Goal: Task Accomplishment & Management: Manage account settings

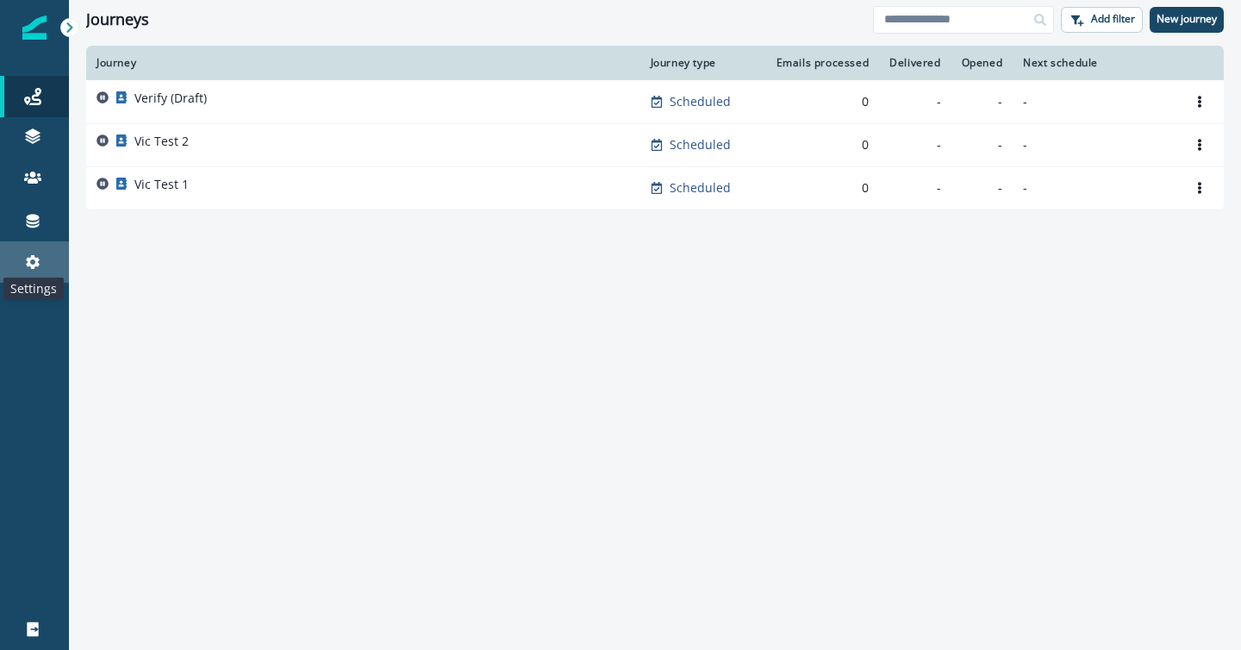
click at [41, 253] on icon at bounding box center [32, 261] width 17 height 17
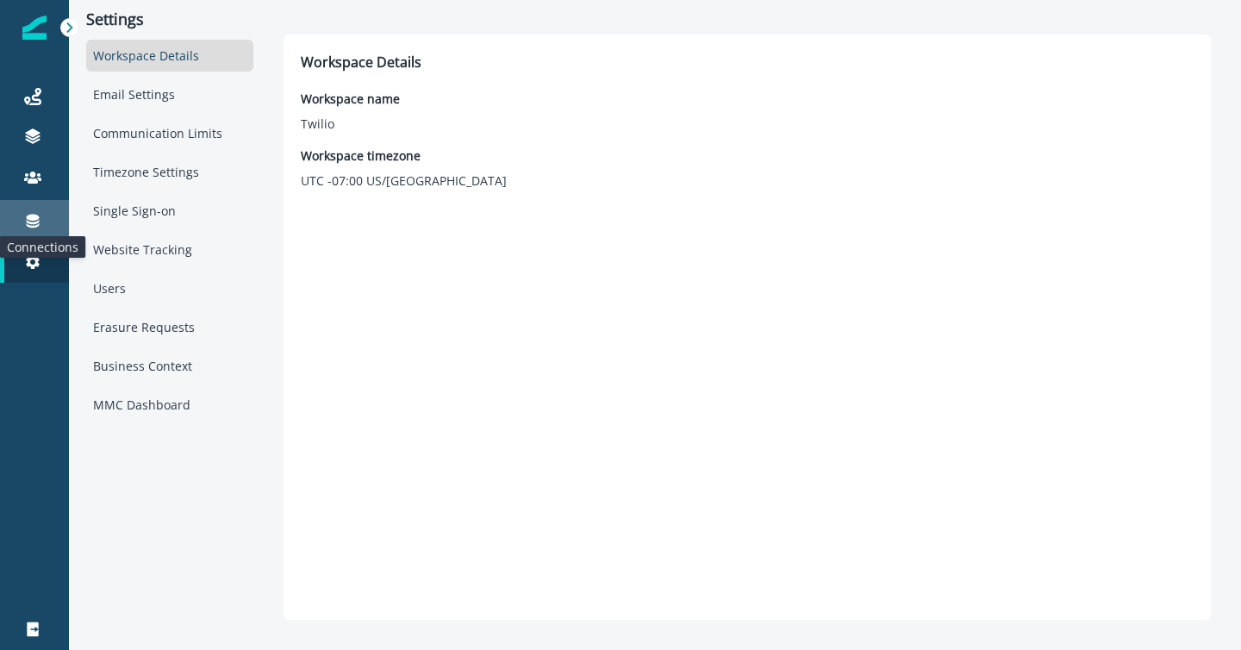
click at [35, 219] on icon at bounding box center [33, 222] width 13 height 14
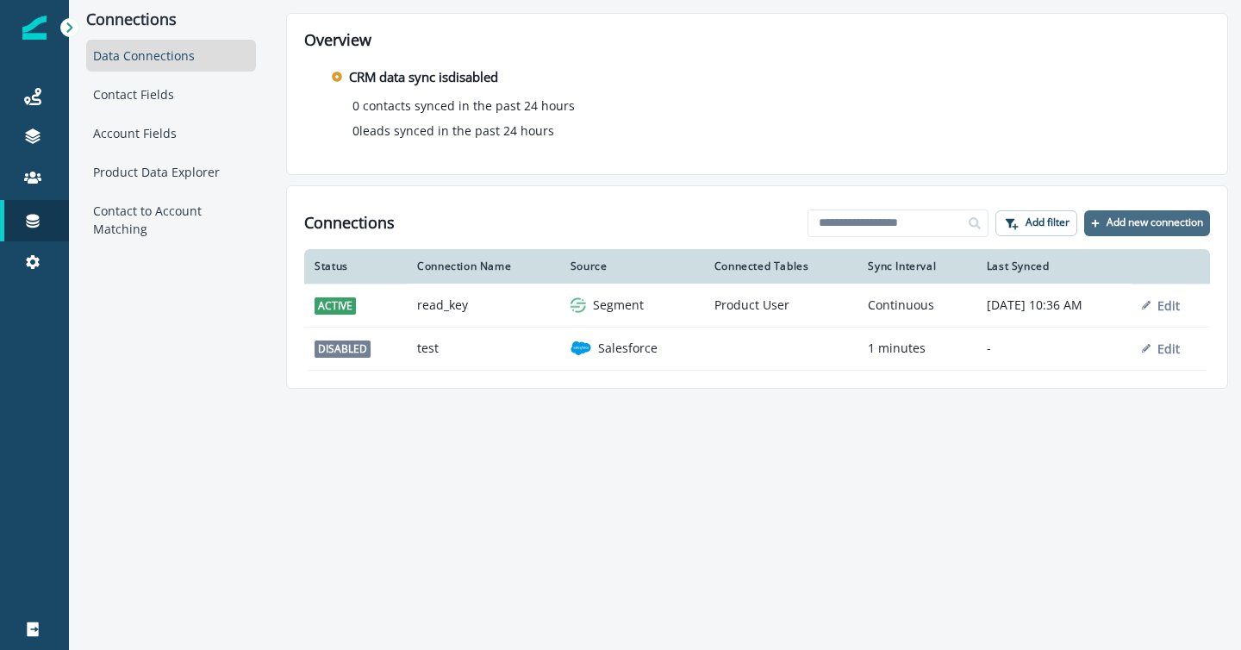
click at [1108, 223] on p "Add new connection" at bounding box center [1155, 222] width 97 height 12
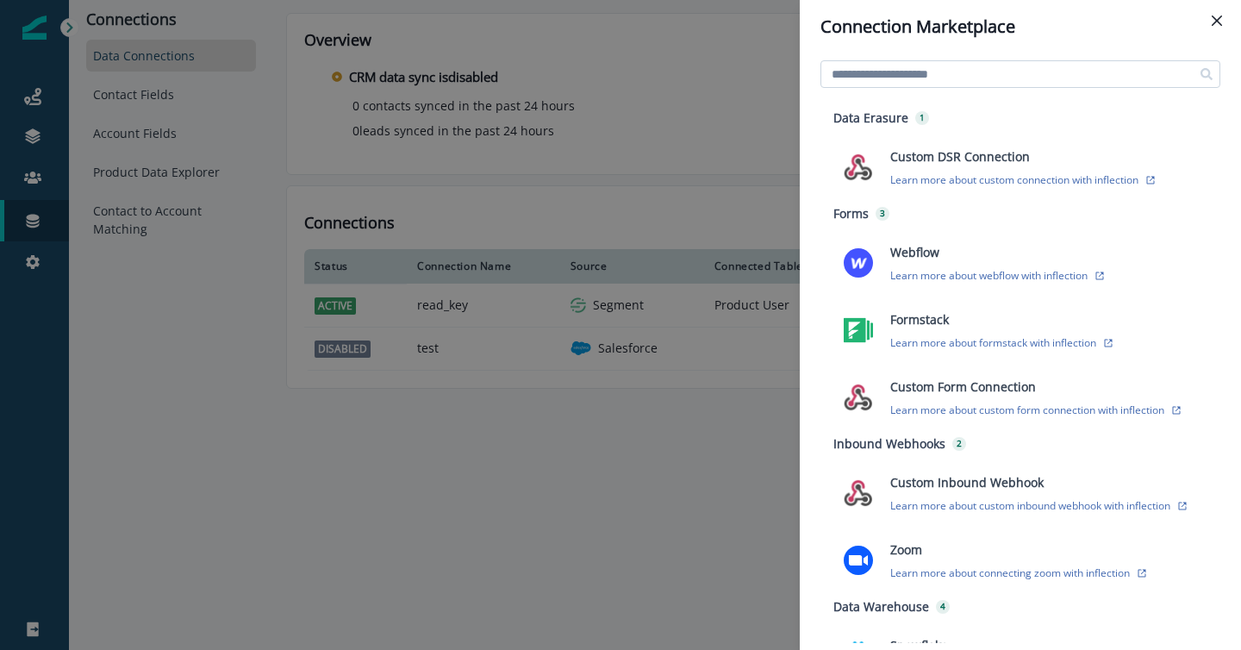
click at [990, 78] on input at bounding box center [1021, 74] width 400 height 28
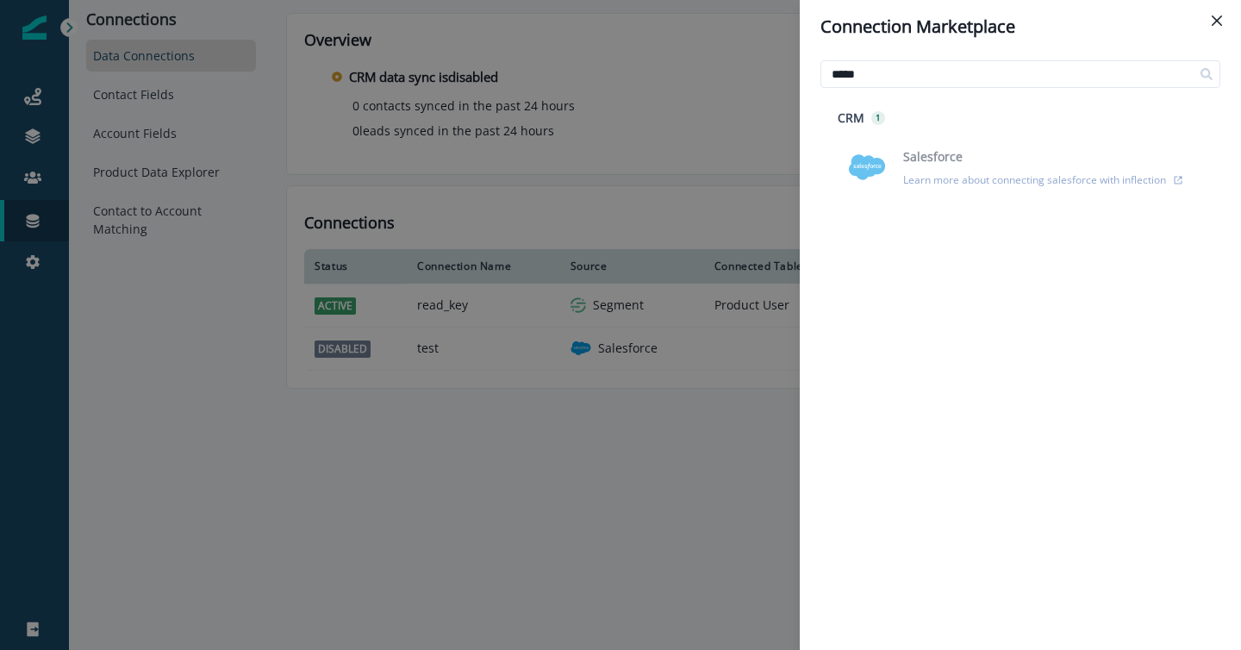
type input "*****"
click at [858, 162] on img at bounding box center [867, 167] width 38 height 38
click at [855, 170] on img at bounding box center [867, 167] width 38 height 38
click at [889, 75] on input "*****" at bounding box center [1021, 74] width 400 height 28
click at [678, 529] on div "Connection Marketplace ***** CRM 1 Salesforce Learn more about connecting sales…" at bounding box center [620, 325] width 1241 height 650
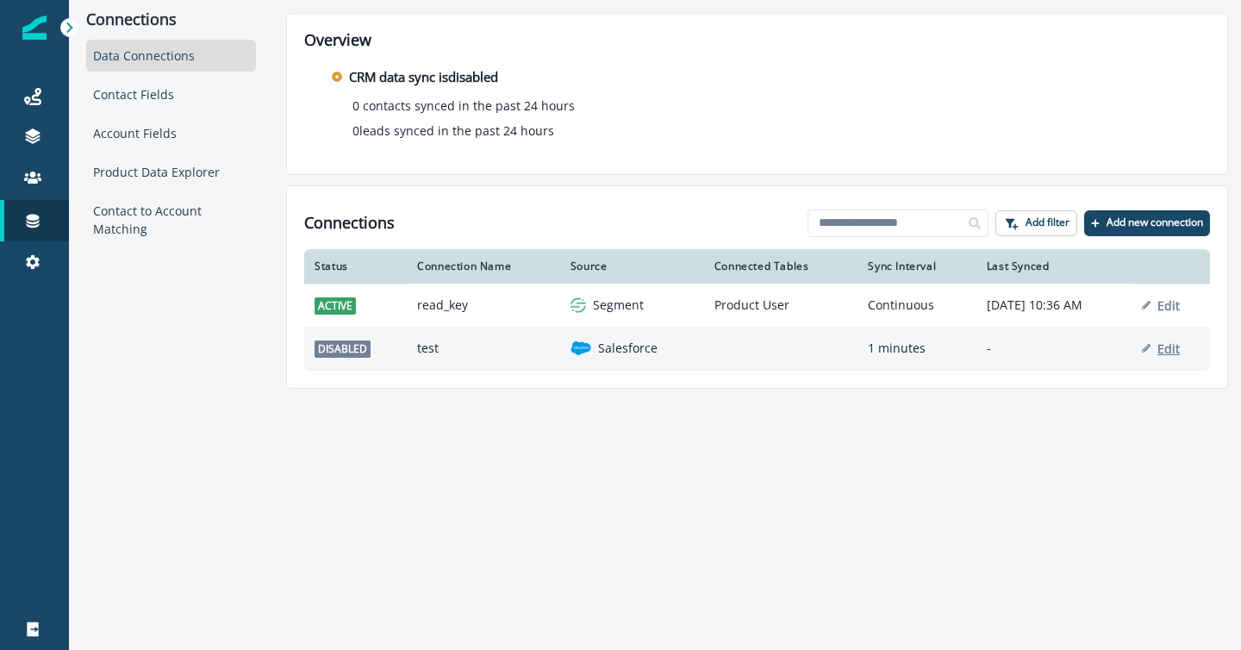
click at [1172, 353] on p "Edit" at bounding box center [1169, 348] width 22 height 16
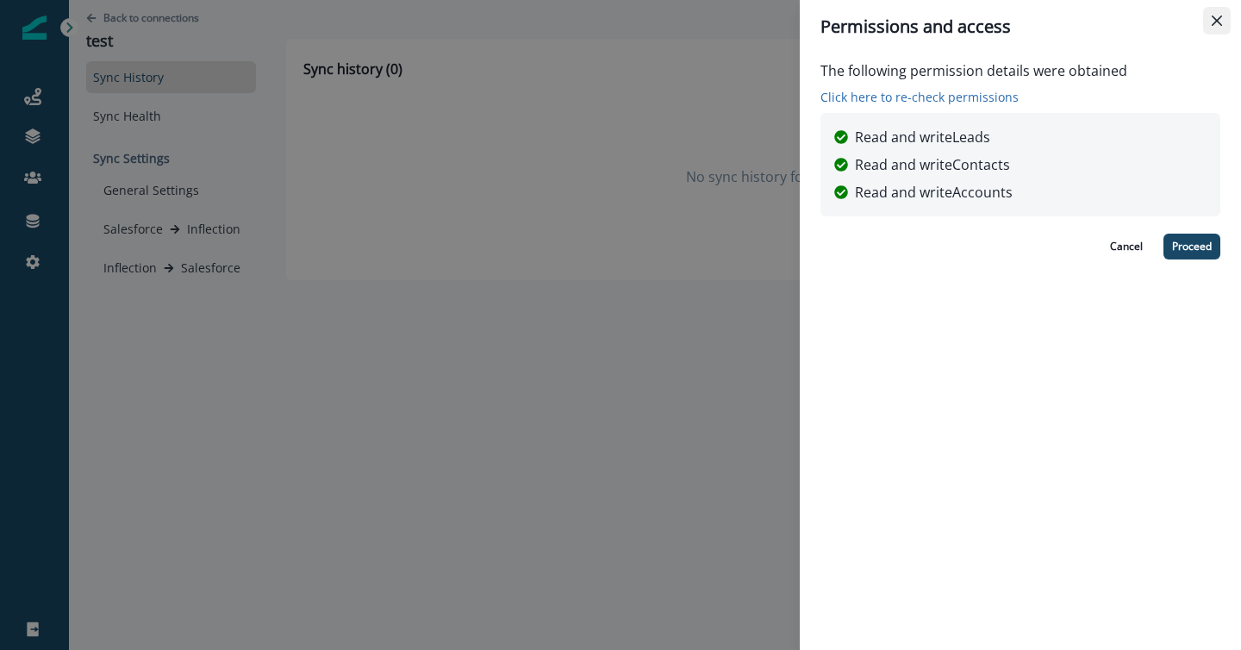
click at [1219, 16] on icon "Close" at bounding box center [1217, 21] width 10 height 10
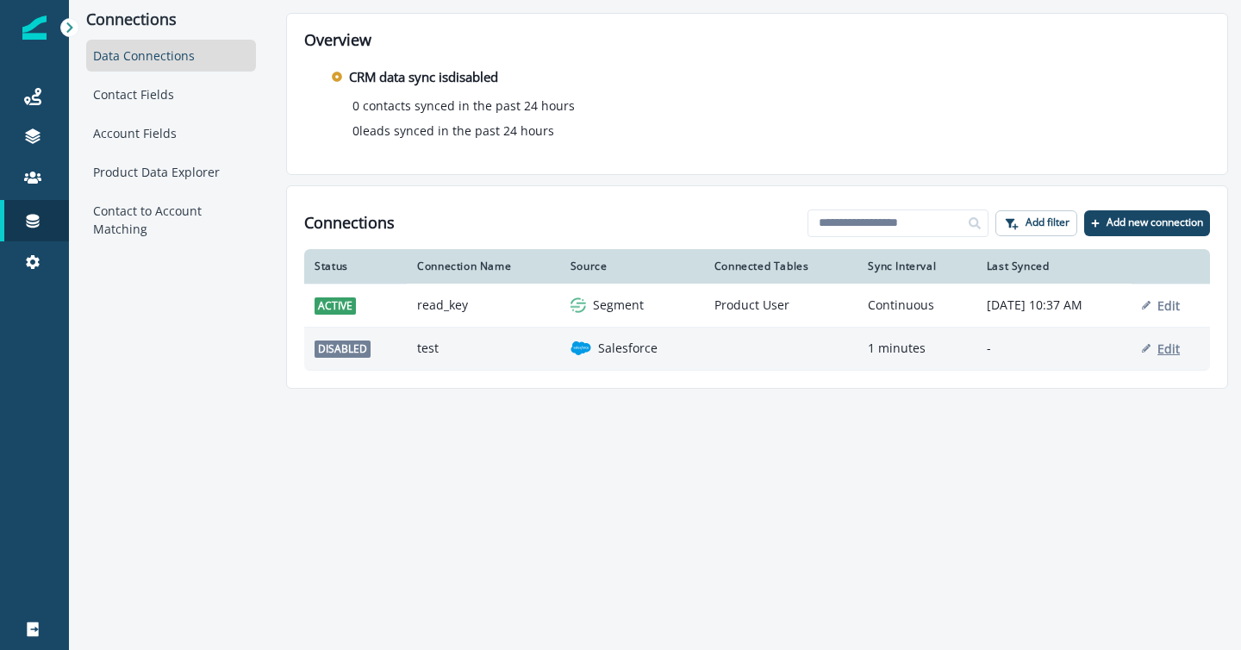
click at [1180, 350] on p "Edit" at bounding box center [1169, 348] width 22 height 16
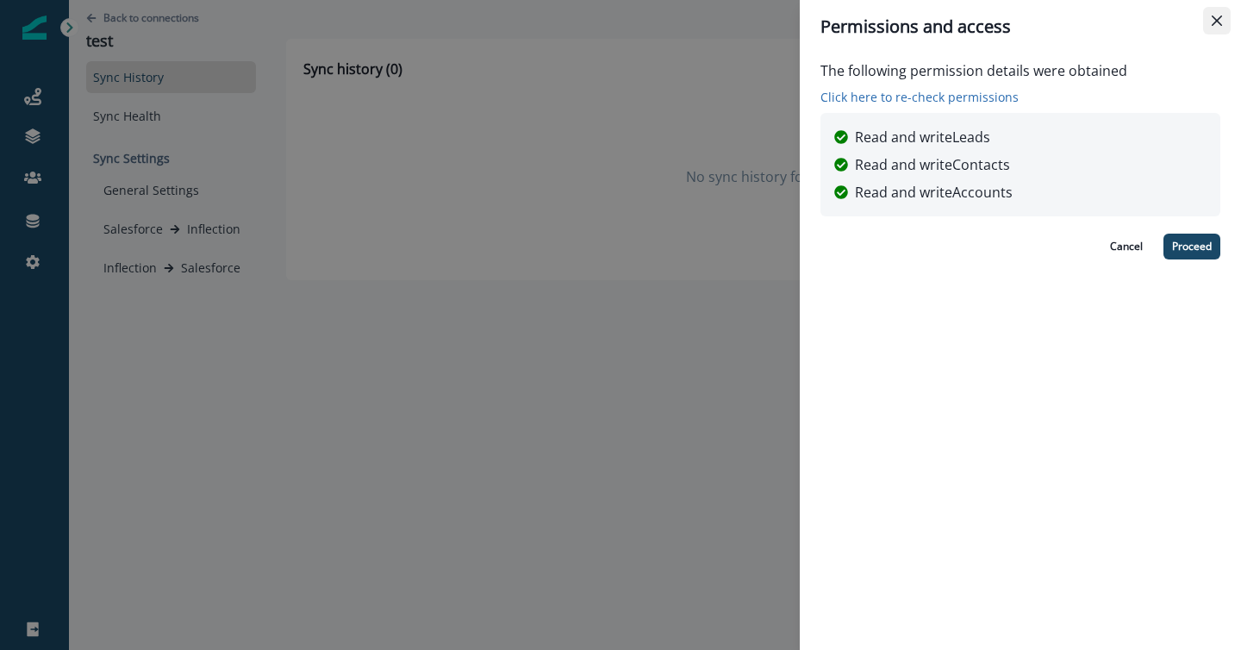
click at [1220, 26] on button "Close" at bounding box center [1217, 21] width 28 height 28
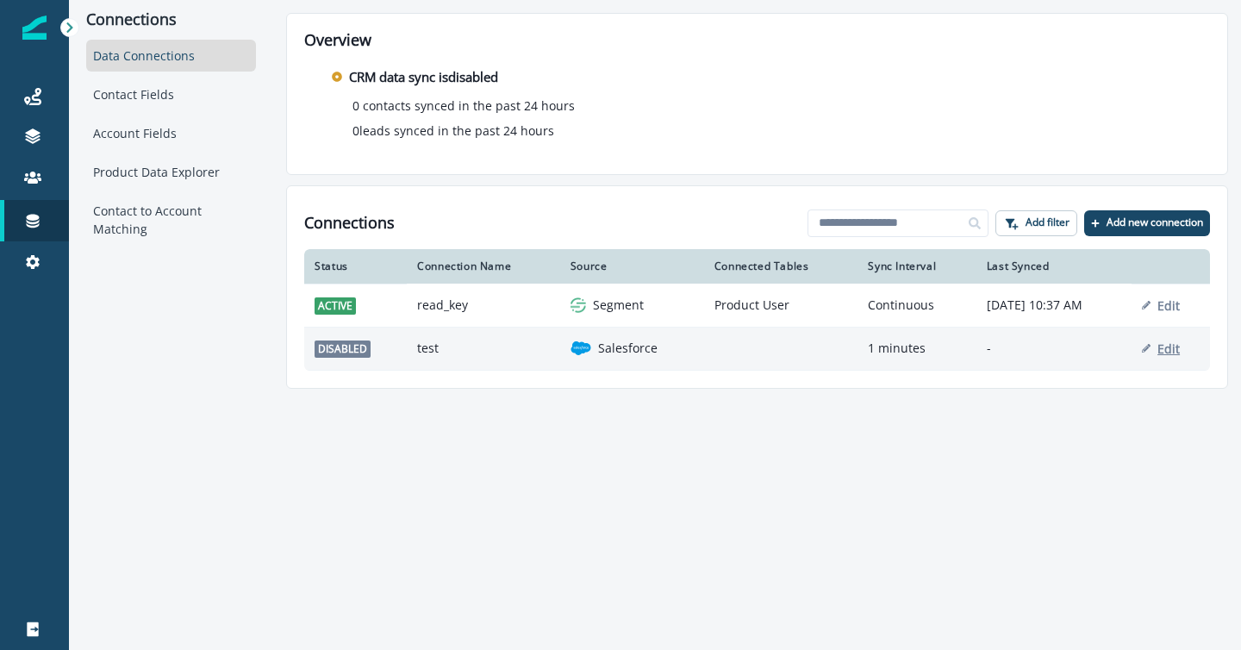
click at [1169, 344] on p "Edit" at bounding box center [1169, 348] width 22 height 16
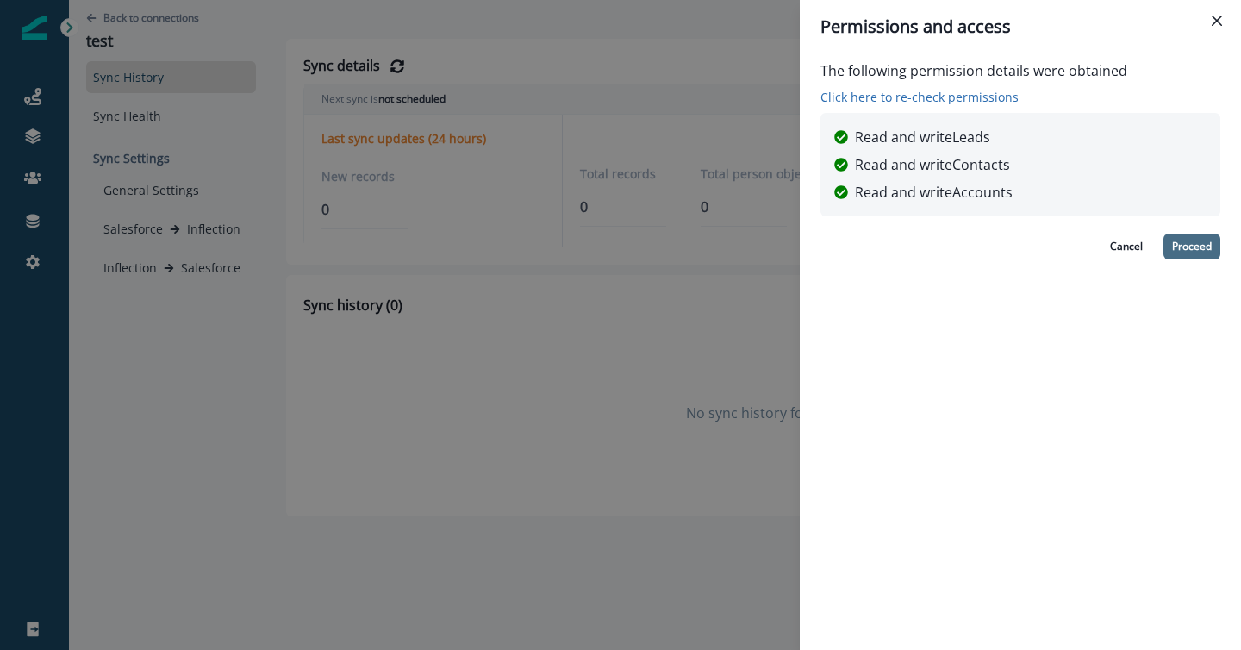
click at [1186, 243] on button "Proceed" at bounding box center [1192, 247] width 57 height 26
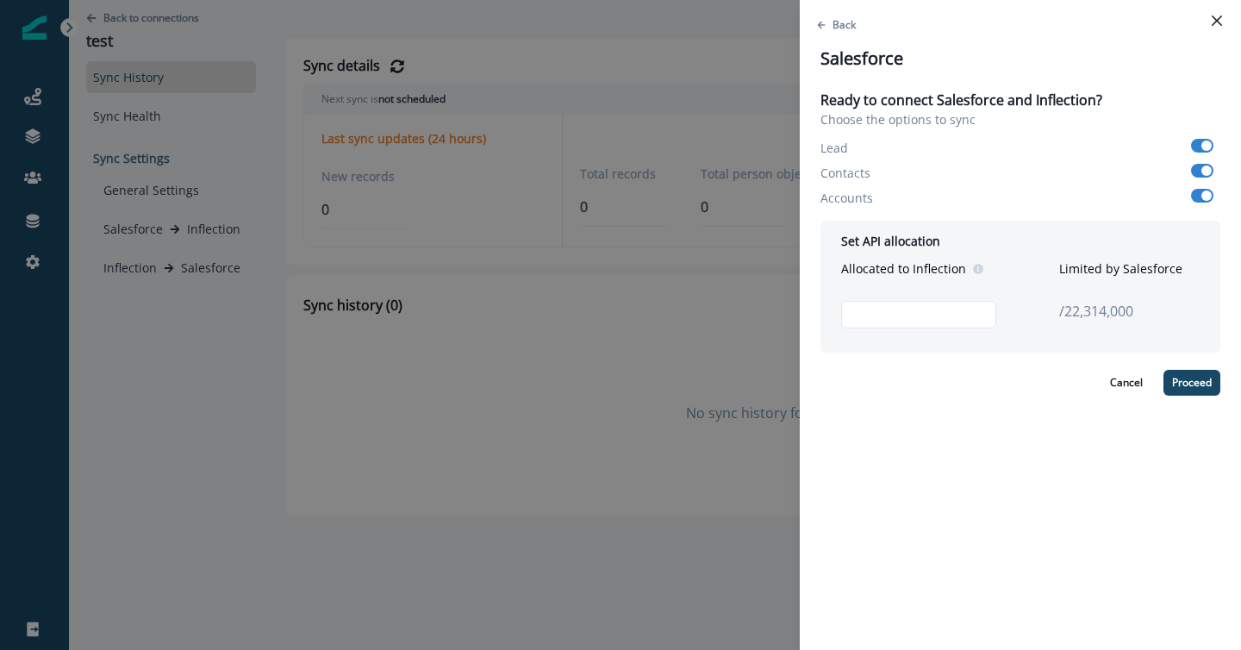
drag, startPoint x: 940, startPoint y: 315, endPoint x: 764, endPoint y: 313, distance: 176.7
click at [764, 313] on div "Back Salesforce Ready to connect Salesforce and Inflection? Choose the options …" at bounding box center [620, 325] width 1241 height 650
type input "*******"
click at [1200, 378] on button "Proceed" at bounding box center [1192, 383] width 57 height 26
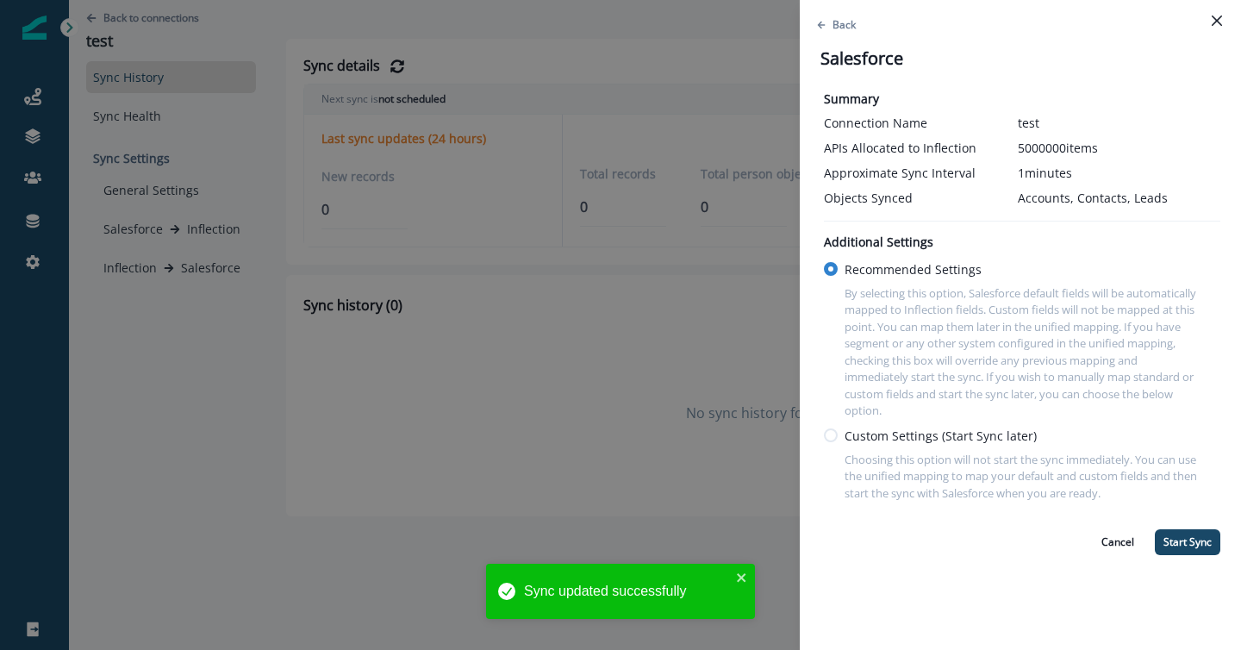
click at [833, 434] on span at bounding box center [831, 435] width 14 height 14
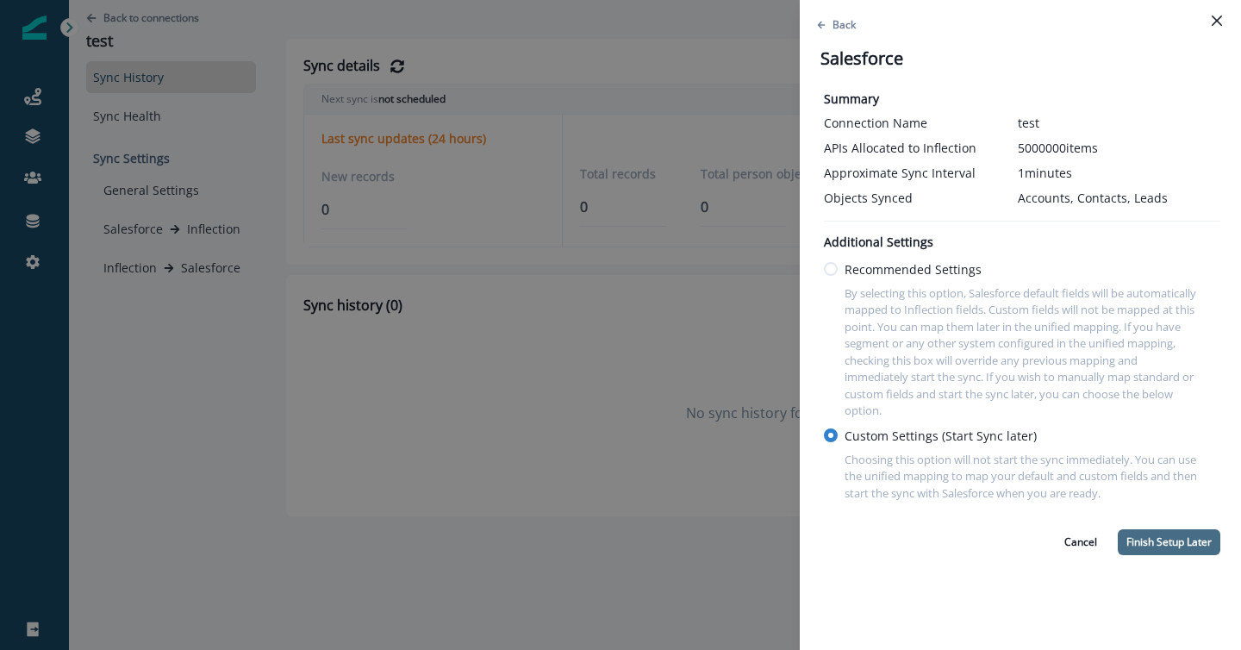
click at [1196, 540] on button "Finish Setup Later" at bounding box center [1169, 542] width 103 height 26
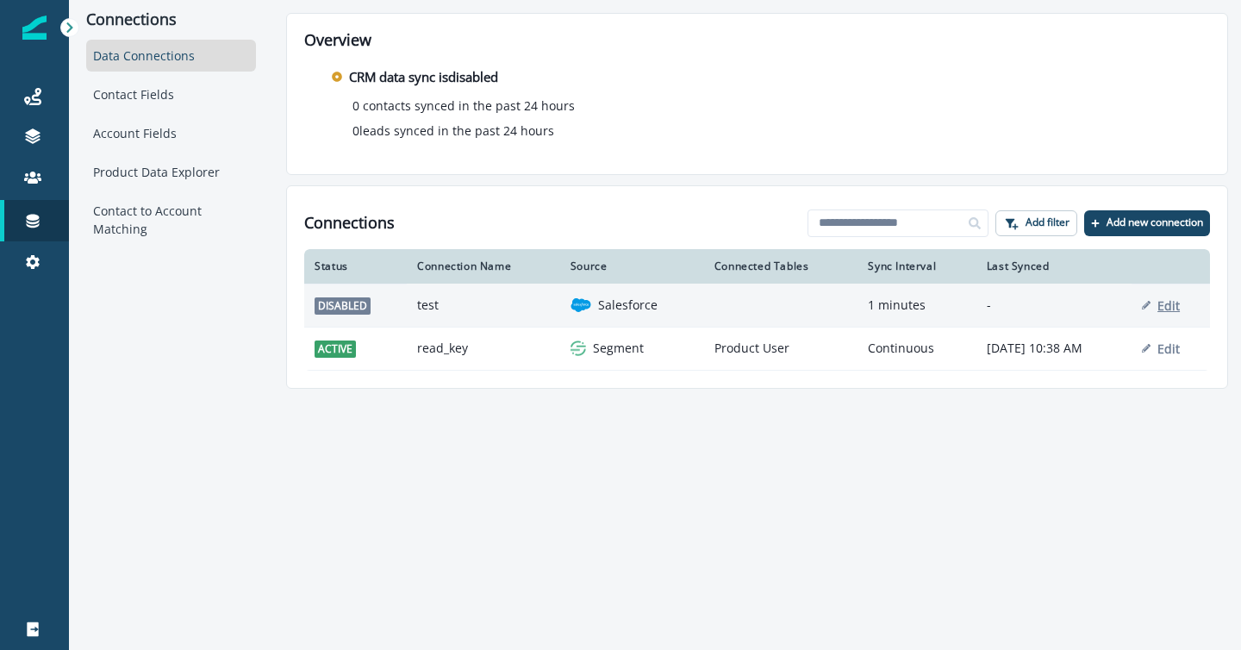
click at [1173, 301] on p "Edit" at bounding box center [1169, 305] width 22 height 16
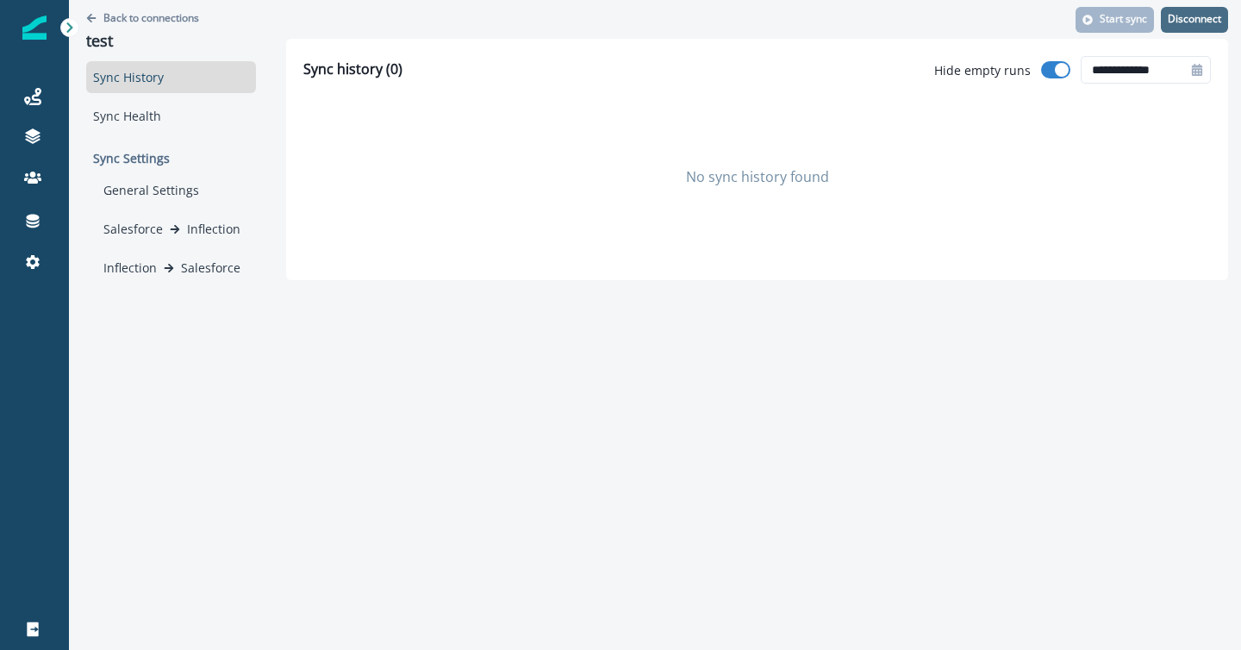
click at [1188, 16] on p "Disconnect" at bounding box center [1194, 19] width 53 height 12
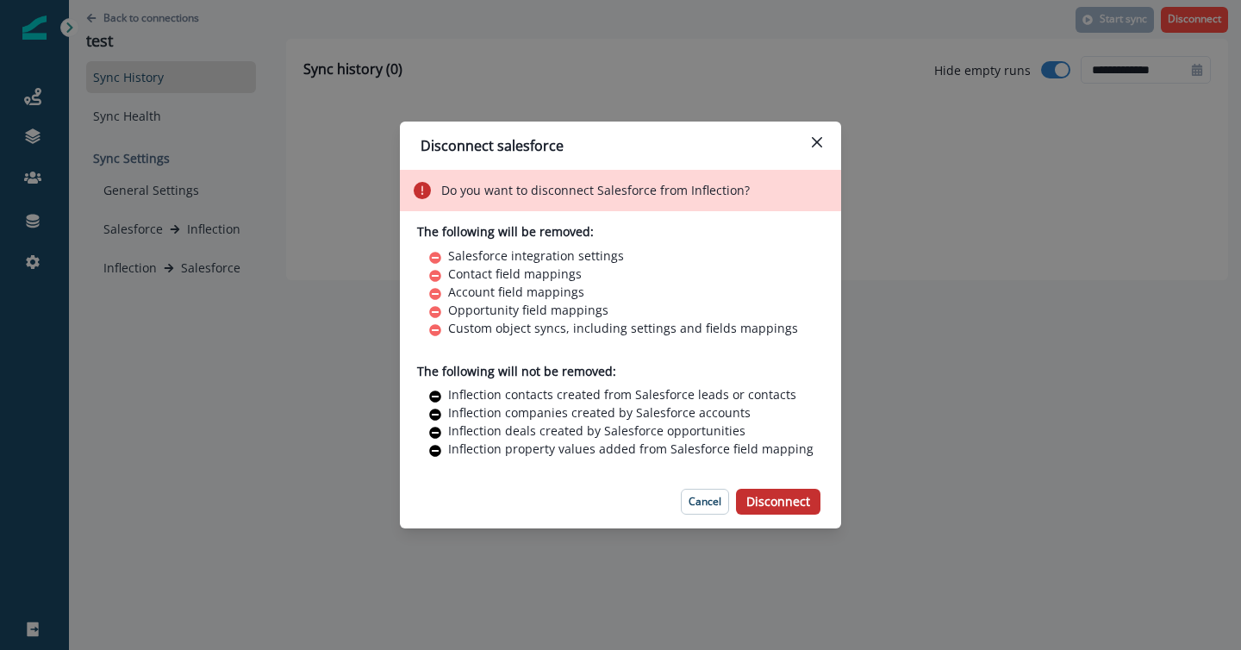
click at [776, 506] on p "Disconnect" at bounding box center [778, 502] width 64 height 15
click at [818, 134] on button "Close" at bounding box center [817, 142] width 28 height 28
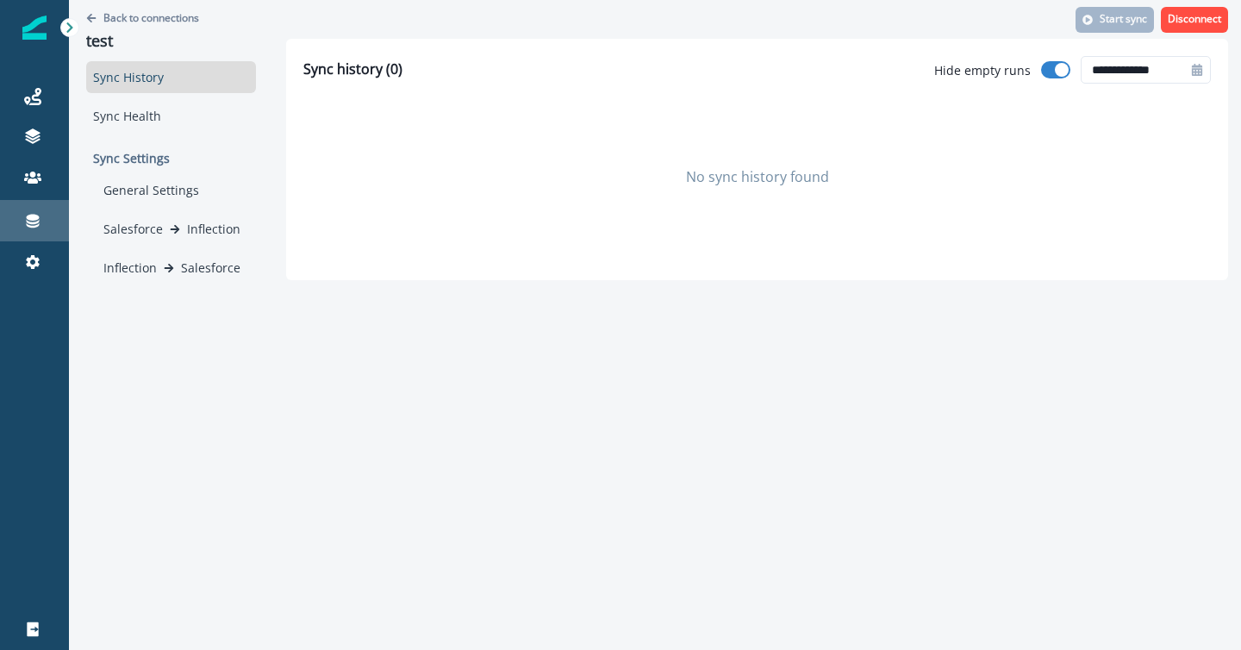
click at [30, 222] on icon at bounding box center [33, 222] width 13 height 14
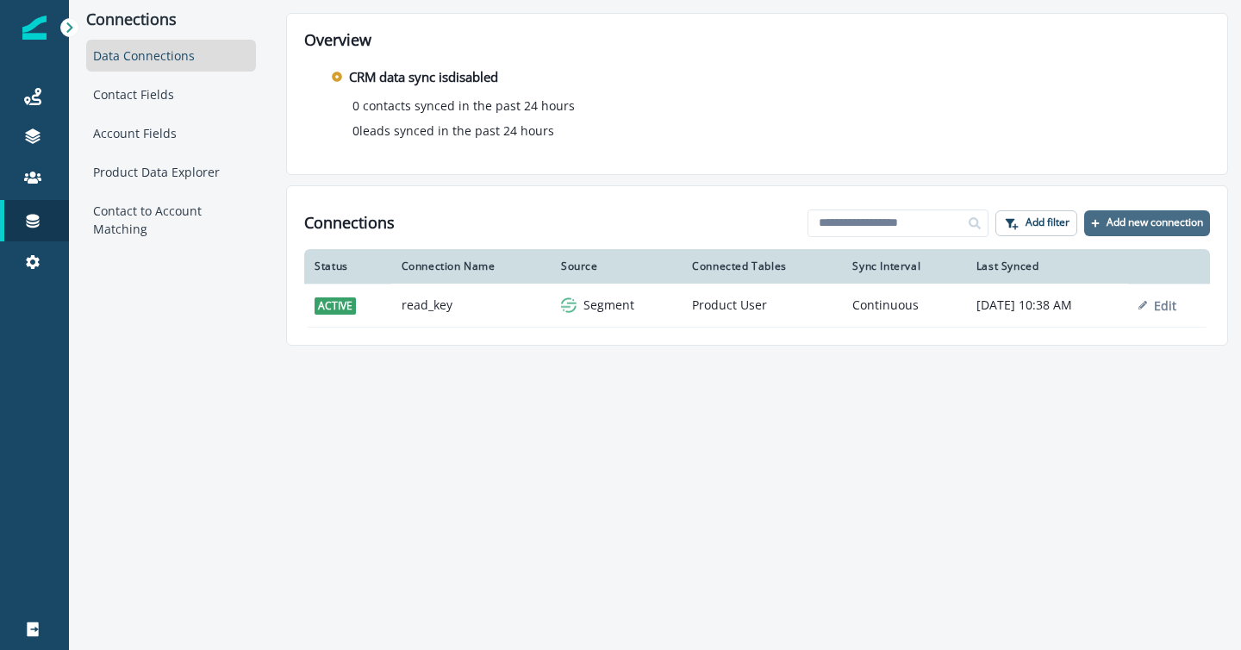
click at [1134, 217] on p "Add new connection" at bounding box center [1155, 222] width 97 height 12
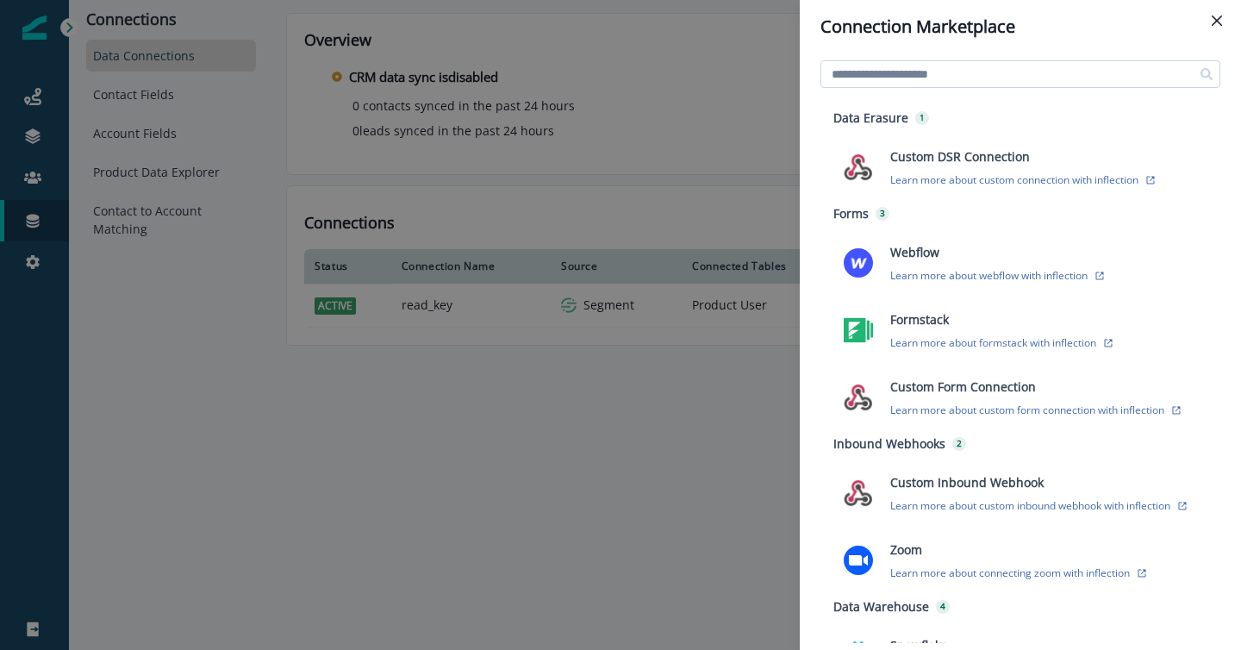
click at [1007, 79] on input at bounding box center [1021, 74] width 400 height 28
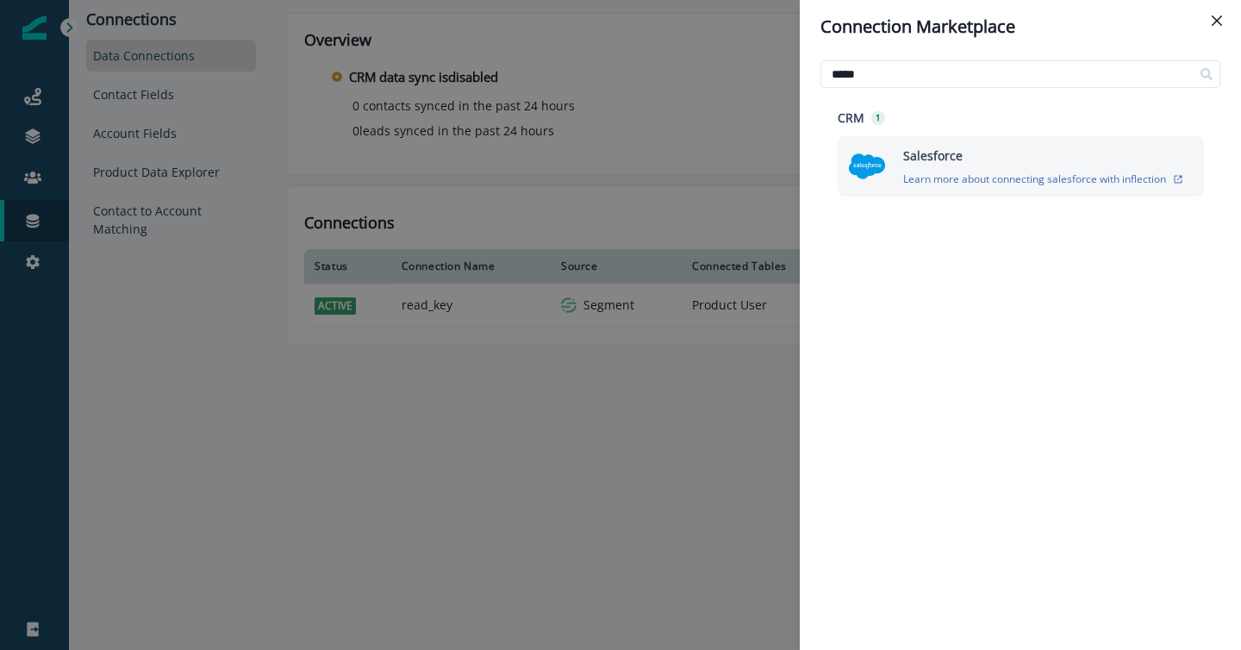
type input "*****"
click at [858, 165] on img at bounding box center [867, 166] width 38 height 38
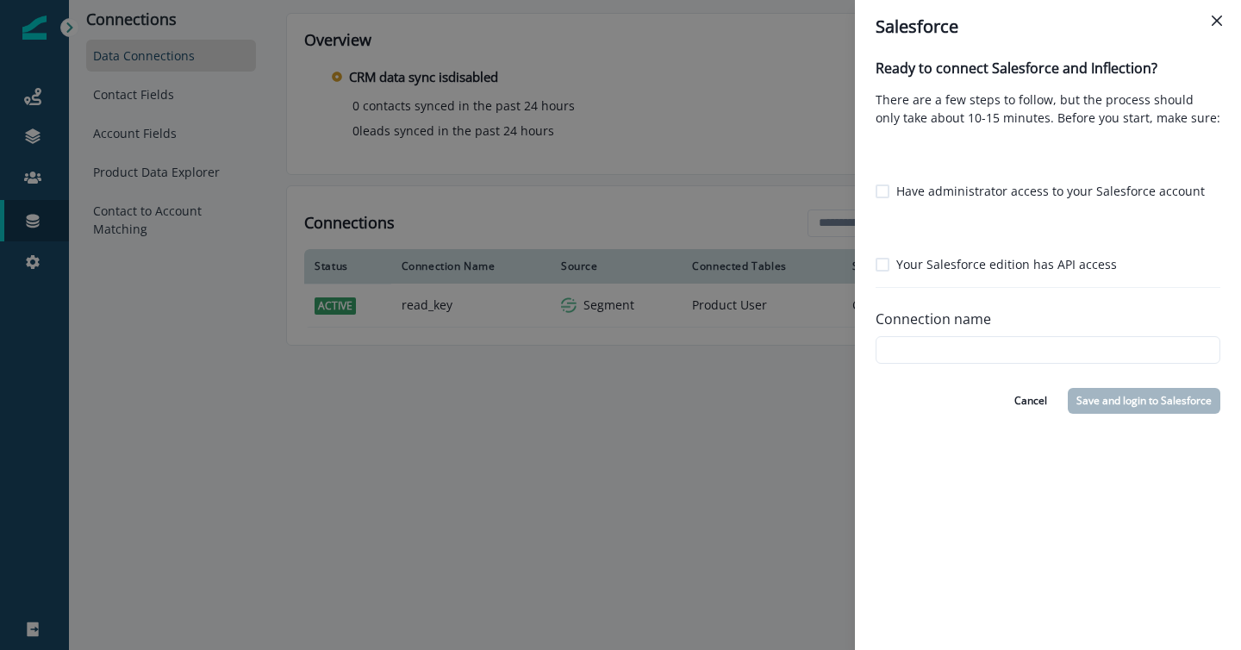
click at [876, 187] on span at bounding box center [883, 191] width 14 height 14
click at [882, 266] on span at bounding box center [883, 265] width 14 height 14
click at [924, 348] on input "Connection name" at bounding box center [1048, 350] width 345 height 28
type input "********"
click at [1126, 398] on button "Save and login to Salesforce" at bounding box center [1144, 401] width 153 height 26
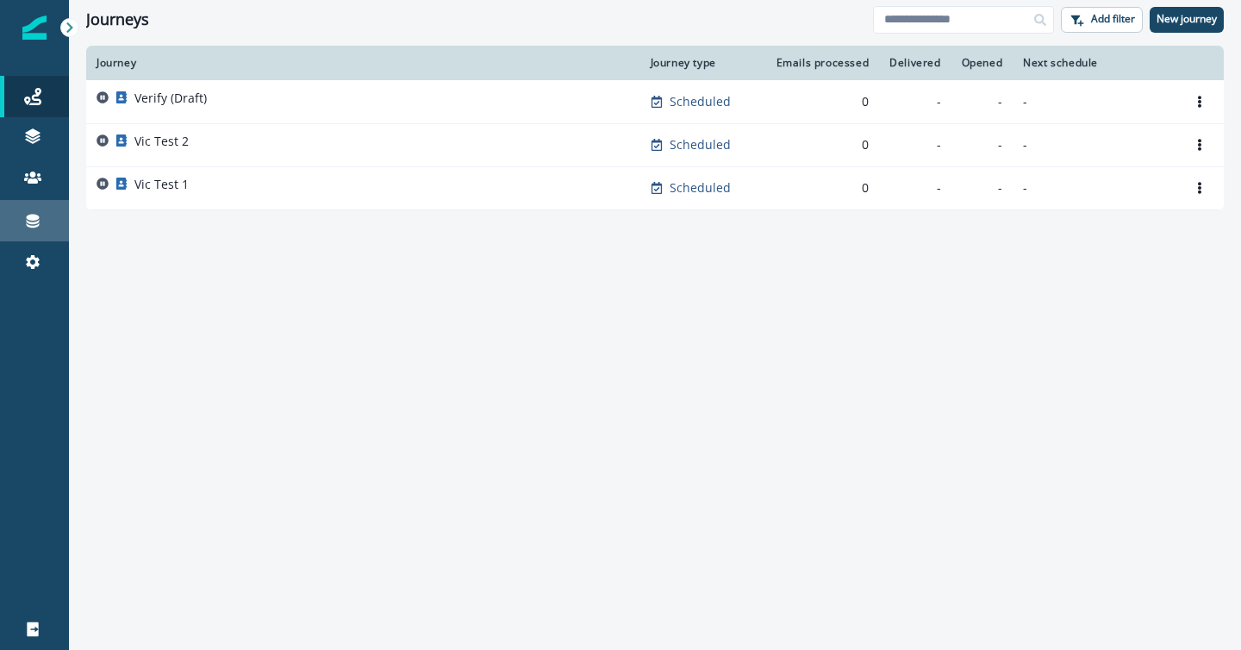
click at [32, 215] on icon at bounding box center [33, 222] width 13 height 14
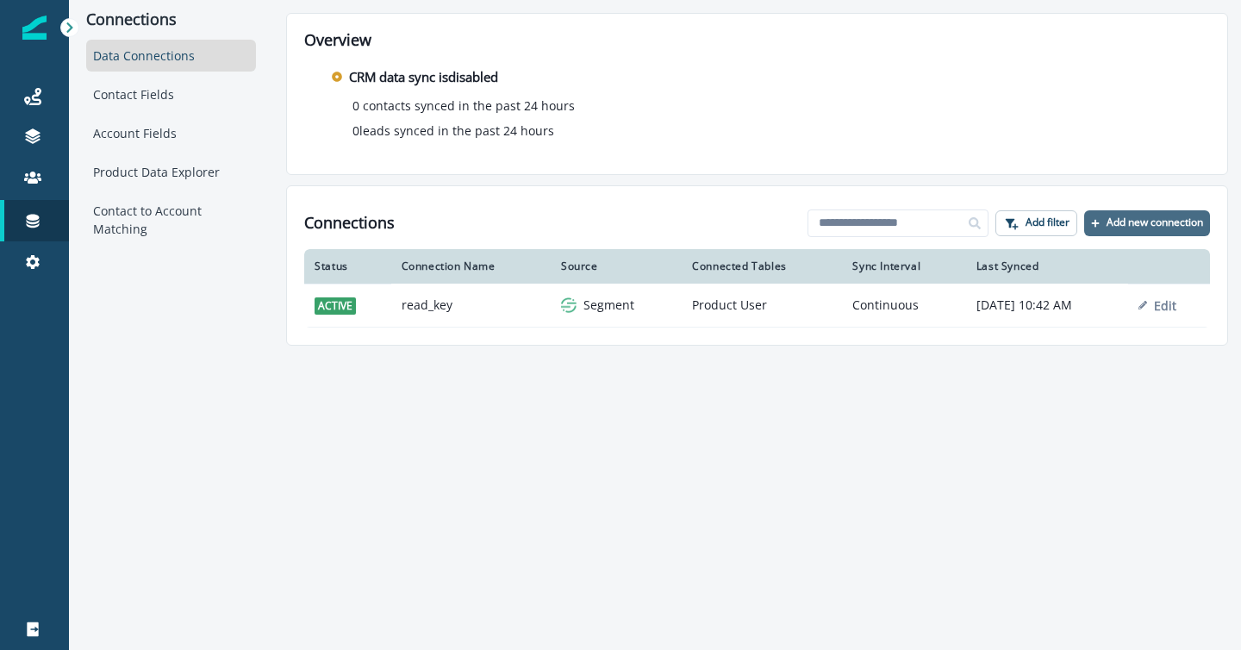
click at [1176, 216] on p "Add new connection" at bounding box center [1155, 222] width 97 height 12
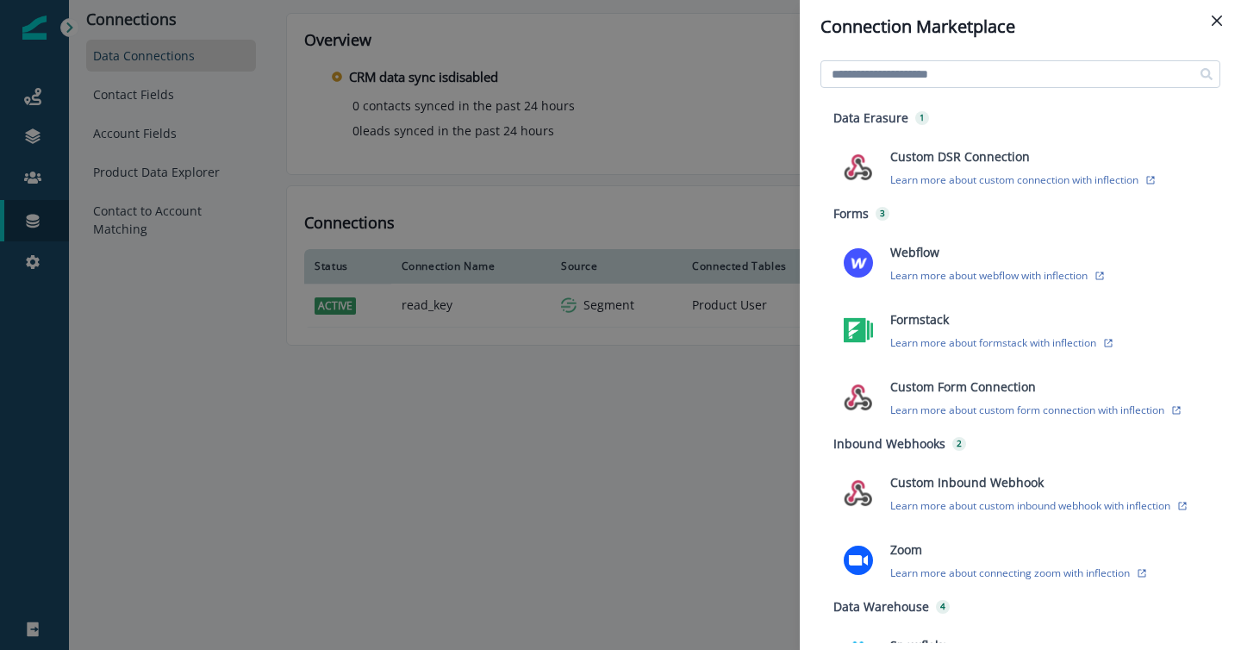
click at [949, 77] on input at bounding box center [1021, 74] width 400 height 28
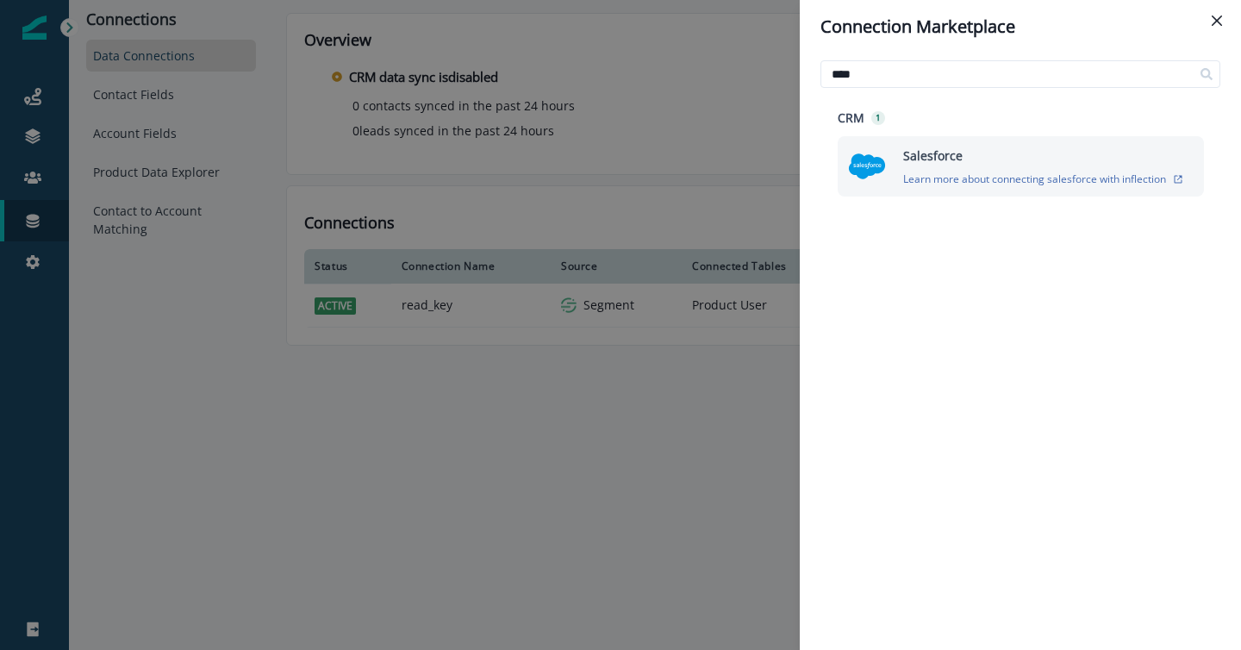
type input "****"
click at [881, 161] on img at bounding box center [867, 166] width 38 height 38
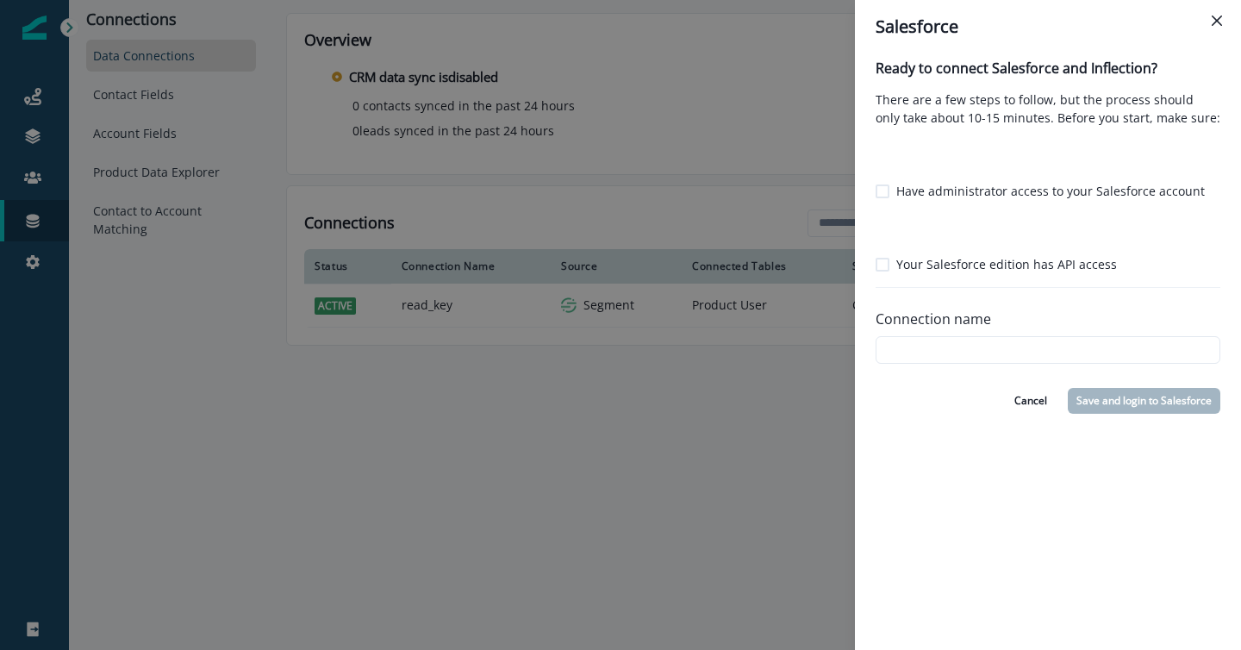
click at [881, 193] on span at bounding box center [883, 191] width 14 height 14
click at [883, 266] on span at bounding box center [883, 265] width 14 height 14
click at [906, 354] on input "Connection name" at bounding box center [1048, 350] width 345 height 28
type input "********"
click at [1165, 402] on button "Save and login to Salesforce" at bounding box center [1144, 401] width 153 height 26
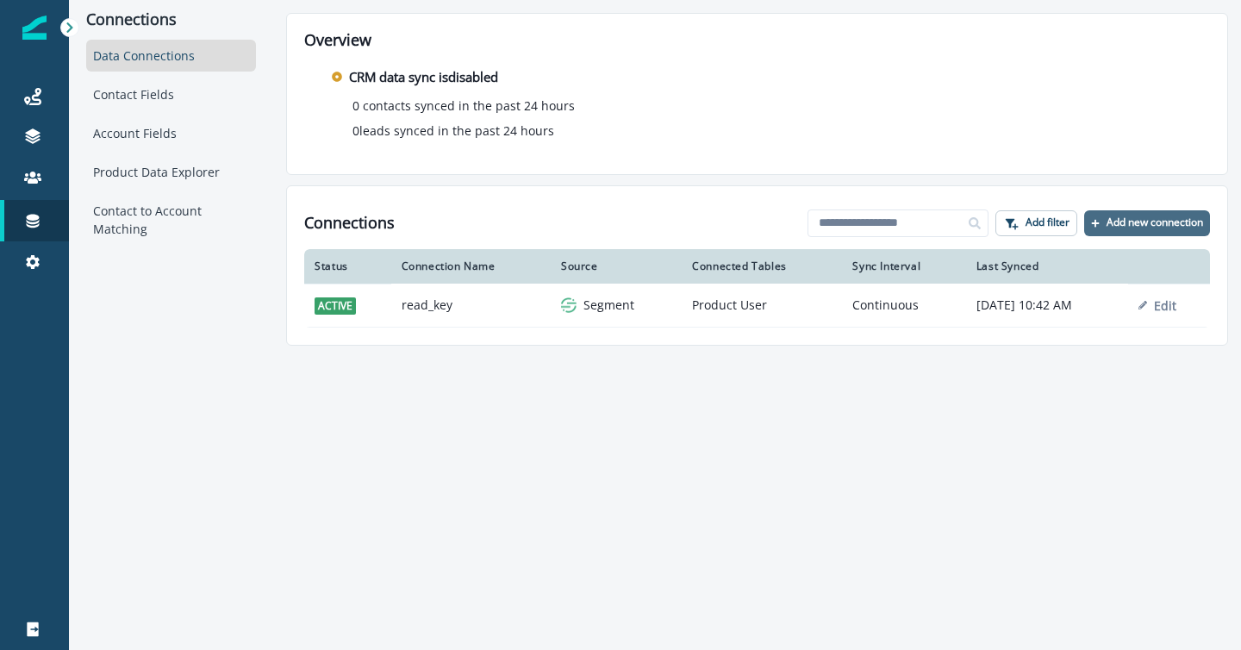
click at [1153, 212] on button "Add new connection" at bounding box center [1147, 223] width 126 height 26
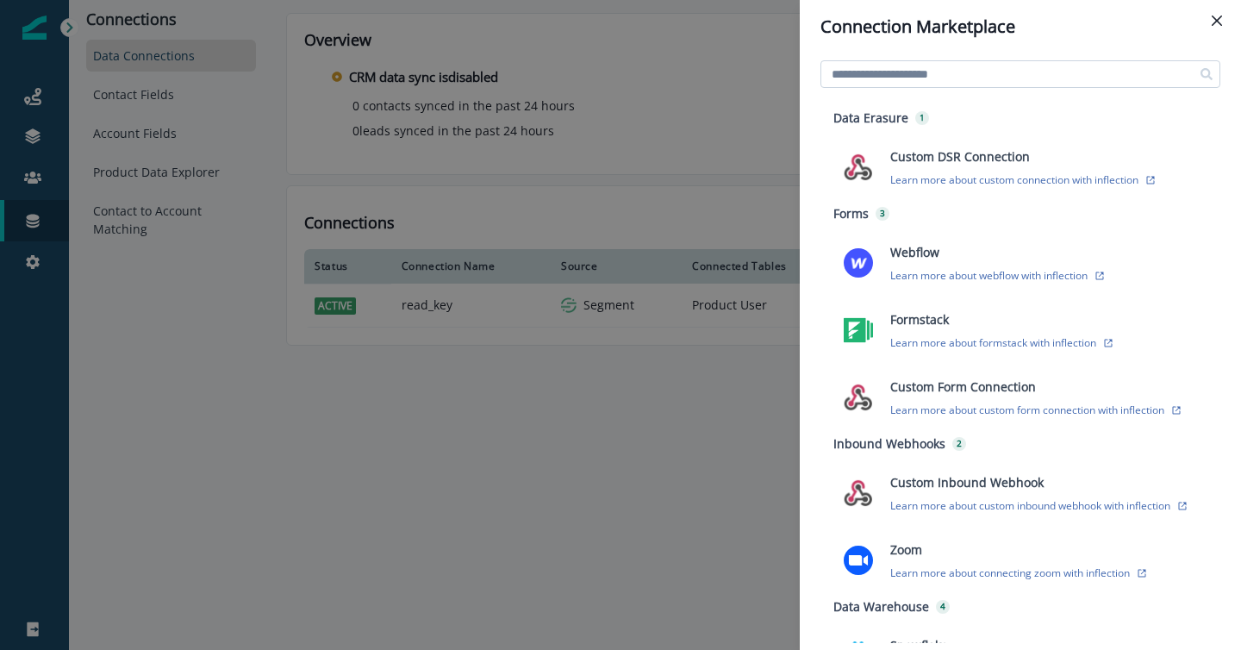
click at [1002, 66] on input at bounding box center [1021, 74] width 400 height 28
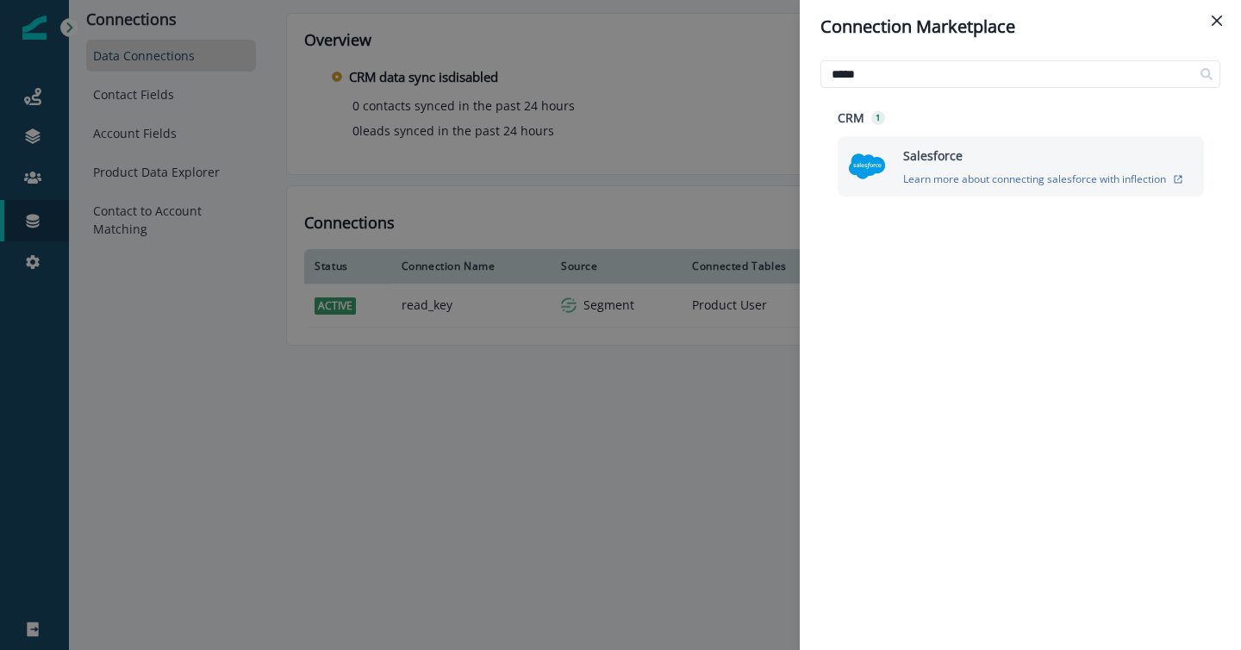
type input "*****"
click at [859, 170] on img at bounding box center [867, 166] width 38 height 38
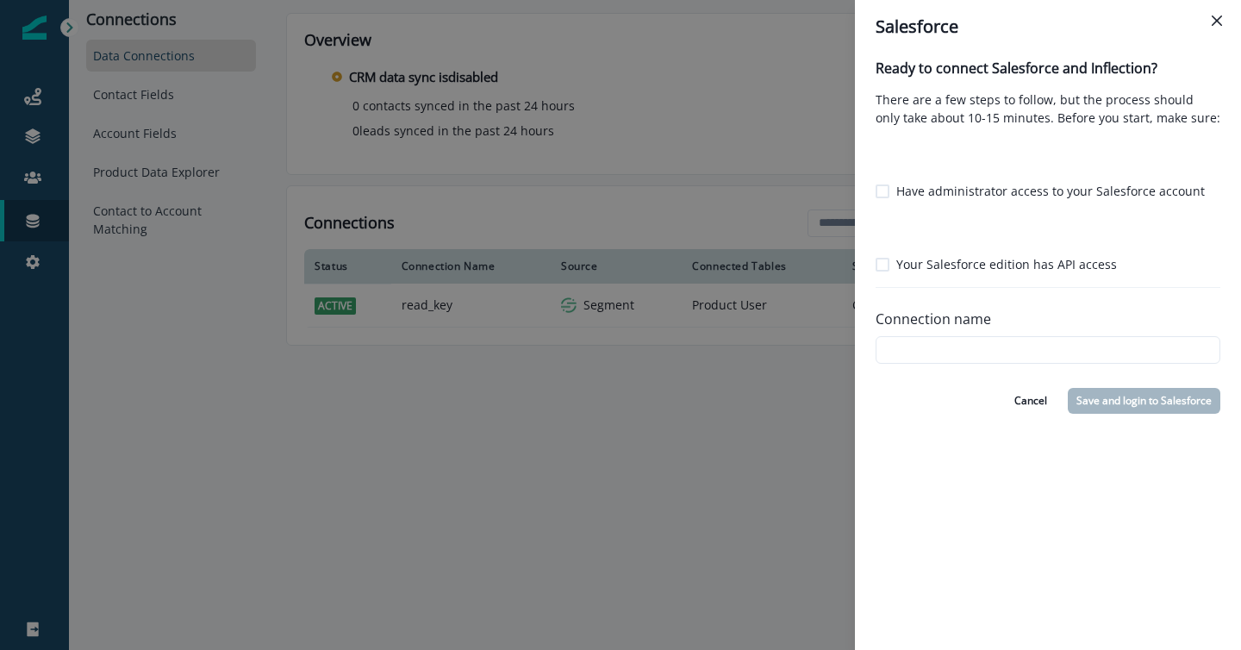
click at [879, 182] on label "Have administrator access to your Salesforce account" at bounding box center [1040, 191] width 329 height 18
click at [880, 269] on span at bounding box center [883, 265] width 14 height 14
click at [915, 355] on input "Connection name" at bounding box center [1048, 350] width 345 height 28
type input "********"
click at [1114, 403] on button "Save and login to Salesforce" at bounding box center [1144, 401] width 153 height 26
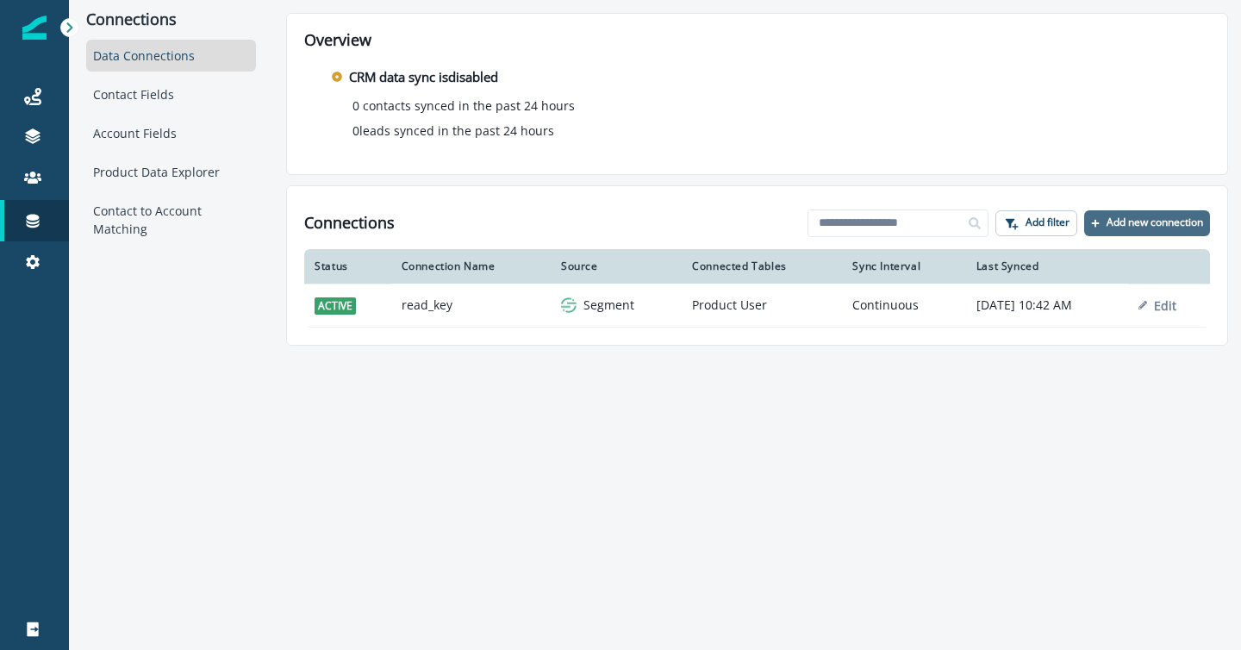
click at [1150, 224] on p "Add new connection" at bounding box center [1155, 222] width 97 height 12
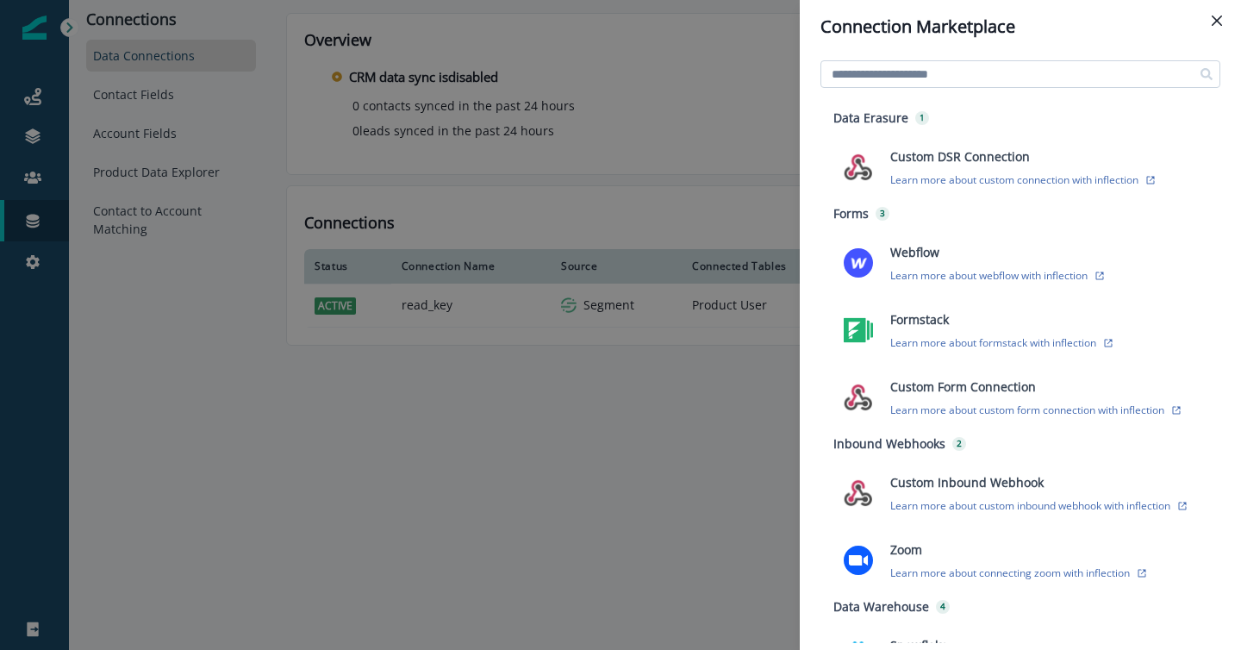
click at [911, 68] on input at bounding box center [1021, 74] width 400 height 28
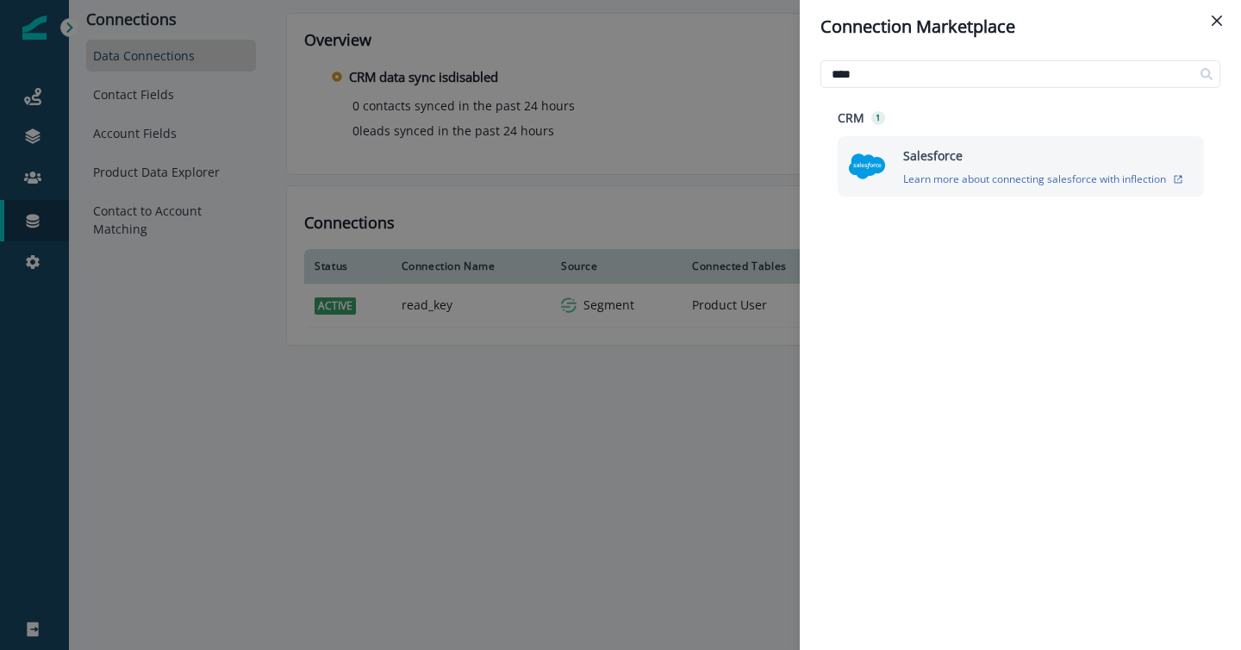
type input "****"
click at [865, 156] on img at bounding box center [867, 166] width 38 height 38
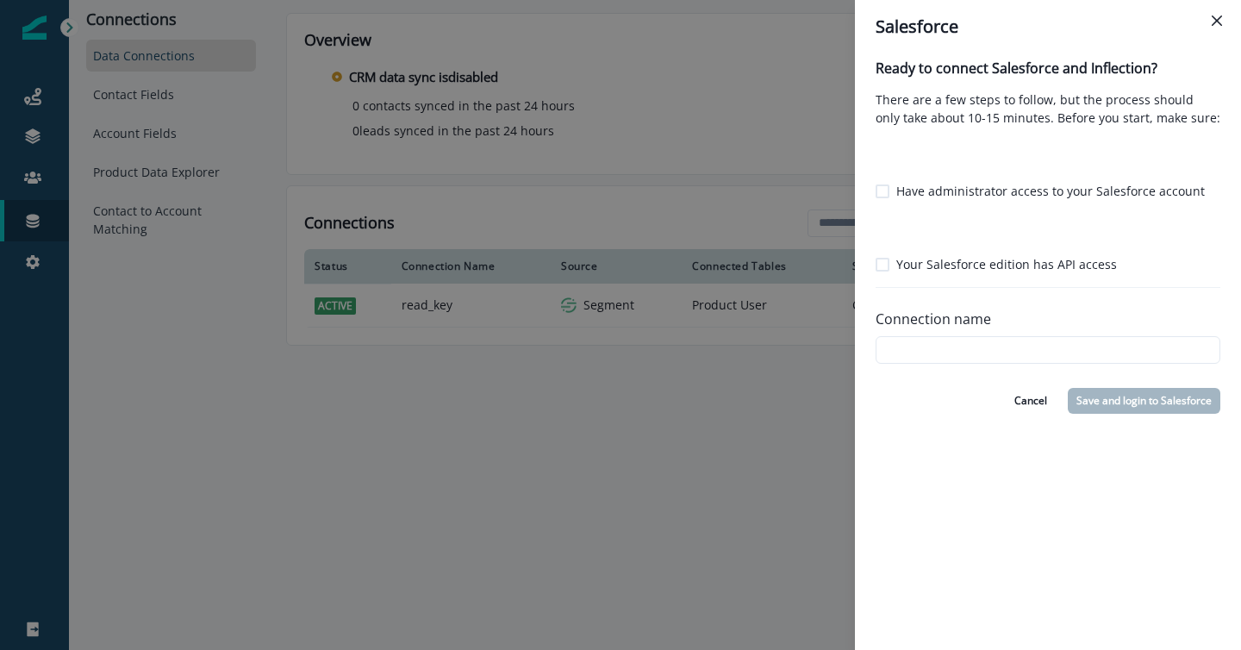
click at [884, 184] on span at bounding box center [883, 191] width 14 height 14
click at [882, 267] on span at bounding box center [883, 265] width 14 height 14
click at [886, 357] on input "Connection name" at bounding box center [1048, 350] width 345 height 28
type input "********"
click at [1165, 405] on button "Save and login to Salesforce" at bounding box center [1144, 401] width 153 height 26
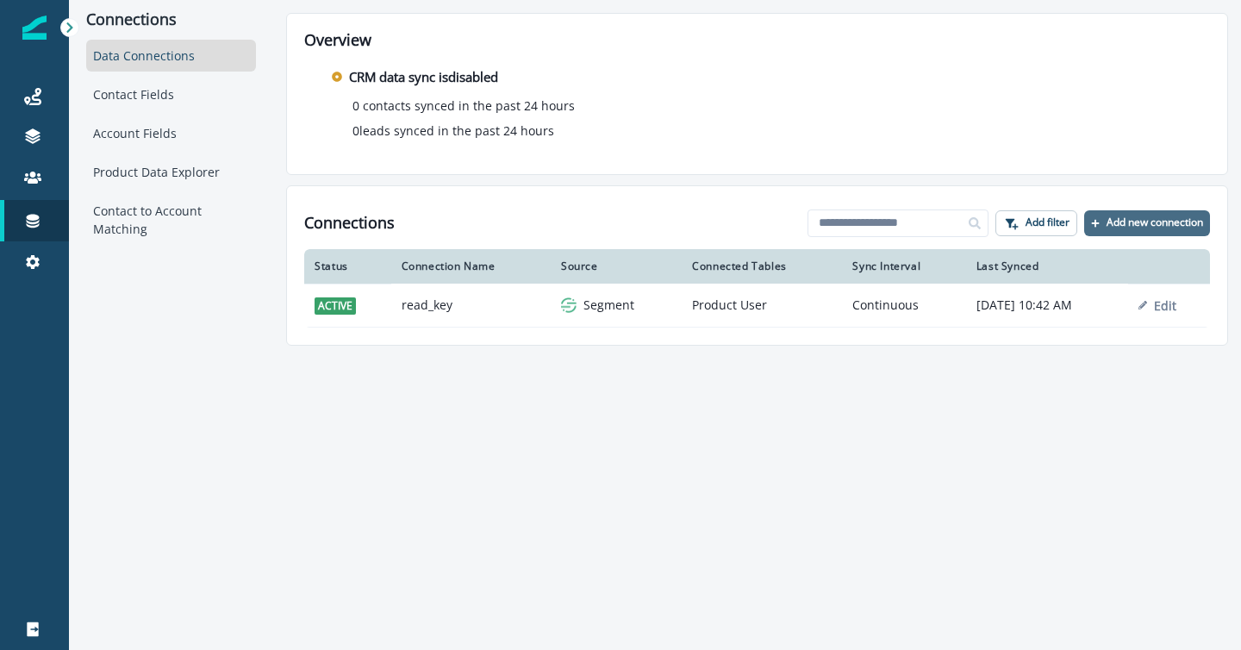
click at [1112, 222] on p "Add new connection" at bounding box center [1155, 222] width 97 height 12
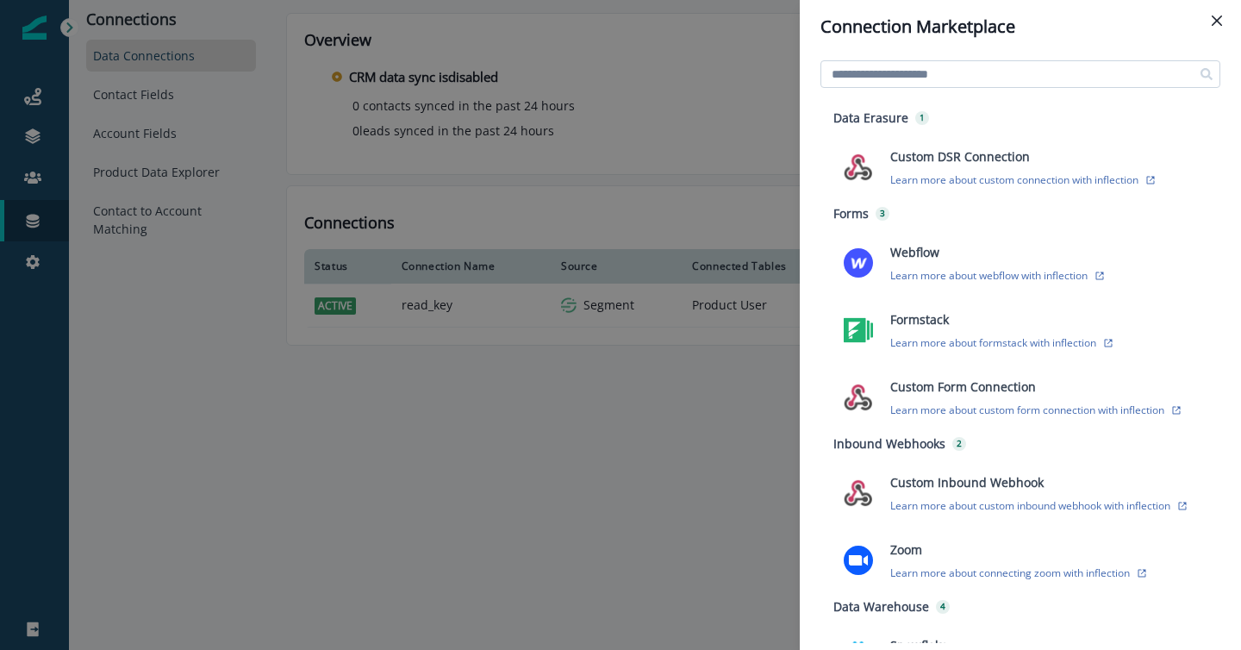
click at [851, 67] on input at bounding box center [1021, 74] width 400 height 28
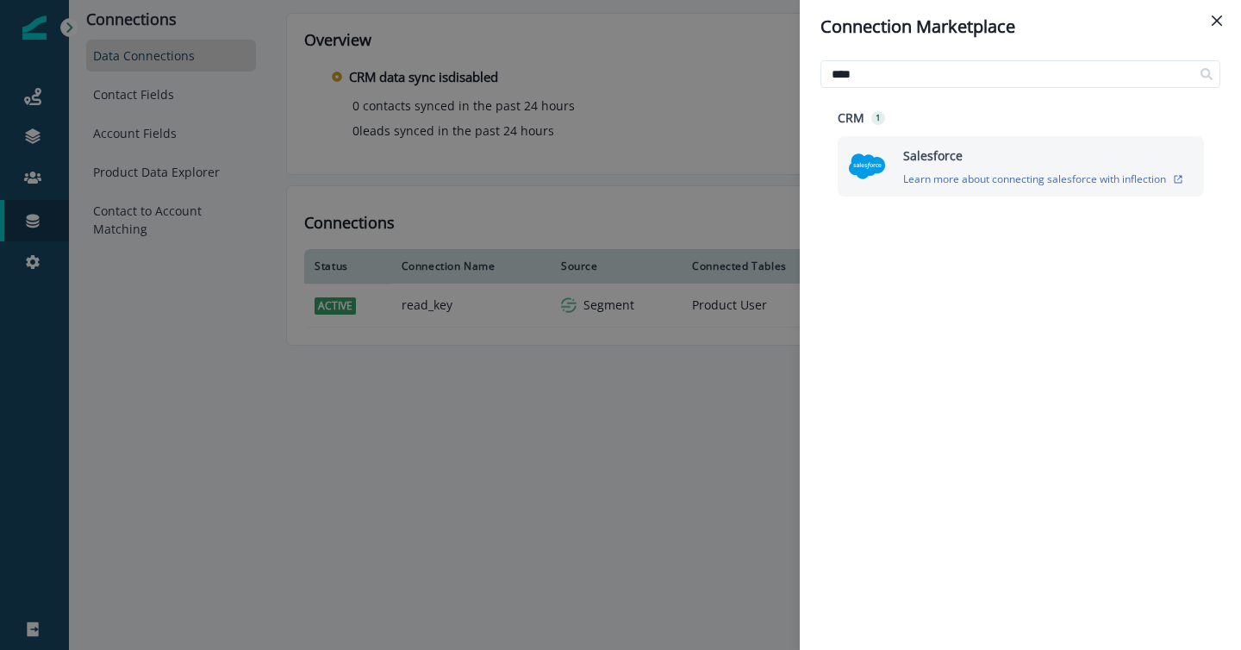
type input "****"
click at [871, 172] on img at bounding box center [867, 166] width 38 height 38
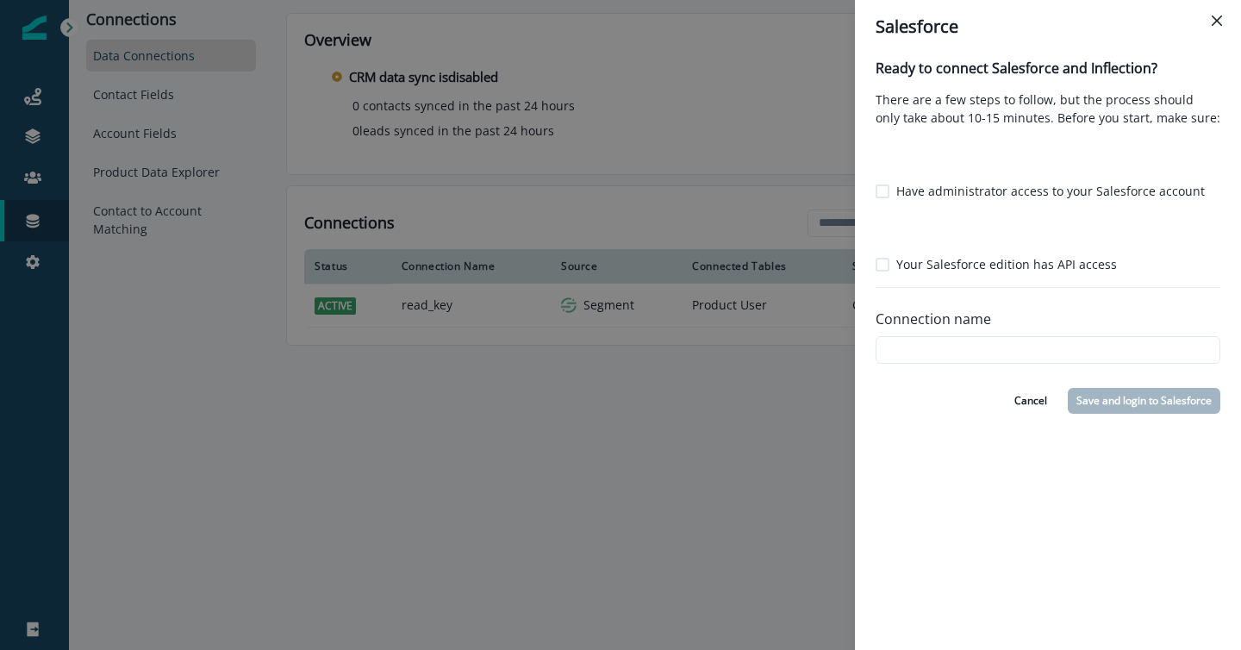
click at [883, 189] on span at bounding box center [883, 191] width 14 height 14
click at [887, 255] on label "Your Salesforce edition has API access" at bounding box center [996, 264] width 241 height 18
click at [902, 342] on input "Connection name" at bounding box center [1048, 350] width 345 height 28
type input "********"
click at [1131, 396] on button "Save and login to Salesforce" at bounding box center [1144, 401] width 153 height 26
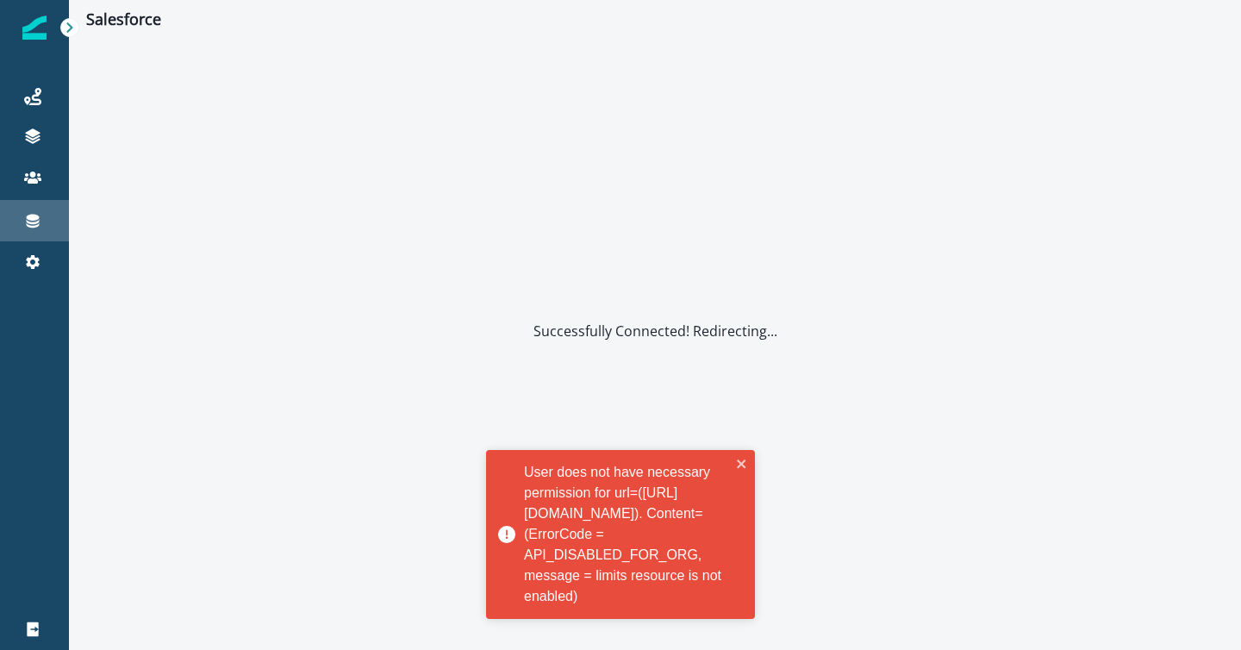
click at [32, 219] on icon at bounding box center [33, 222] width 13 height 14
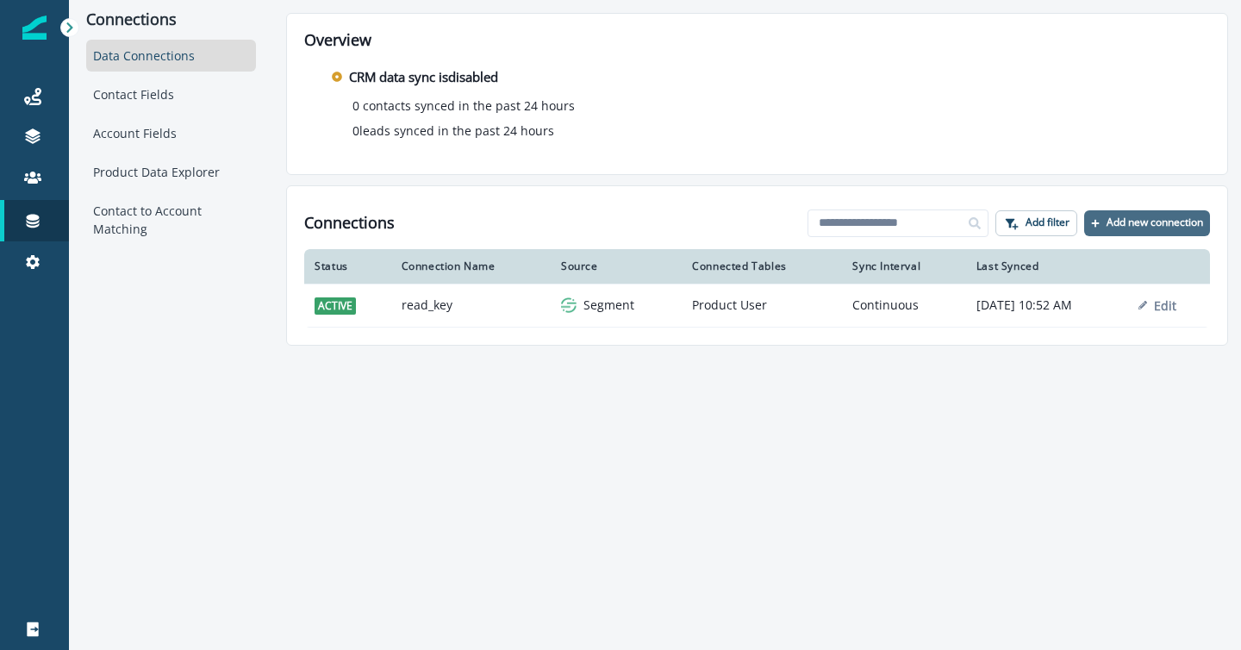
click at [1126, 224] on p "Add new connection" at bounding box center [1155, 222] width 97 height 12
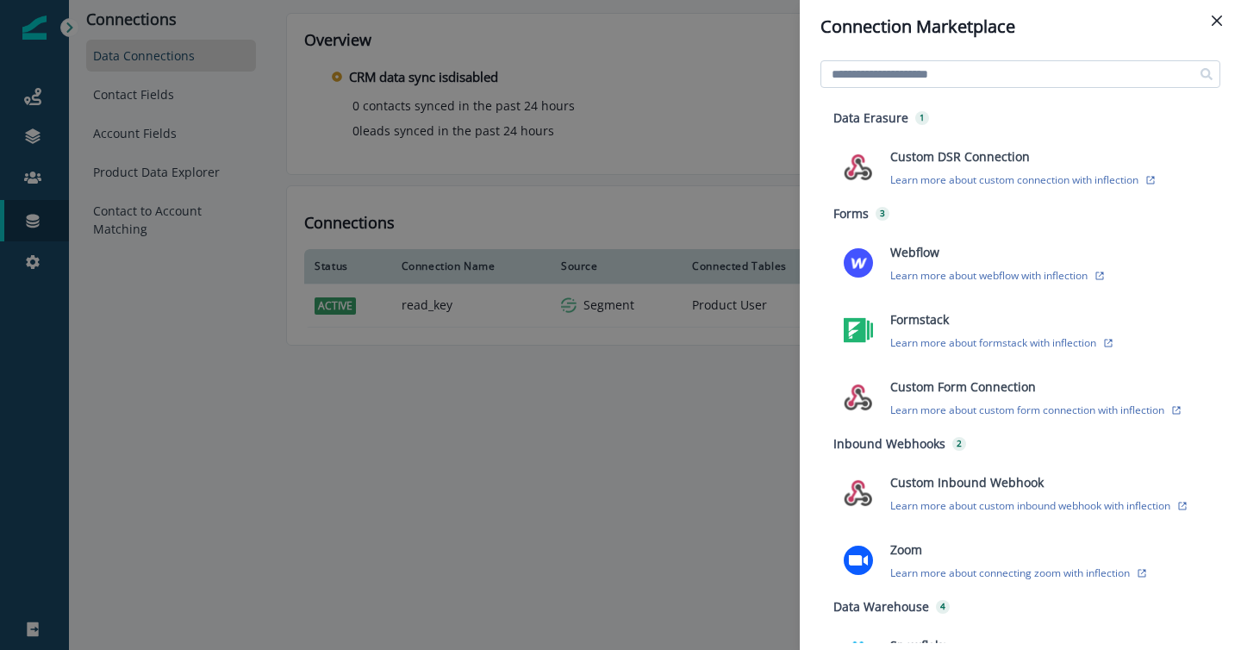
click at [986, 75] on input at bounding box center [1021, 74] width 400 height 28
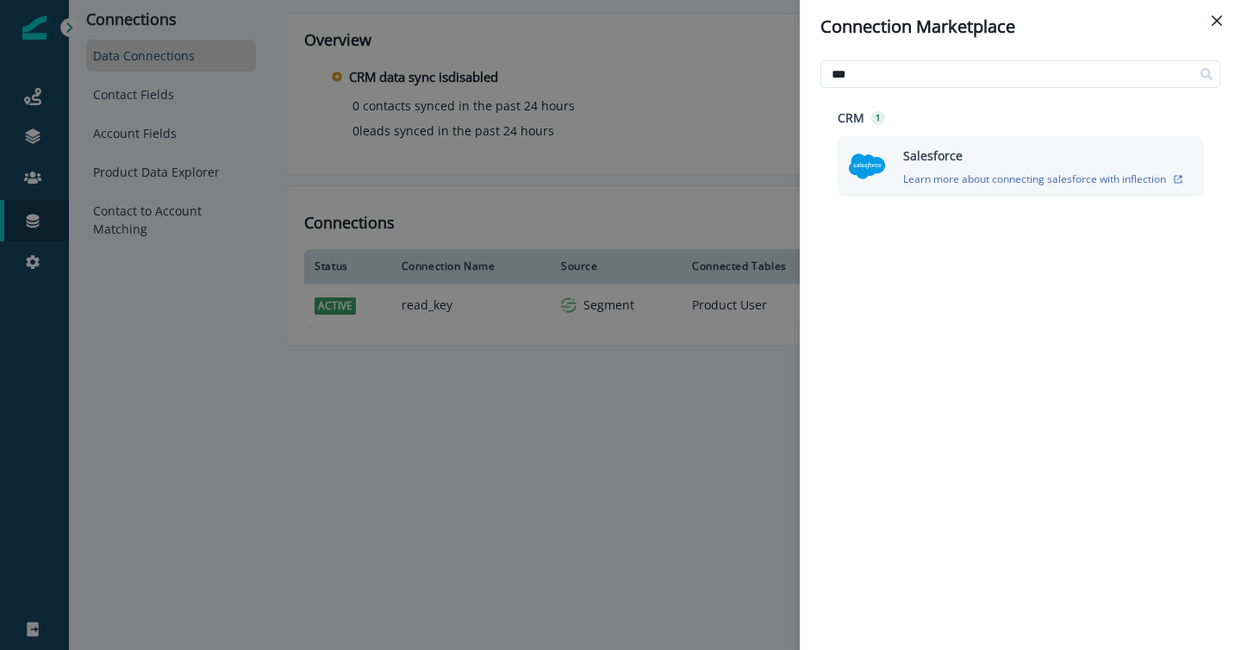
type input "***"
click at [855, 164] on img at bounding box center [867, 166] width 38 height 38
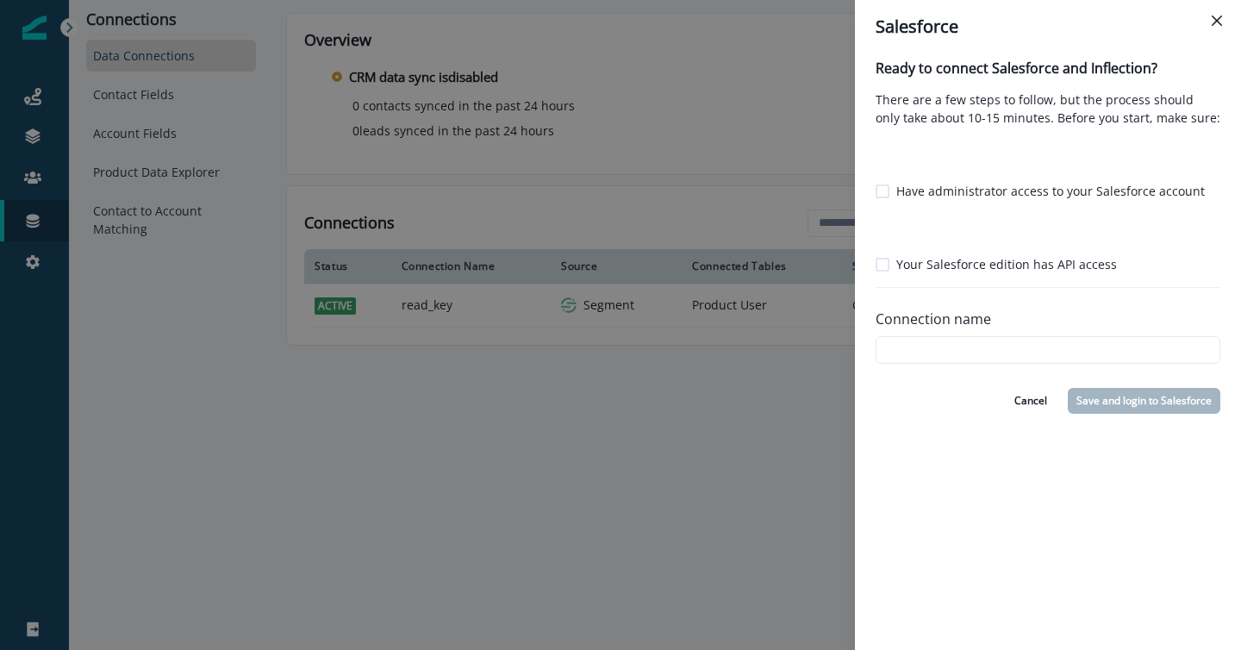
click at [883, 190] on span at bounding box center [883, 191] width 14 height 14
click at [884, 270] on span at bounding box center [883, 265] width 14 height 14
click at [900, 343] on input "Connection name" at bounding box center [1048, 350] width 345 height 28
type input "********"
click at [1168, 405] on button "Save and login to Salesforce" at bounding box center [1144, 401] width 153 height 26
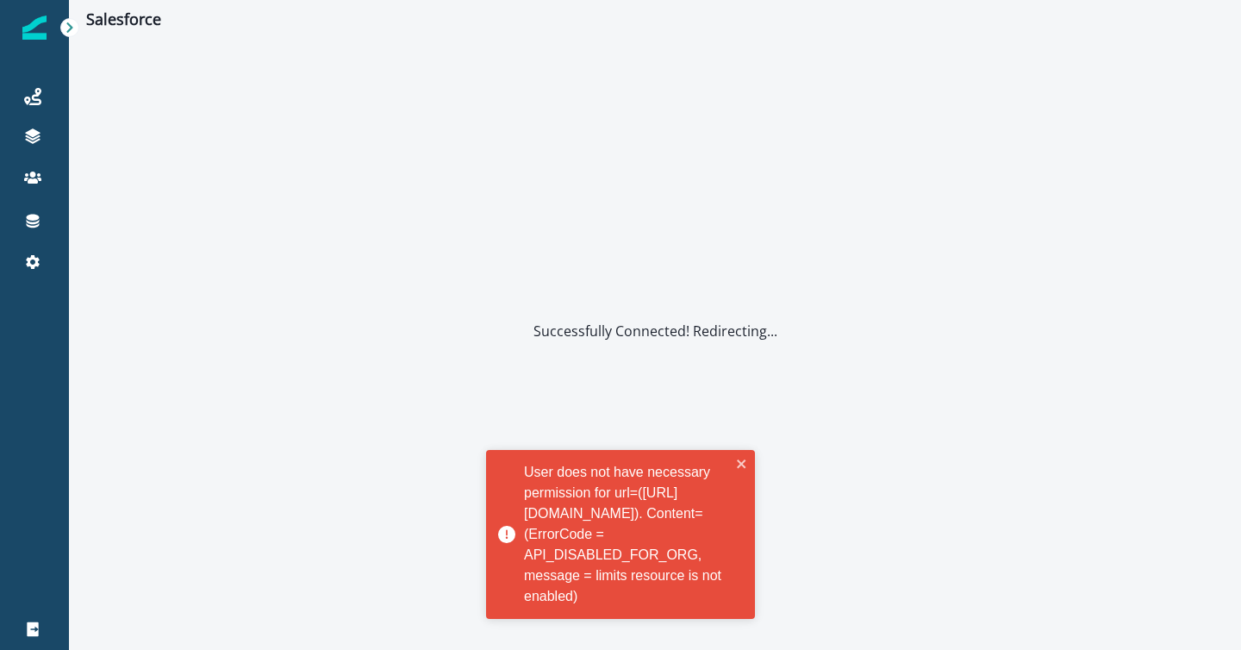
click at [754, 471] on div "Successfully Connected! Redirecting..." at bounding box center [655, 331] width 1172 height 585
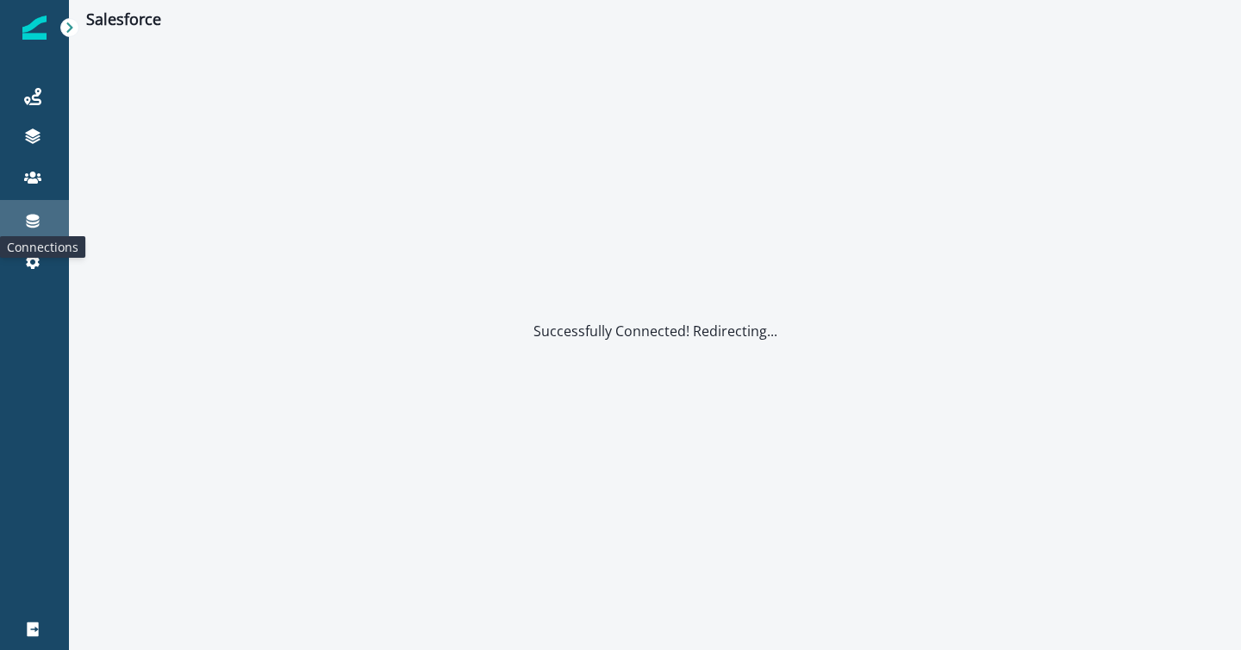
click at [34, 216] on icon at bounding box center [33, 222] width 13 height 14
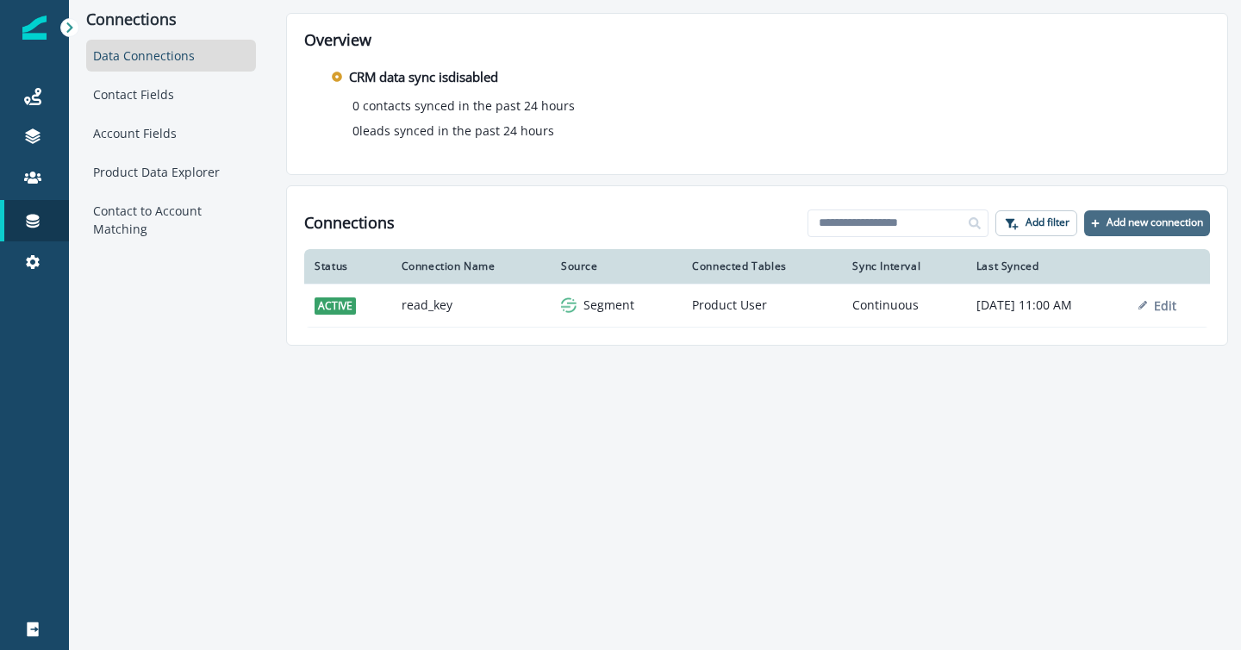
click at [1121, 227] on p "Add new connection" at bounding box center [1155, 222] width 97 height 12
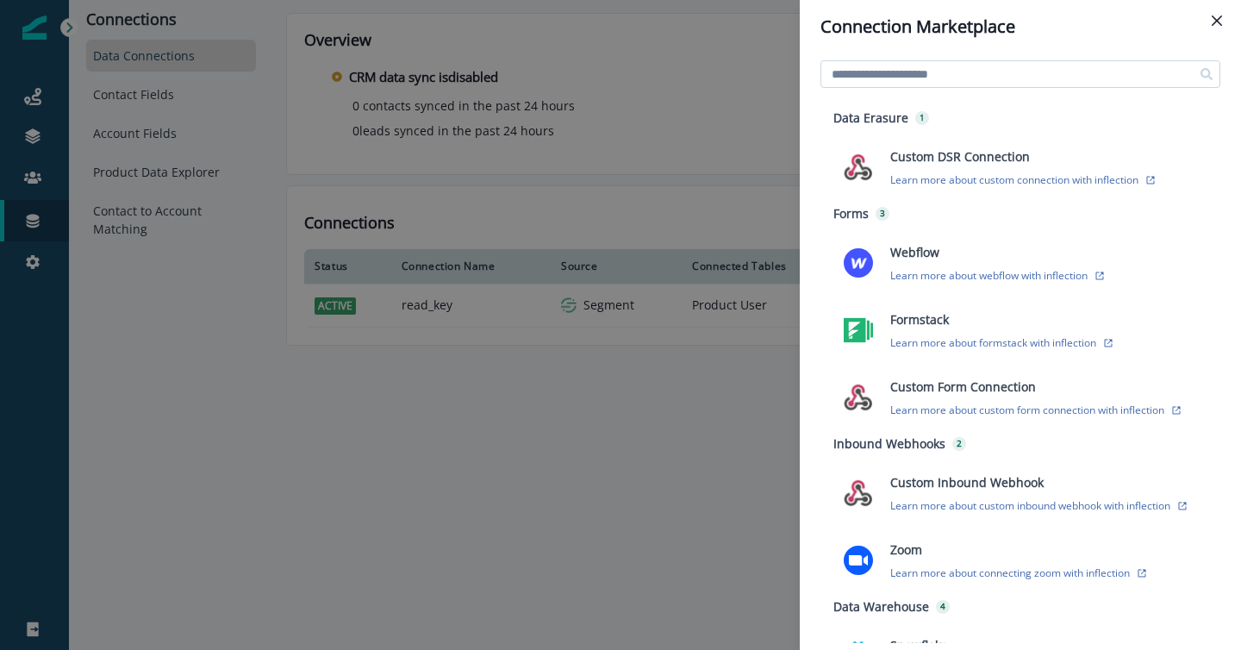
click at [935, 74] on input at bounding box center [1021, 74] width 400 height 28
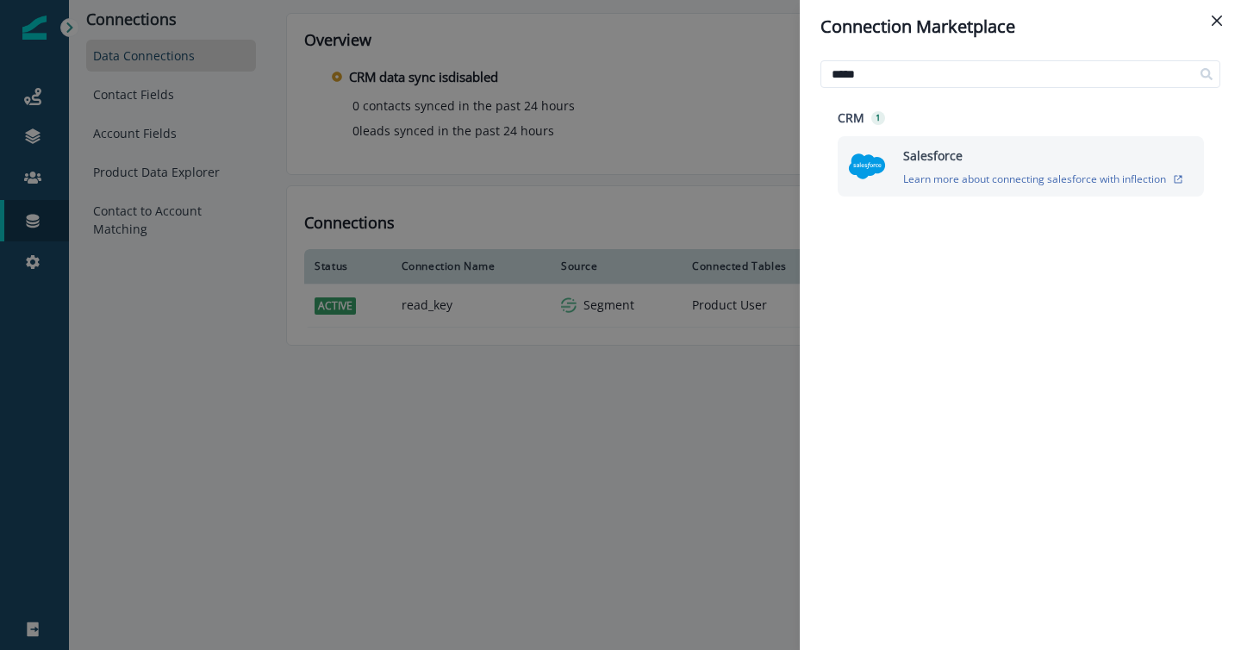
type input "*****"
click at [863, 179] on img at bounding box center [867, 166] width 38 height 38
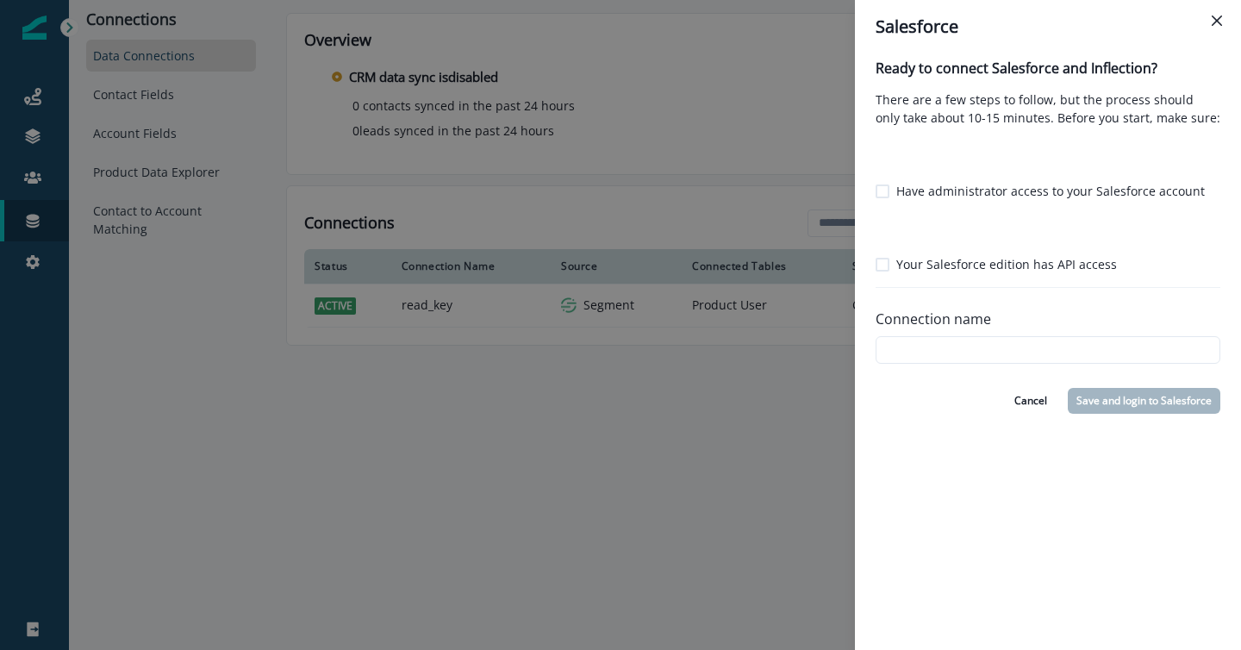
click at [879, 191] on span at bounding box center [883, 191] width 14 height 14
click at [883, 265] on span at bounding box center [883, 265] width 14 height 14
click at [950, 348] on input "Connection name" at bounding box center [1048, 350] width 345 height 28
type input "********"
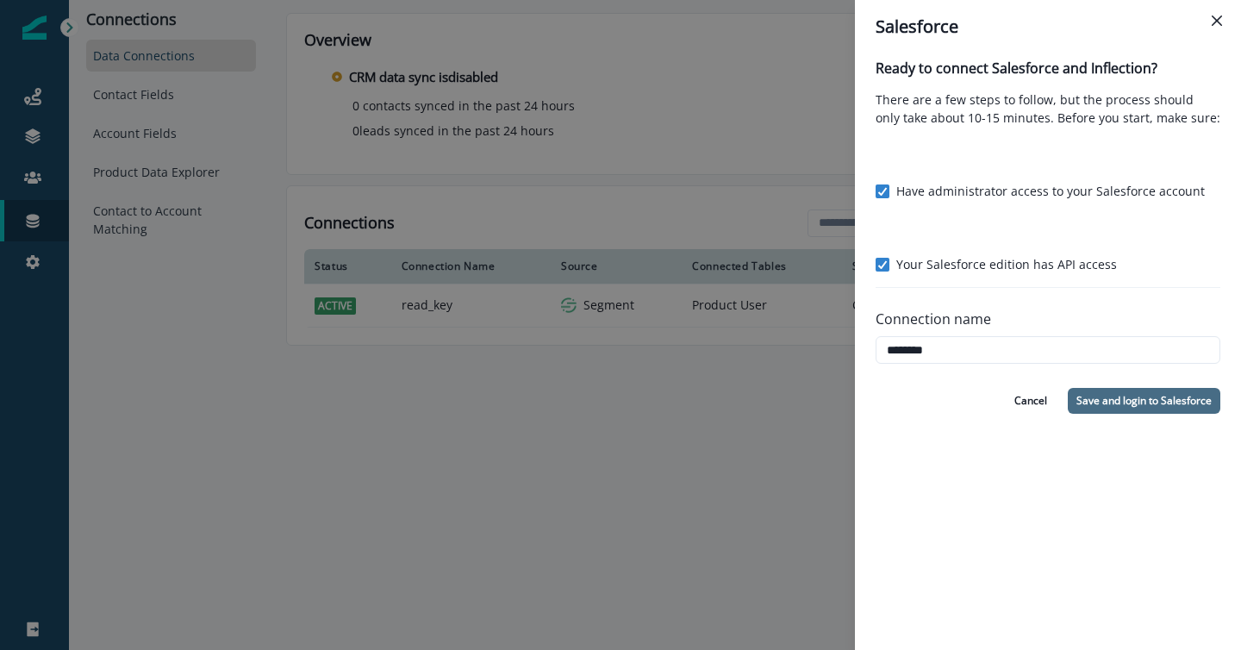
click at [1171, 406] on button "Save and login to Salesforce" at bounding box center [1144, 401] width 153 height 26
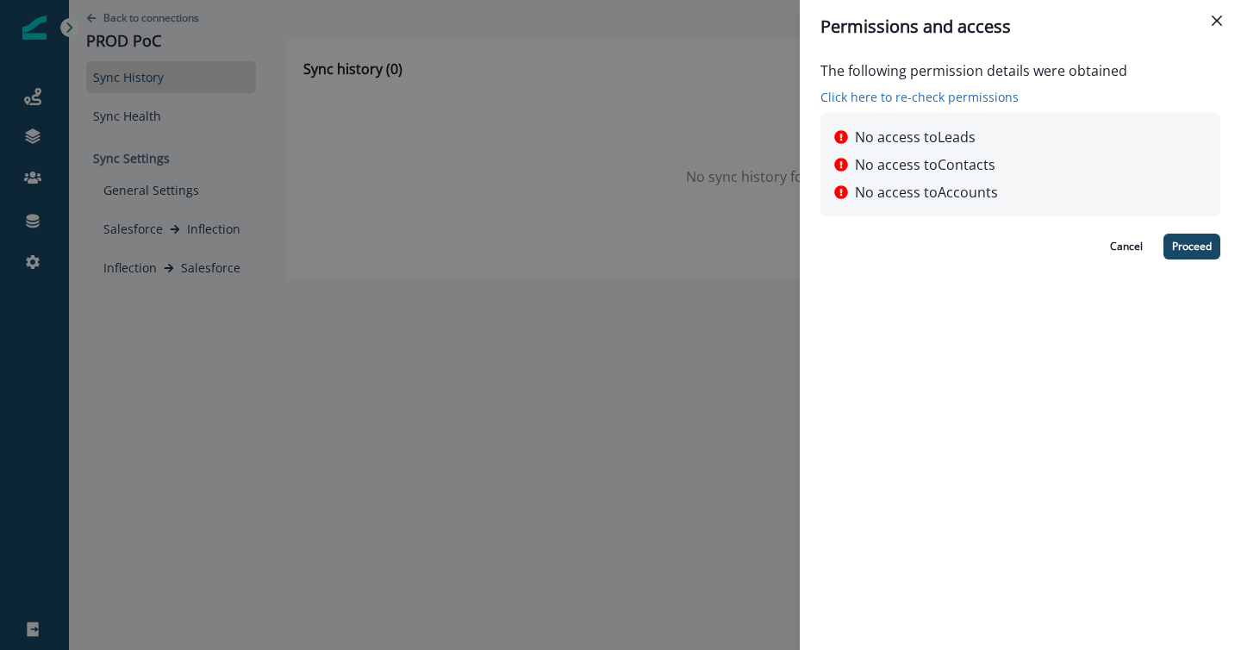
click at [911, 100] on p "Click here to re-check permissions" at bounding box center [974, 97] width 307 height 18
click at [975, 96] on p "Click here to re-check permissions" at bounding box center [974, 97] width 307 height 18
click at [855, 99] on p "Click here to re-check permissions" at bounding box center [974, 97] width 307 height 18
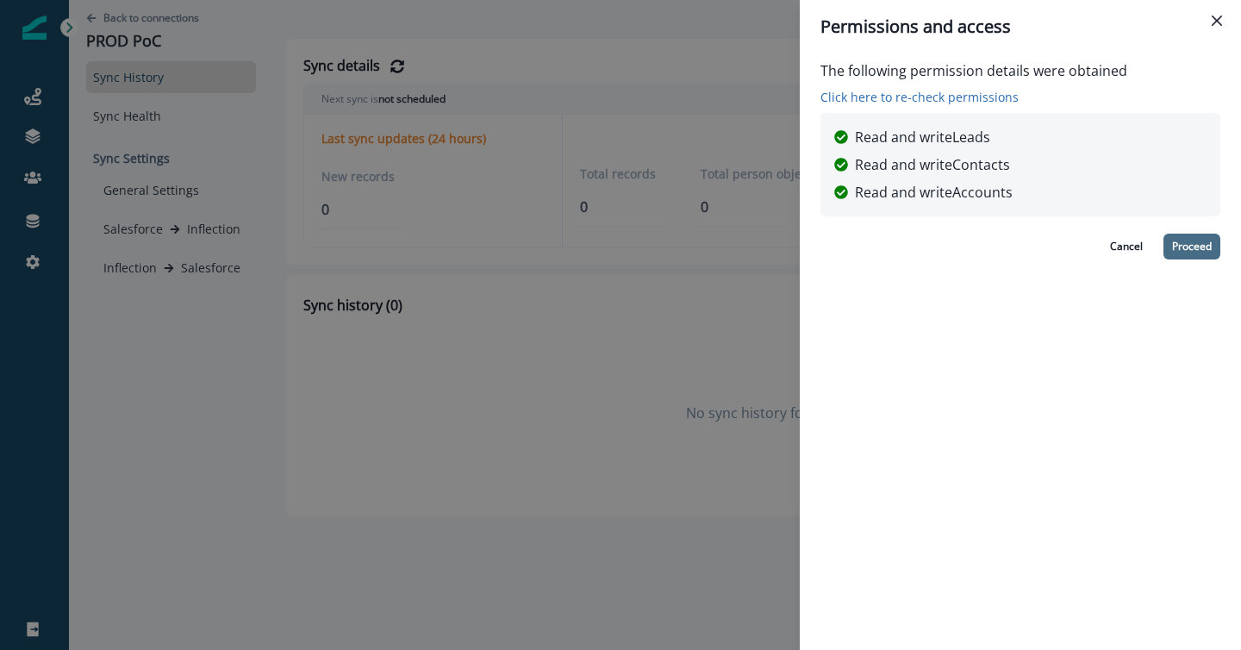
click at [1197, 245] on button "Proceed" at bounding box center [1192, 247] width 57 height 26
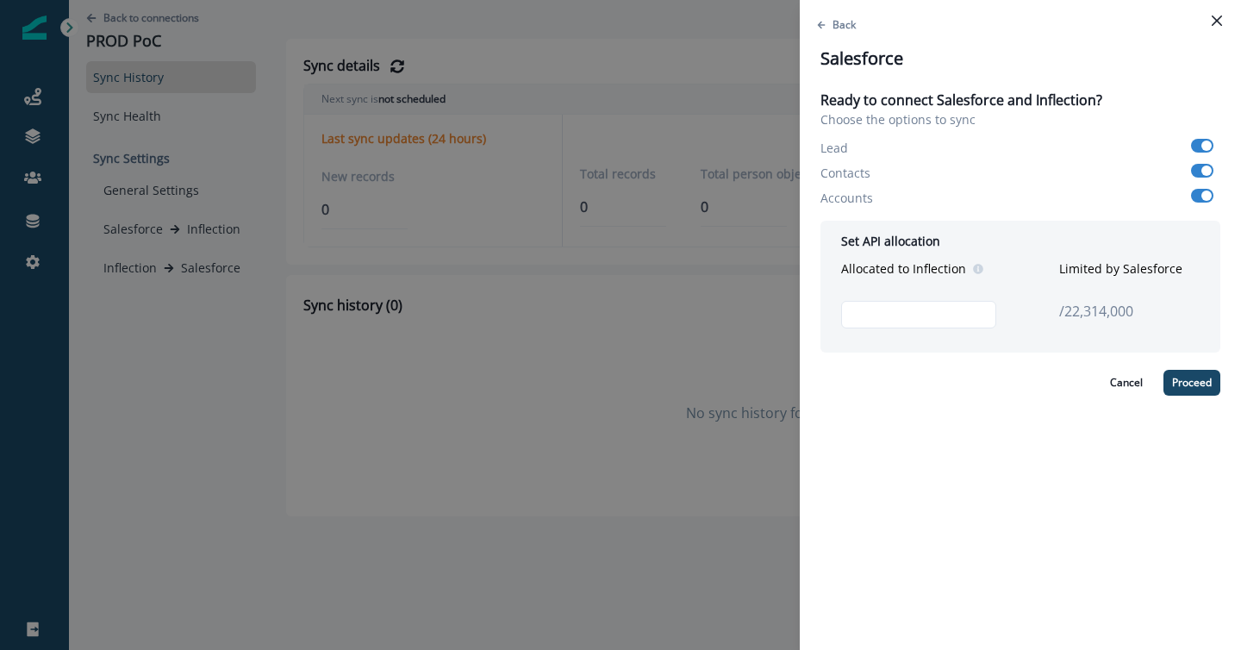
drag, startPoint x: 936, startPoint y: 318, endPoint x: 654, endPoint y: 325, distance: 281.9
click at [654, 325] on div "Back Salesforce Ready to connect Salesforce and Inflection? Choose the options …" at bounding box center [620, 325] width 1241 height 650
click at [885, 315] on input "********" at bounding box center [918, 315] width 155 height 28
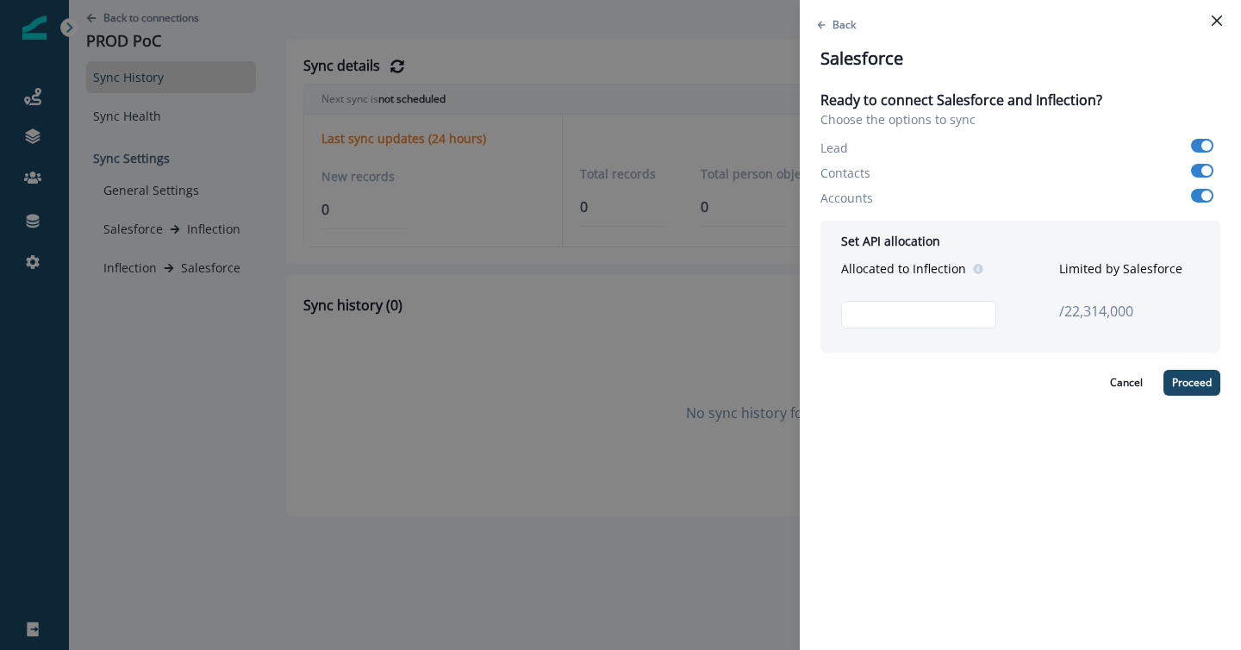
type input "*******"
click at [1193, 384] on button "Proceed" at bounding box center [1192, 383] width 57 height 26
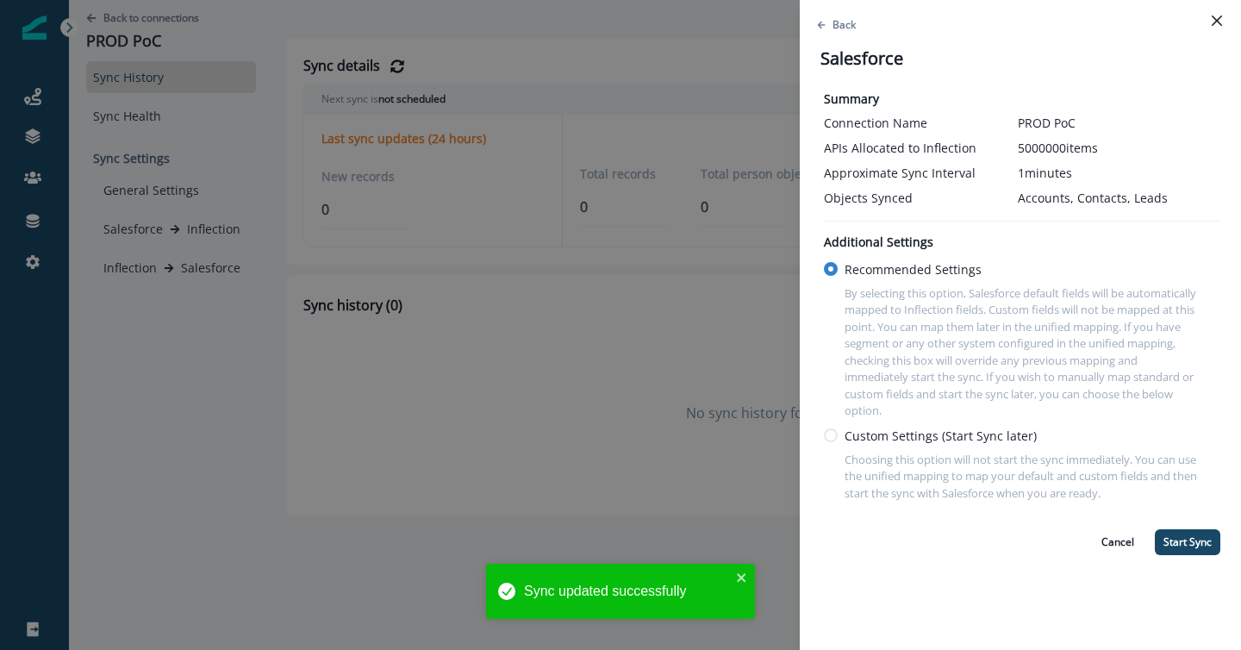
click at [826, 433] on span at bounding box center [831, 435] width 14 height 14
click at [1152, 542] on button "Finish Setup Later" at bounding box center [1169, 542] width 103 height 26
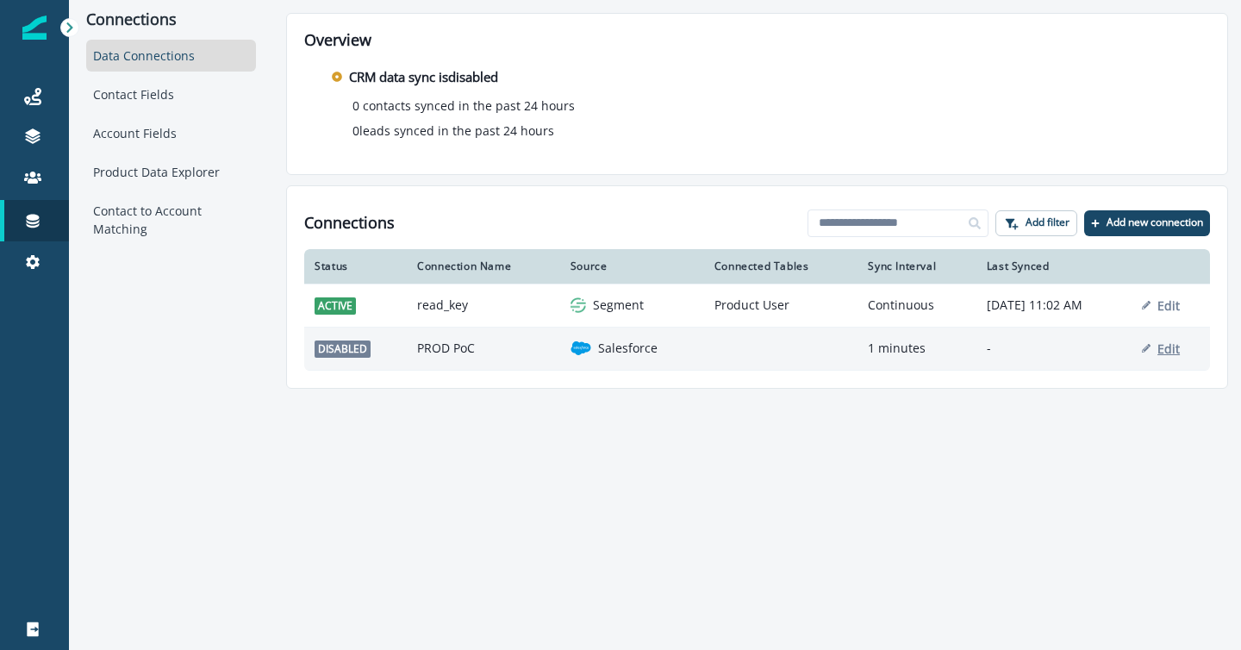
click at [1175, 343] on p "Edit" at bounding box center [1169, 348] width 22 height 16
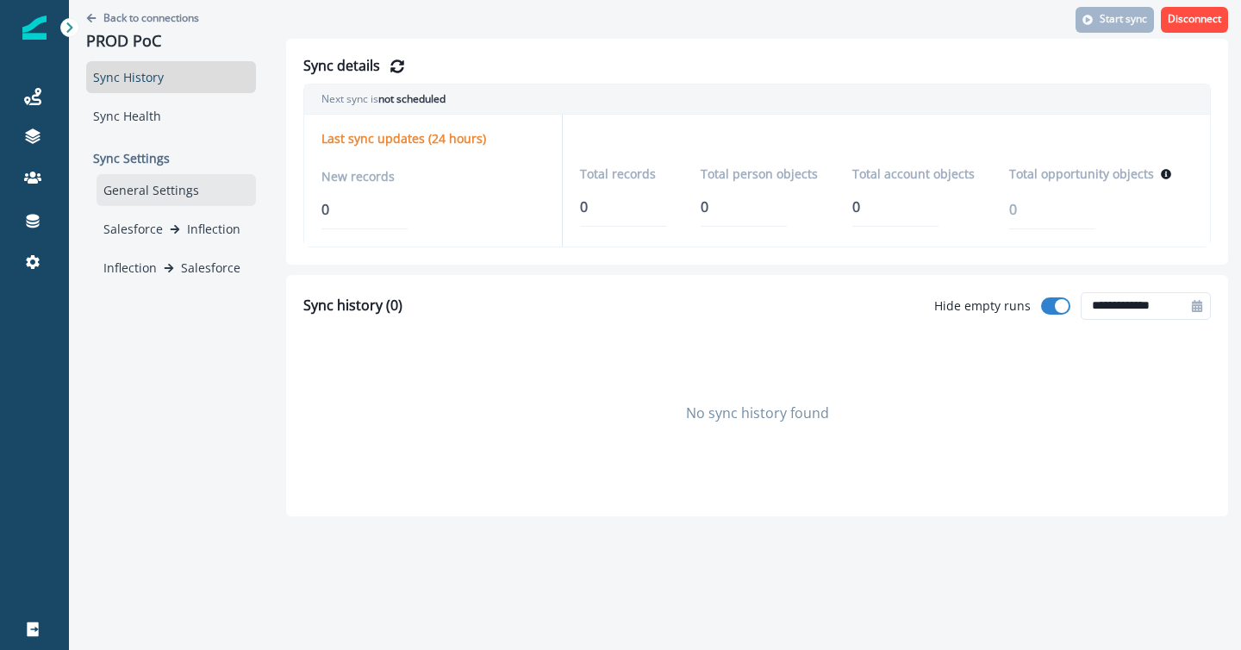
click at [164, 191] on div "General Settings" at bounding box center [176, 190] width 159 height 32
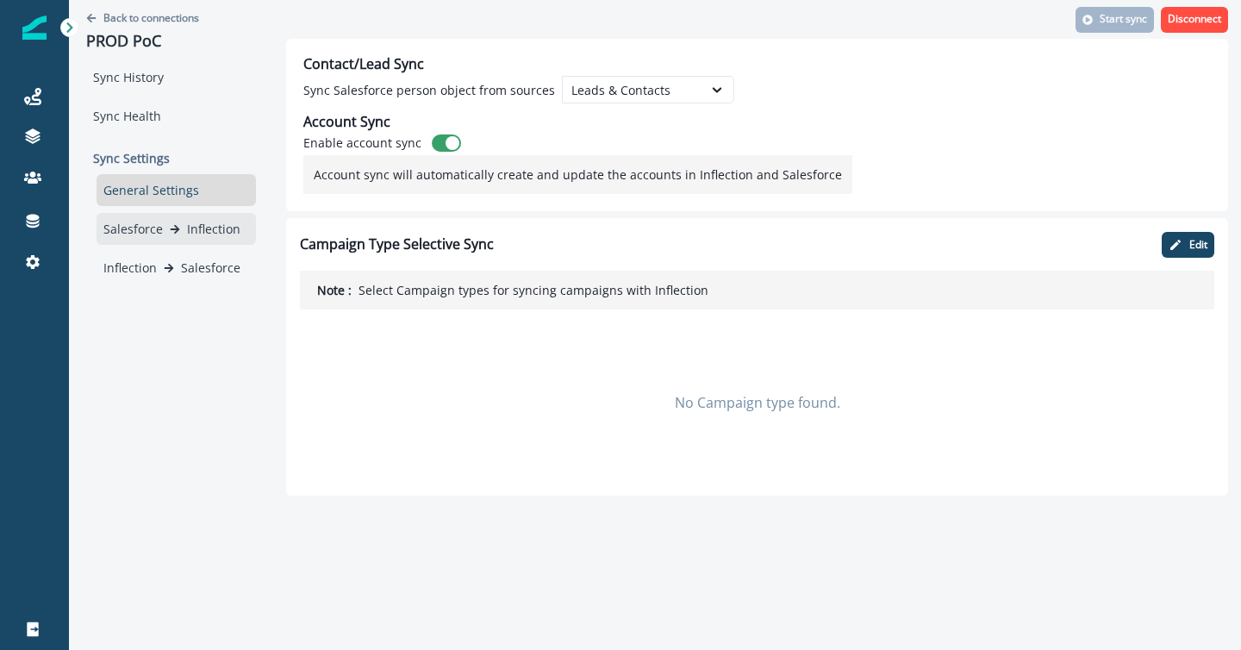
click at [209, 230] on p "Inflection" at bounding box center [213, 229] width 53 height 18
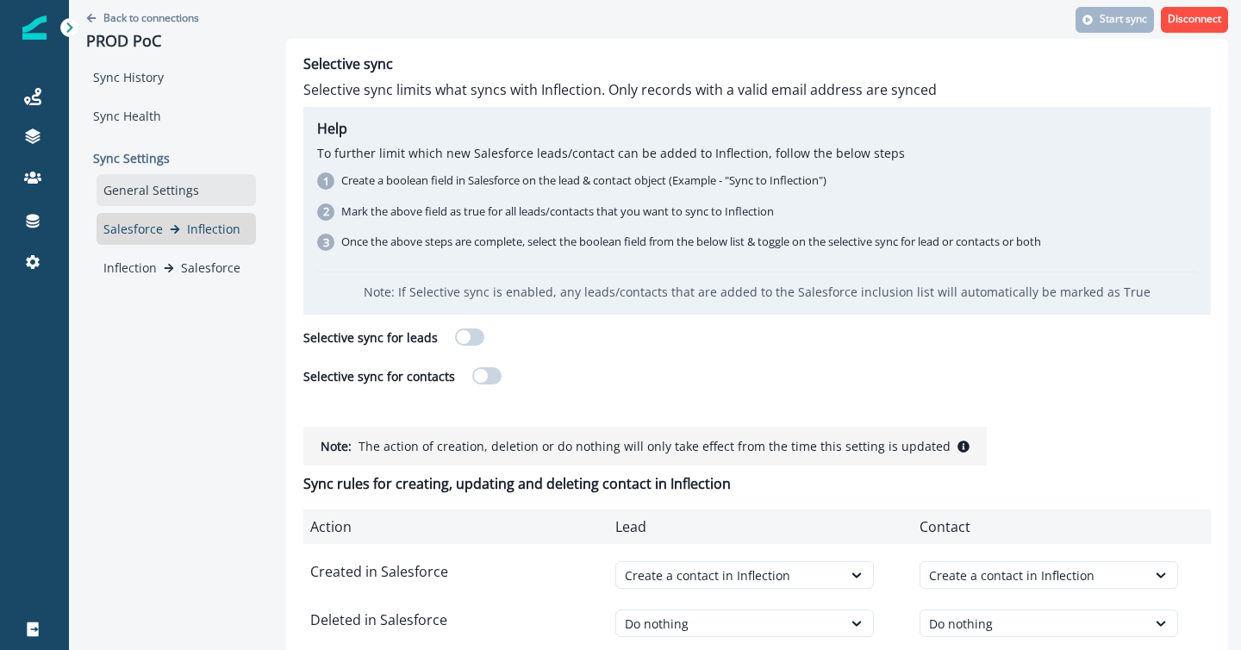
click at [207, 188] on div "General Settings" at bounding box center [176, 190] width 159 height 32
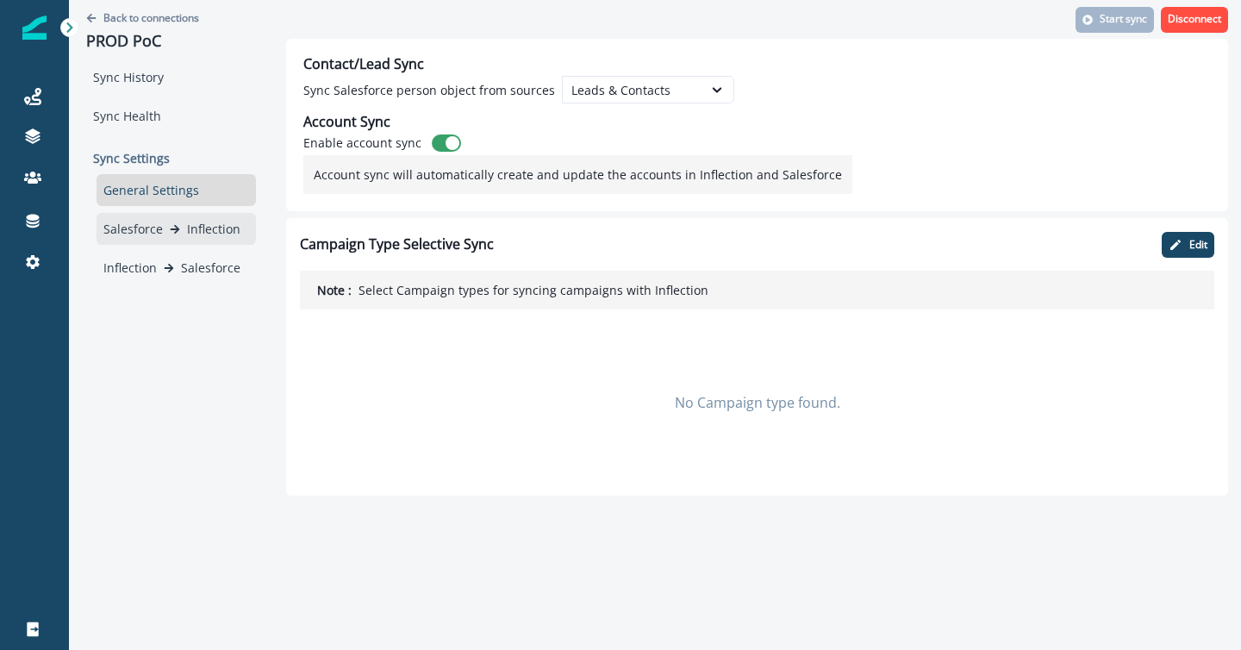
click at [209, 222] on p "Inflection" at bounding box center [213, 229] width 53 height 18
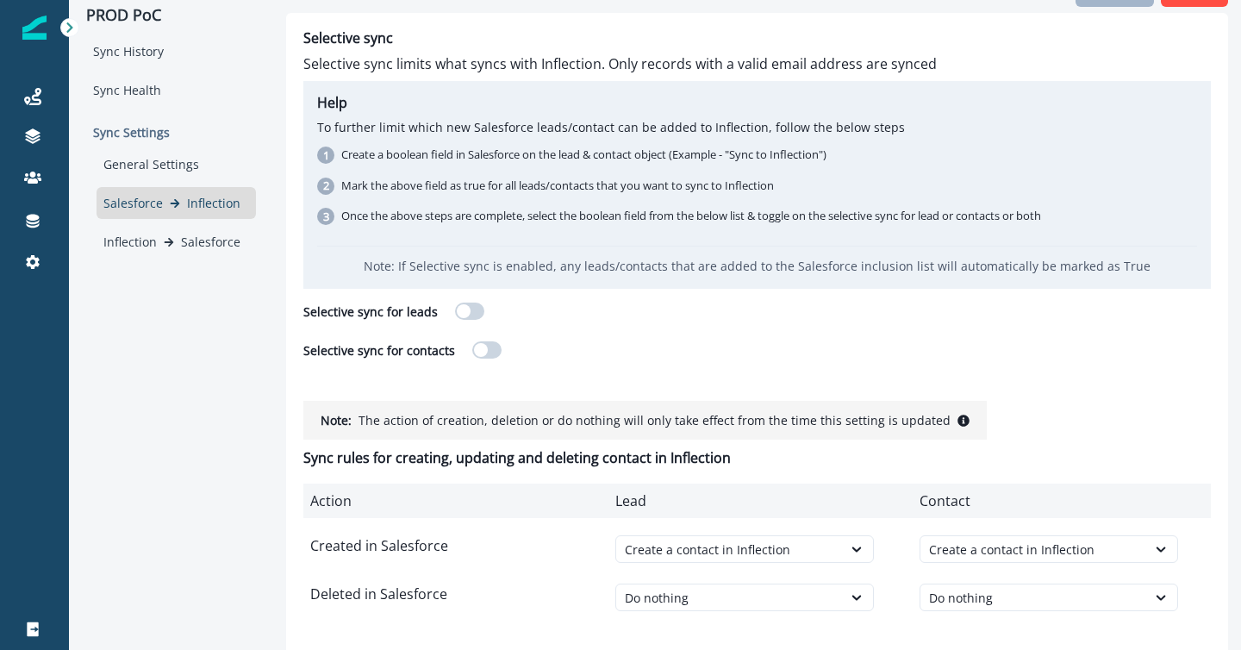
scroll to position [39, 0]
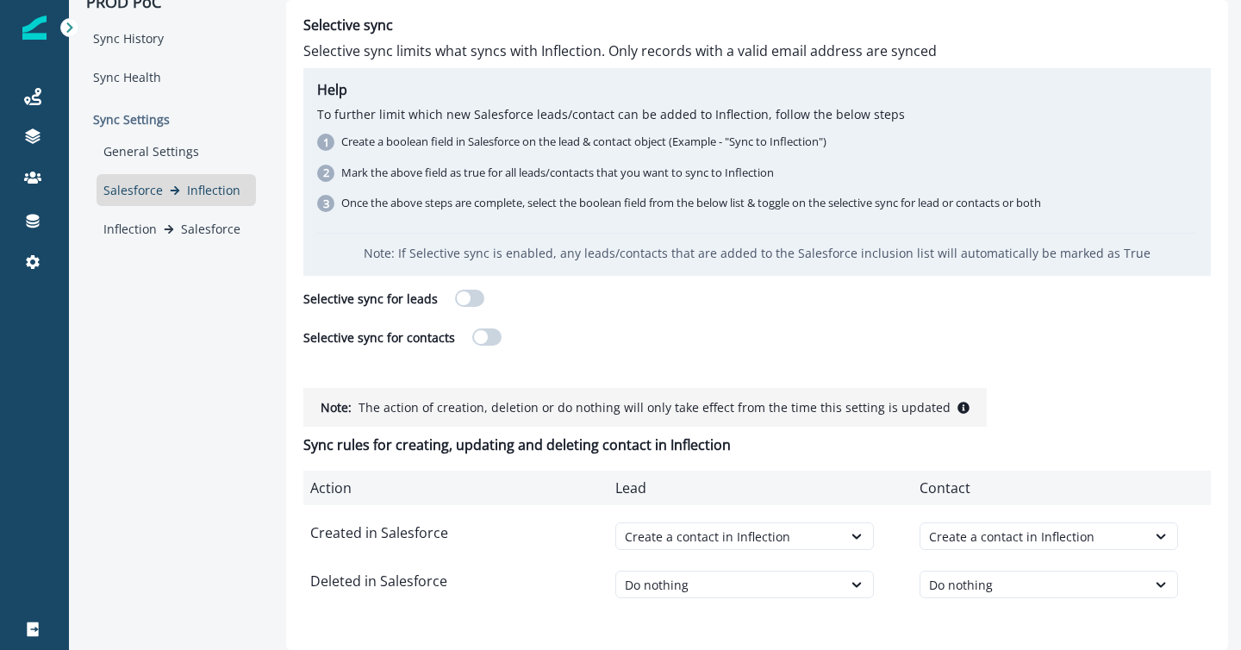
click at [465, 294] on span at bounding box center [469, 298] width 29 height 17
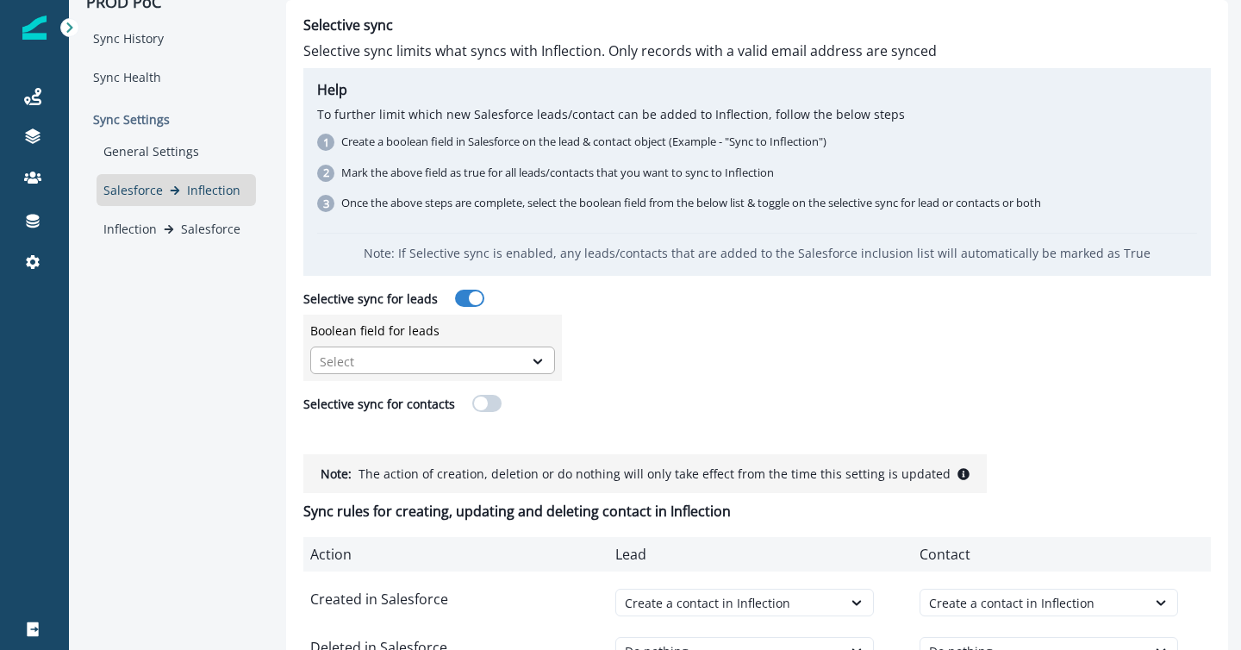
click at [488, 353] on div at bounding box center [417, 362] width 195 height 22
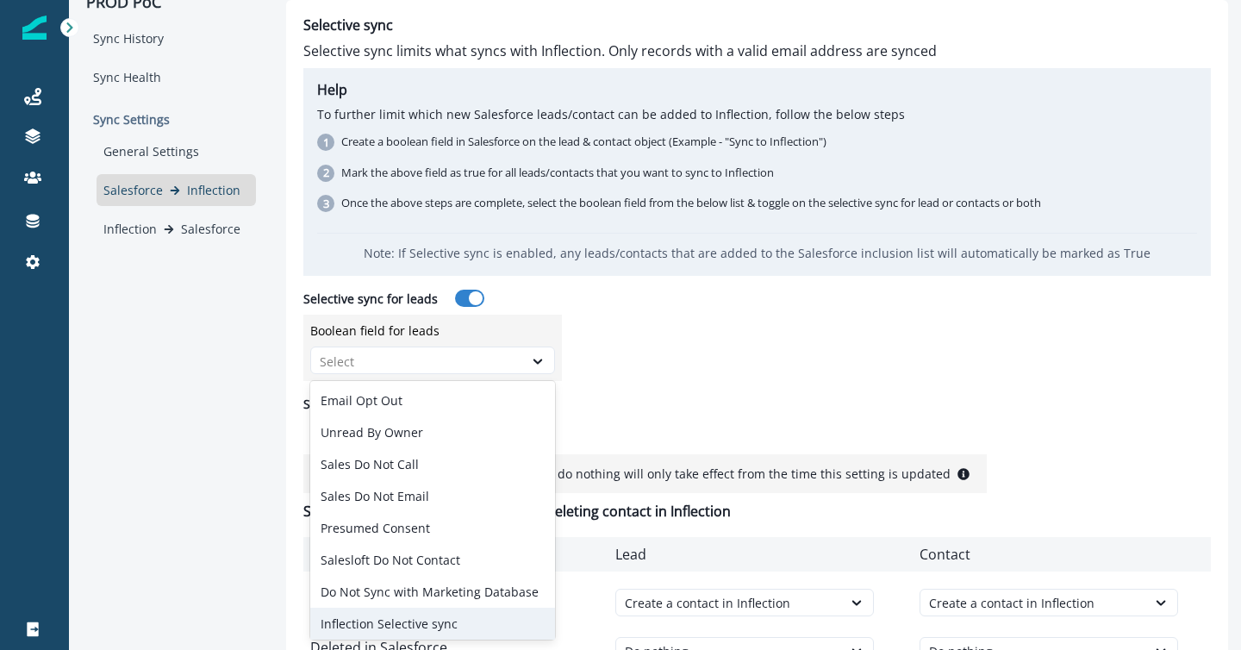
click at [456, 622] on div "Inflection Selective sync" at bounding box center [432, 624] width 245 height 32
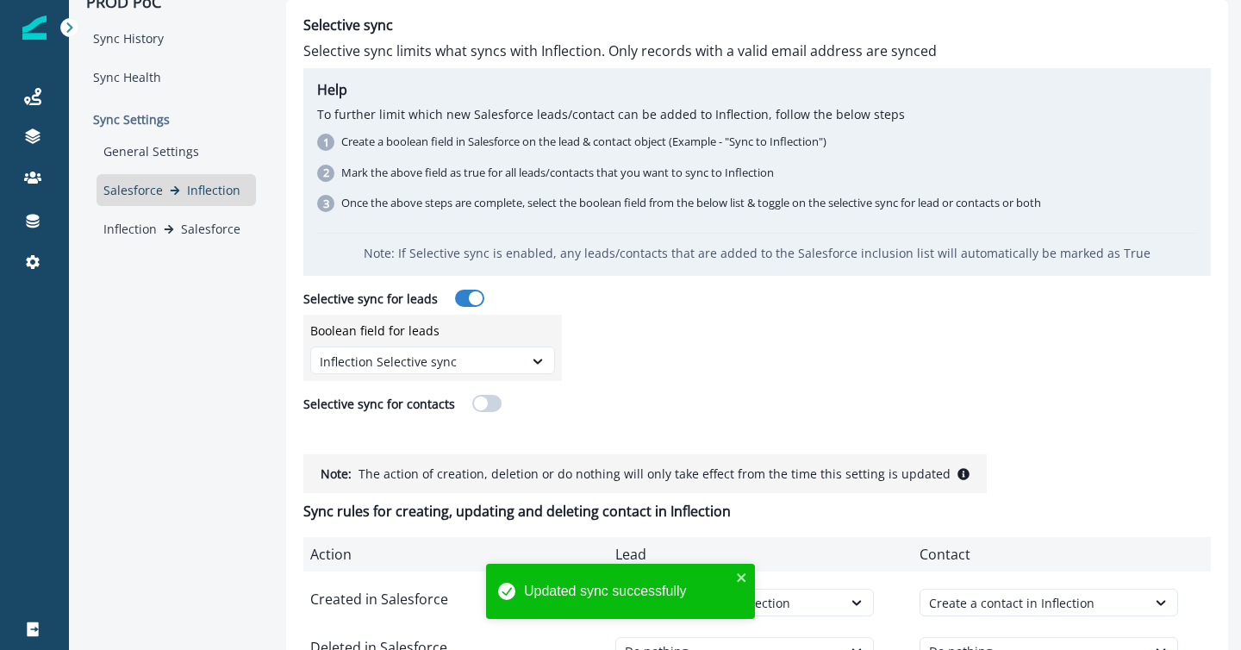
click at [484, 403] on span at bounding box center [486, 403] width 29 height 17
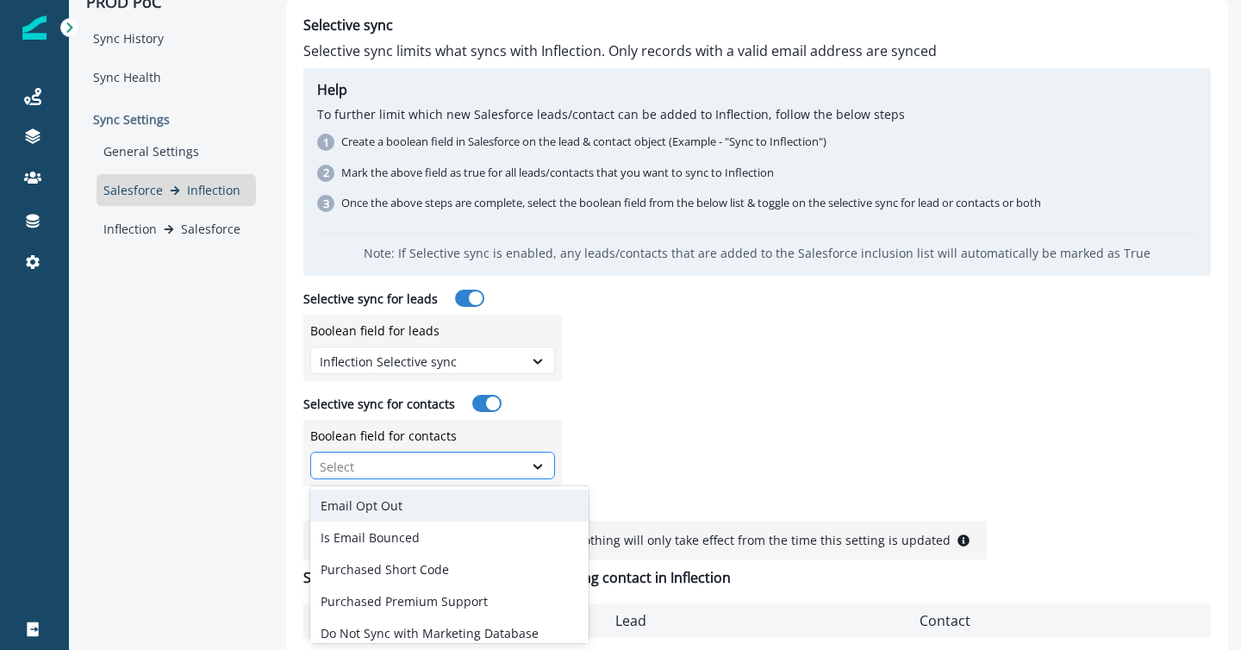
click at [450, 461] on div at bounding box center [417, 467] width 195 height 22
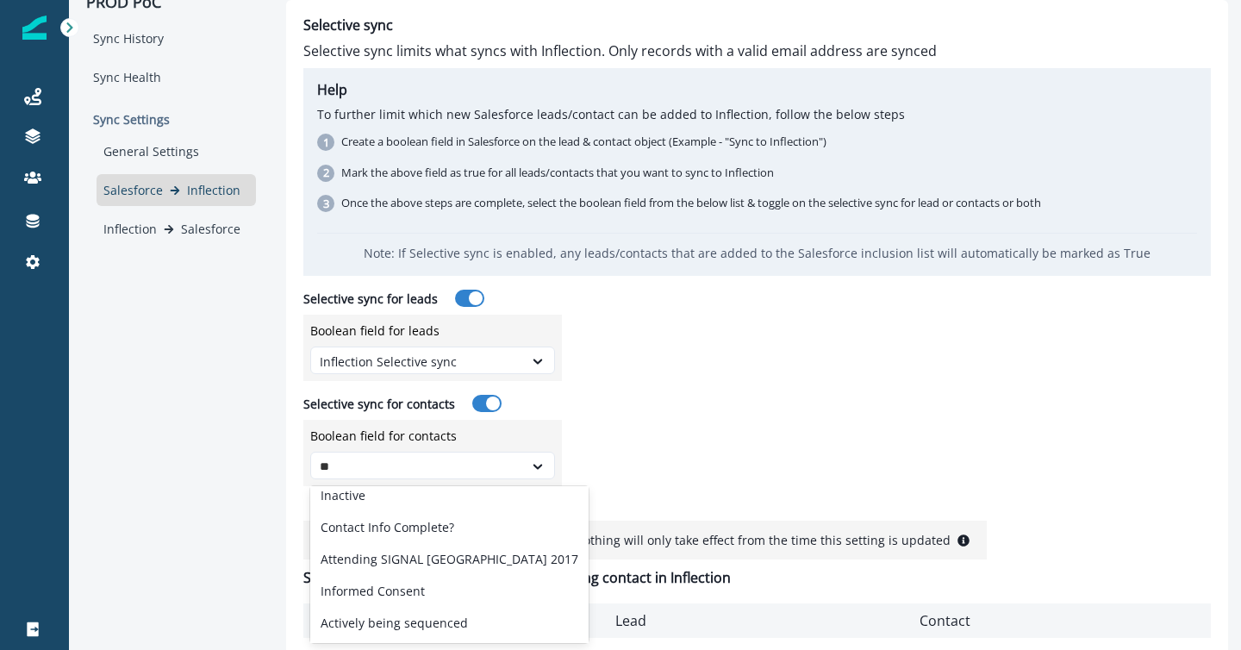
scroll to position [0, 0]
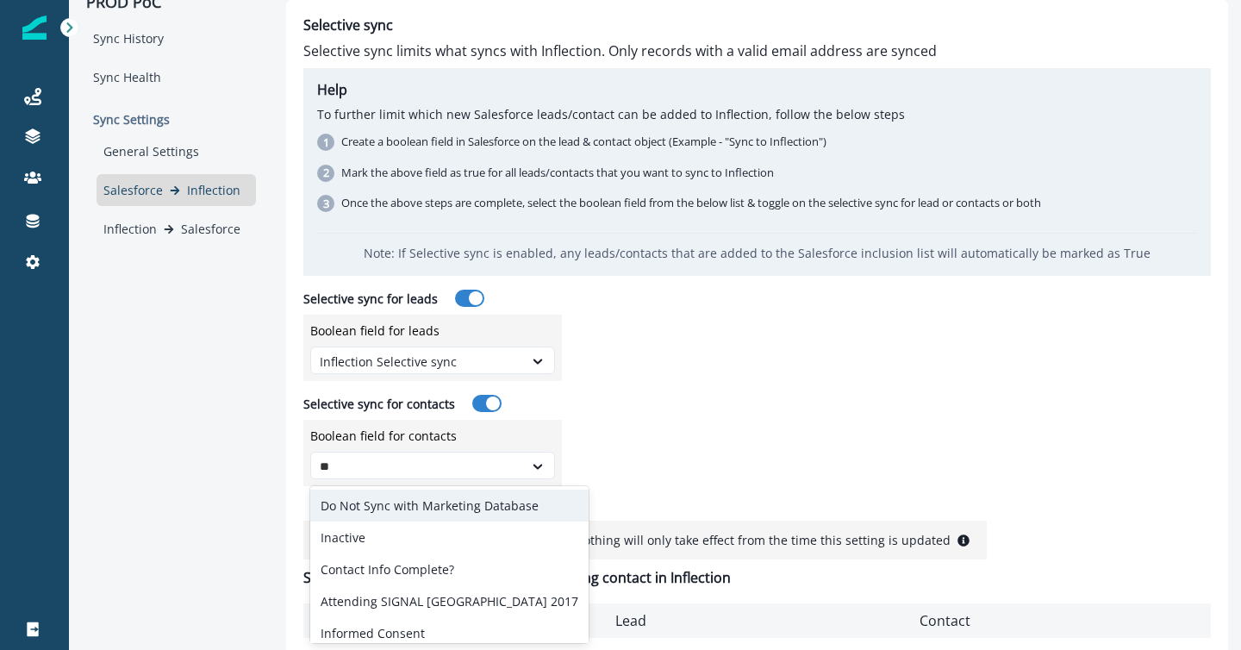
type input "***"
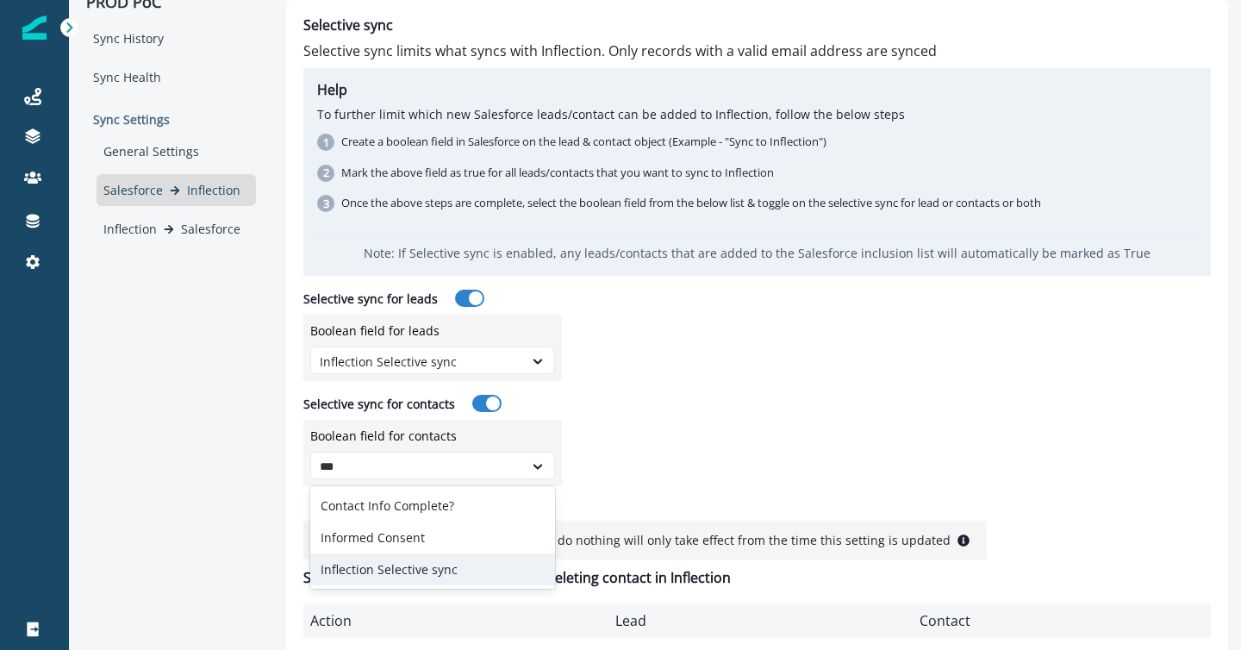
click at [412, 565] on div "Inflection Selective sync" at bounding box center [432, 569] width 245 height 32
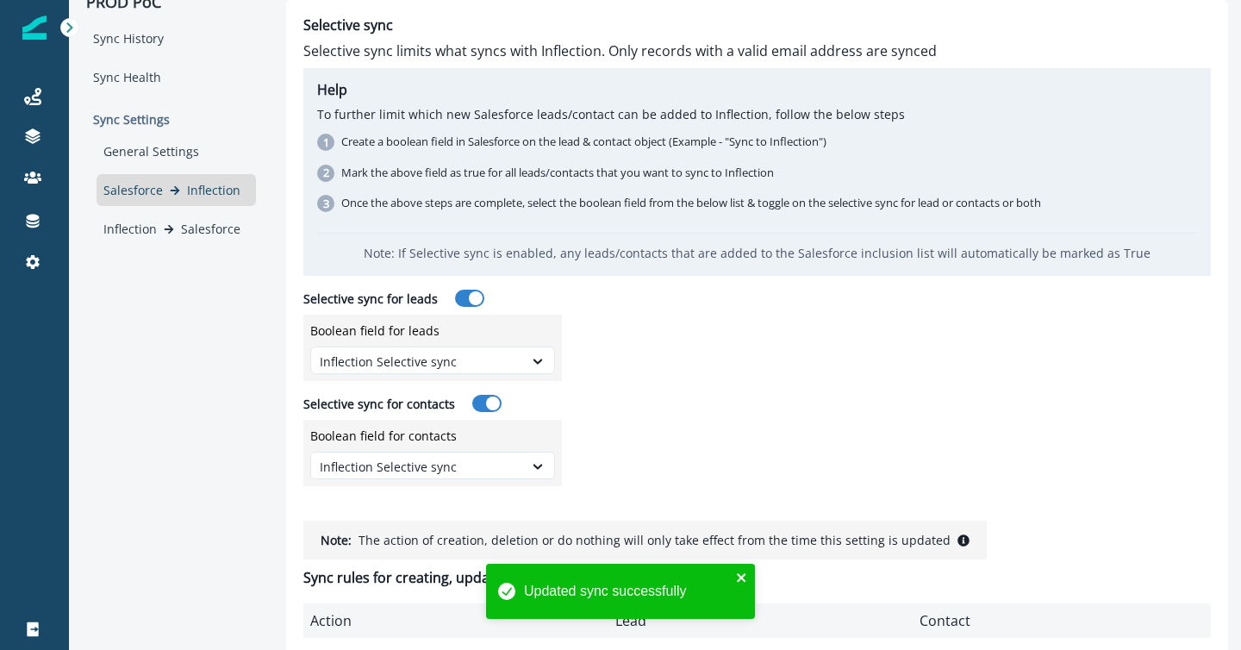
click at [743, 575] on icon "close" at bounding box center [741, 577] width 9 height 9
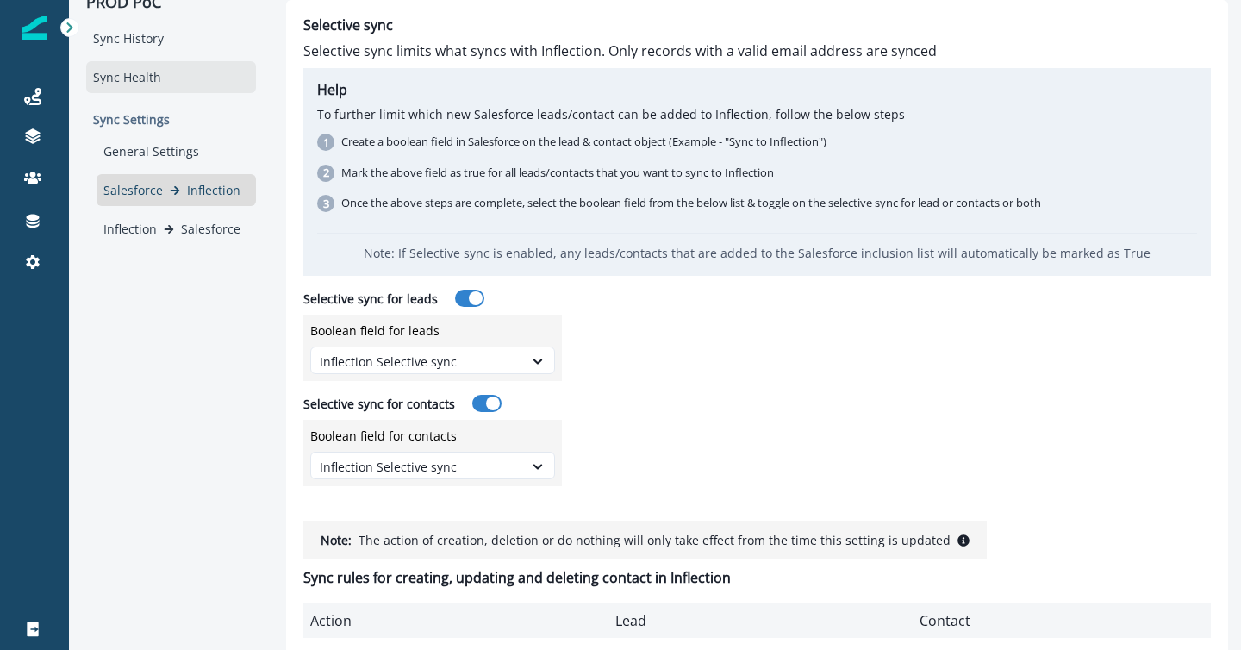
click at [128, 77] on div "Sync Health" at bounding box center [171, 77] width 170 height 32
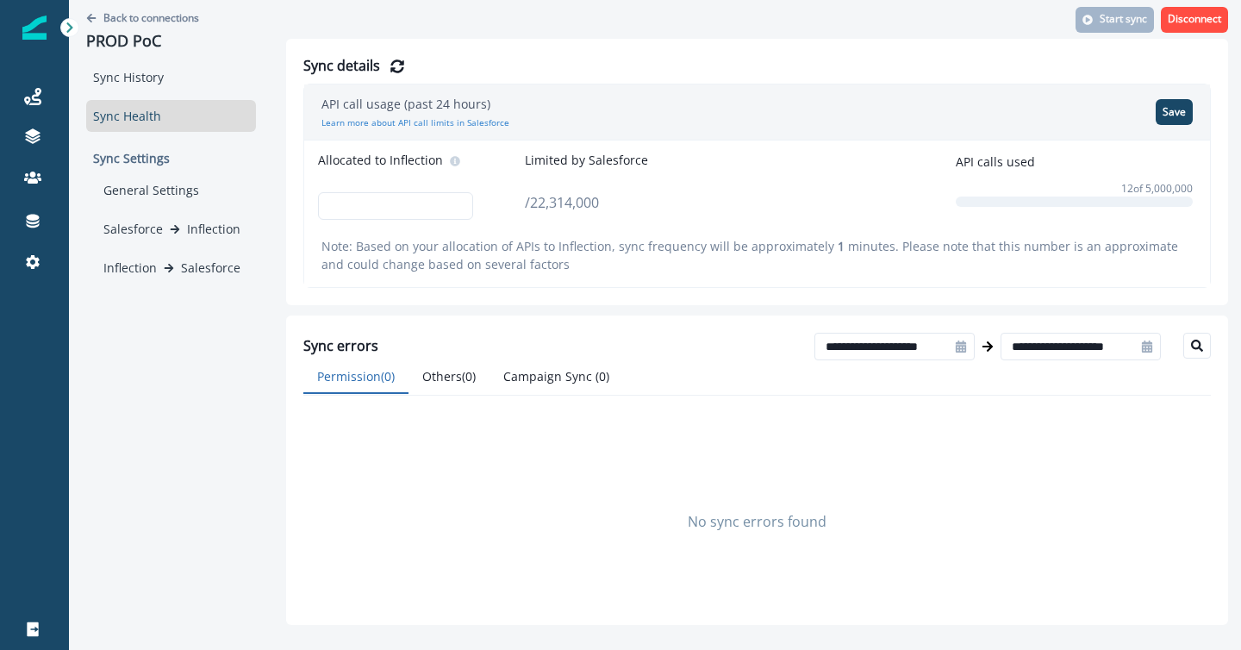
click at [143, 56] on div "Back to connections PROD PoC" at bounding box center [171, 30] width 170 height 61
click at [144, 84] on div "Sync History" at bounding box center [171, 77] width 170 height 32
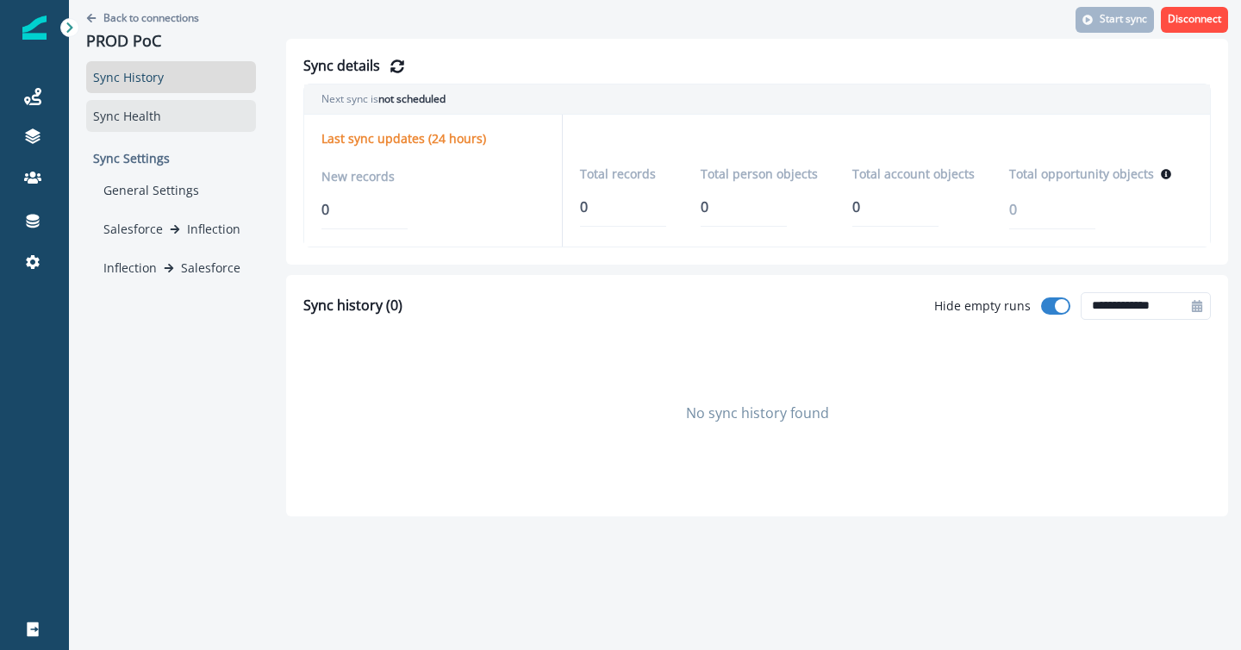
click at [150, 113] on div "Sync Health" at bounding box center [171, 116] width 170 height 32
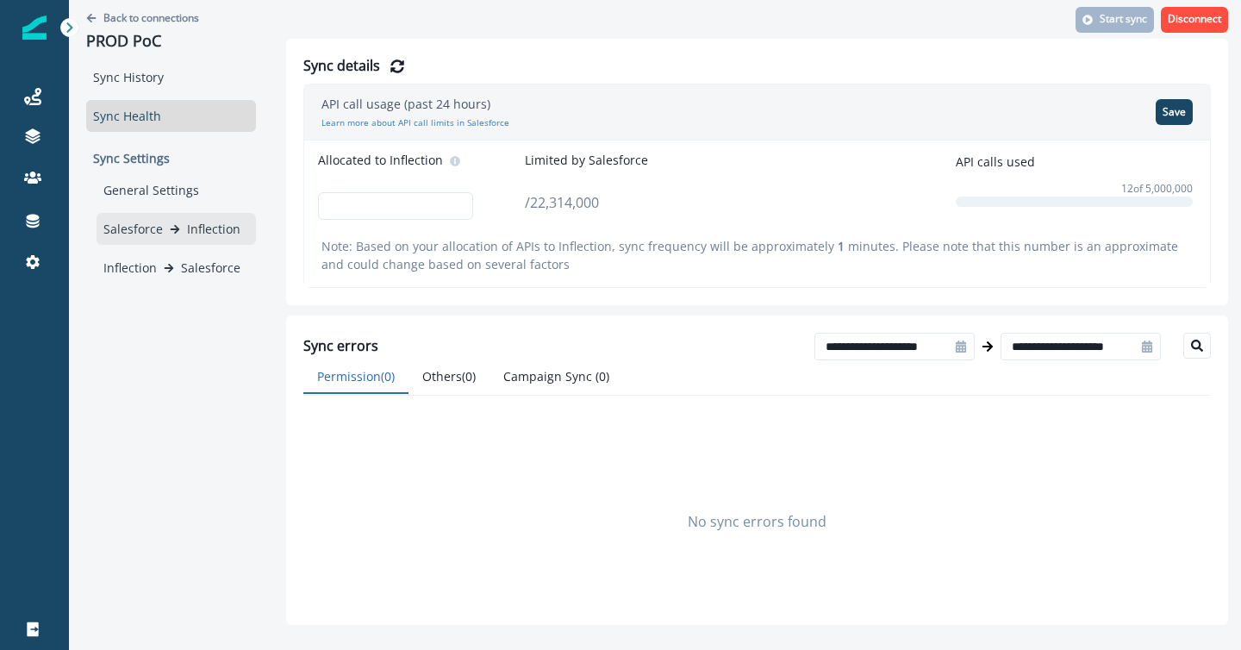
click at [176, 220] on div "Salesforce Inflection" at bounding box center [176, 229] width 146 height 18
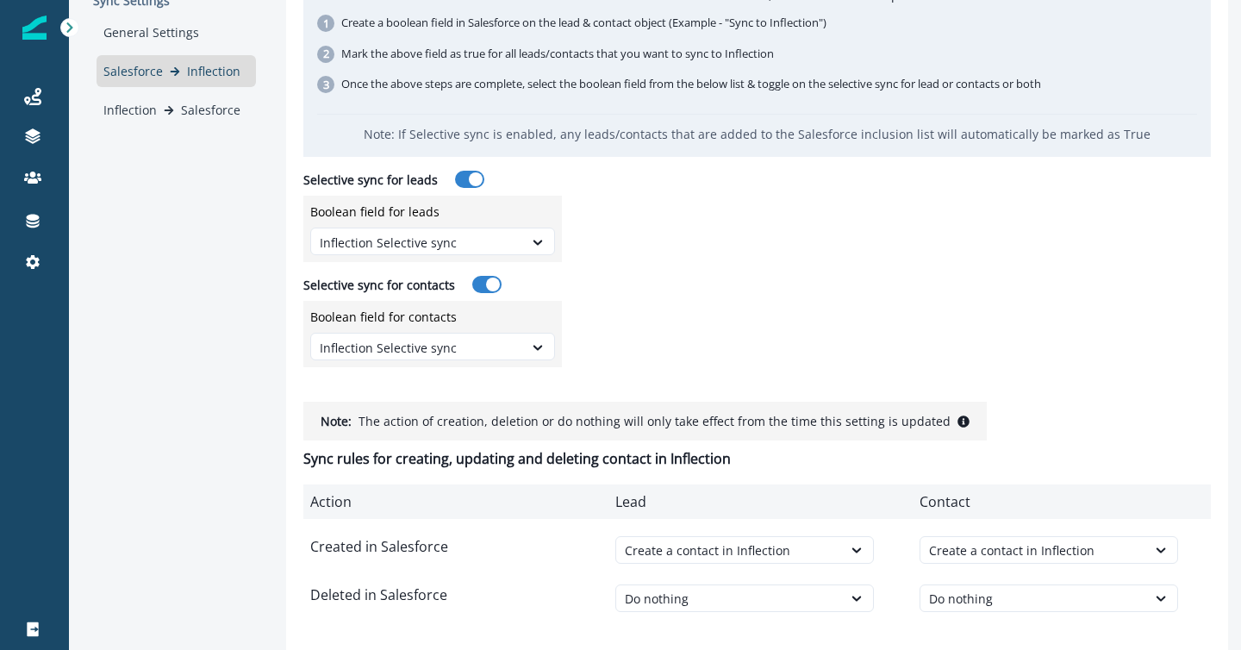
scroll to position [172, 0]
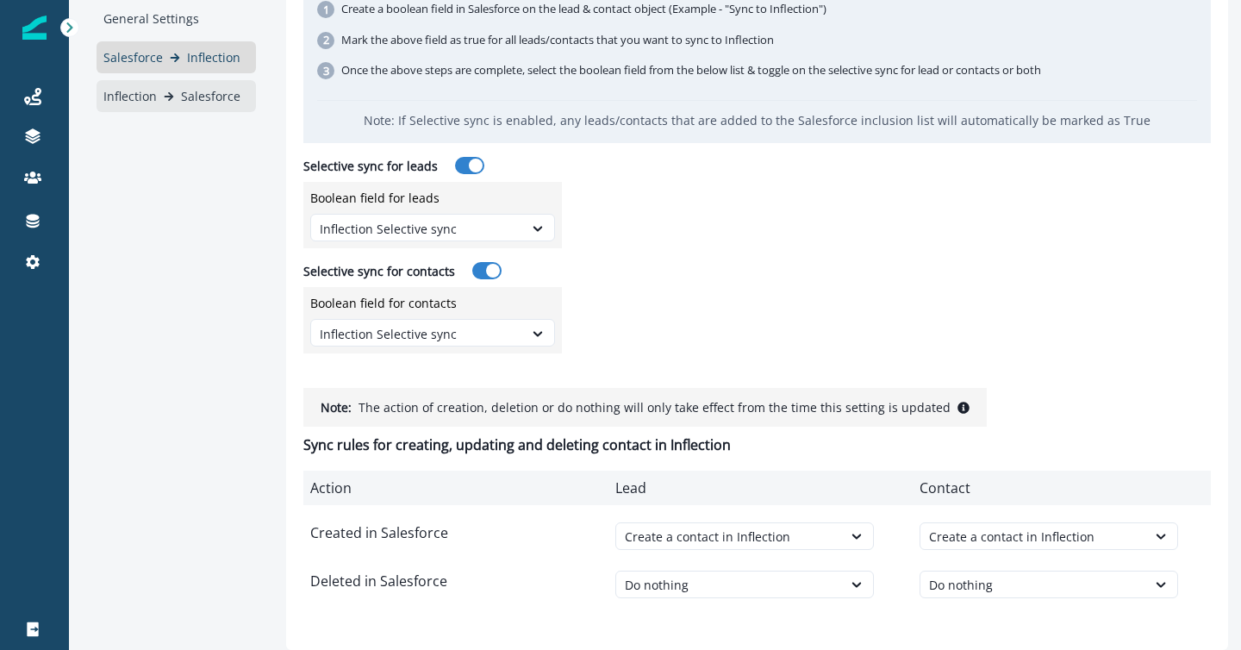
click at [181, 99] on p "Salesforce" at bounding box center [210, 96] width 59 height 18
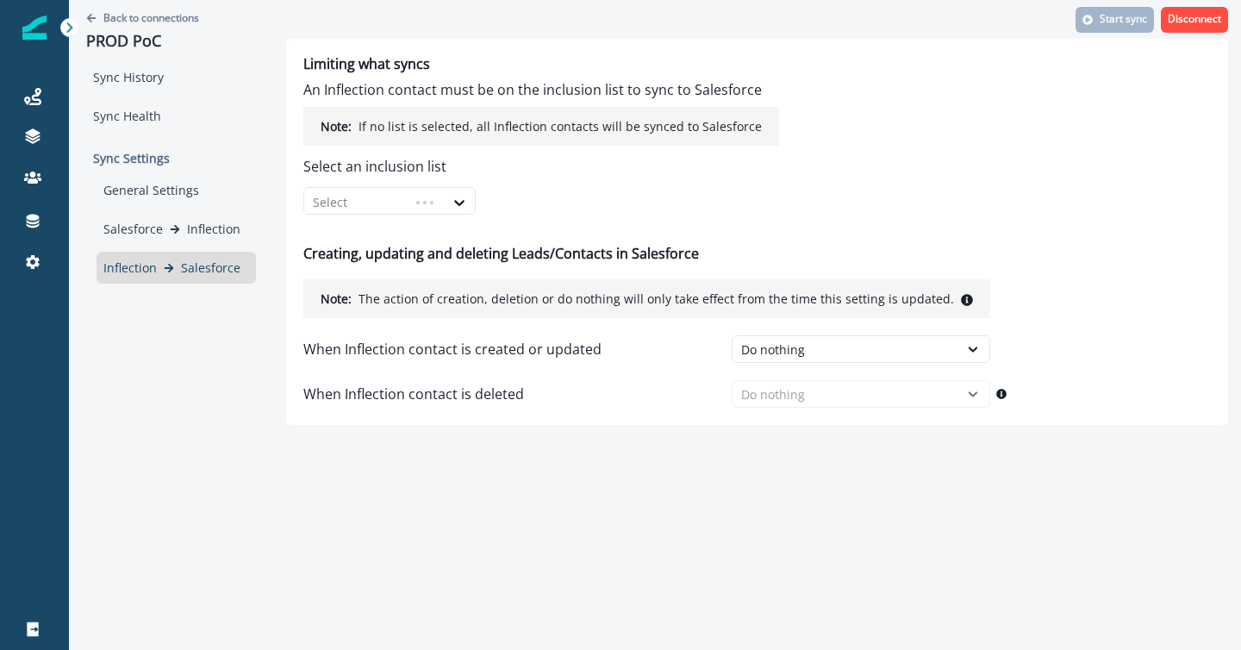
scroll to position [0, 0]
click at [217, 229] on p "Inflection" at bounding box center [213, 229] width 53 height 18
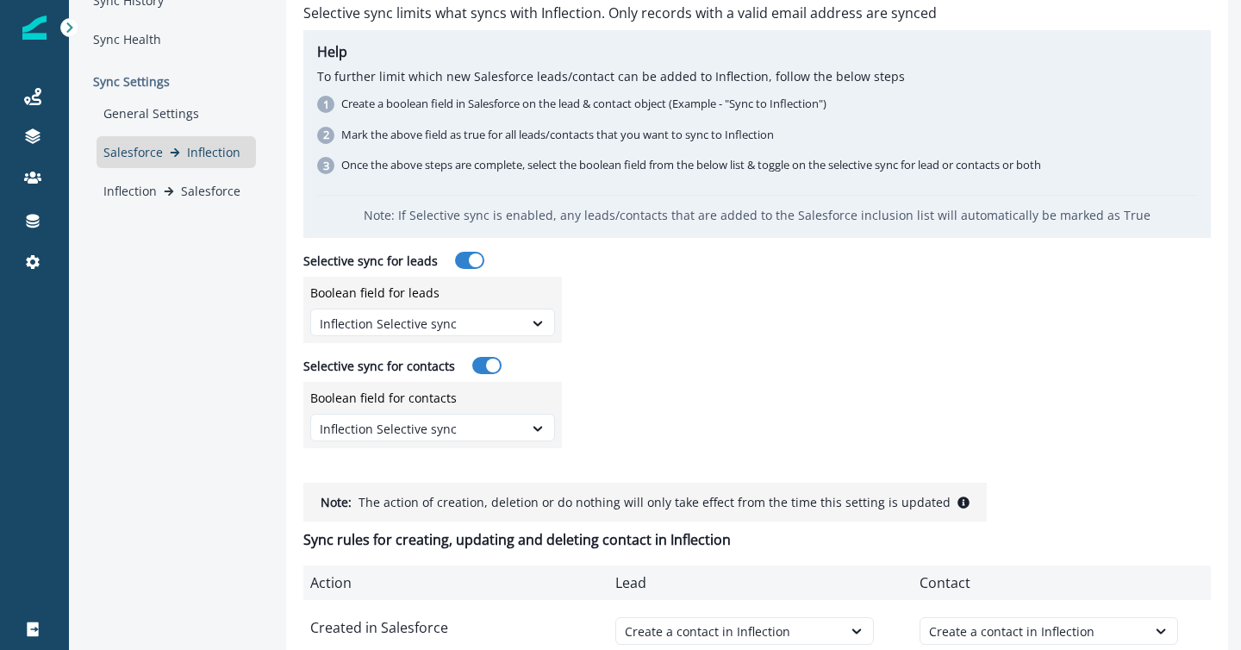
scroll to position [172, 0]
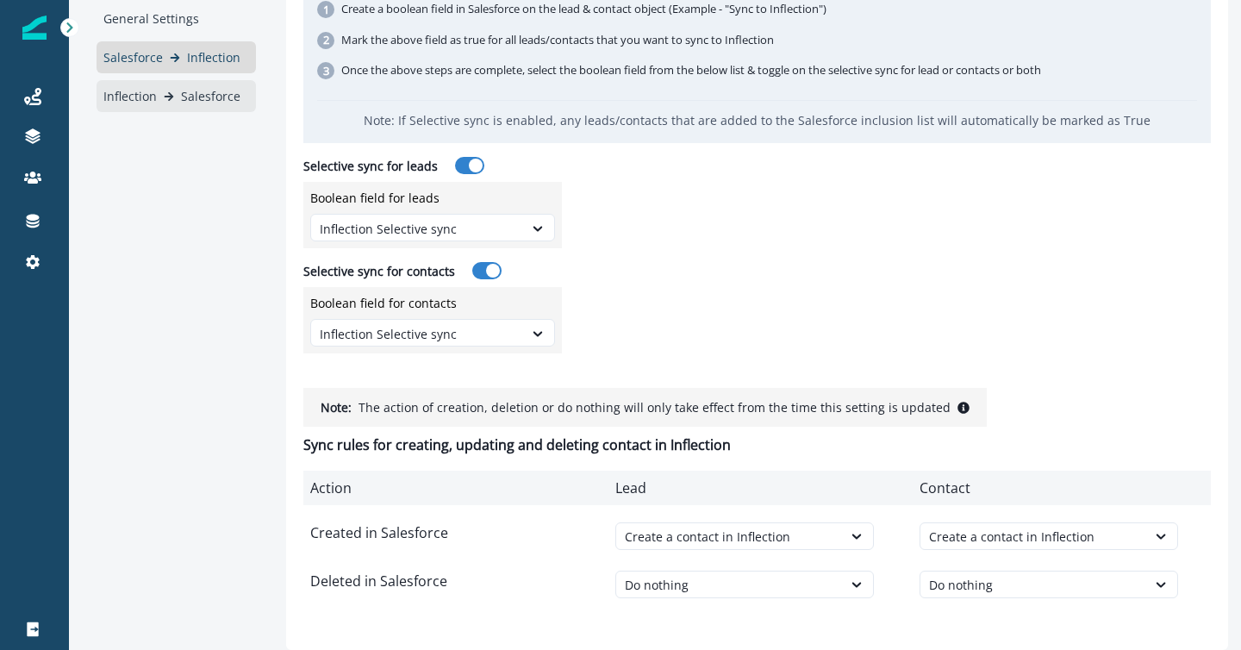
click at [177, 93] on div "Inflection Salesforce" at bounding box center [176, 96] width 146 height 18
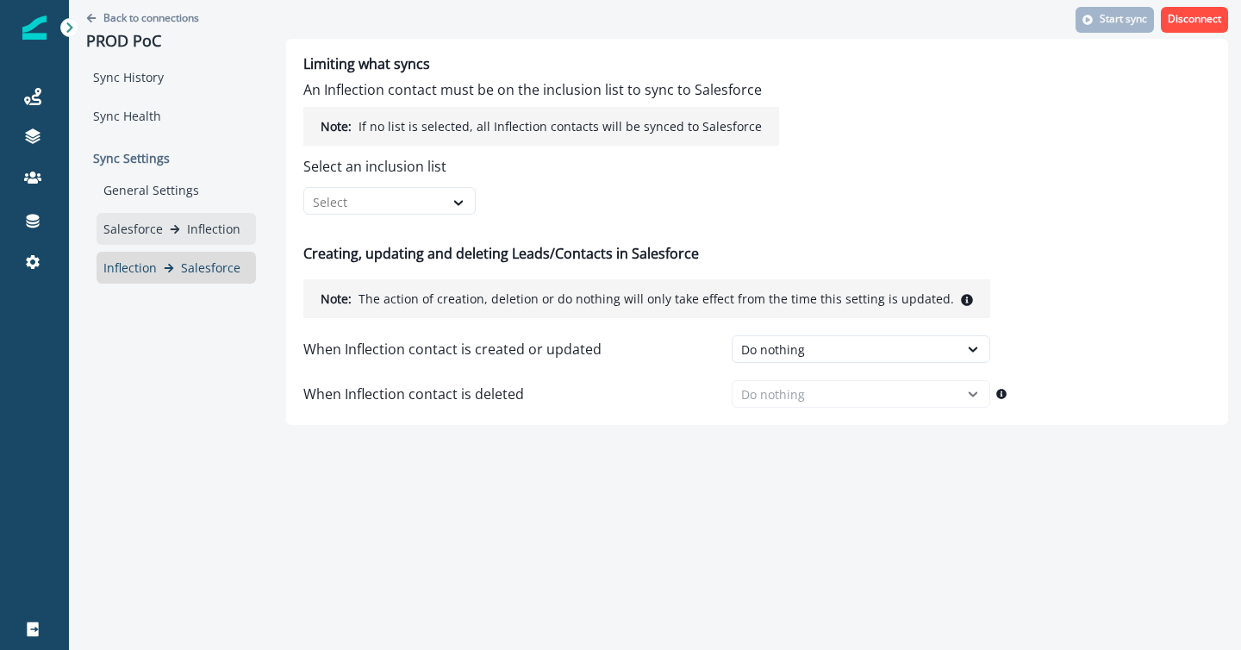
click at [129, 227] on p "Salesforce" at bounding box center [132, 229] width 59 height 18
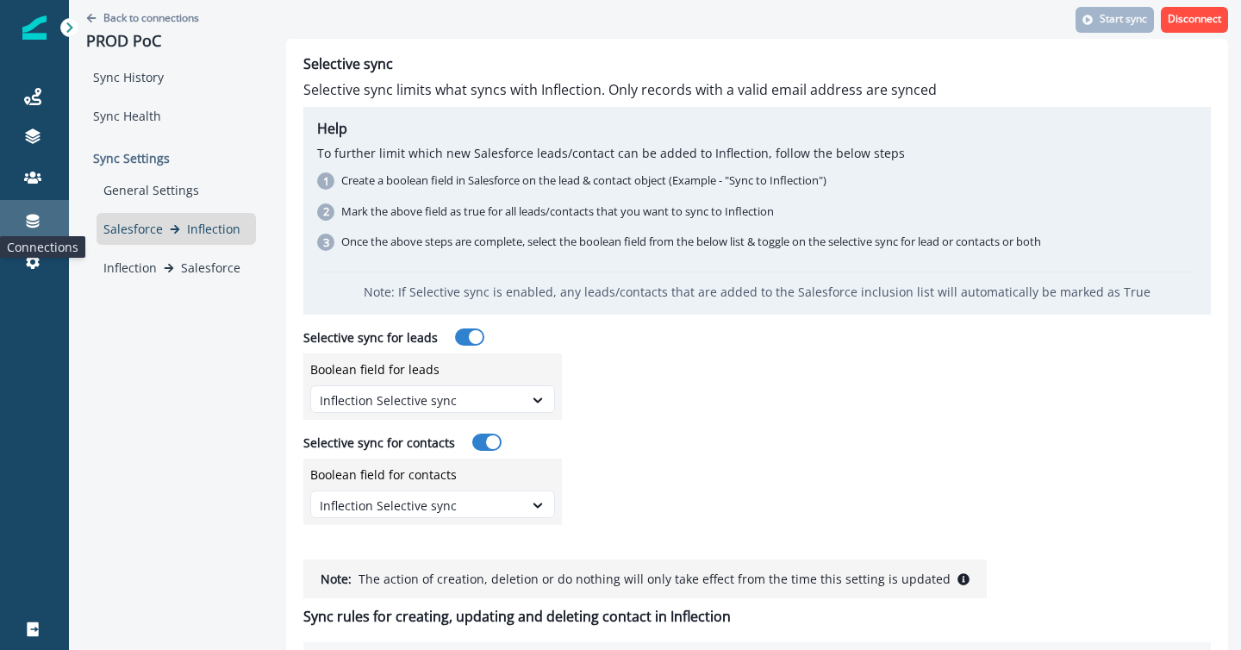
click at [30, 216] on icon at bounding box center [33, 222] width 13 height 14
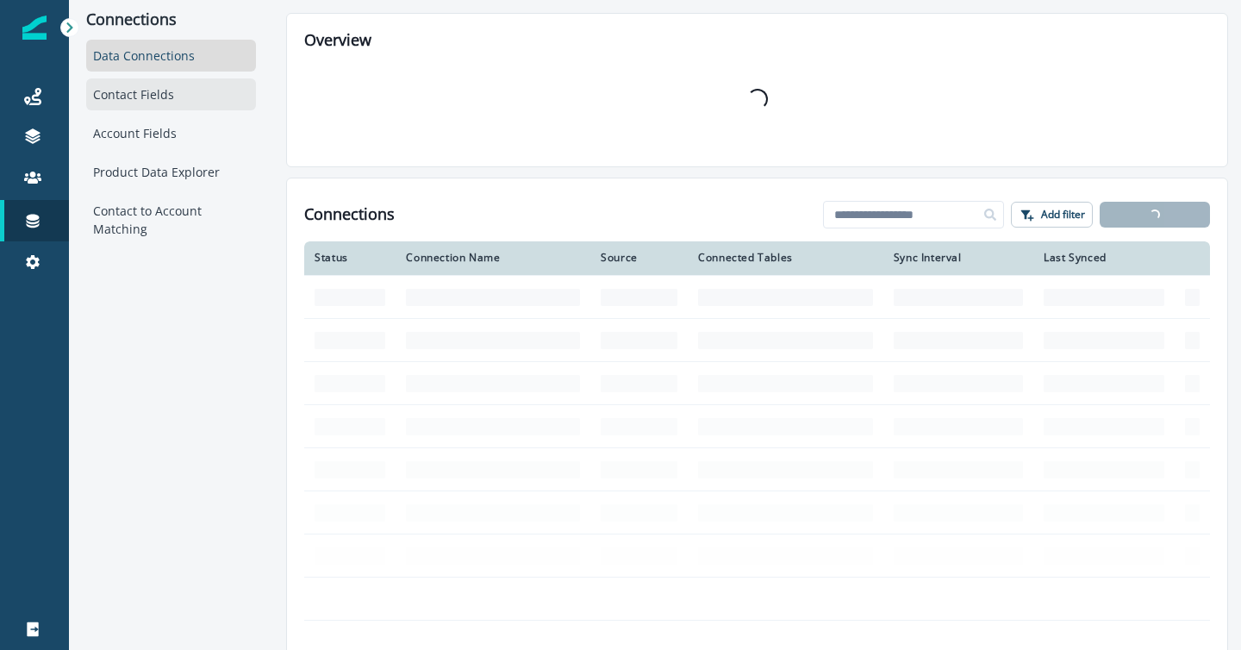
click at [119, 93] on div "Contact Fields" at bounding box center [171, 94] width 170 height 32
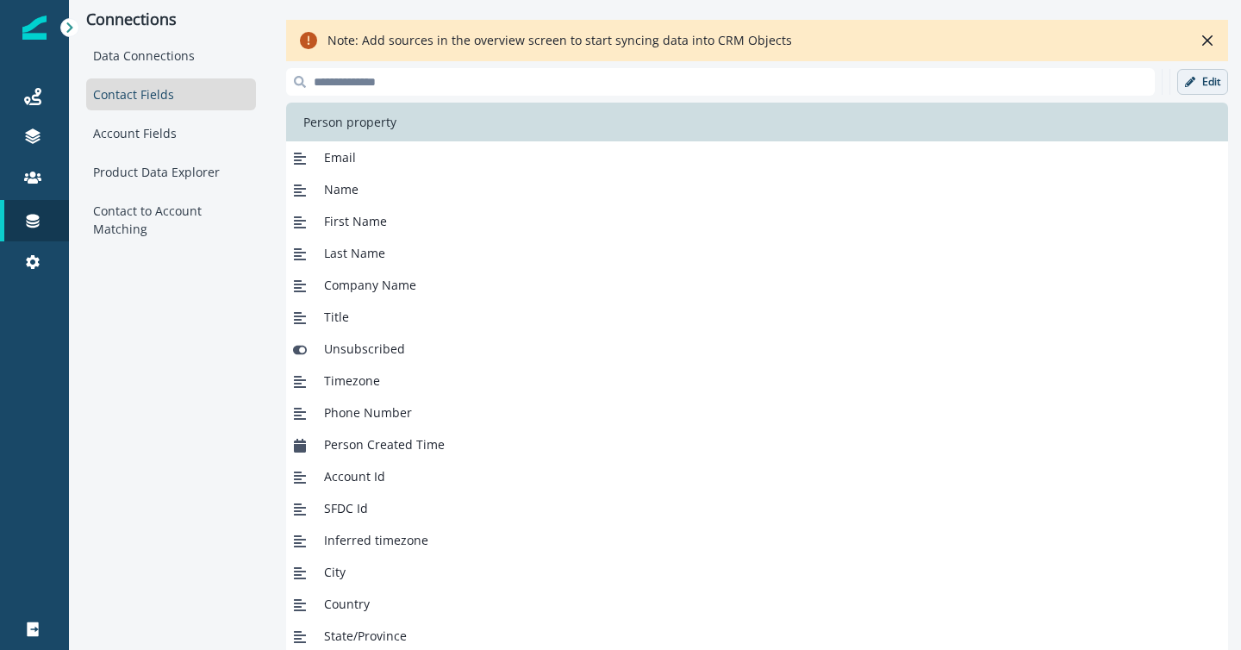
click at [1207, 84] on p "Edit" at bounding box center [1211, 82] width 18 height 12
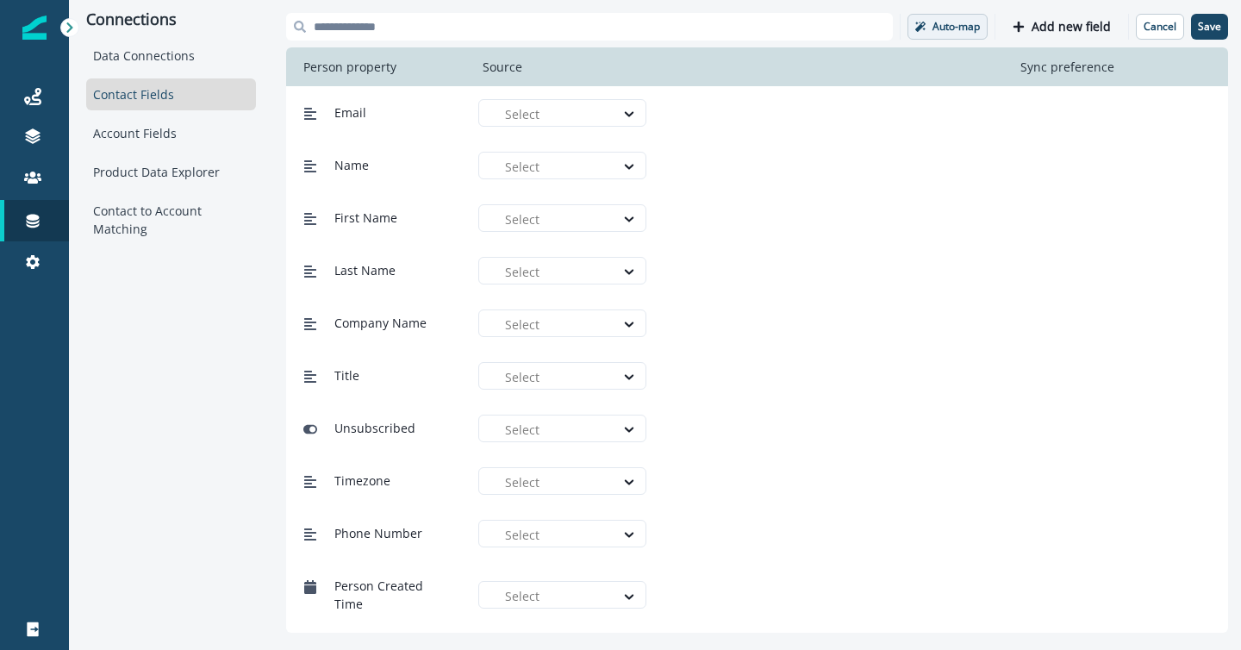
click at [959, 28] on p "Auto-map" at bounding box center [956, 27] width 47 height 12
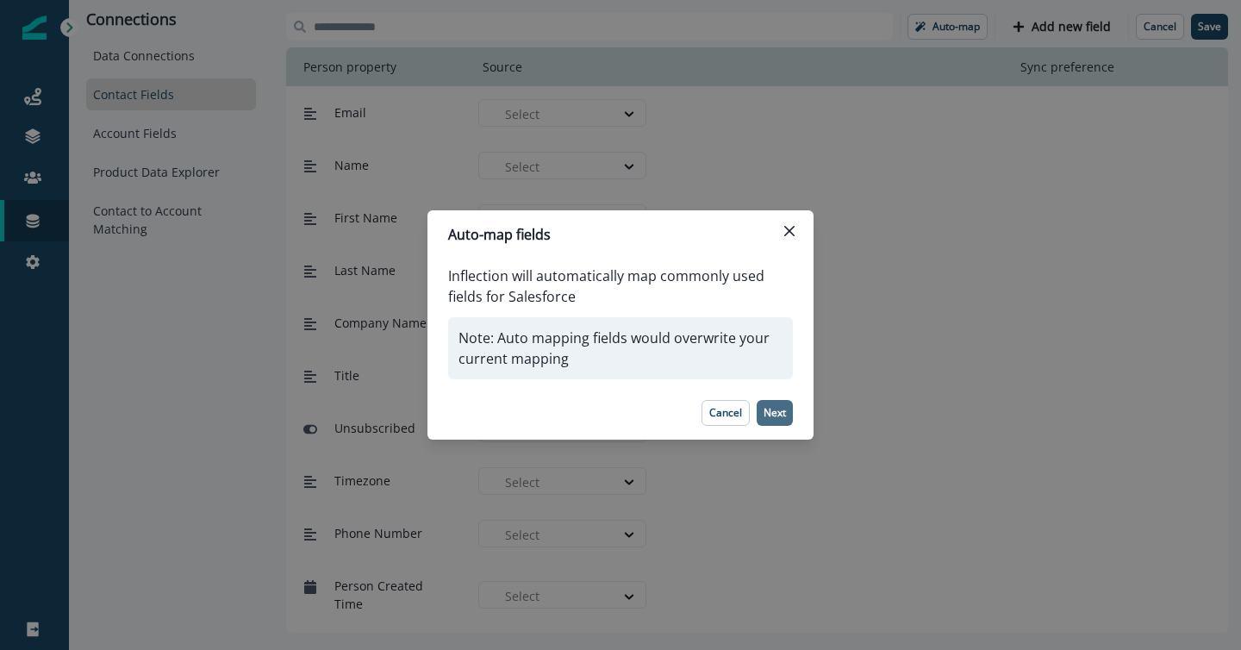
click at [777, 412] on p "Next" at bounding box center [775, 413] width 22 height 12
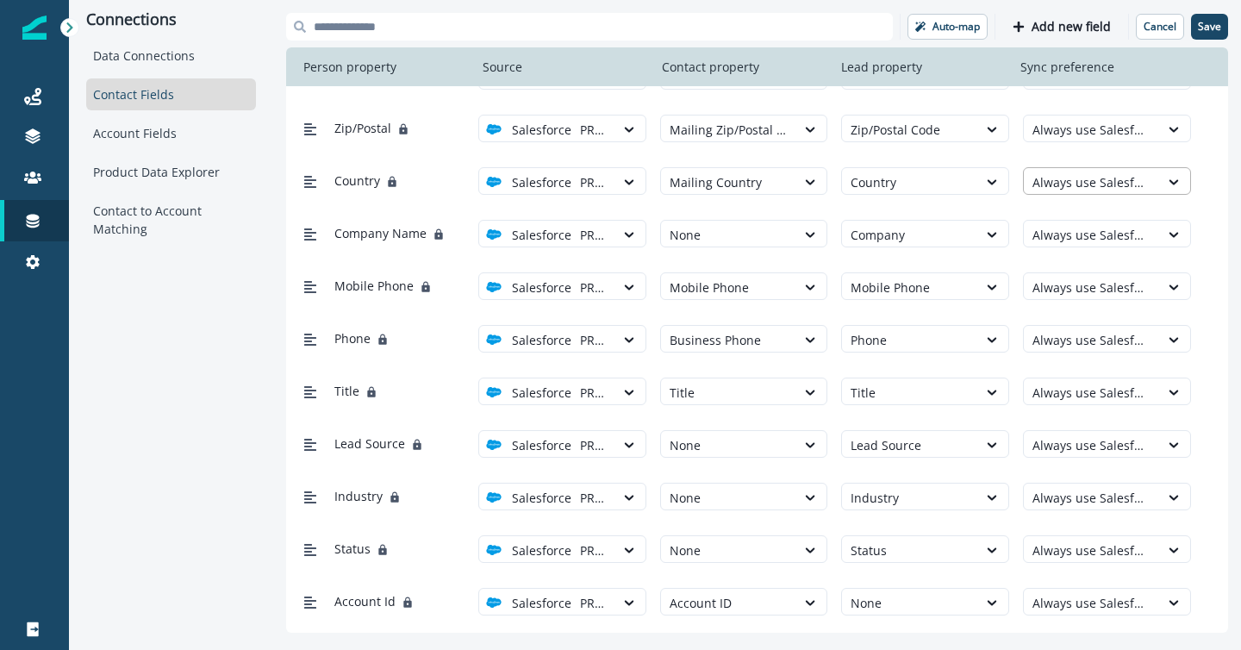
scroll to position [431, 0]
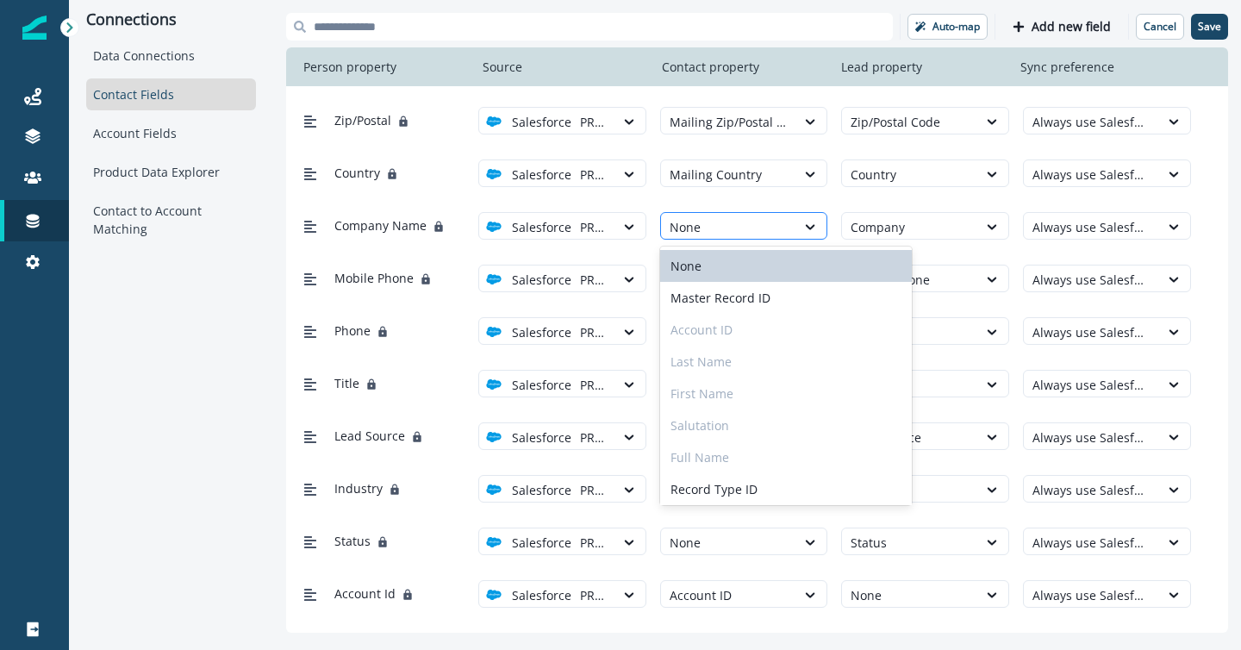
click at [751, 228] on div at bounding box center [729, 227] width 118 height 22
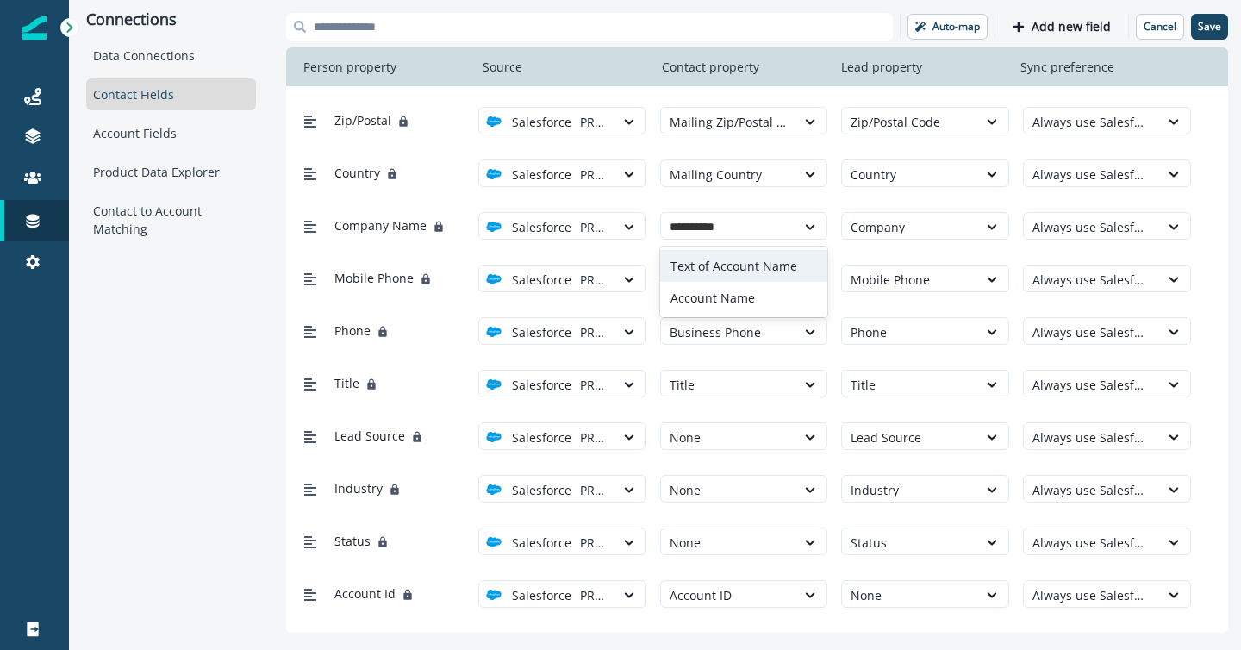
type input "**********"
click at [737, 299] on div "Account Name" at bounding box center [744, 298] width 168 height 32
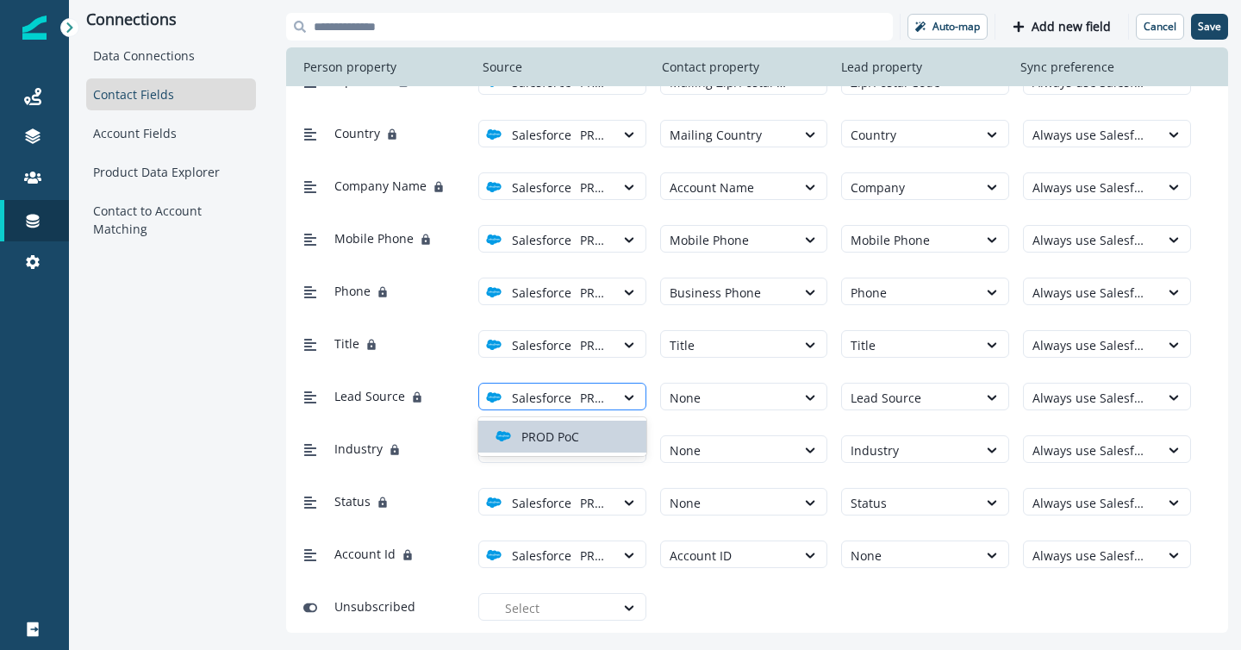
click at [580, 393] on input "text" at bounding box center [581, 398] width 3 height 18
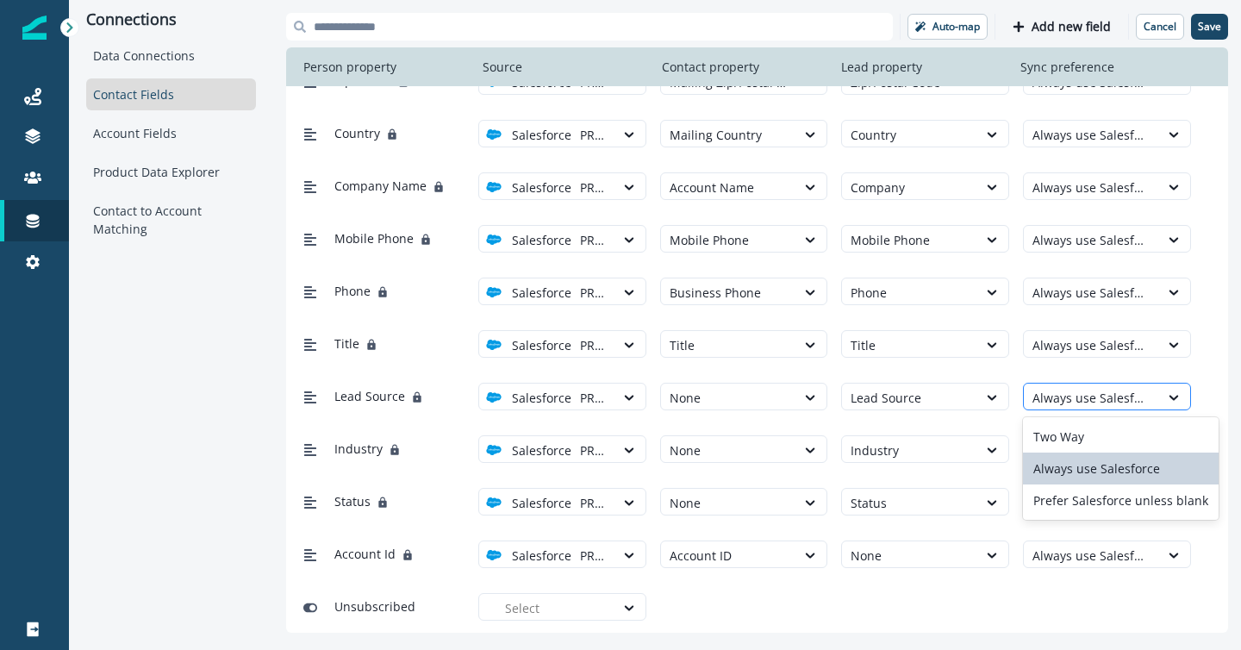
click at [1113, 387] on div at bounding box center [1092, 398] width 118 height 22
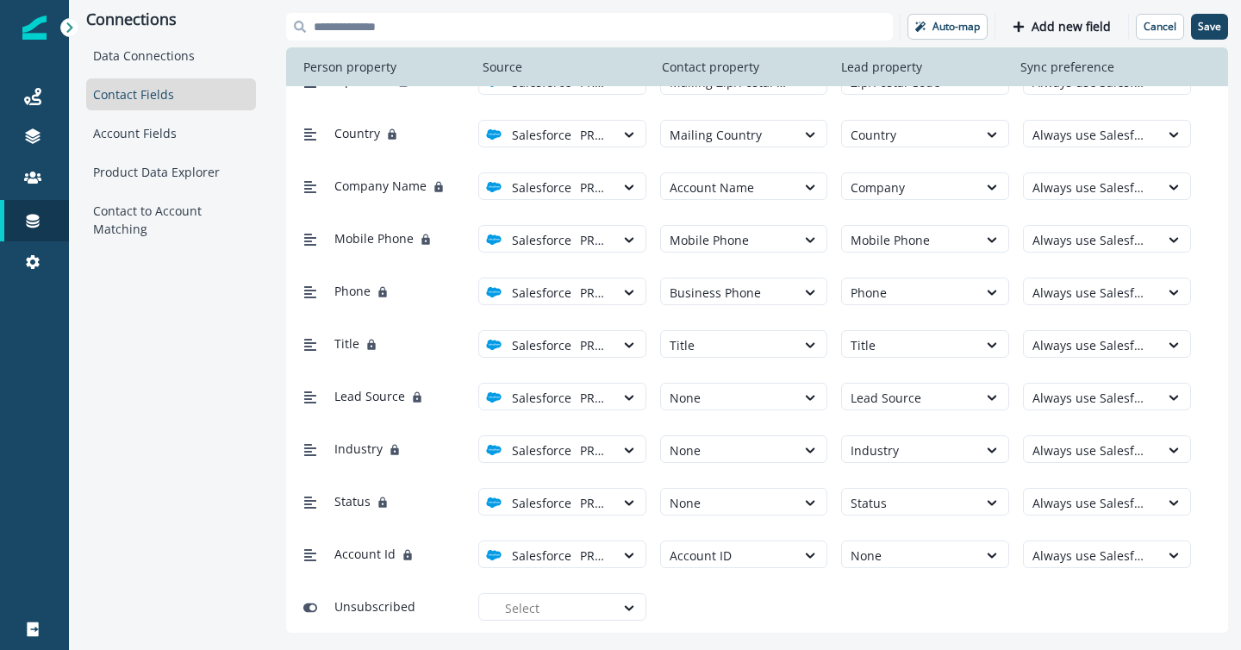
click at [622, 415] on div "Lead Source Salesforce PROD PoC None Lead Source Always use Salesforce" at bounding box center [757, 396] width 942 height 53
click at [553, 391] on p "Salesforce" at bounding box center [541, 398] width 59 height 18
click at [535, 471] on div "Industry Salesforce PROD PoC None Industry Always use Salesforce" at bounding box center [757, 448] width 942 height 53
click at [904, 393] on div at bounding box center [910, 398] width 118 height 22
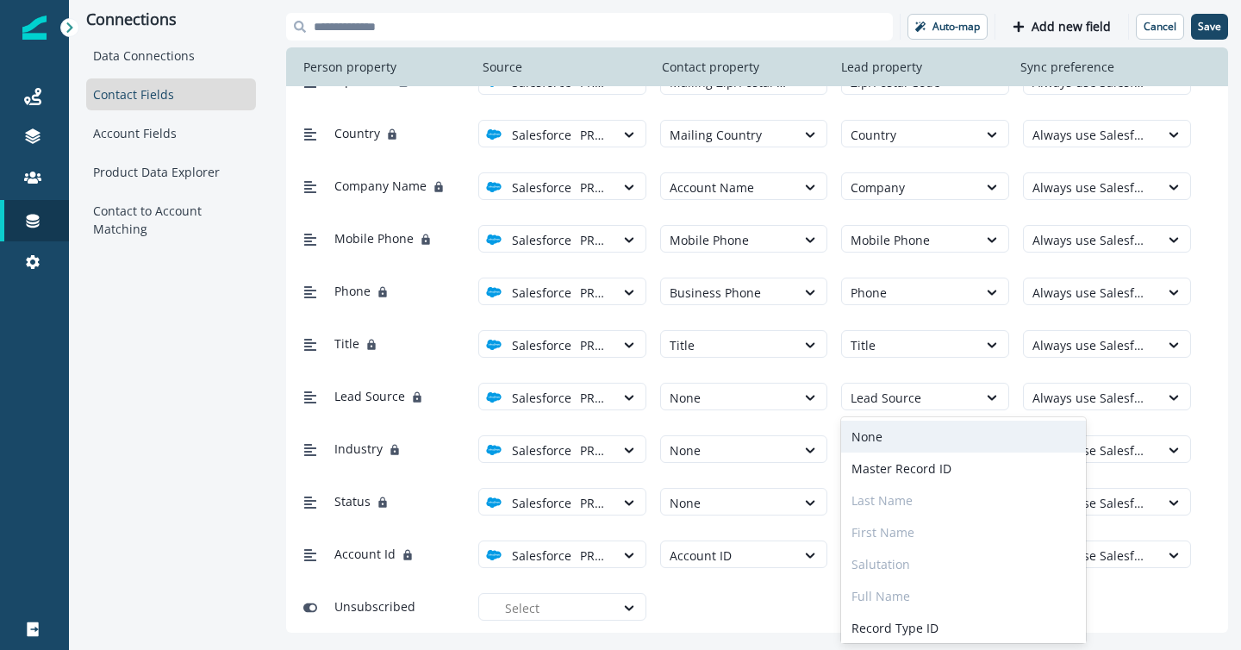
click at [896, 430] on div "None" at bounding box center [963, 437] width 245 height 32
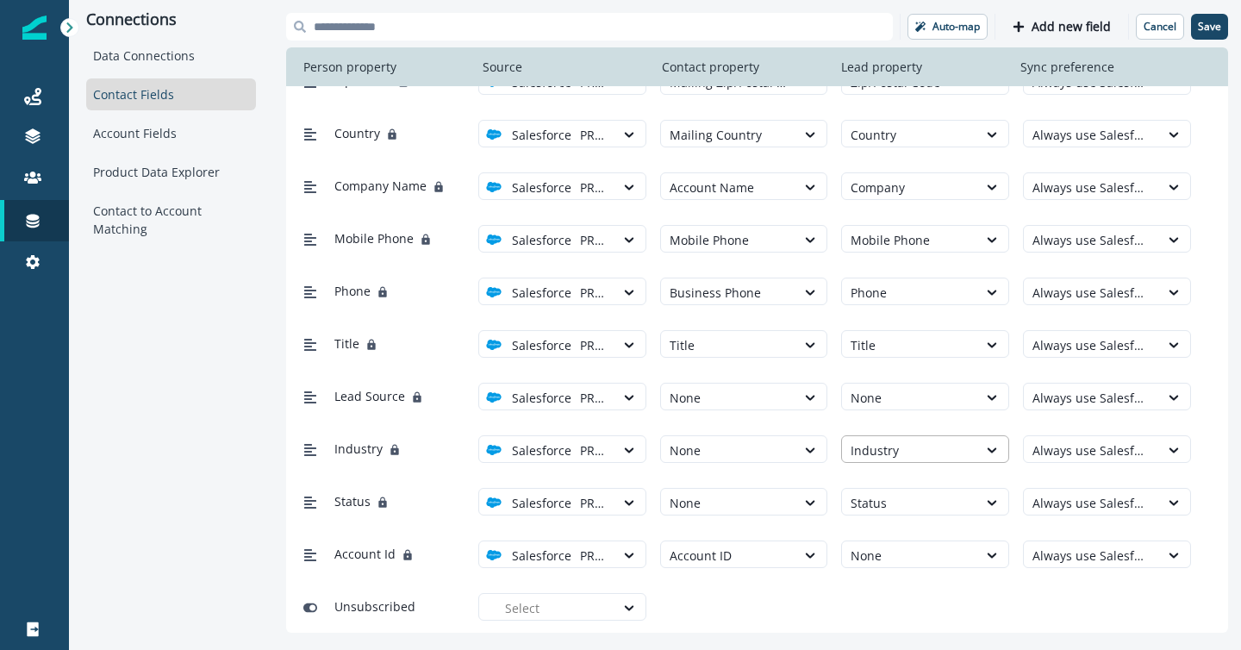
click at [887, 450] on div at bounding box center [910, 451] width 118 height 22
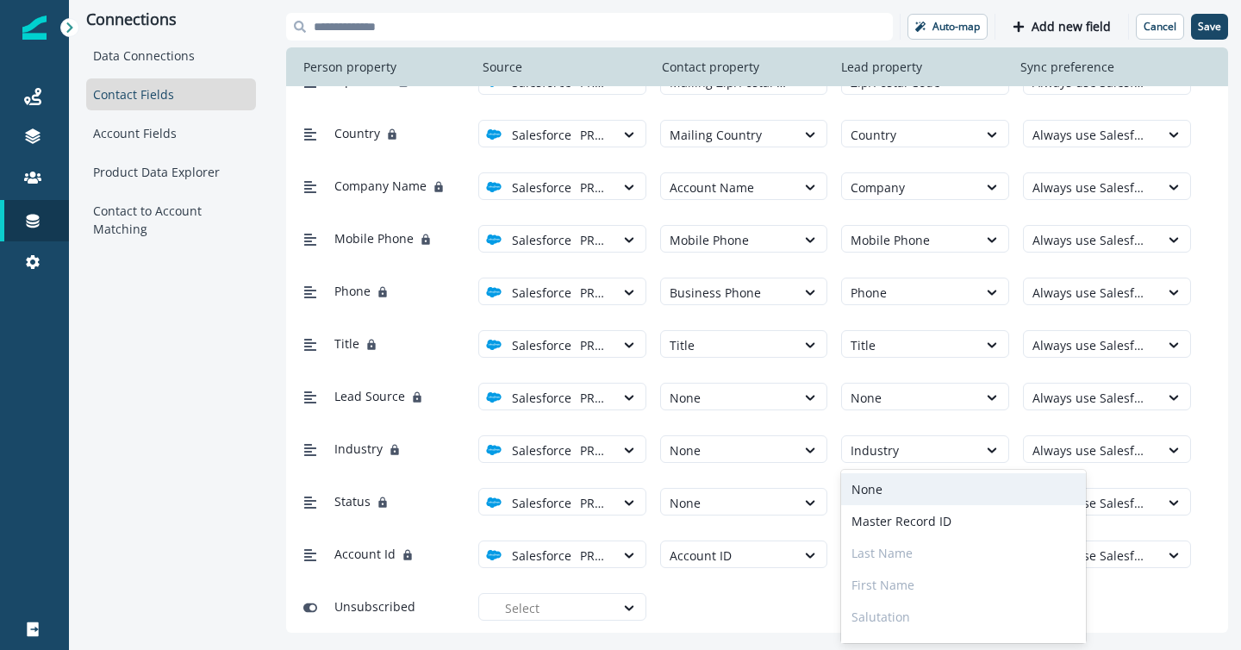
click at [890, 480] on div "None" at bounding box center [963, 489] width 245 height 32
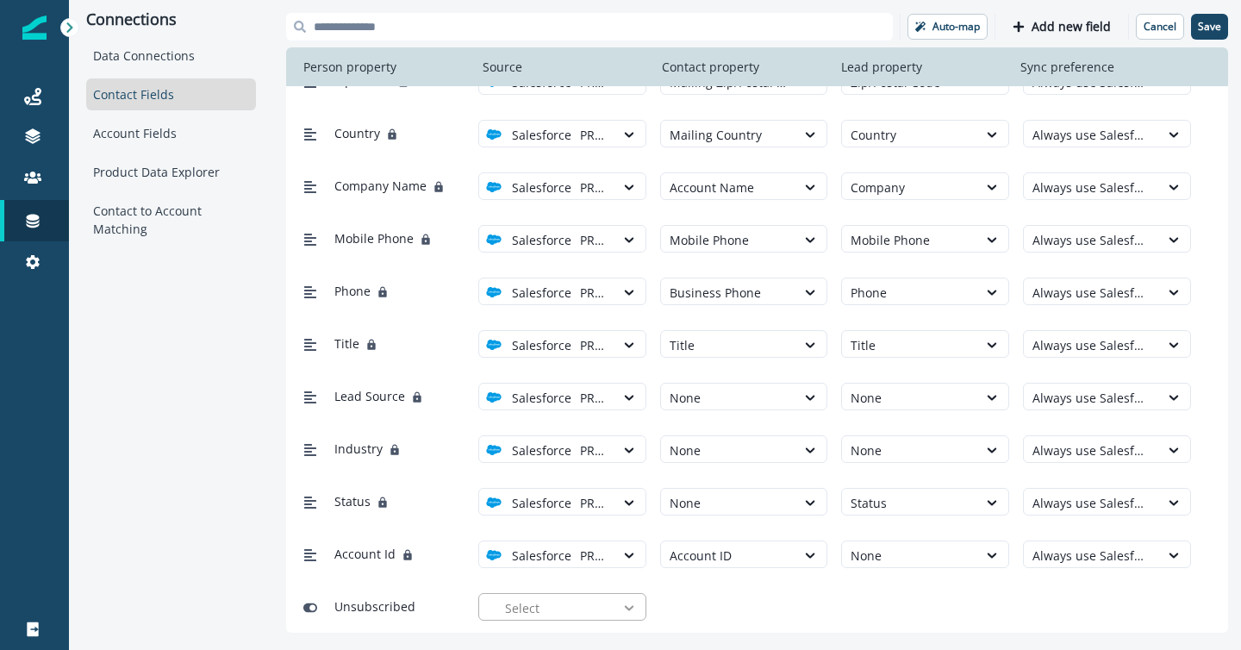
click at [625, 609] on icon at bounding box center [629, 607] width 16 height 17
click at [1053, 25] on p "Add new field" at bounding box center [1071, 27] width 79 height 15
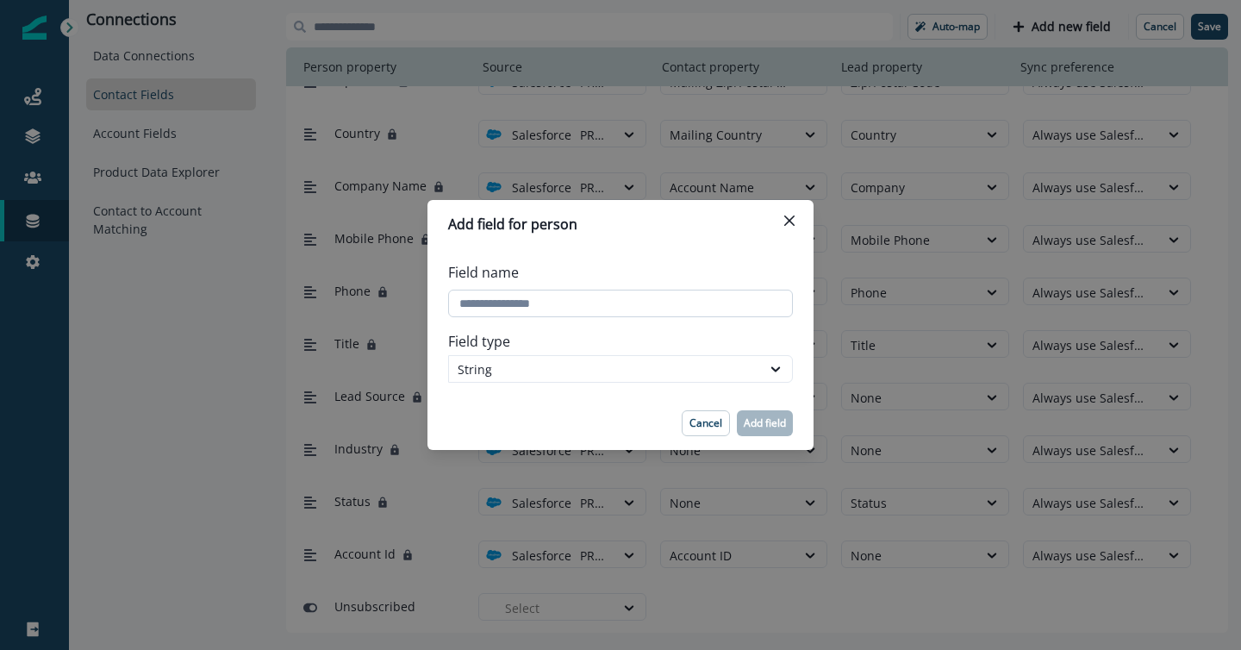
click at [582, 299] on input "Field name" at bounding box center [620, 304] width 345 height 28
type input "**********"
click at [722, 370] on div "String" at bounding box center [605, 369] width 295 height 18
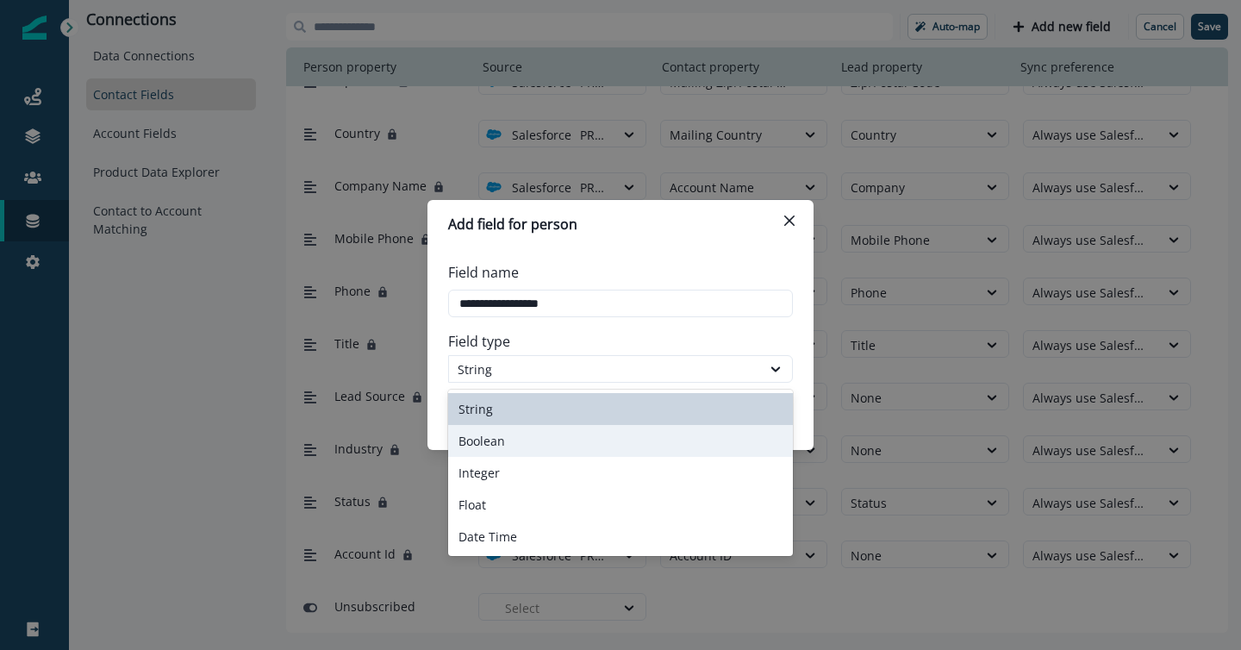
click at [630, 435] on div "Boolean" at bounding box center [620, 441] width 345 height 32
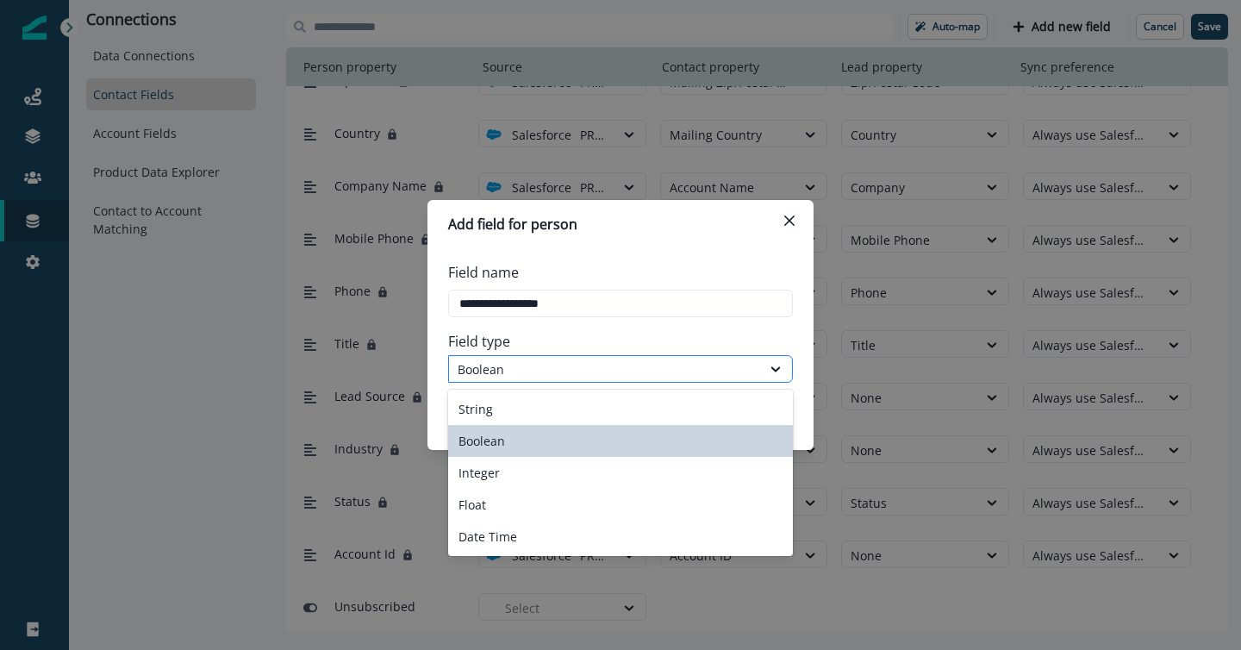
click at [740, 372] on div "Boolean" at bounding box center [605, 369] width 295 height 18
click at [718, 434] on div "Boolean" at bounding box center [620, 441] width 345 height 32
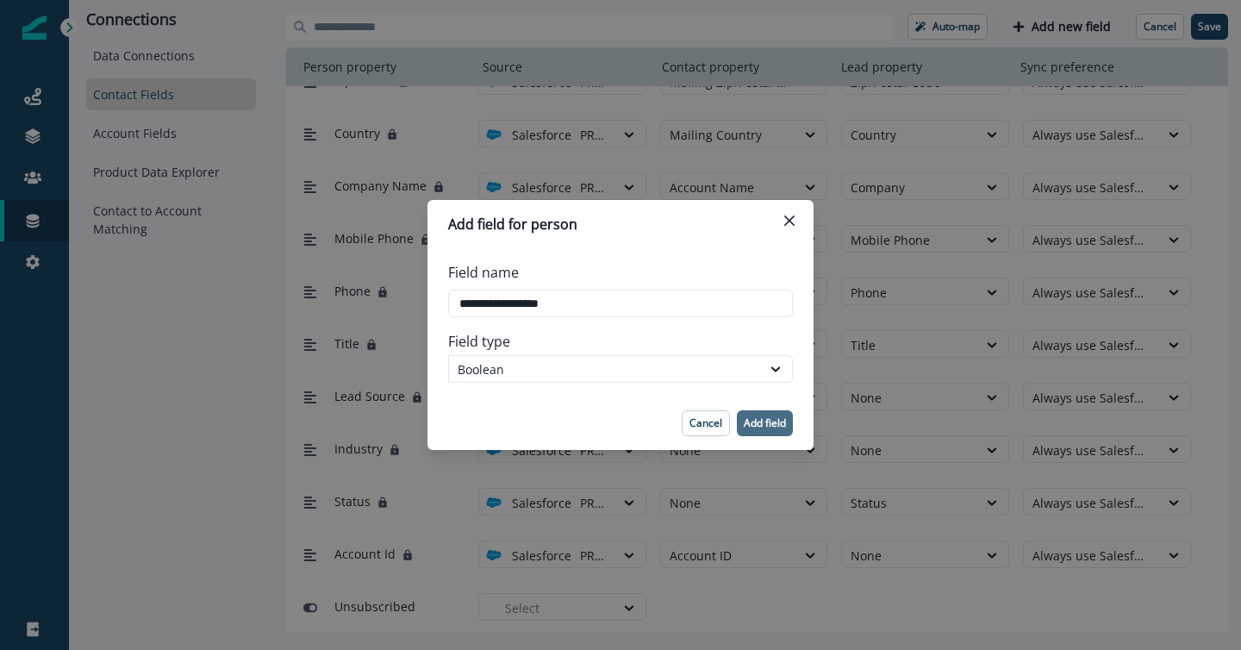
click at [773, 422] on p "Add field" at bounding box center [765, 423] width 42 height 12
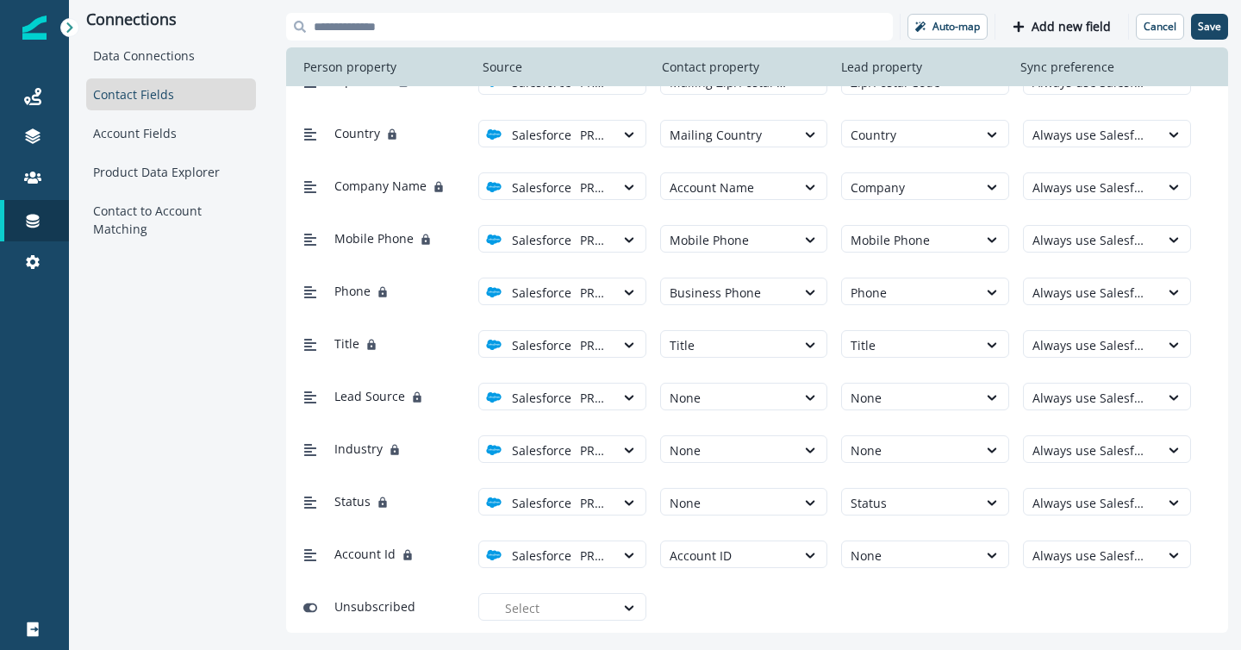
scroll to position [564, 0]
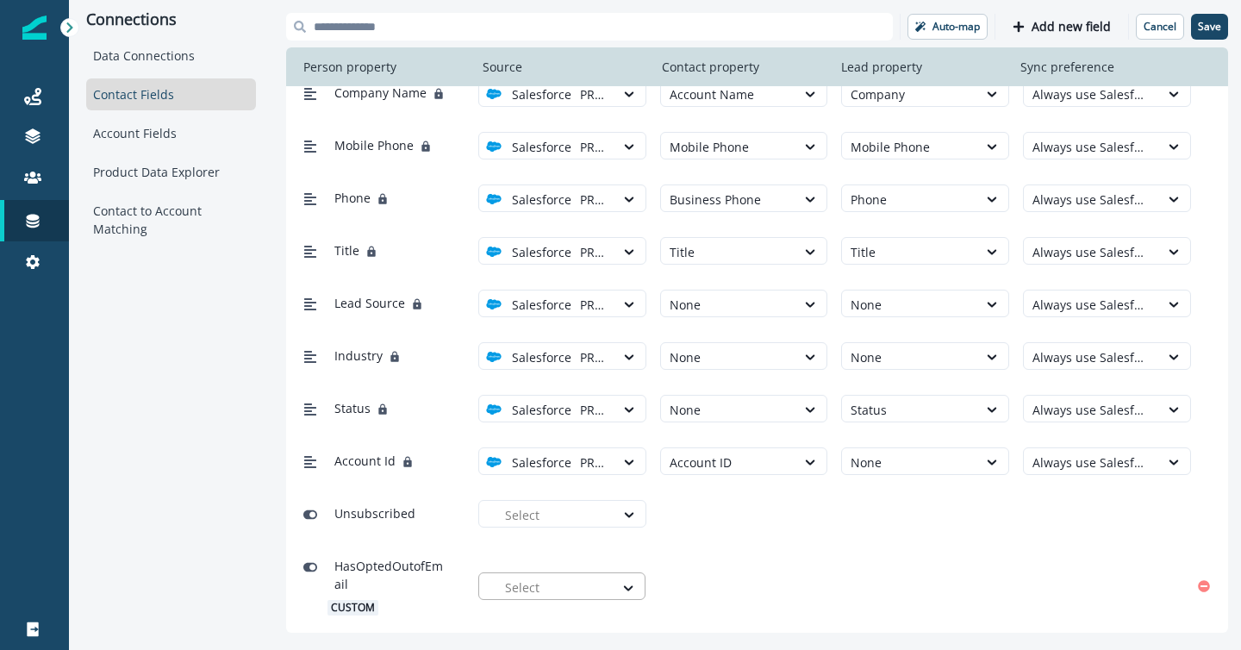
click at [596, 588] on div at bounding box center [555, 588] width 101 height 22
click at [590, 623] on div "PROD PoC" at bounding box center [569, 626] width 147 height 18
click at [705, 588] on div at bounding box center [728, 588] width 118 height 22
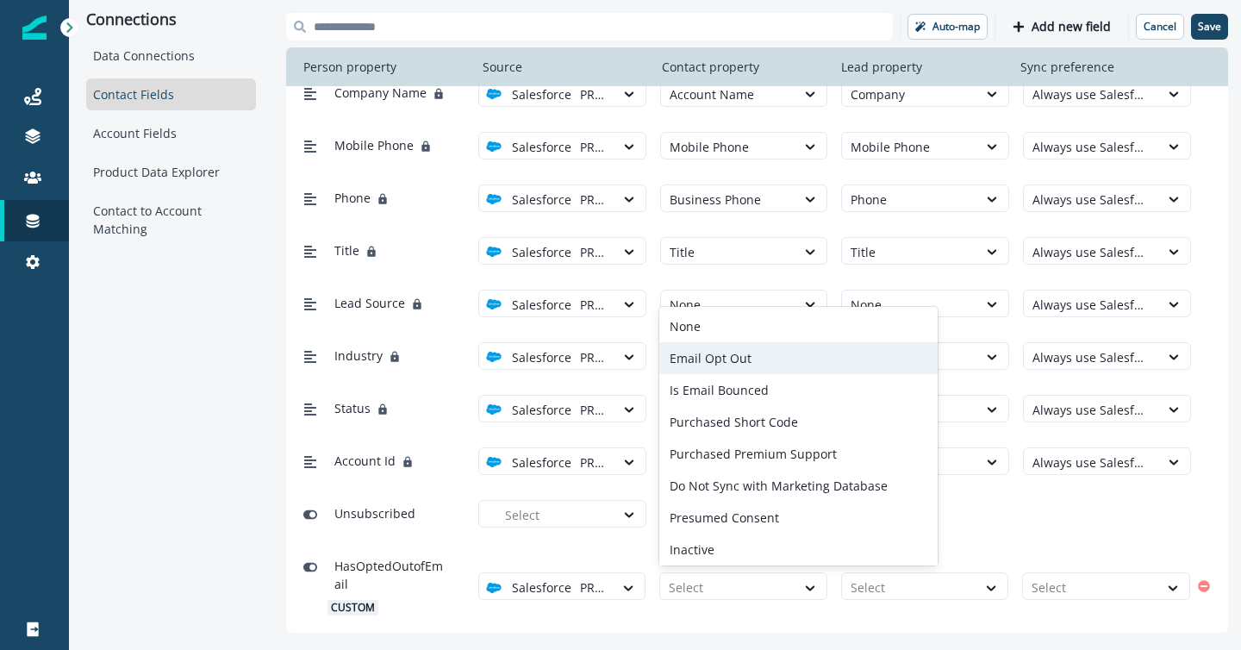
click at [740, 350] on div "Email Opt Out" at bounding box center [798, 358] width 278 height 32
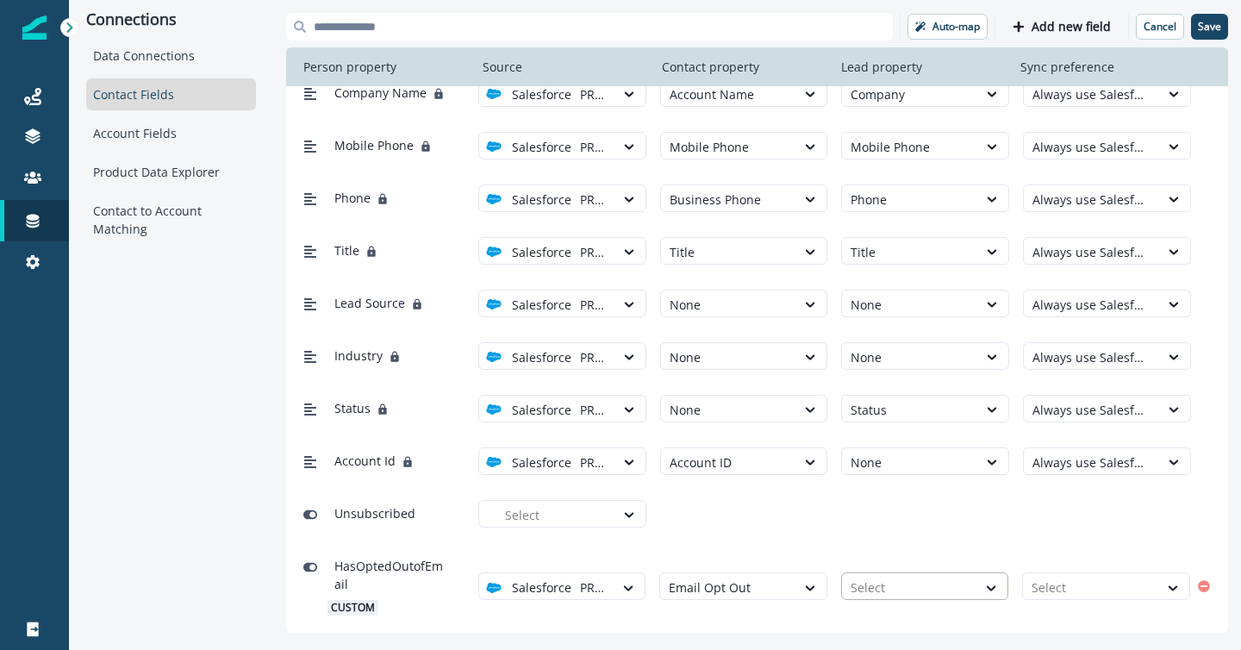
click at [917, 585] on div at bounding box center [910, 588] width 118 height 22
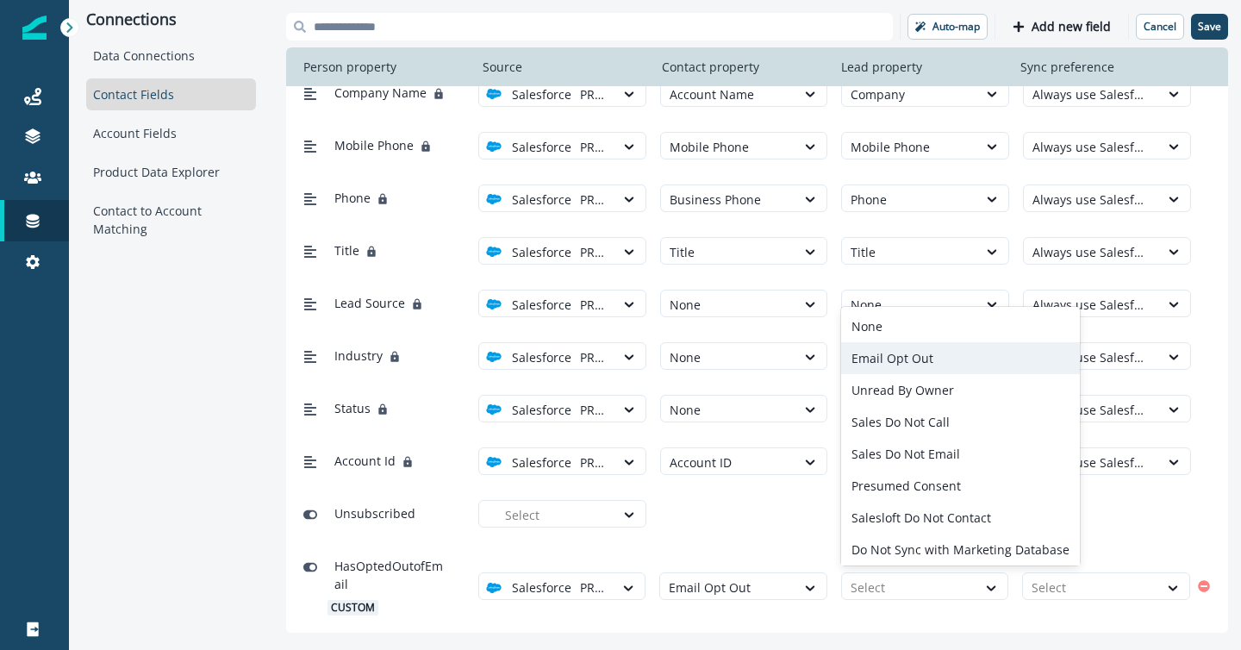
click at [887, 362] on div "Email Opt Out" at bounding box center [960, 358] width 239 height 32
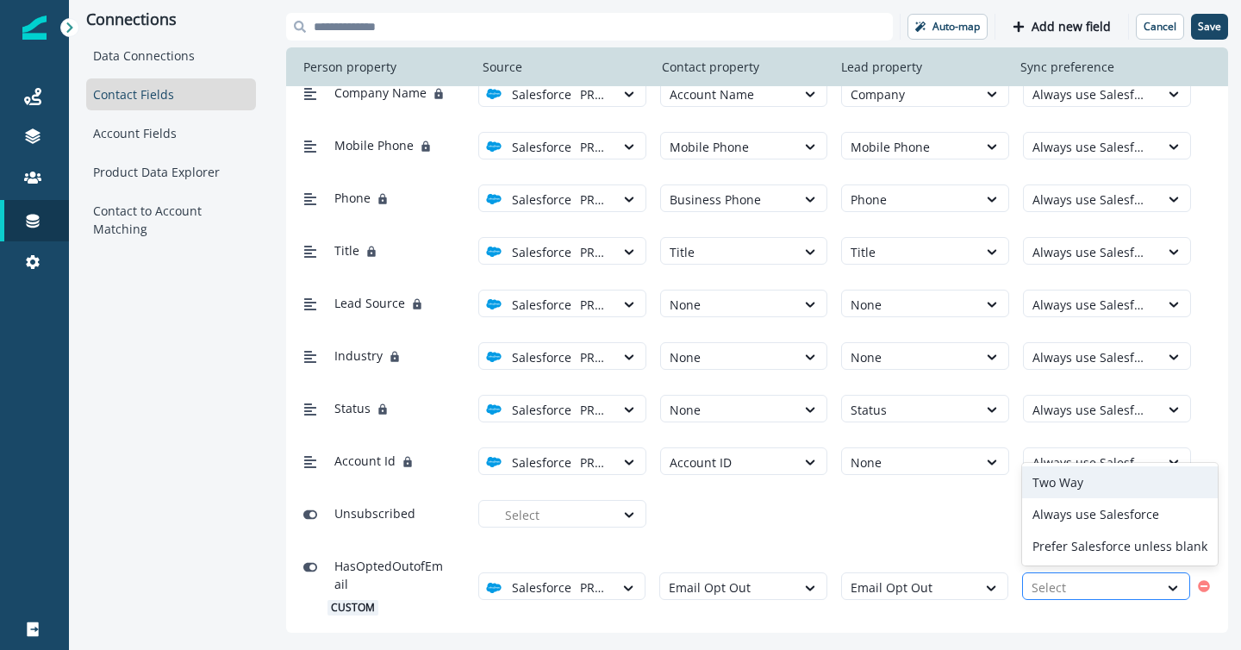
click at [1086, 584] on div at bounding box center [1091, 588] width 118 height 22
click at [1077, 478] on div "Two Way" at bounding box center [1120, 482] width 196 height 32
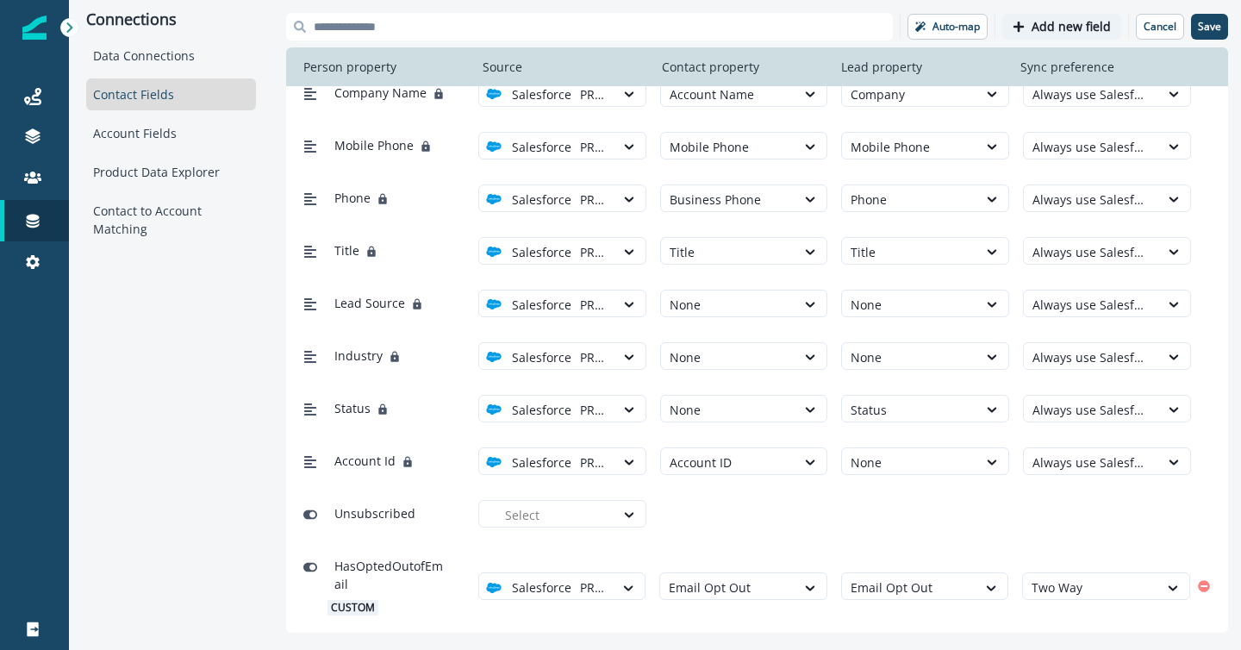
click at [1051, 27] on p "Add new field" at bounding box center [1071, 27] width 79 height 15
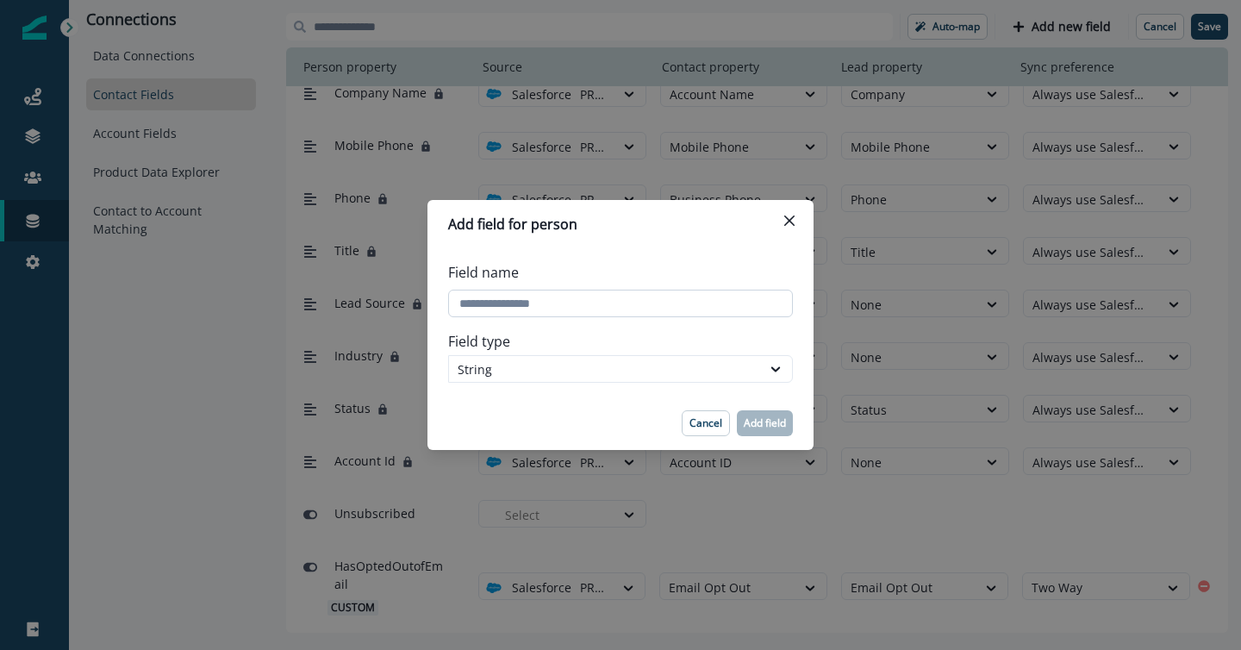
click at [592, 303] on input "Field name" at bounding box center [620, 304] width 345 height 28
type input "**********"
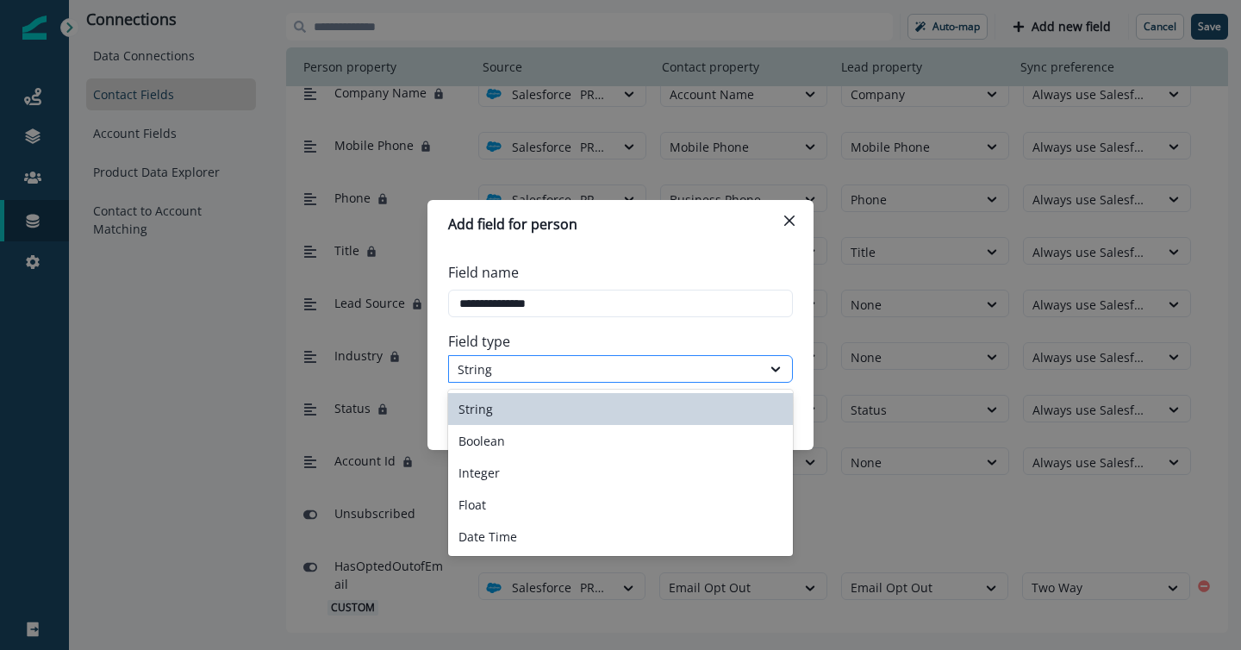
click at [546, 371] on div "String" at bounding box center [605, 369] width 295 height 18
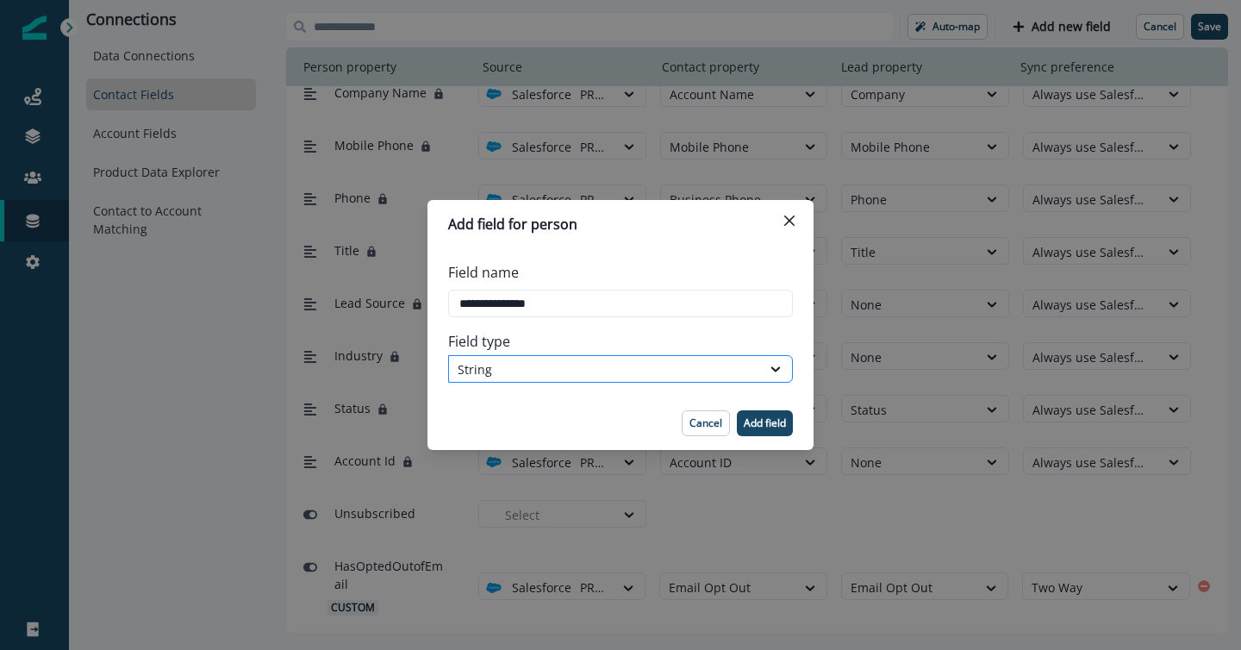
click at [546, 371] on div "String" at bounding box center [605, 369] width 295 height 18
click at [764, 420] on p "Add field" at bounding box center [765, 423] width 42 height 12
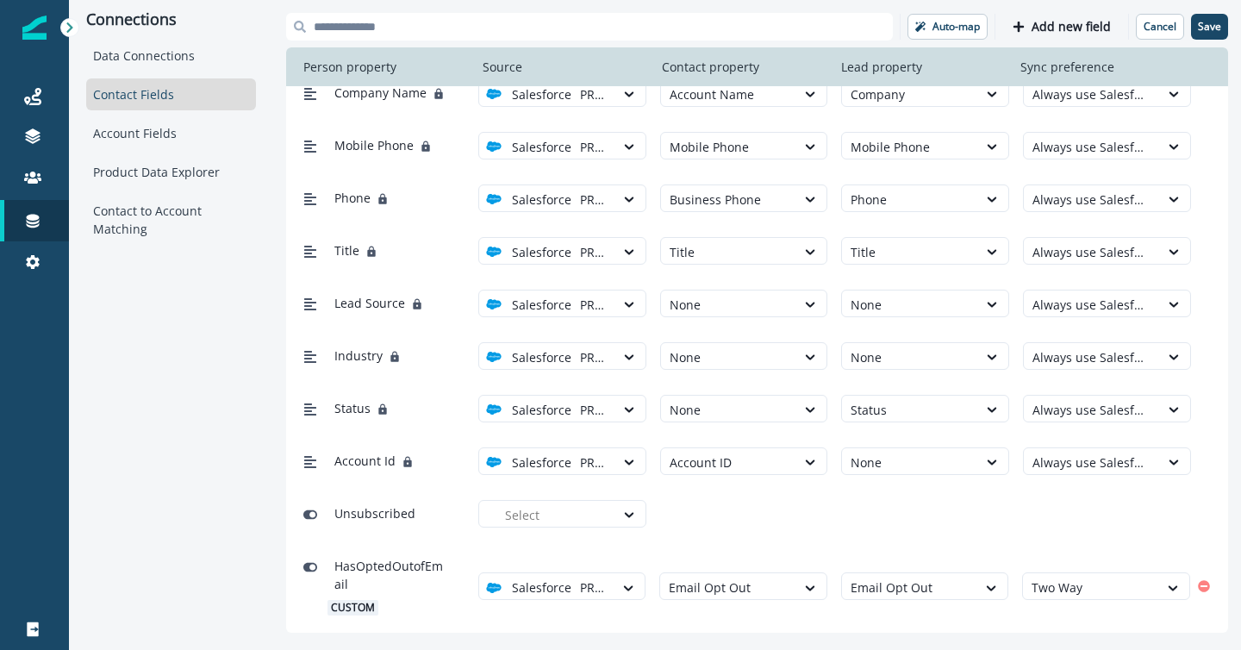
scroll to position [639, 0]
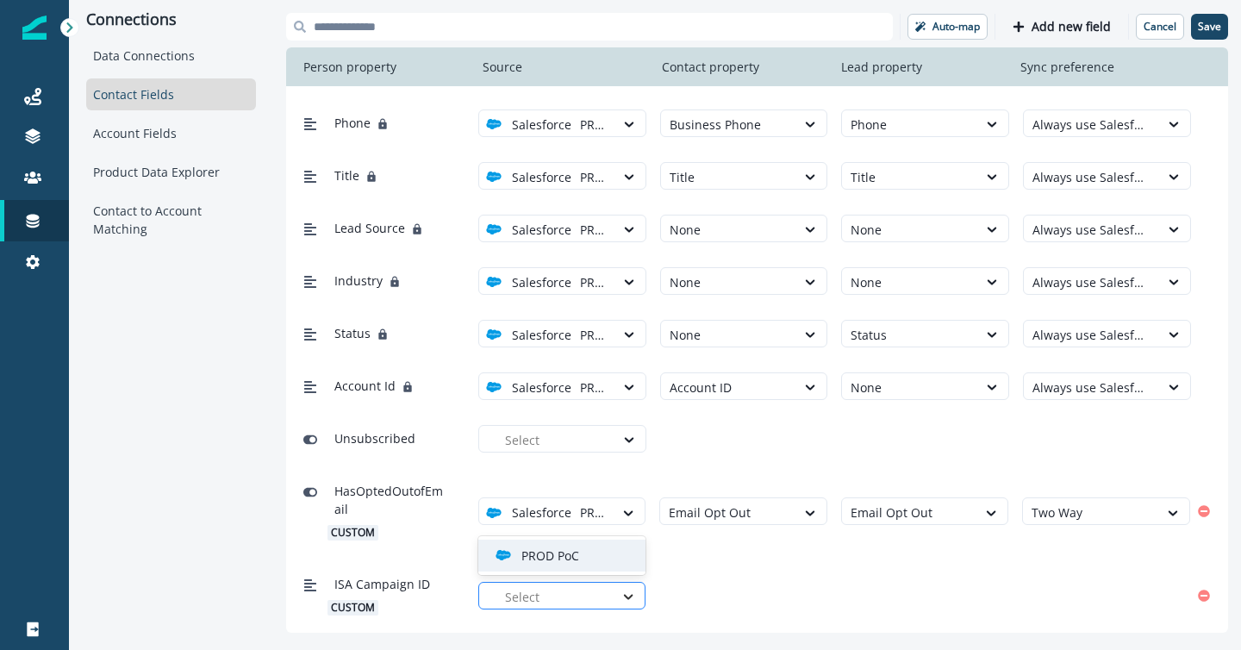
click at [618, 595] on div at bounding box center [628, 596] width 29 height 17
click at [605, 558] on div "PROD PoC" at bounding box center [569, 555] width 147 height 18
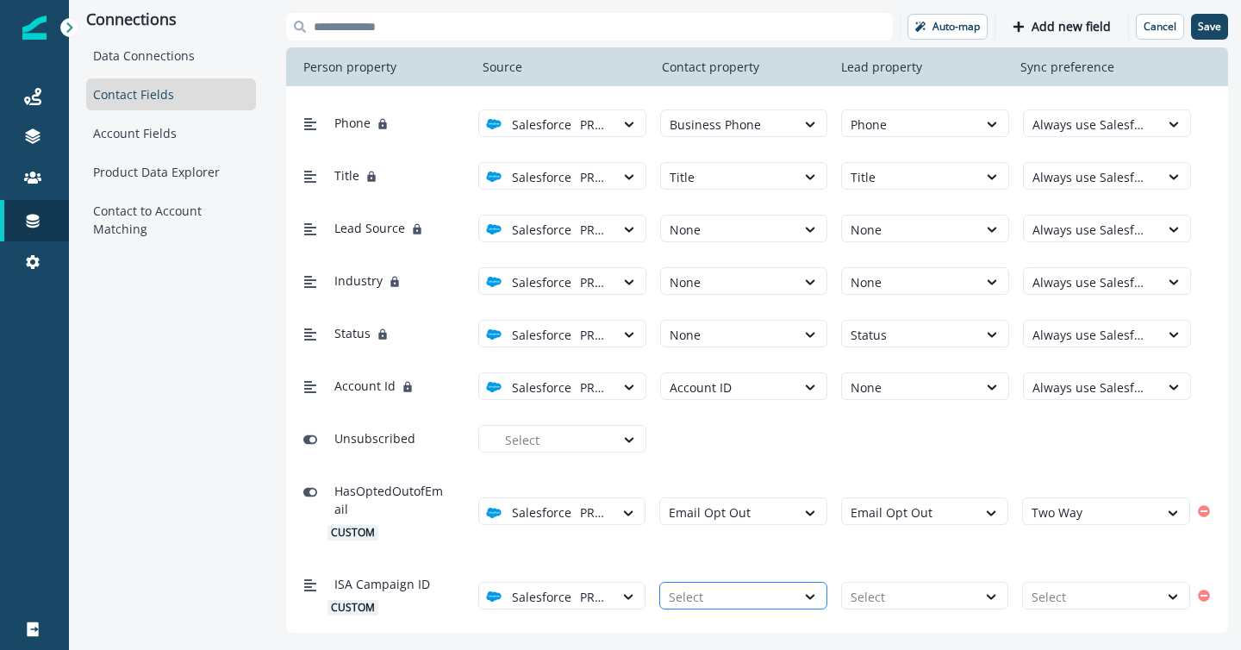
click at [753, 590] on div at bounding box center [728, 597] width 118 height 22
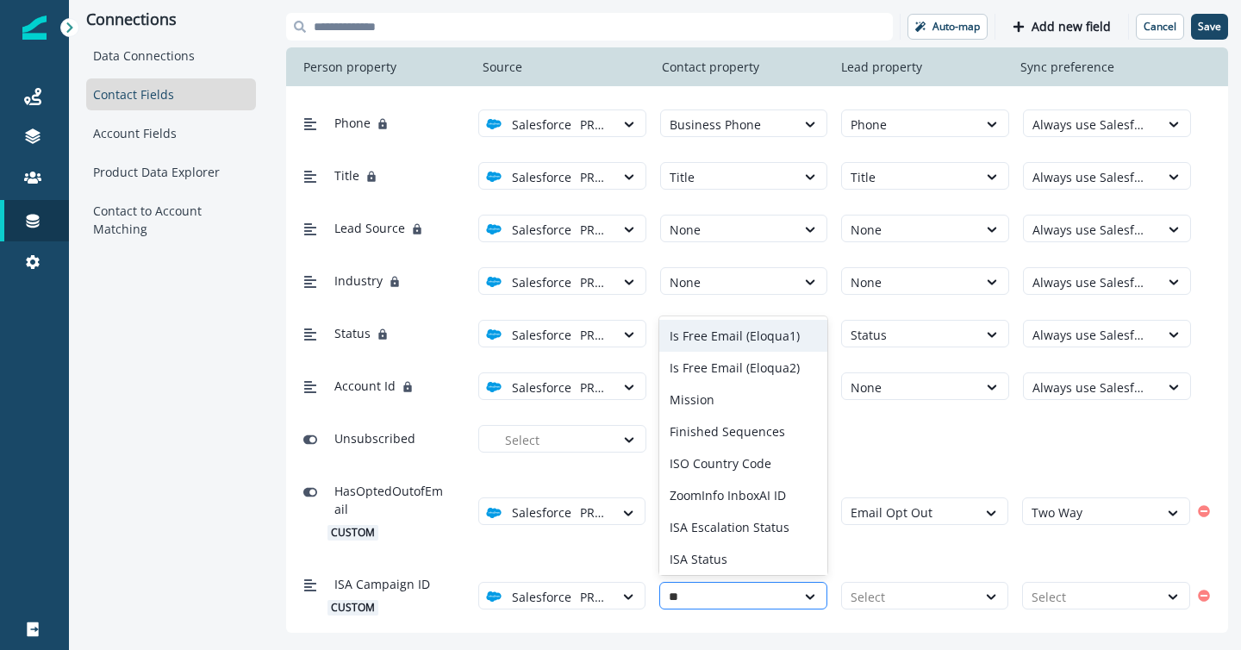
type input "***"
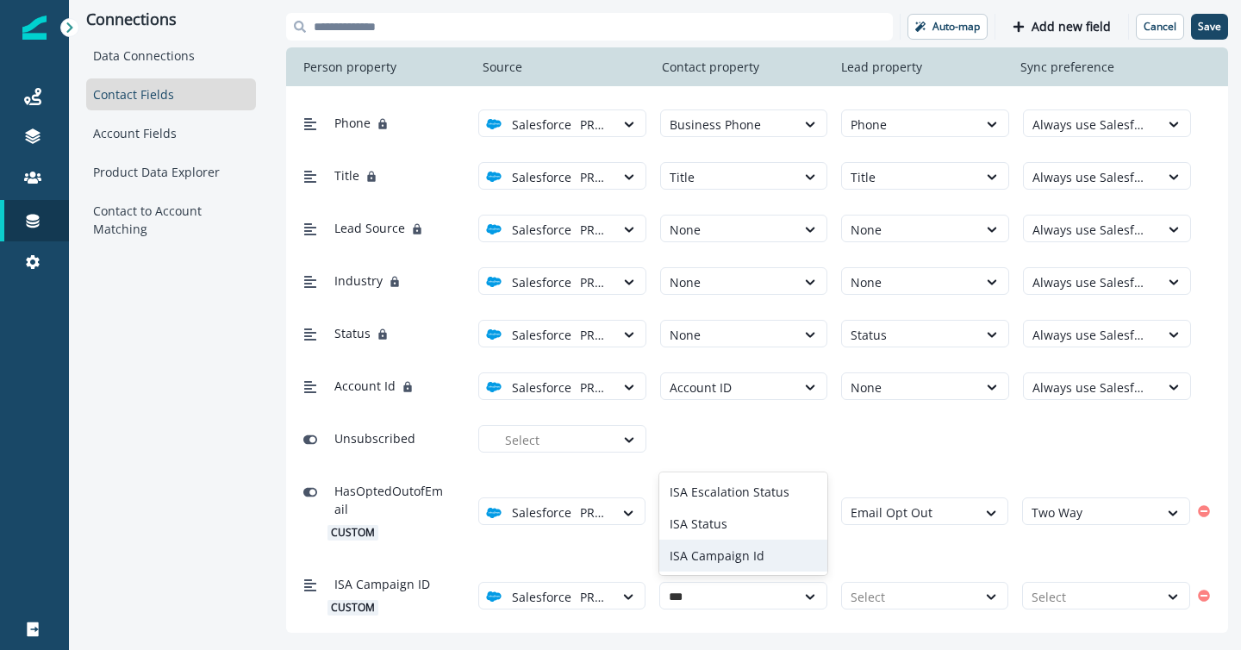
click at [753, 551] on div "ISA Campaign Id" at bounding box center [743, 556] width 168 height 32
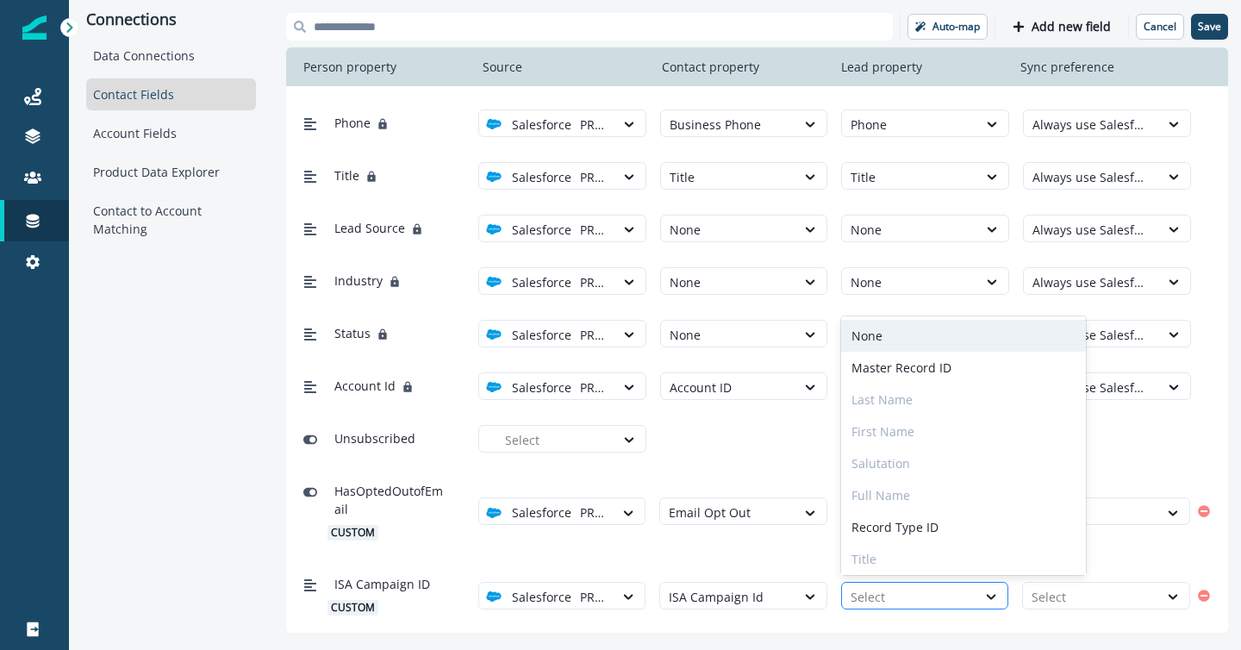
click at [892, 596] on div at bounding box center [910, 597] width 118 height 22
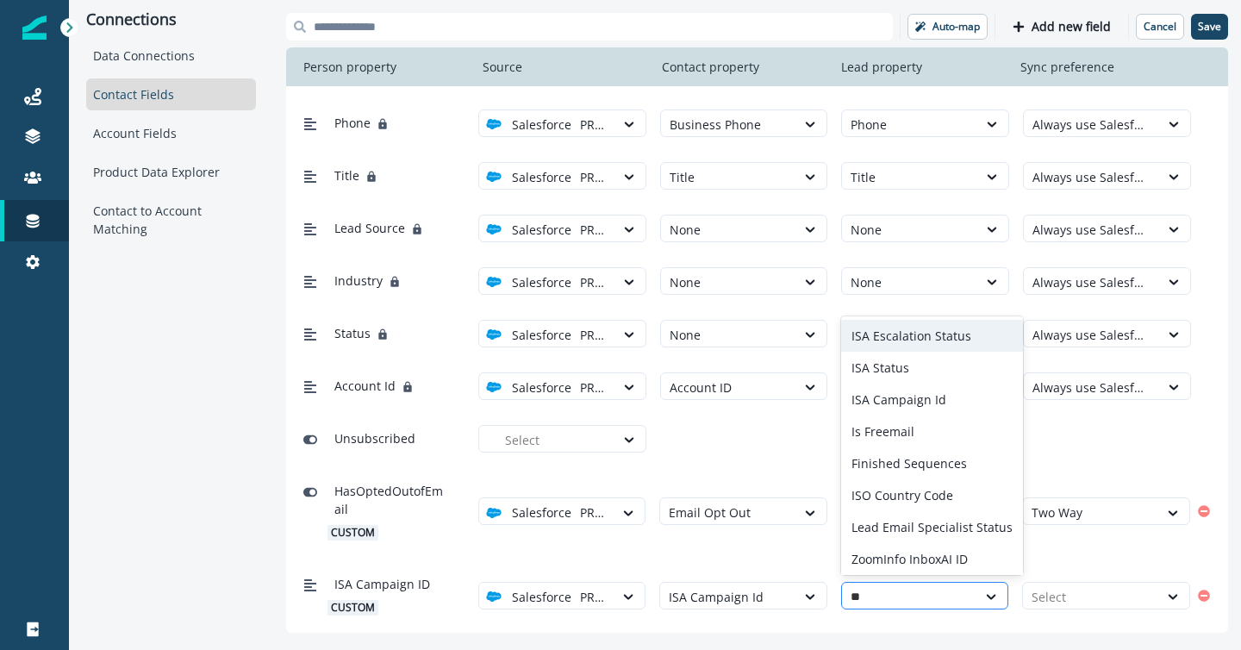
type input "***"
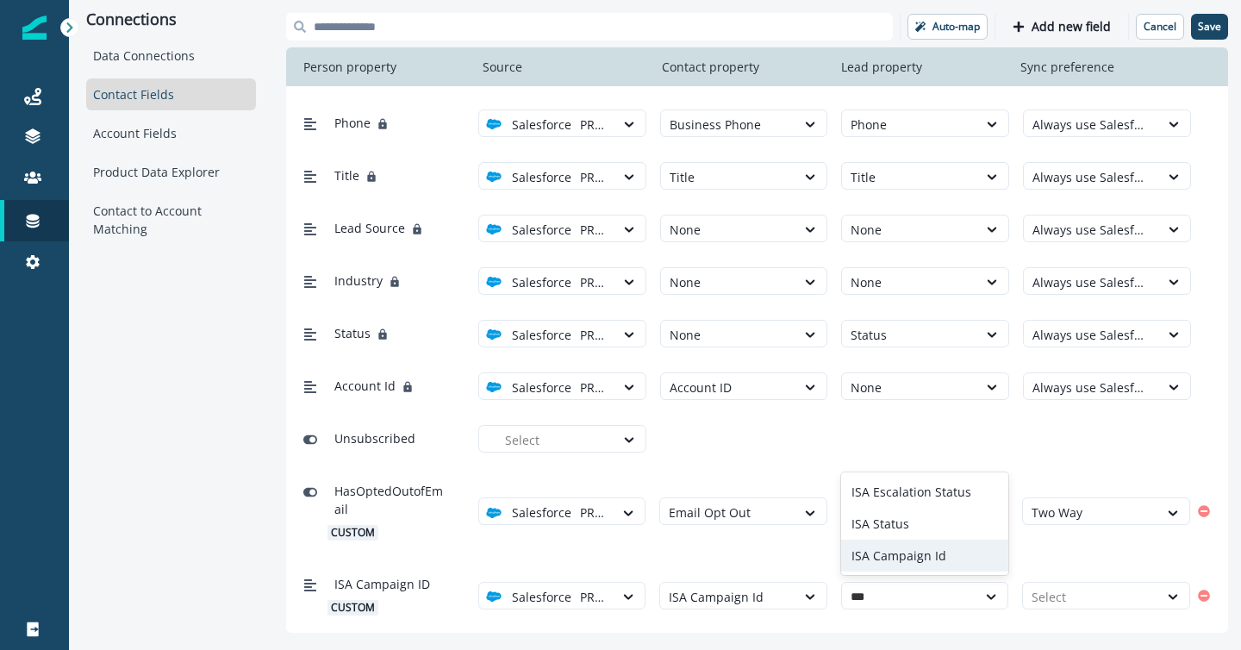
click at [903, 555] on div "ISA Campaign Id" at bounding box center [925, 556] width 168 height 32
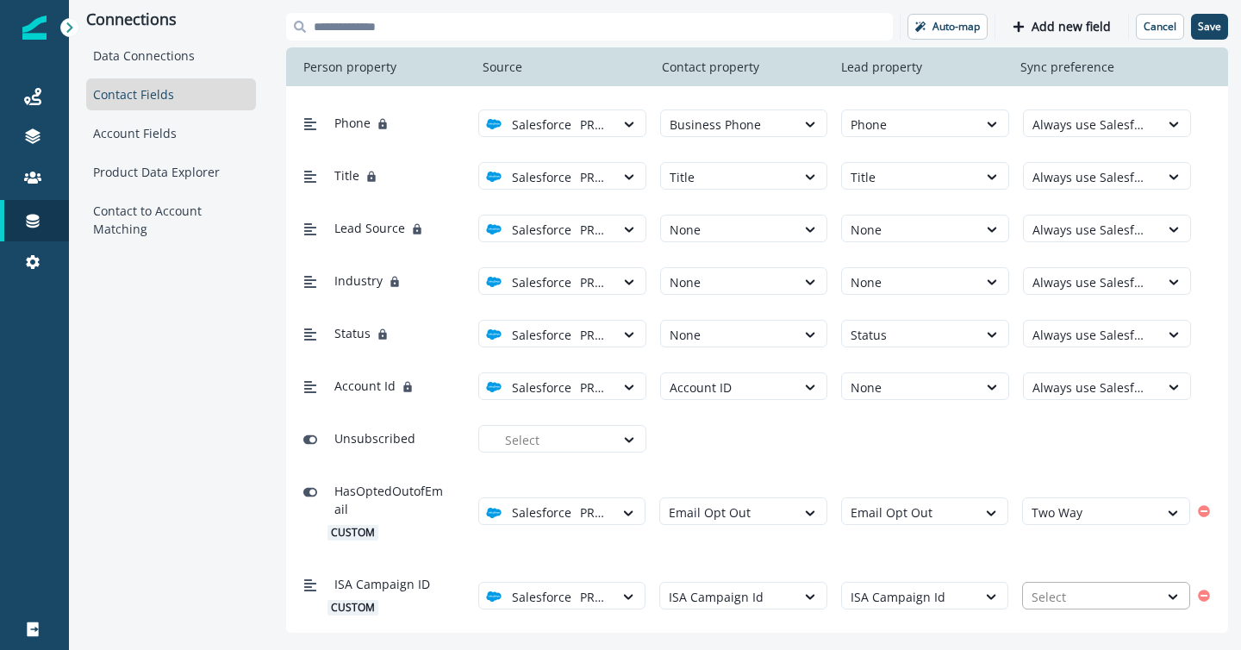
click at [1052, 597] on div at bounding box center [1091, 597] width 118 height 22
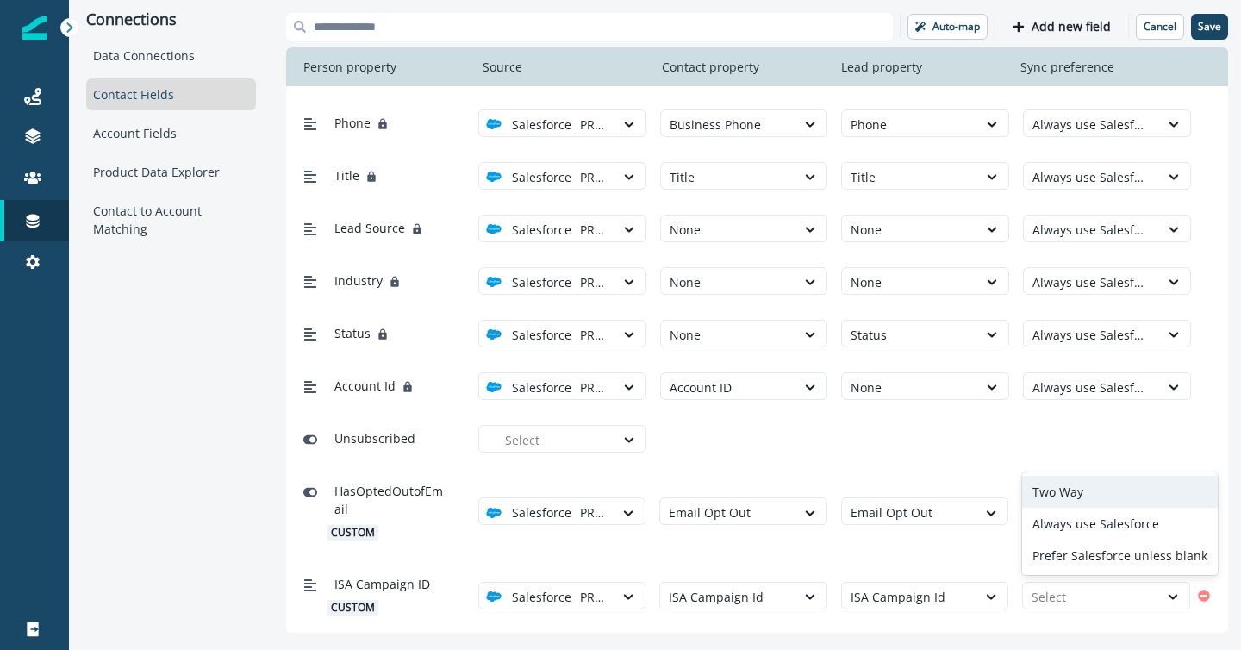
click at [1063, 497] on div "Two Way" at bounding box center [1120, 492] width 196 height 32
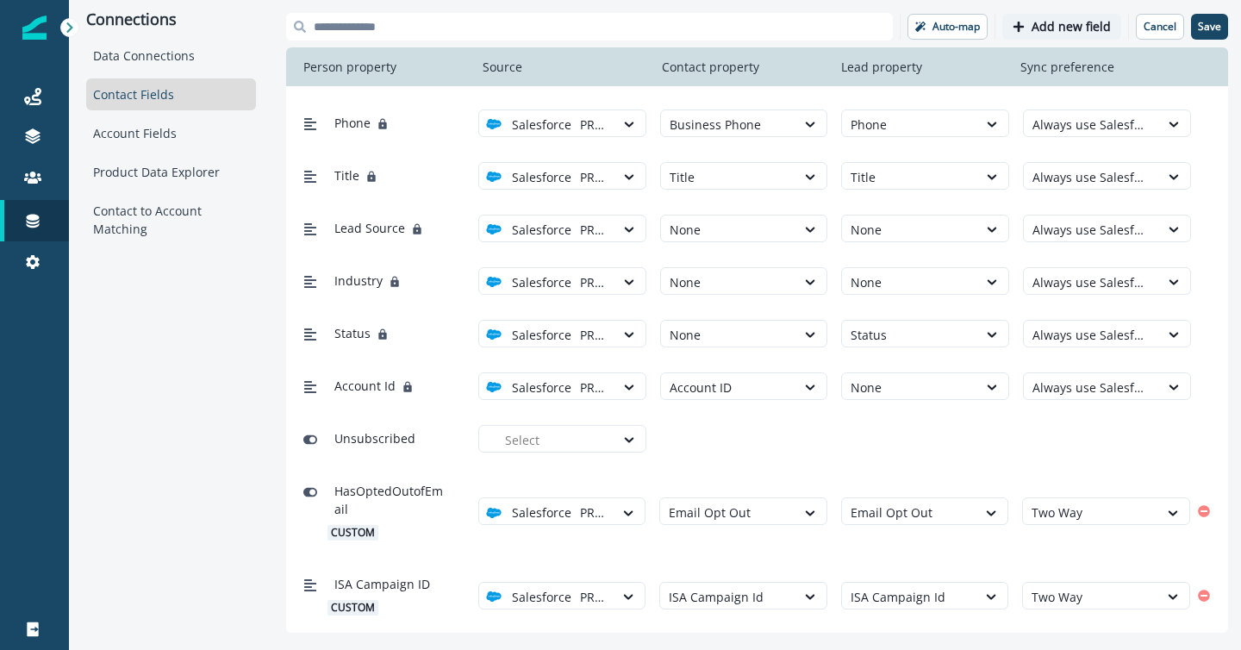
click at [1049, 26] on p "Add new field" at bounding box center [1071, 27] width 79 height 15
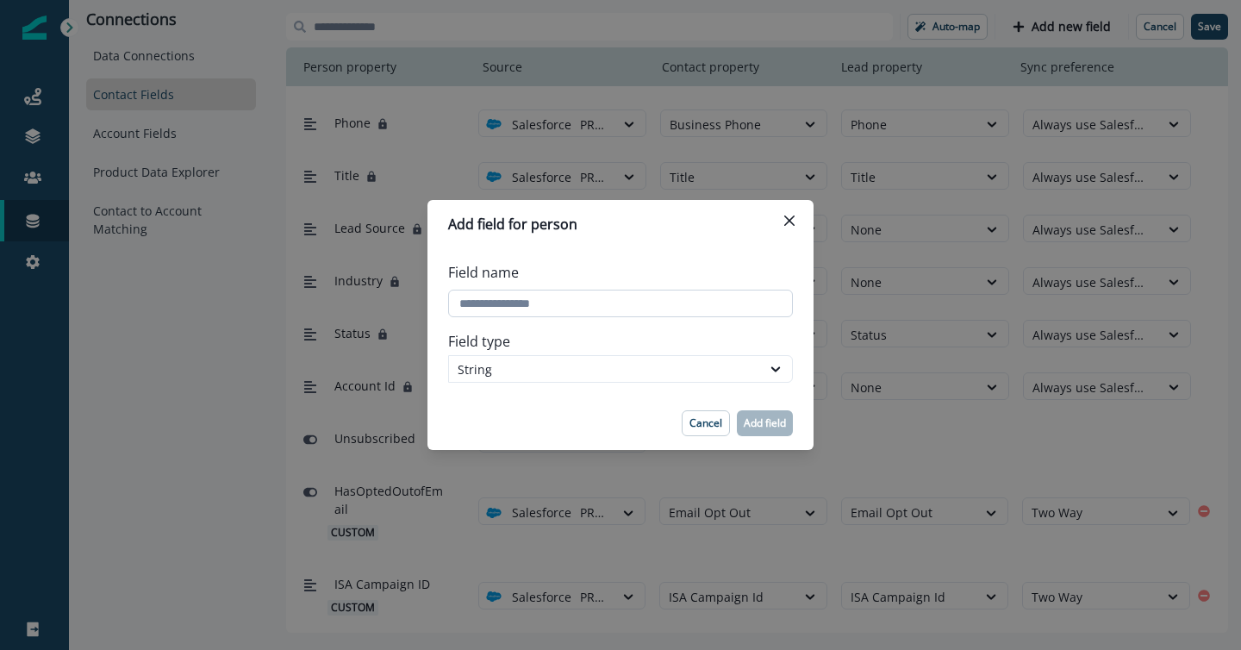
click at [560, 312] on input "Field name" at bounding box center [620, 304] width 345 height 28
type input "**********"
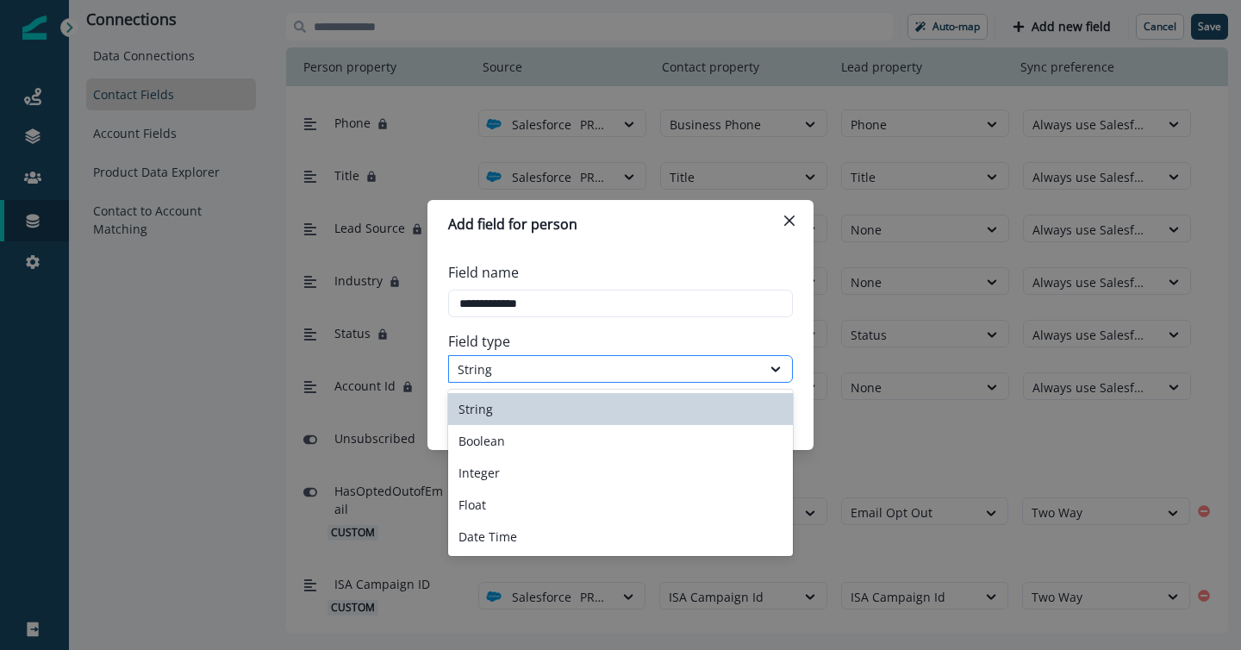
click at [498, 373] on div "String" at bounding box center [605, 369] width 295 height 18
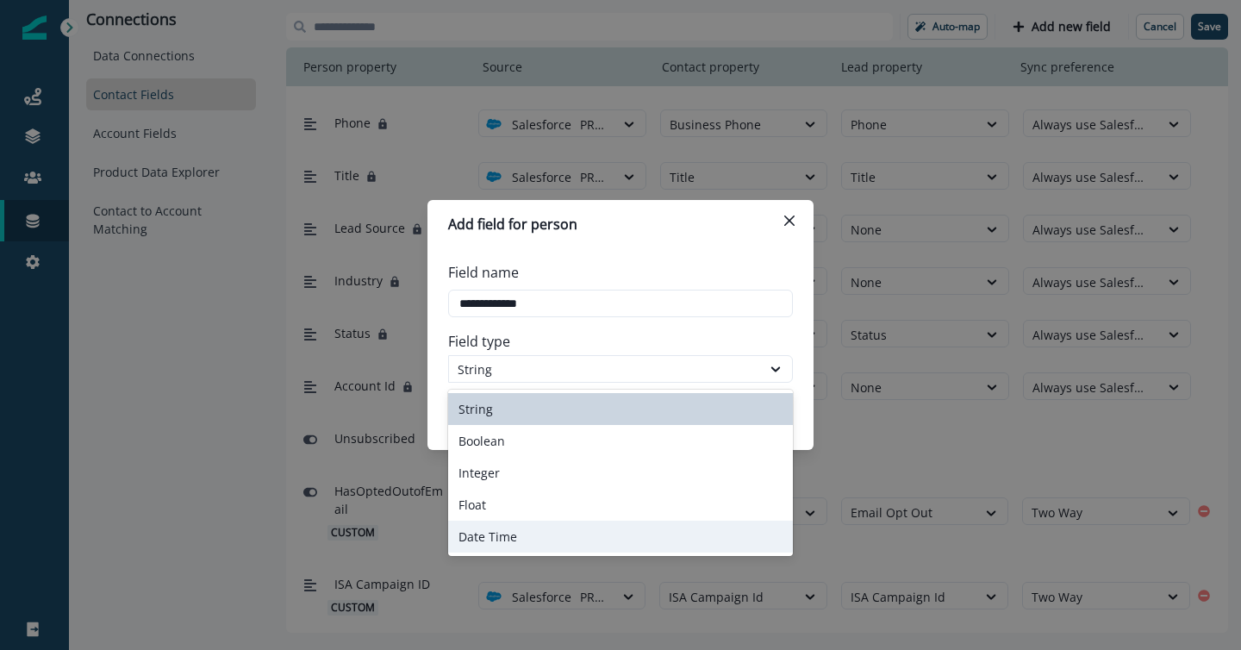
click at [526, 541] on div "Date Time" at bounding box center [620, 537] width 345 height 32
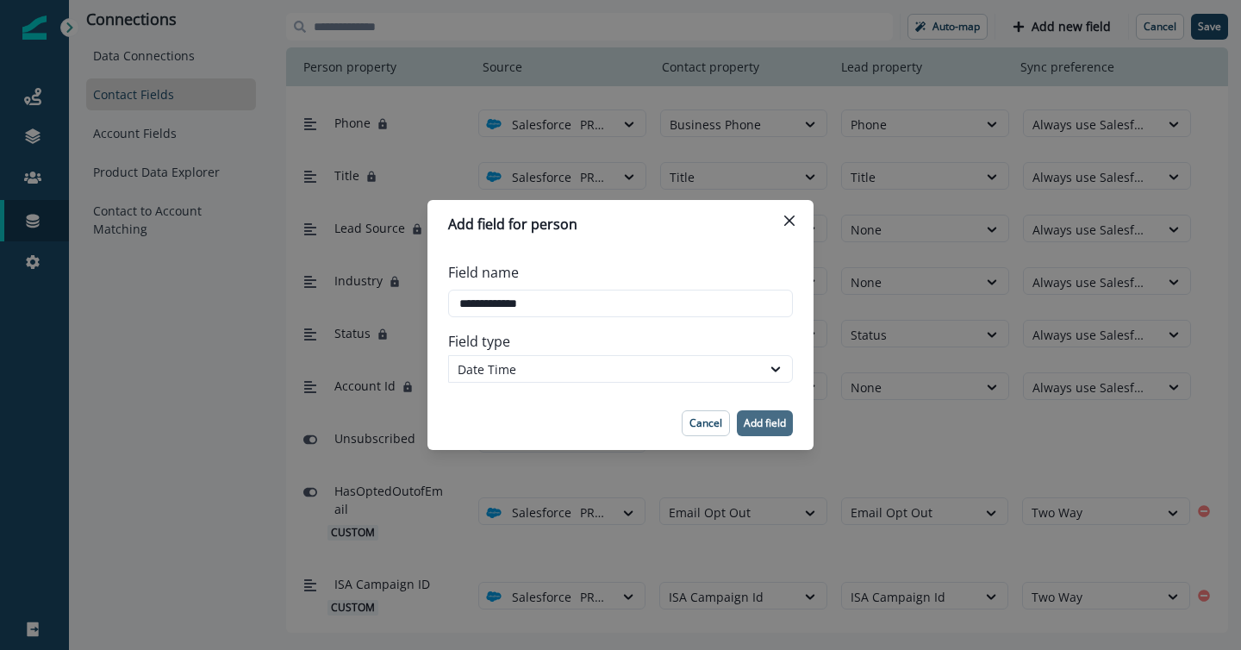
click at [761, 432] on button "Add field" at bounding box center [765, 423] width 56 height 26
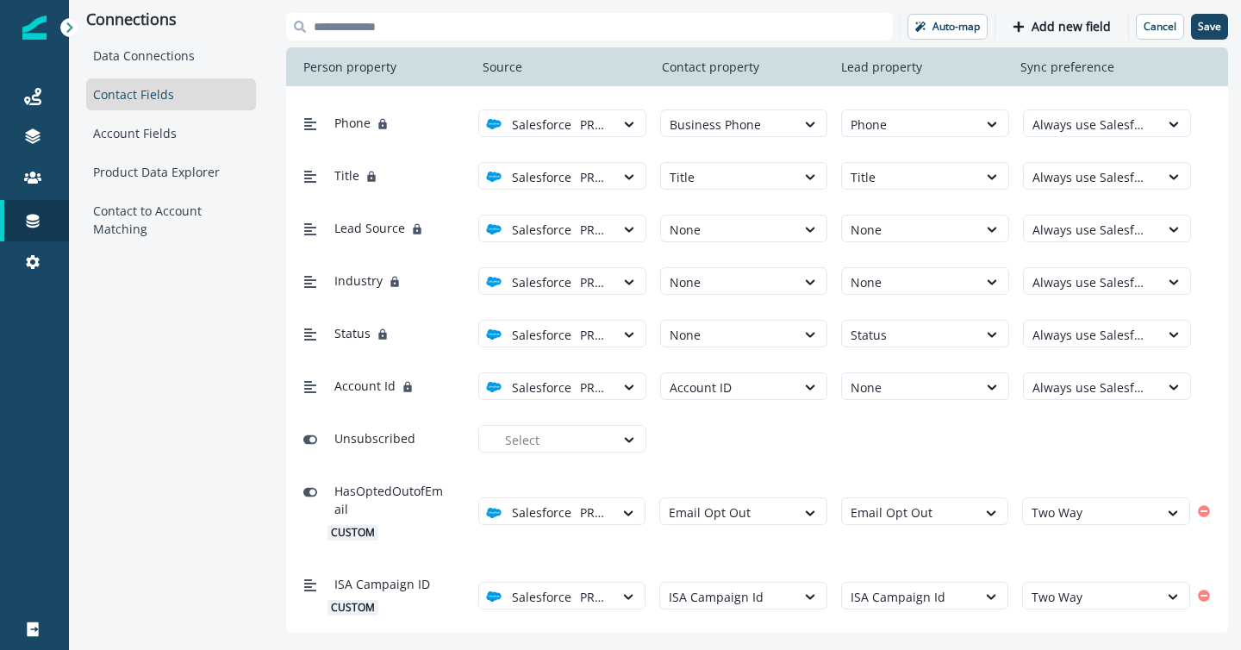
scroll to position [714, 0]
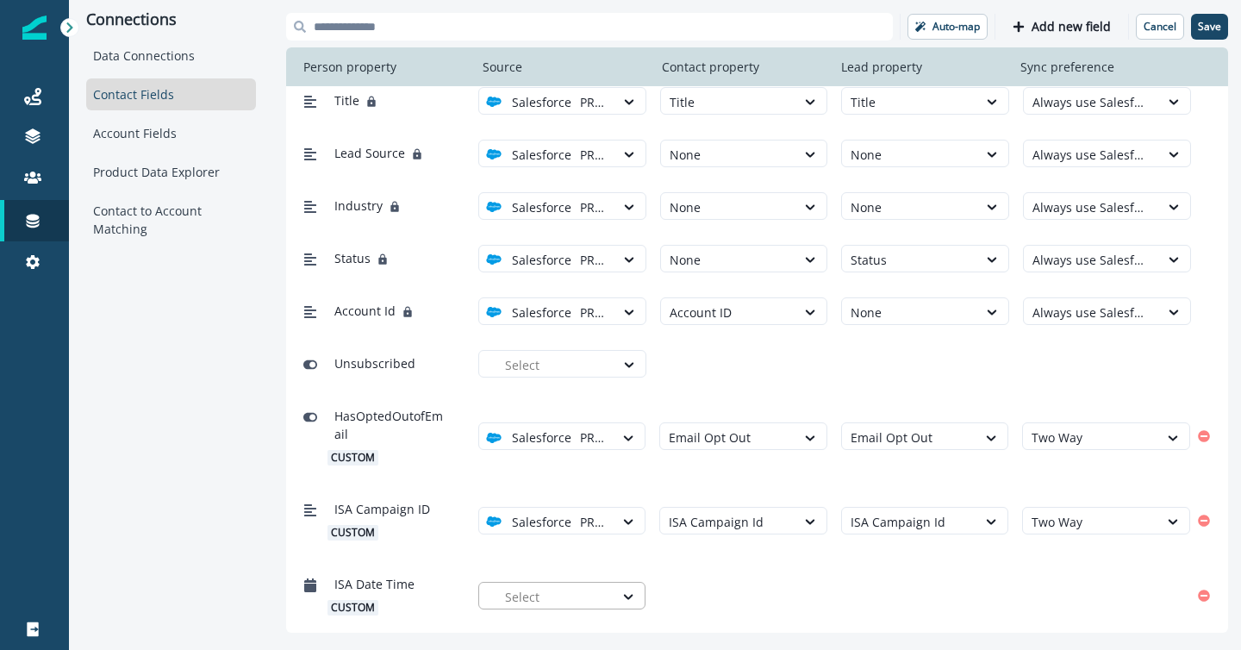
click at [580, 602] on div at bounding box center [555, 597] width 101 height 22
click at [584, 552] on div "PROD PoC" at bounding box center [569, 555] width 147 height 18
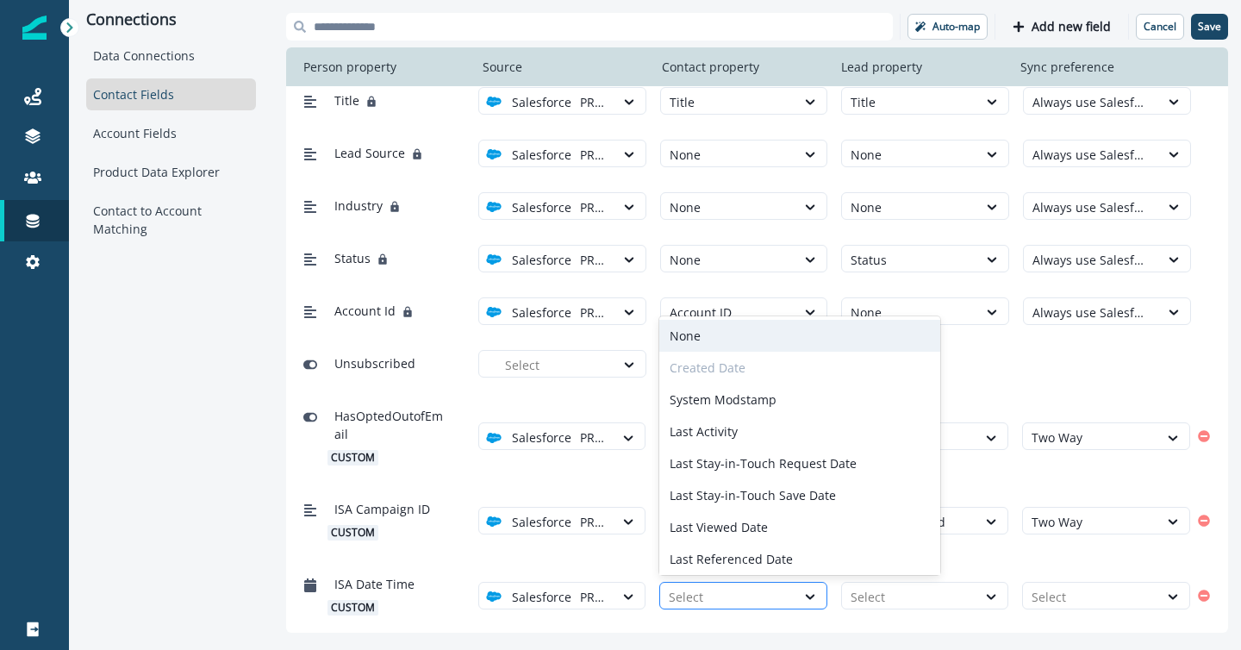
click at [712, 592] on div at bounding box center [728, 597] width 118 height 22
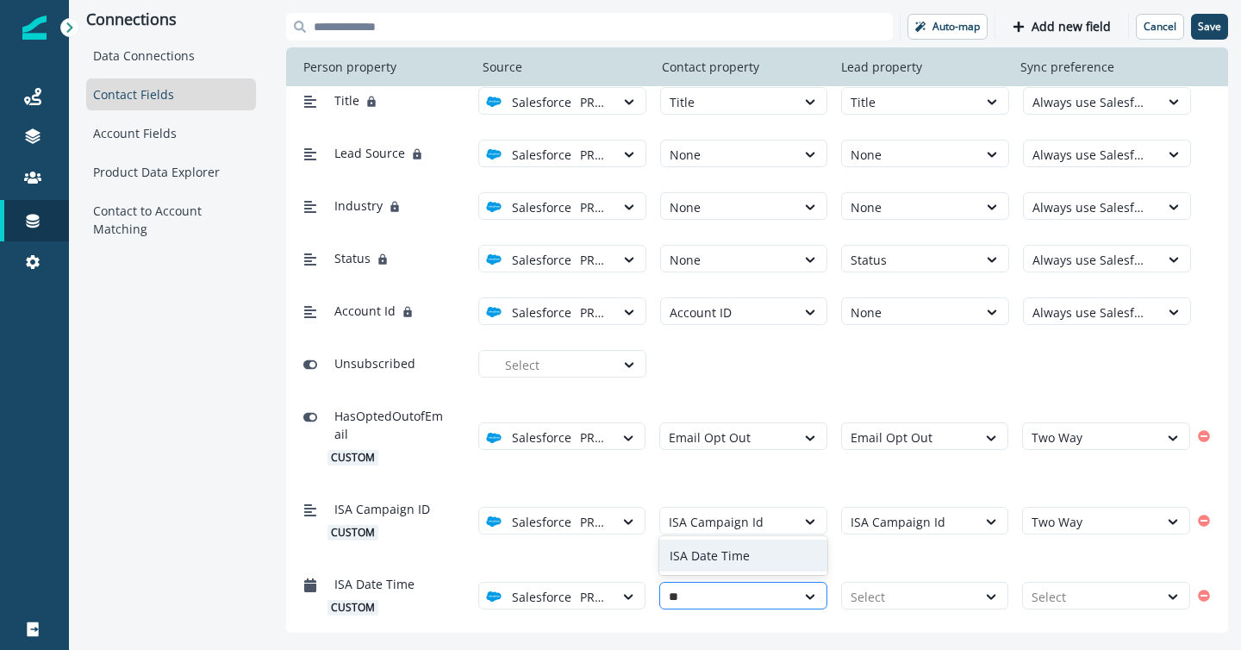
type input "***"
click at [729, 557] on div "ISA Date Time" at bounding box center [743, 556] width 168 height 32
click at [893, 601] on div at bounding box center [910, 597] width 118 height 22
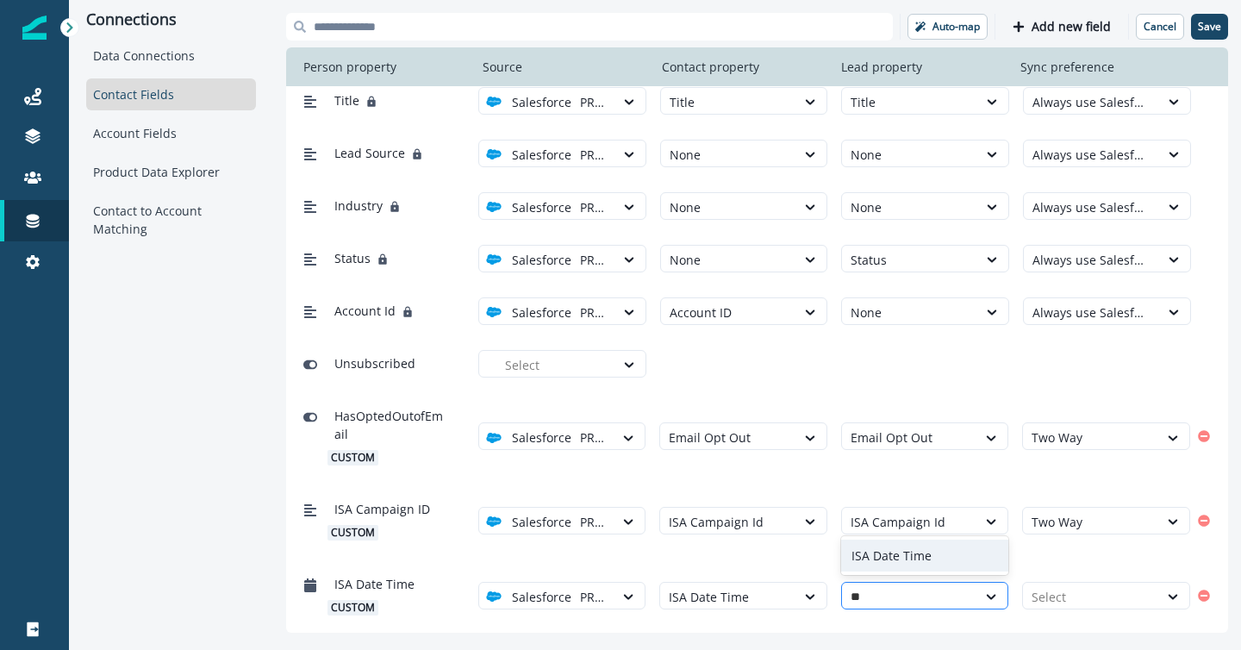
type input "***"
click at [902, 556] on div "ISA Date Time" at bounding box center [925, 556] width 168 height 32
click at [1058, 598] on div at bounding box center [1091, 597] width 118 height 22
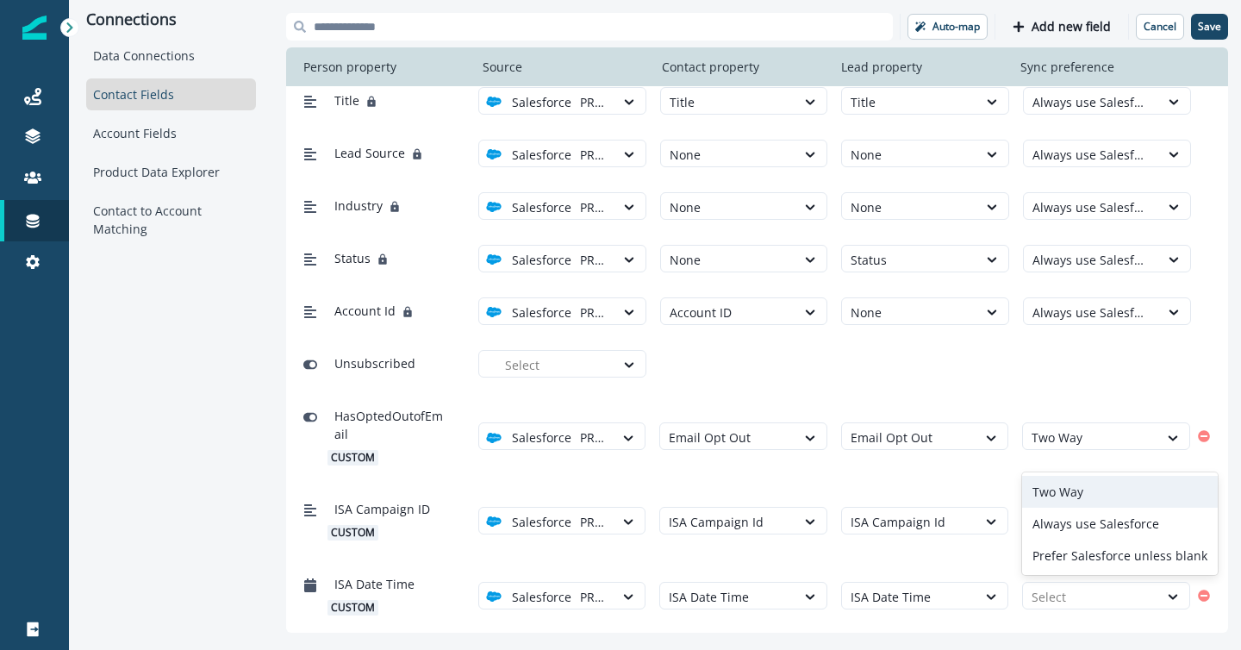
click at [1056, 500] on div "Two Way" at bounding box center [1120, 492] width 196 height 32
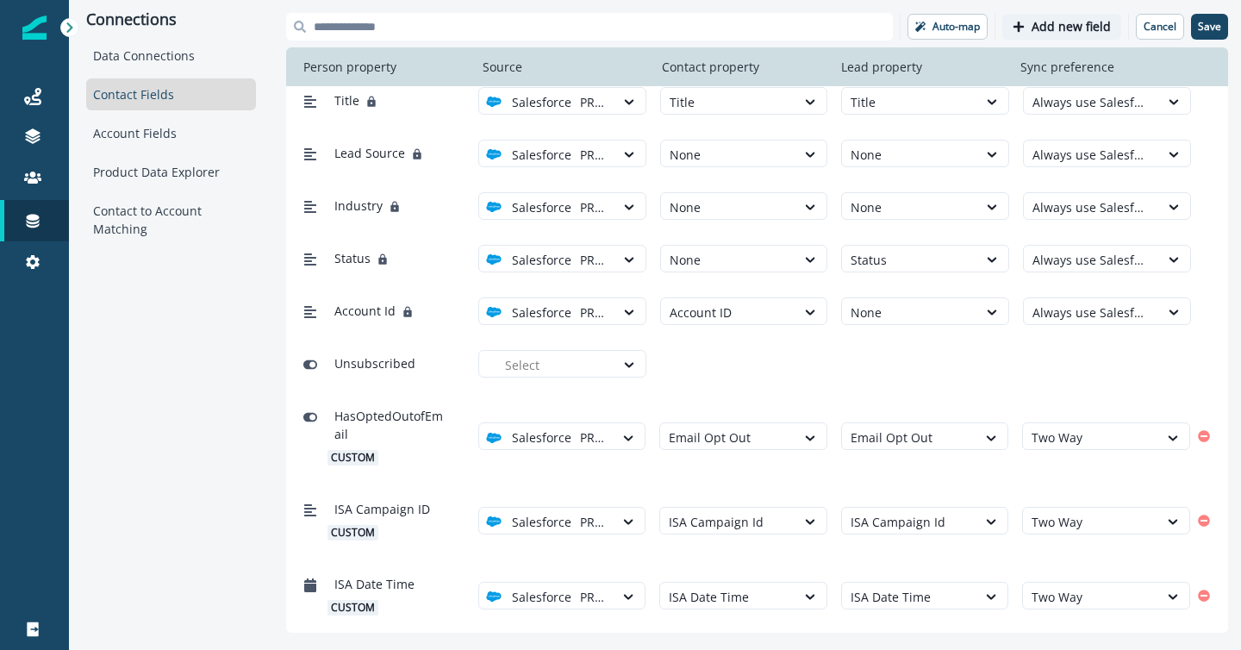
click at [1052, 28] on p "Add new field" at bounding box center [1071, 27] width 79 height 15
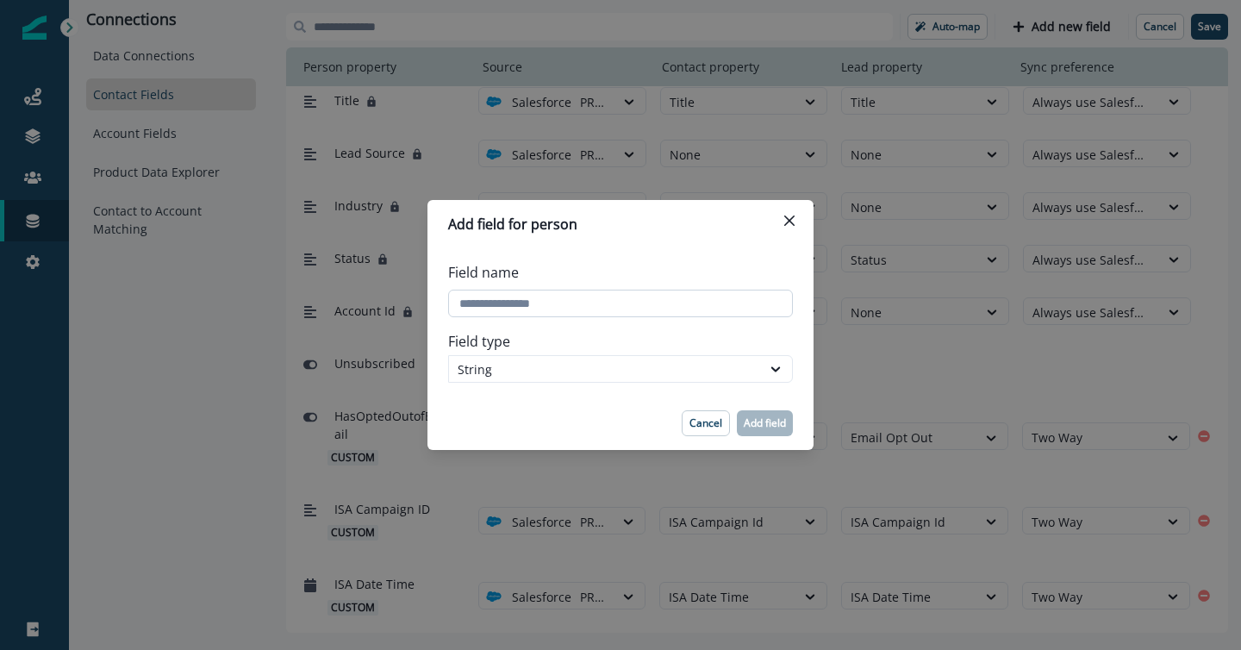
click at [676, 313] on input "Field name" at bounding box center [620, 304] width 345 height 28
type input "**********"
click at [767, 421] on p "Add field" at bounding box center [765, 423] width 42 height 12
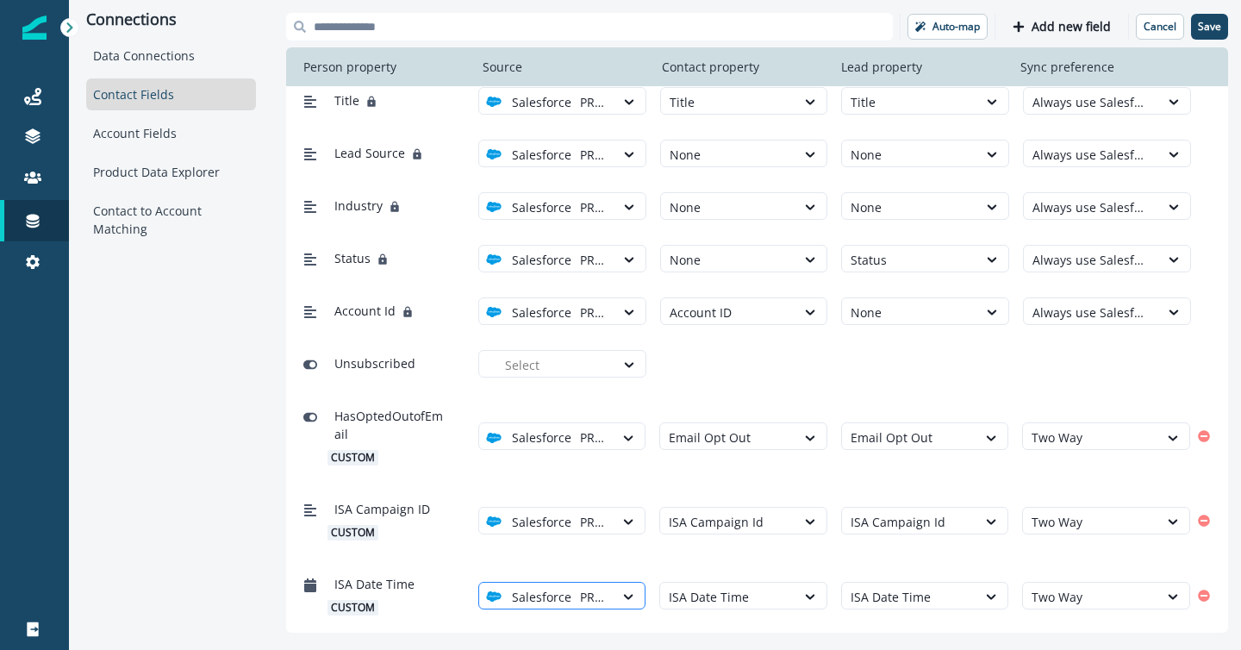
scroll to position [807, 0]
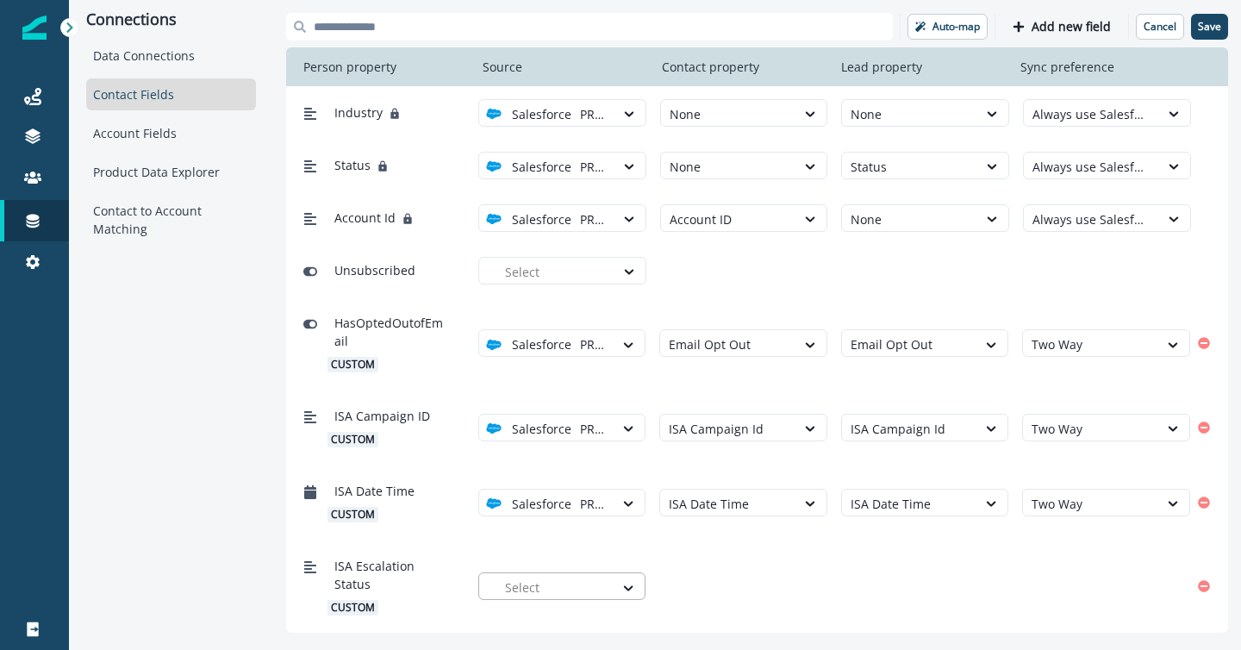
click at [602, 588] on div at bounding box center [555, 588] width 101 height 22
click at [600, 621] on div "PROD PoC" at bounding box center [569, 626] width 147 height 18
click at [718, 589] on div at bounding box center [728, 588] width 118 height 22
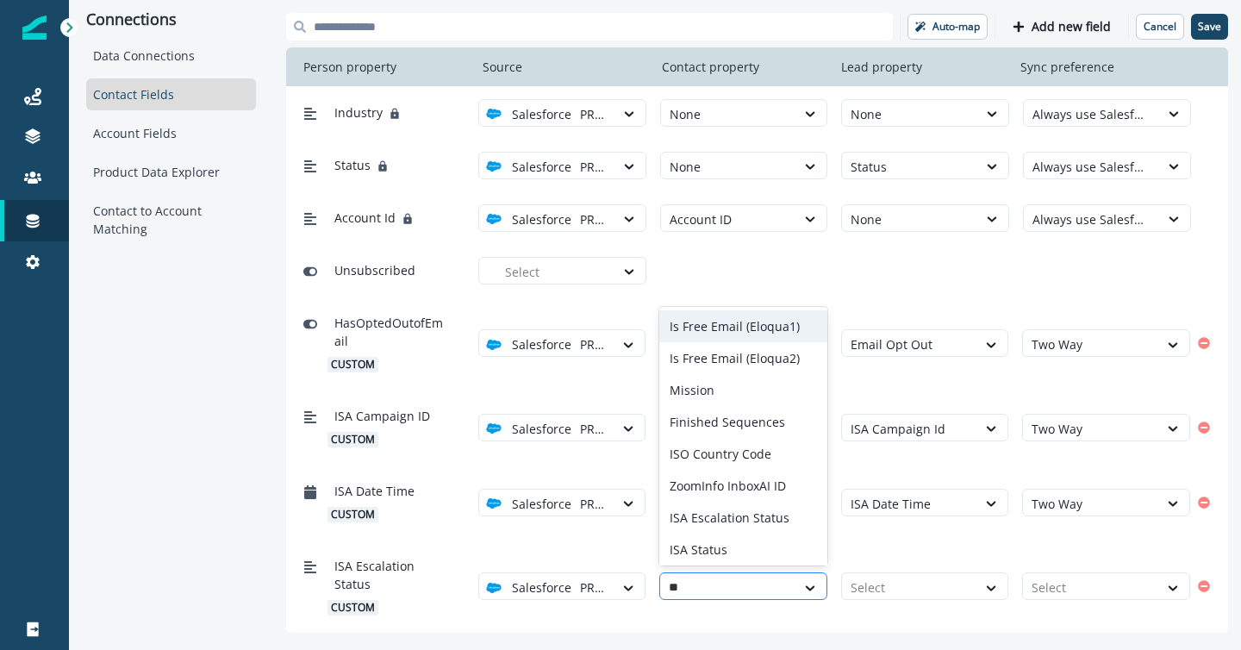
type input "***"
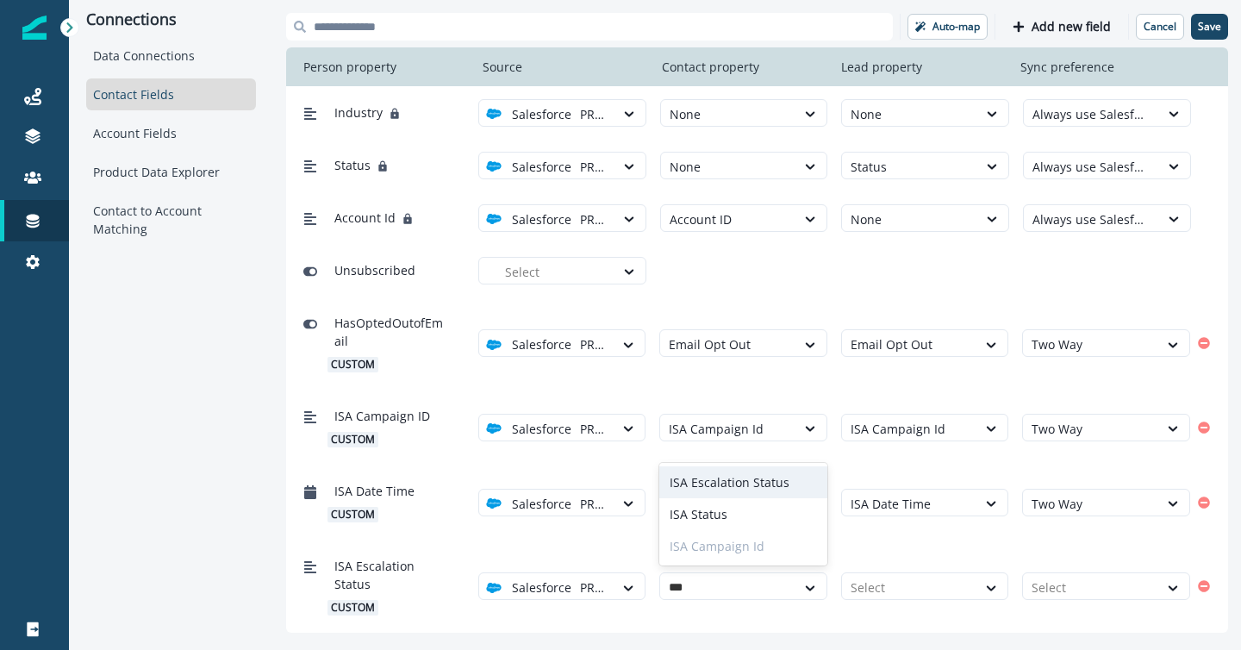
click at [745, 482] on div "ISA Escalation Status" at bounding box center [743, 482] width 168 height 32
click at [890, 588] on div at bounding box center [910, 588] width 118 height 22
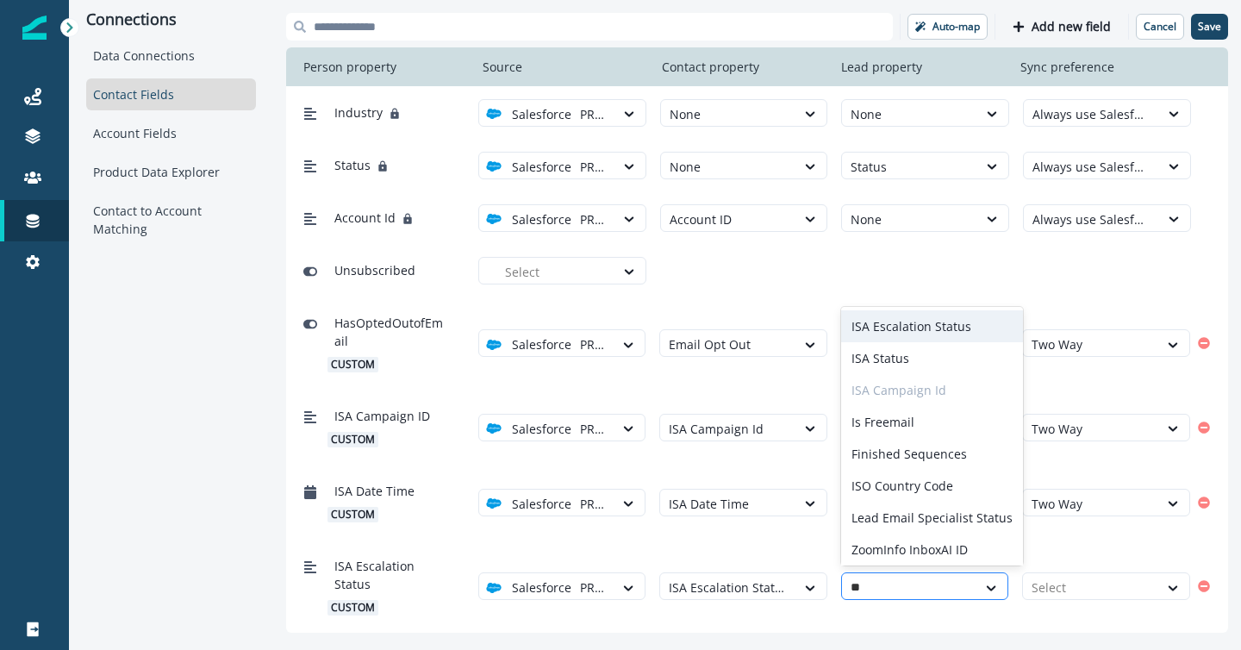
type input "***"
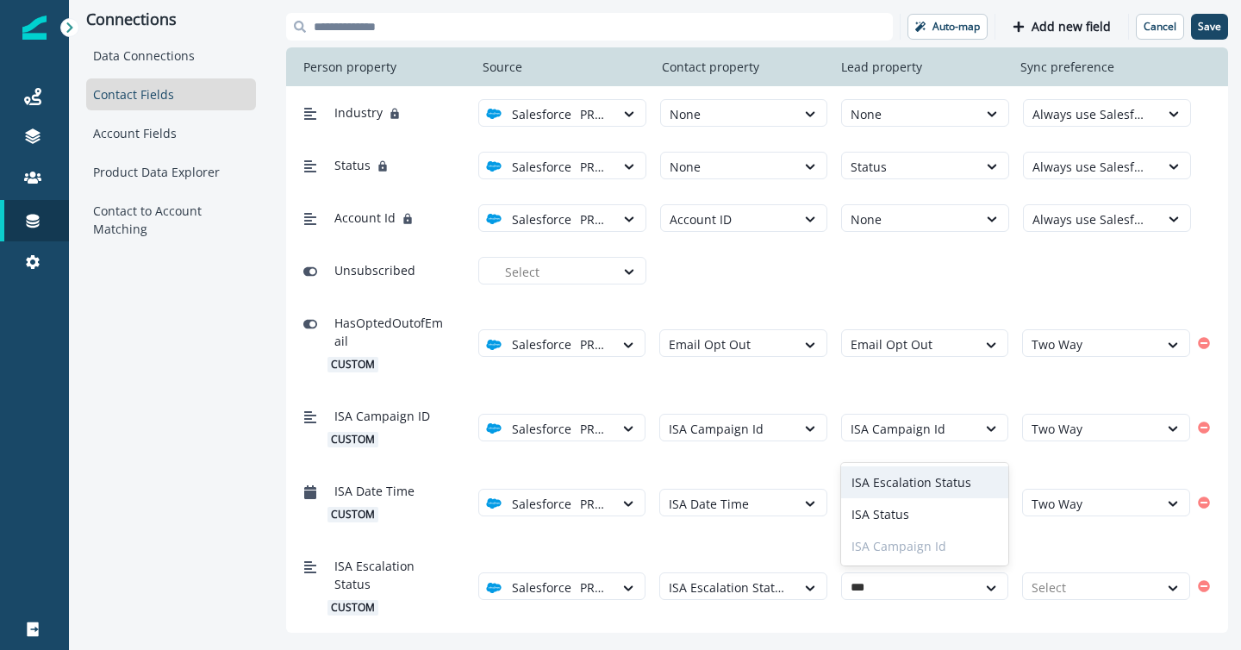
click at [921, 479] on div "ISA Escalation Status" at bounding box center [925, 482] width 168 height 32
click at [1113, 580] on div at bounding box center [1091, 588] width 118 height 22
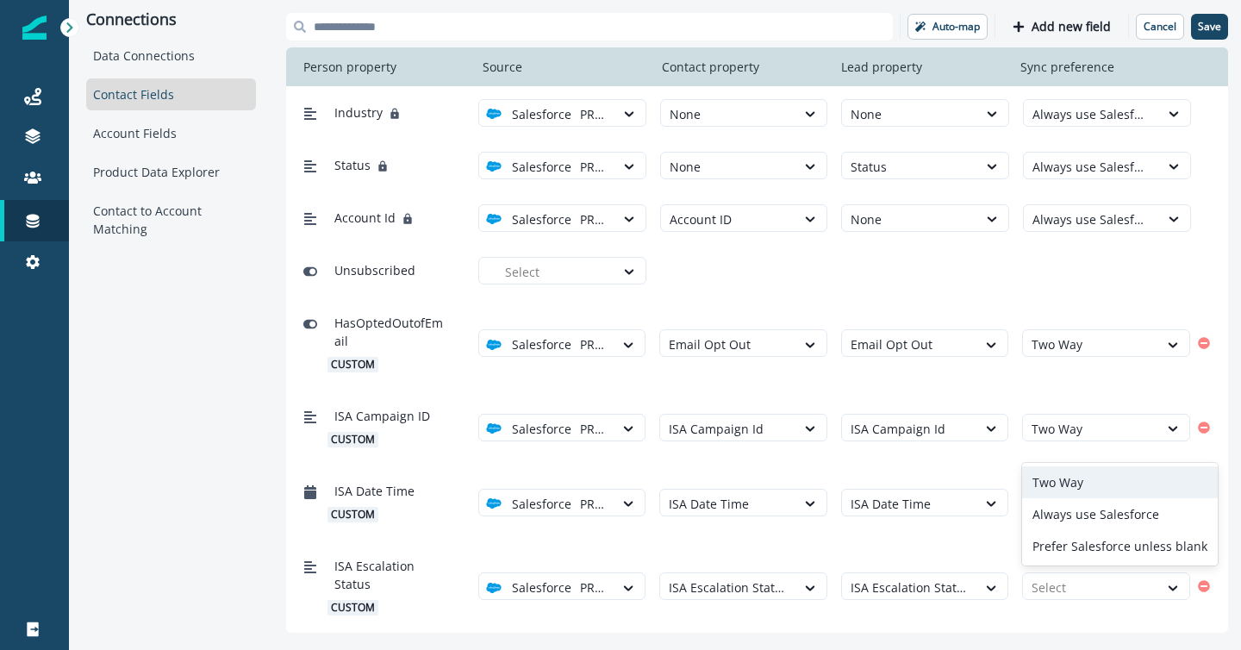
click at [1111, 479] on div "Two Way" at bounding box center [1120, 482] width 196 height 32
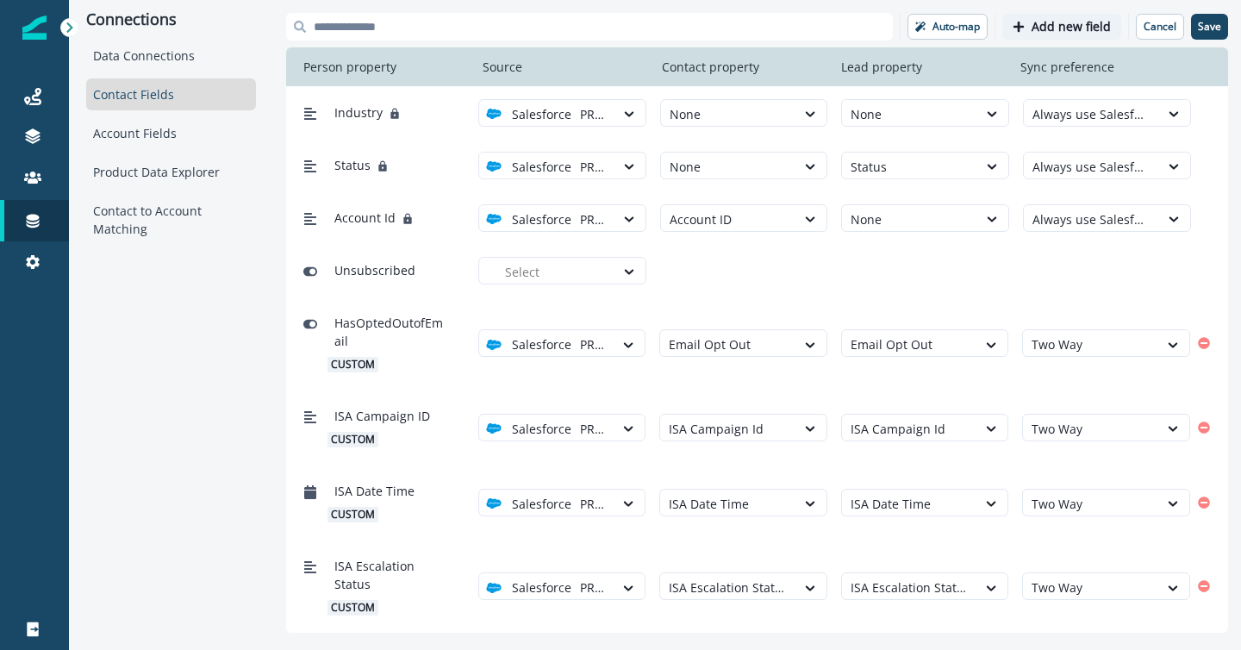
click at [1057, 28] on p "Add new field" at bounding box center [1071, 27] width 79 height 15
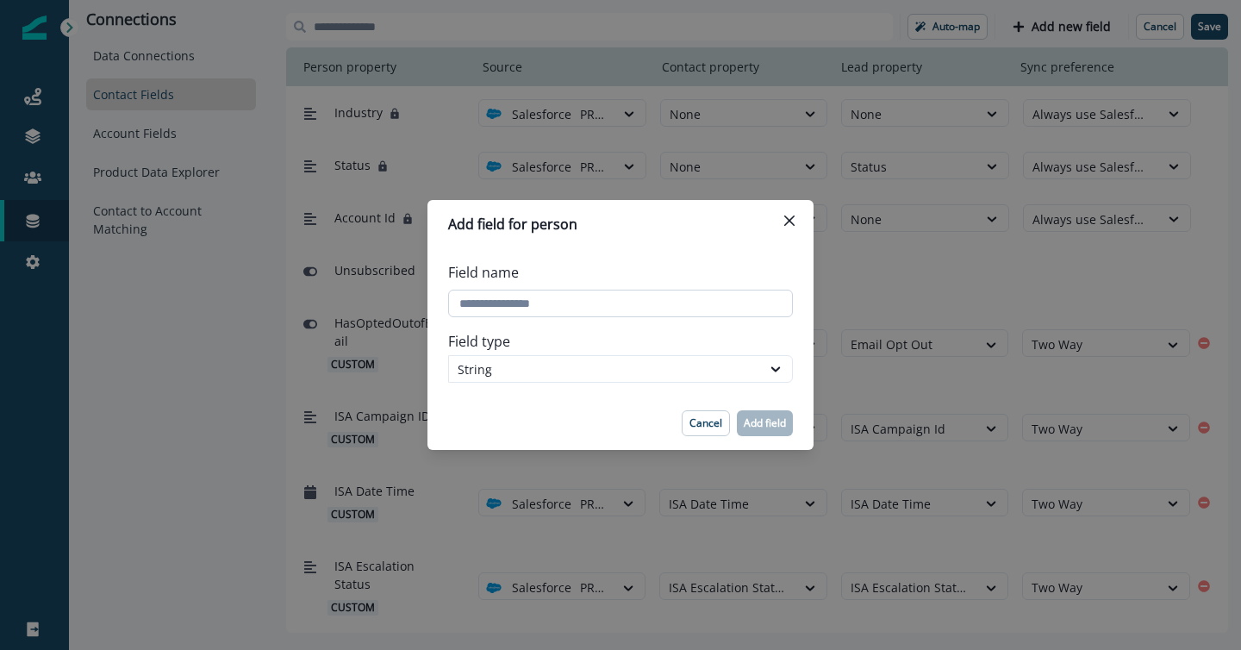
click at [640, 309] on input "Field name" at bounding box center [620, 304] width 345 height 28
type input "**********"
click at [765, 425] on p "Add field" at bounding box center [765, 423] width 42 height 12
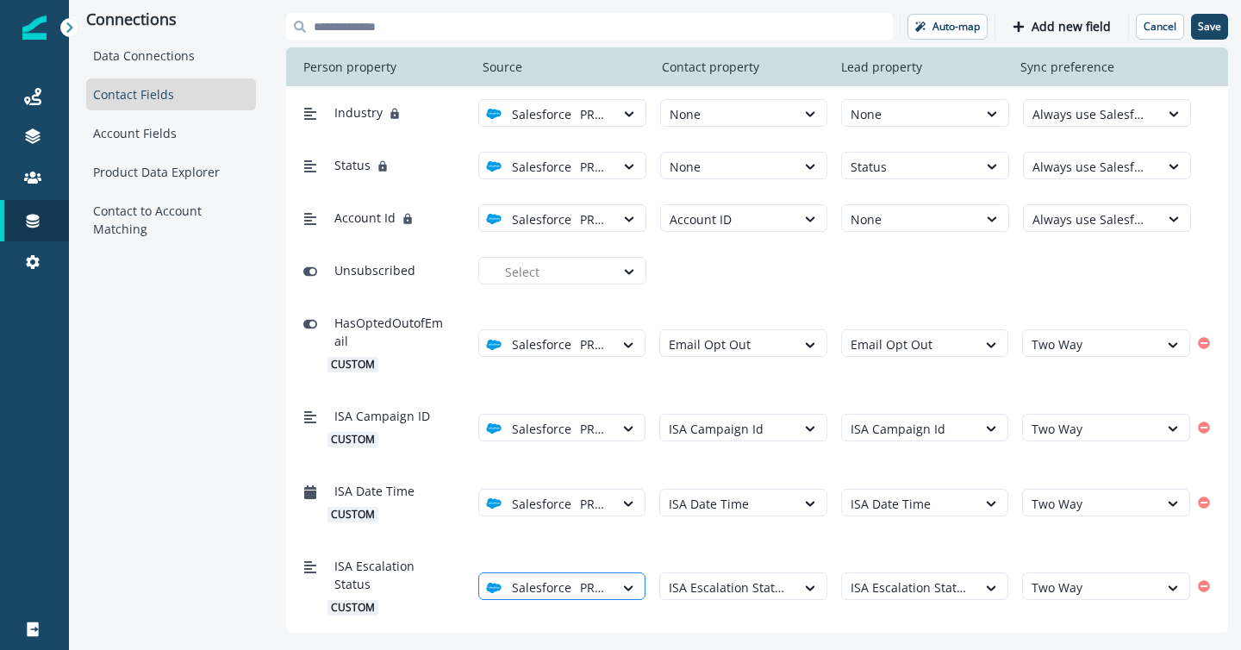
scroll to position [859, 0]
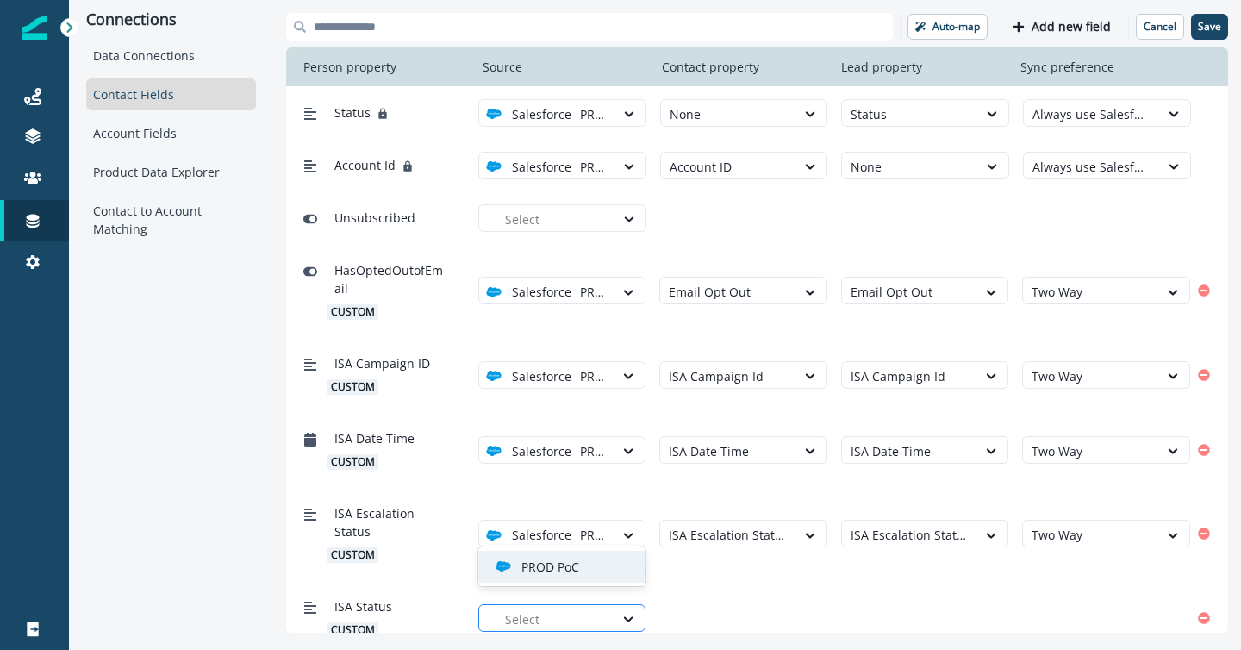
click at [579, 609] on div at bounding box center [555, 620] width 101 height 22
click at [585, 556] on div "PROD PoC" at bounding box center [562, 567] width 168 height 32
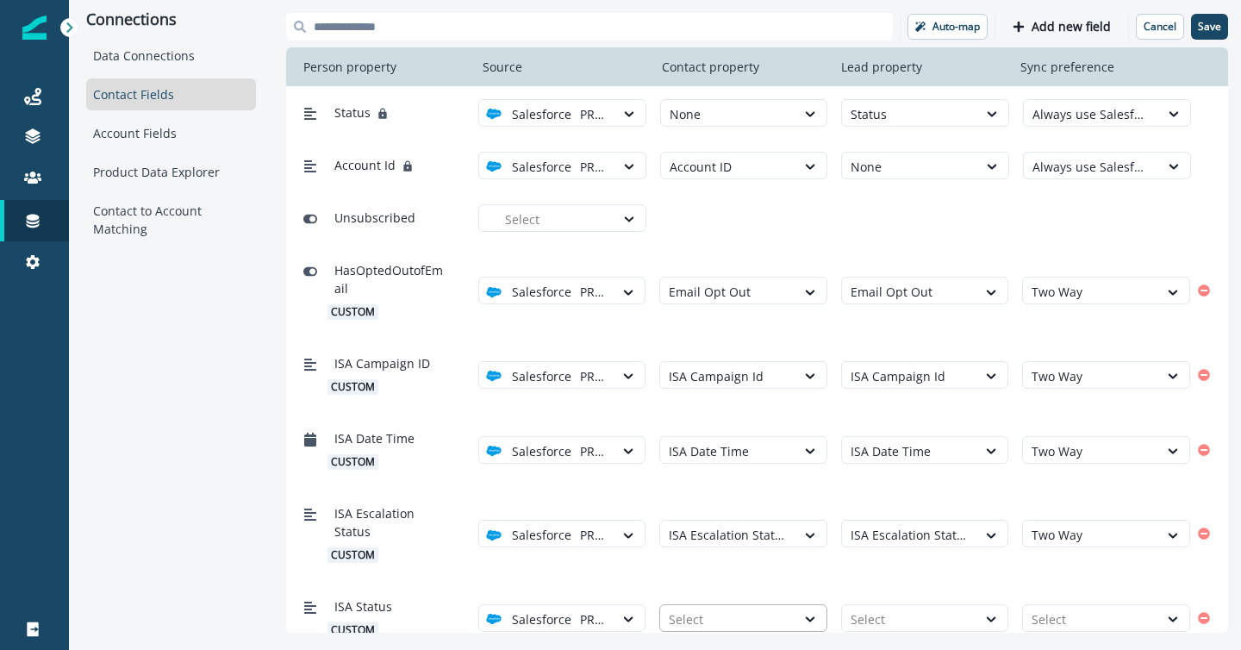
click at [709, 605] on div "Select" at bounding box center [727, 619] width 135 height 28
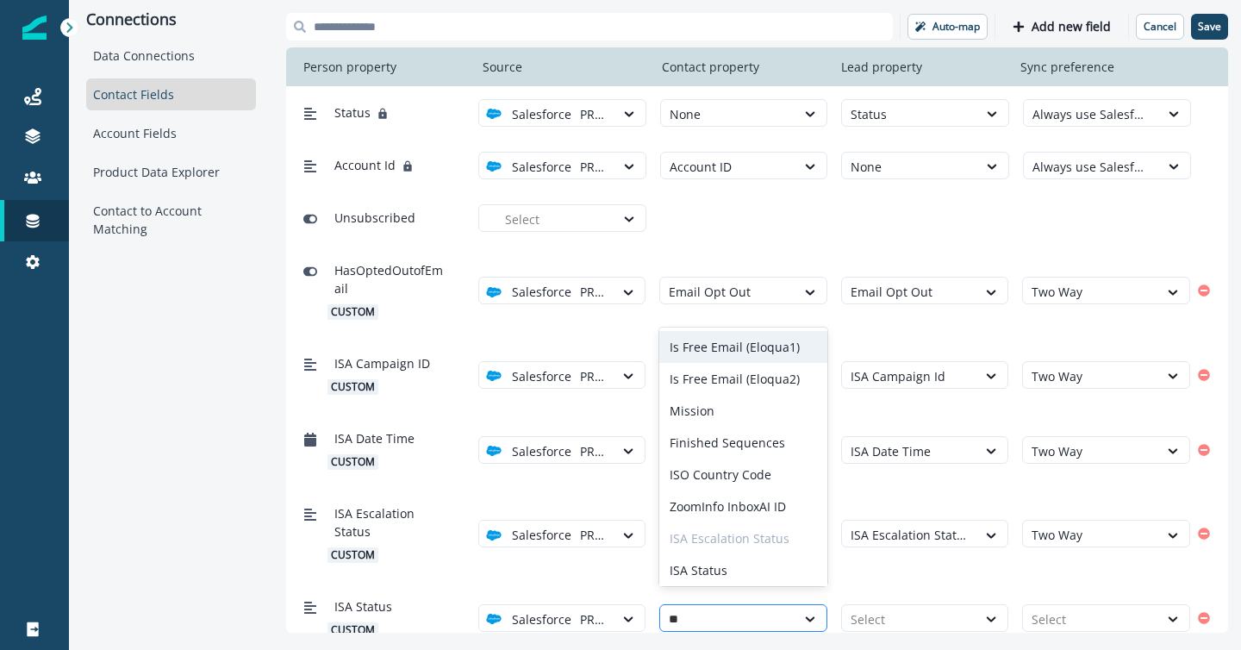
type input "***"
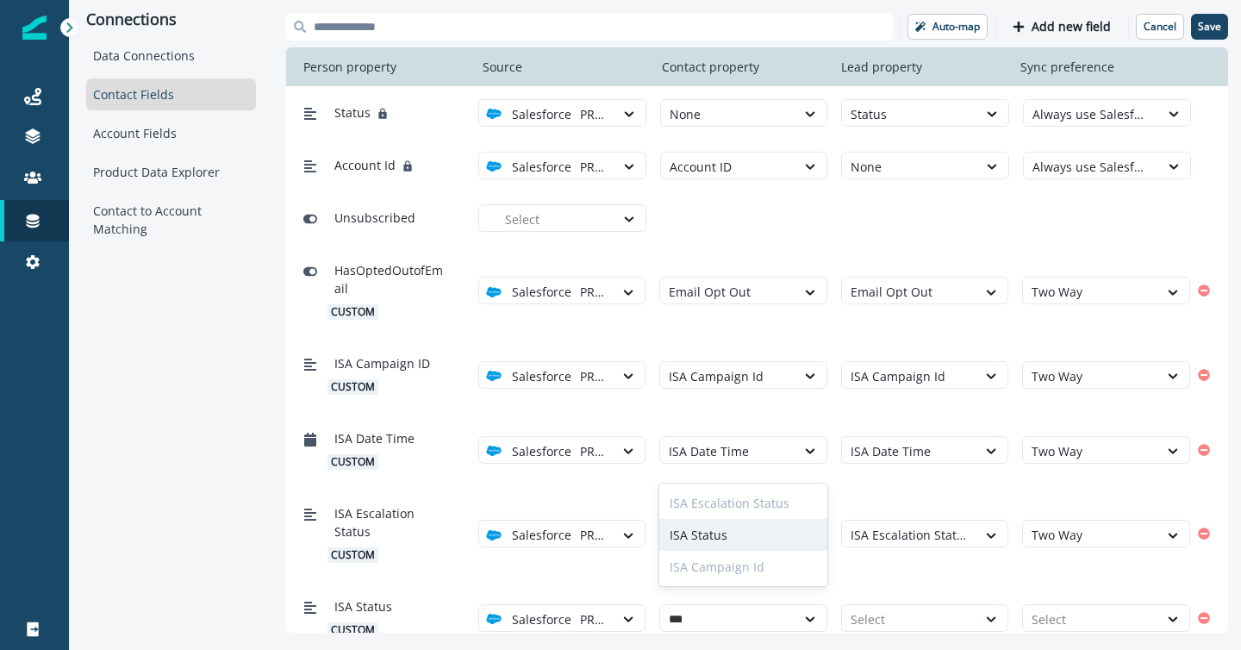
click at [709, 536] on div "ISA Status" at bounding box center [743, 535] width 168 height 32
click at [890, 588] on div "ISA Status custom option PROD PoC, selected. Salesforce PROD PoC option ISA Sta…" at bounding box center [757, 617] width 942 height 75
click at [891, 610] on div at bounding box center [910, 620] width 118 height 22
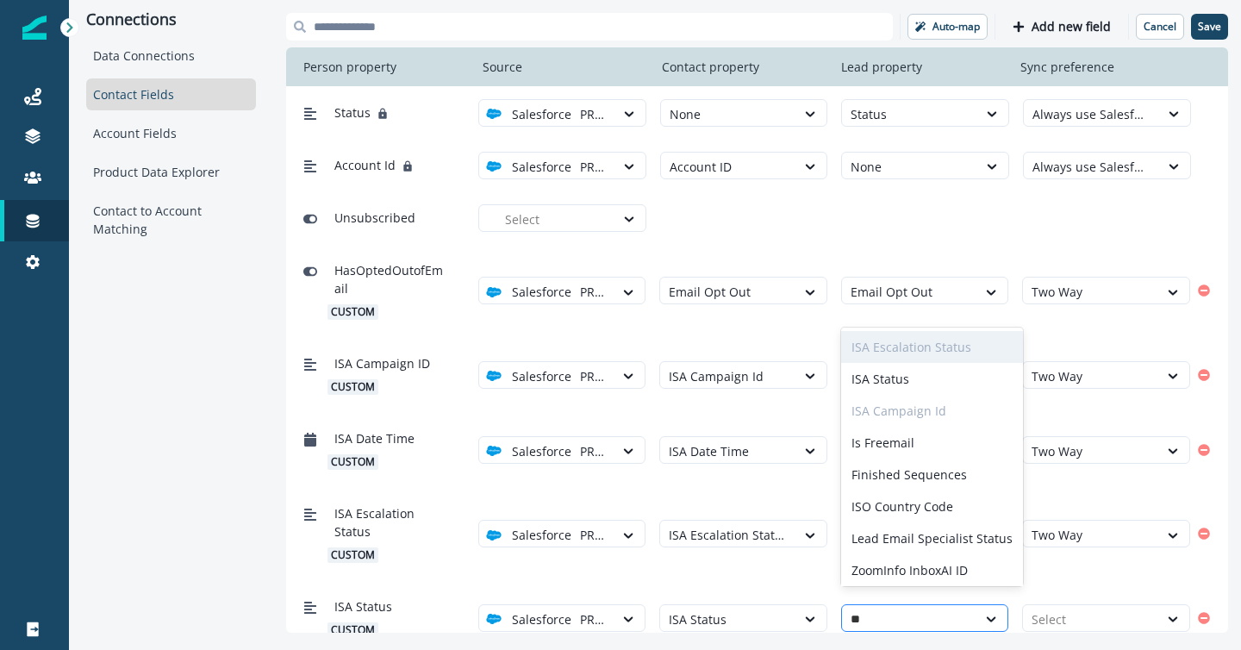
type input "***"
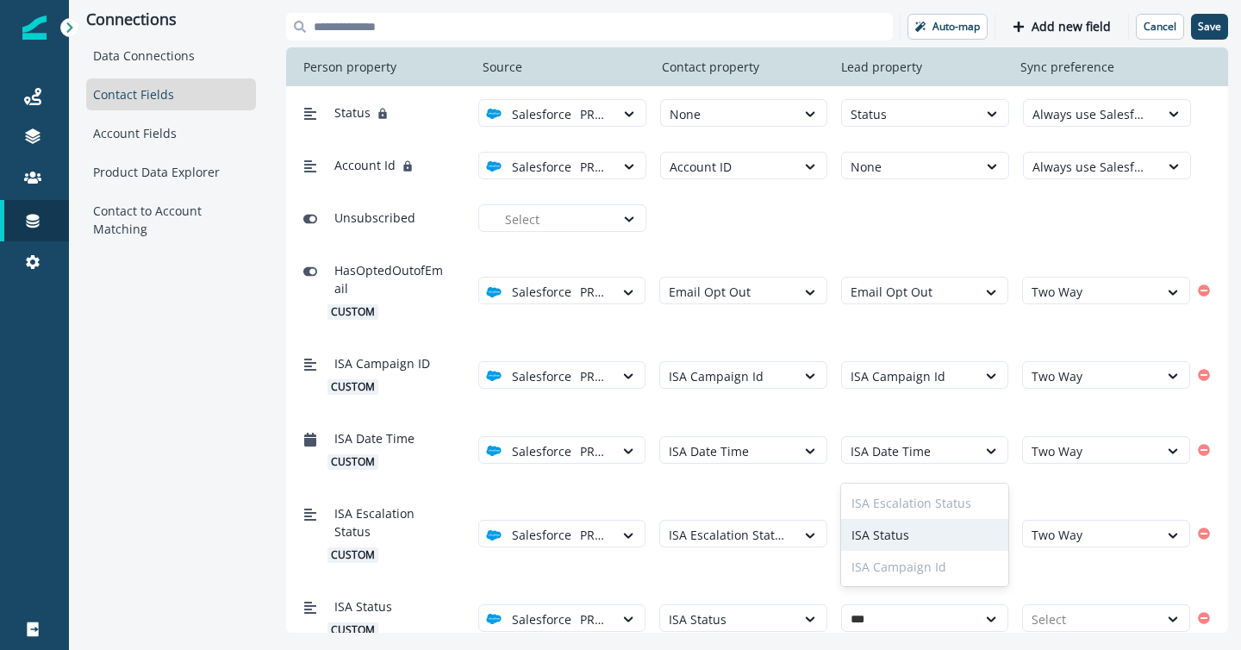
click at [906, 535] on div "ISA Status" at bounding box center [925, 535] width 168 height 32
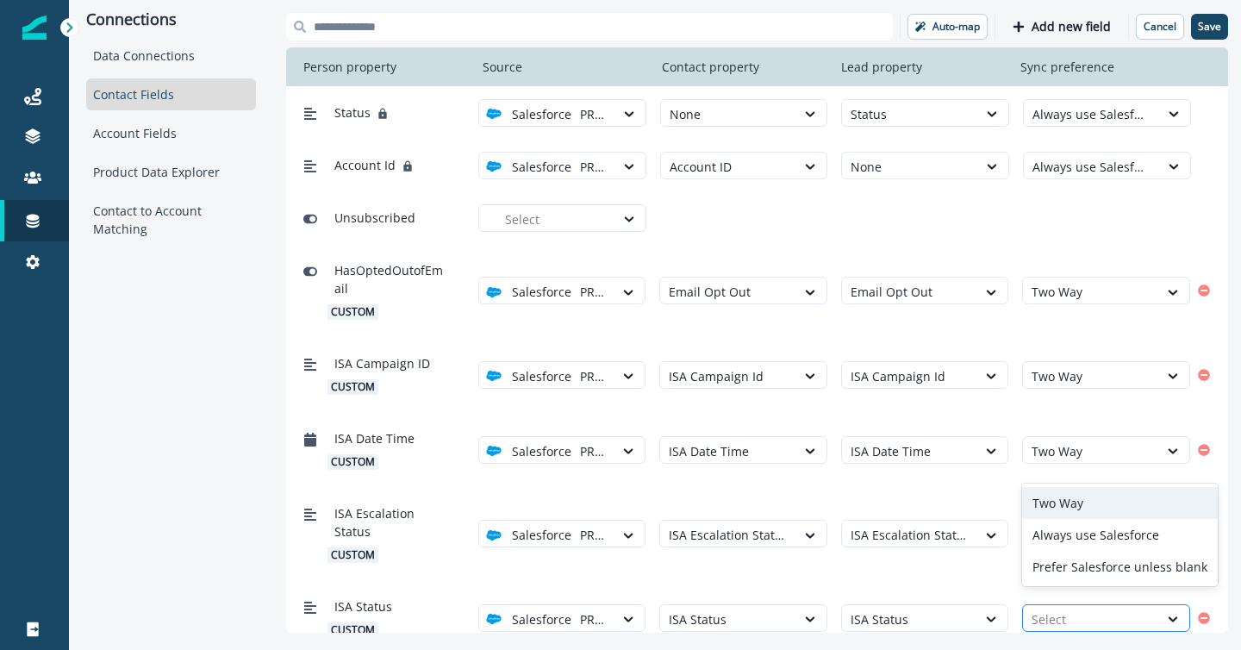
click at [1059, 618] on div "Select" at bounding box center [1090, 619] width 135 height 28
click at [1059, 504] on div "Two Way" at bounding box center [1120, 503] width 196 height 32
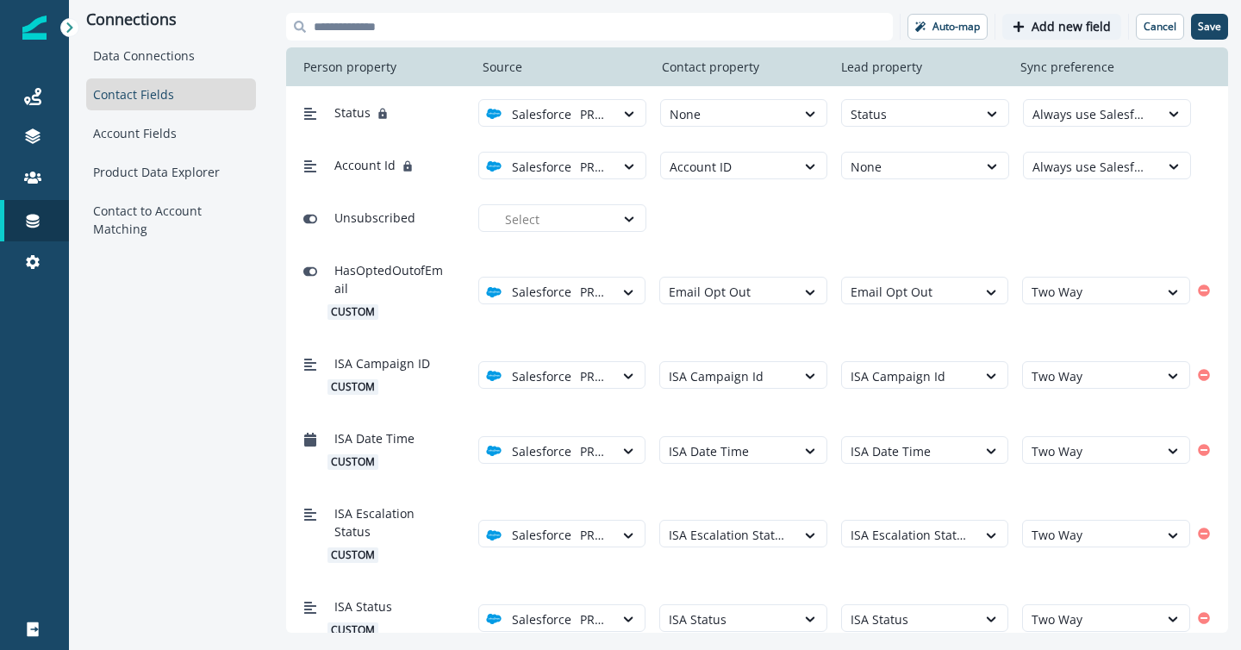
click at [1074, 38] on button "Add new field" at bounding box center [1061, 27] width 119 height 26
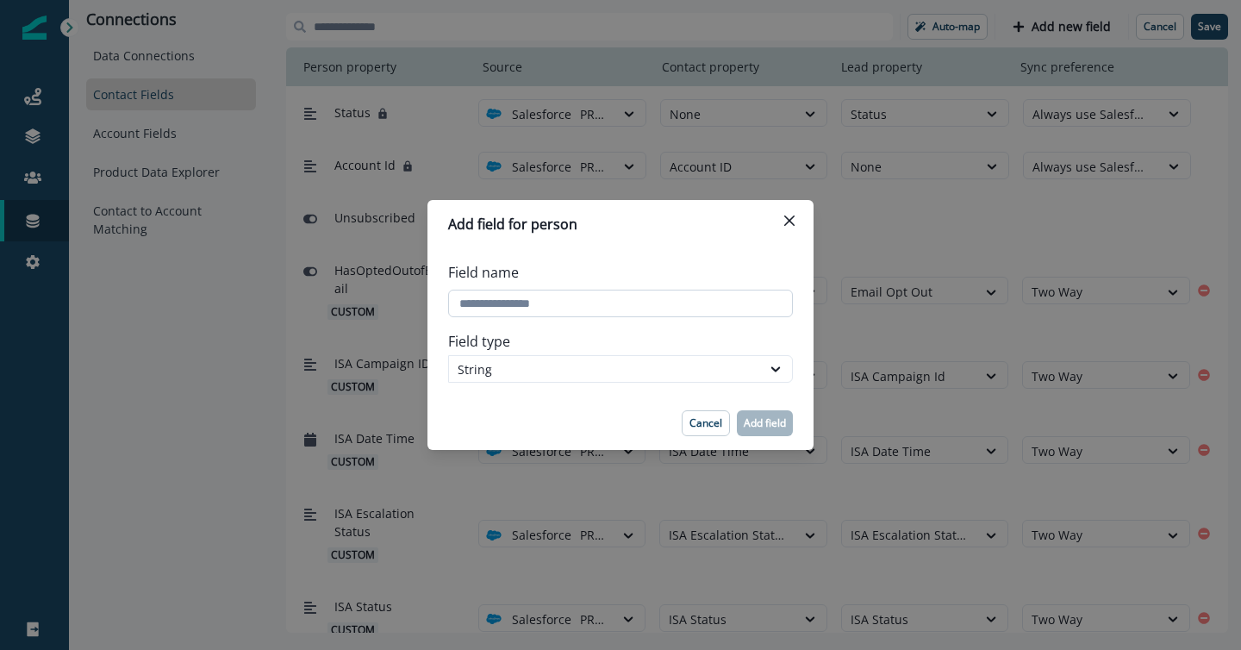
click at [679, 307] on input "Field name" at bounding box center [620, 304] width 345 height 28
type input "**********"
click at [763, 425] on p "Add field" at bounding box center [765, 423] width 42 height 12
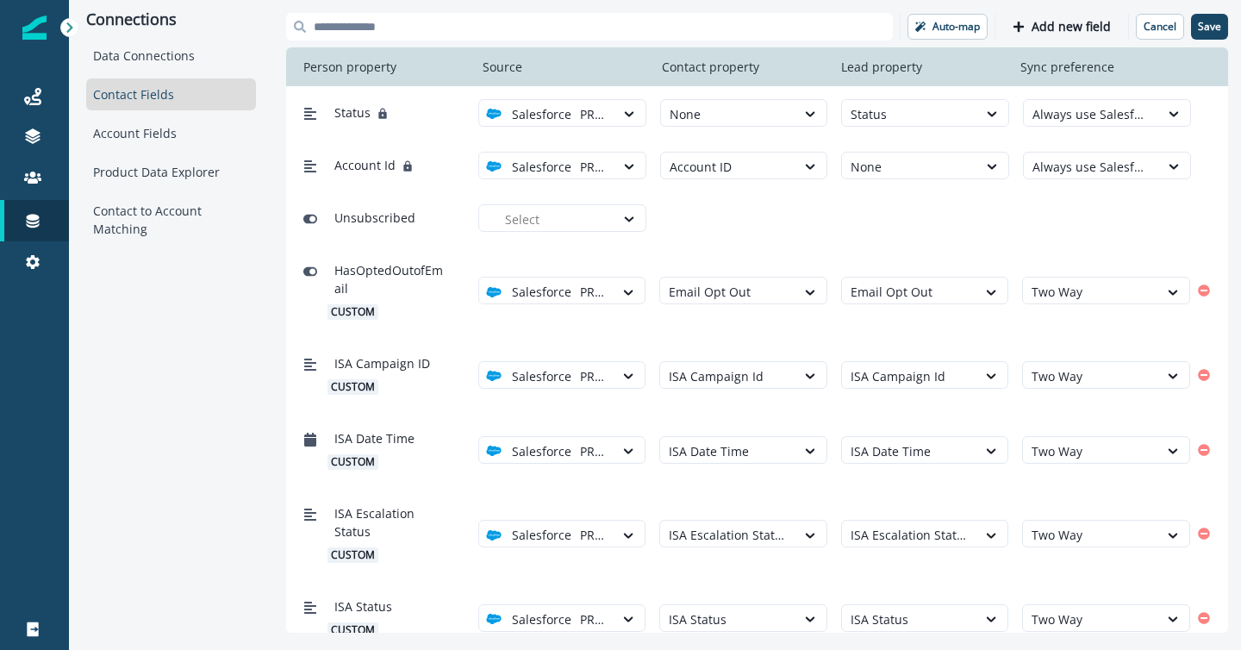
scroll to position [934, 0]
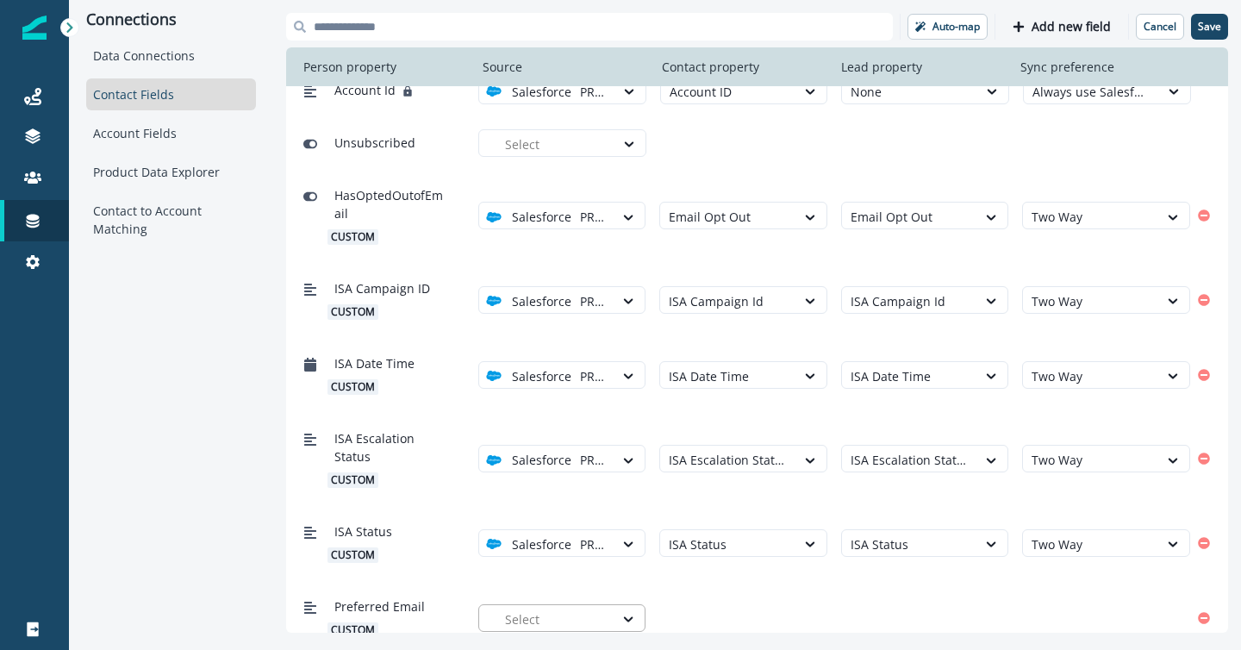
click at [547, 609] on div at bounding box center [555, 620] width 101 height 22
click at [557, 554] on p "PROD PoC" at bounding box center [550, 555] width 58 height 18
click at [727, 609] on div at bounding box center [728, 620] width 118 height 22
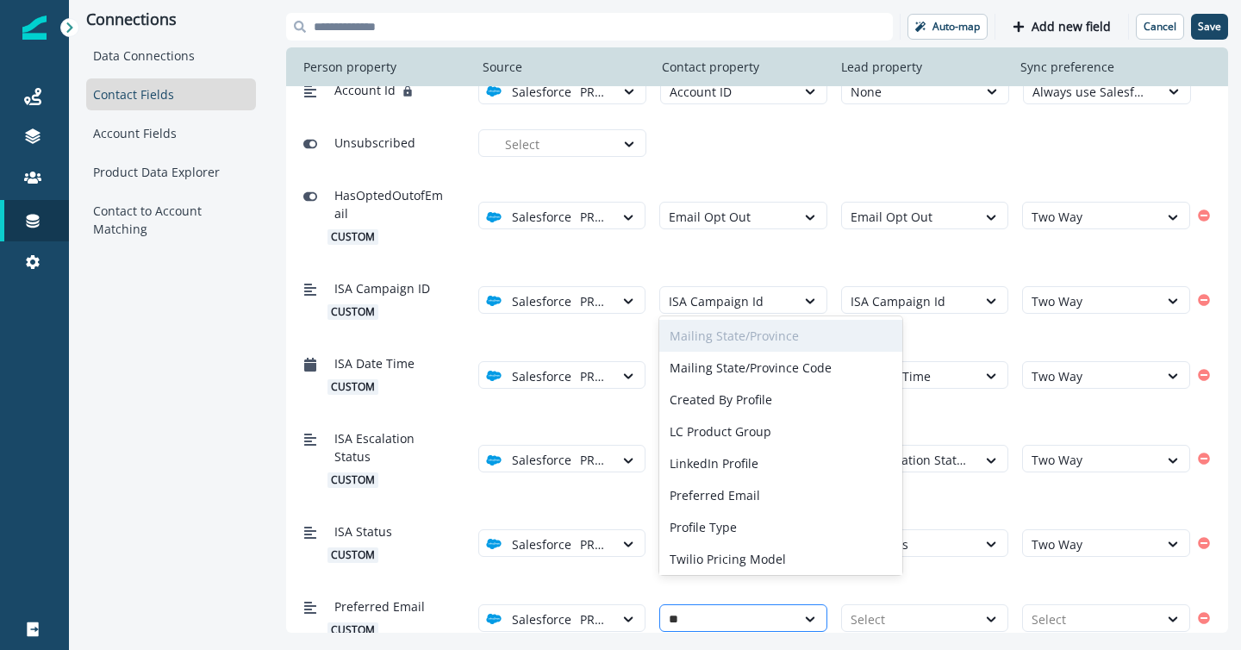
type input "***"
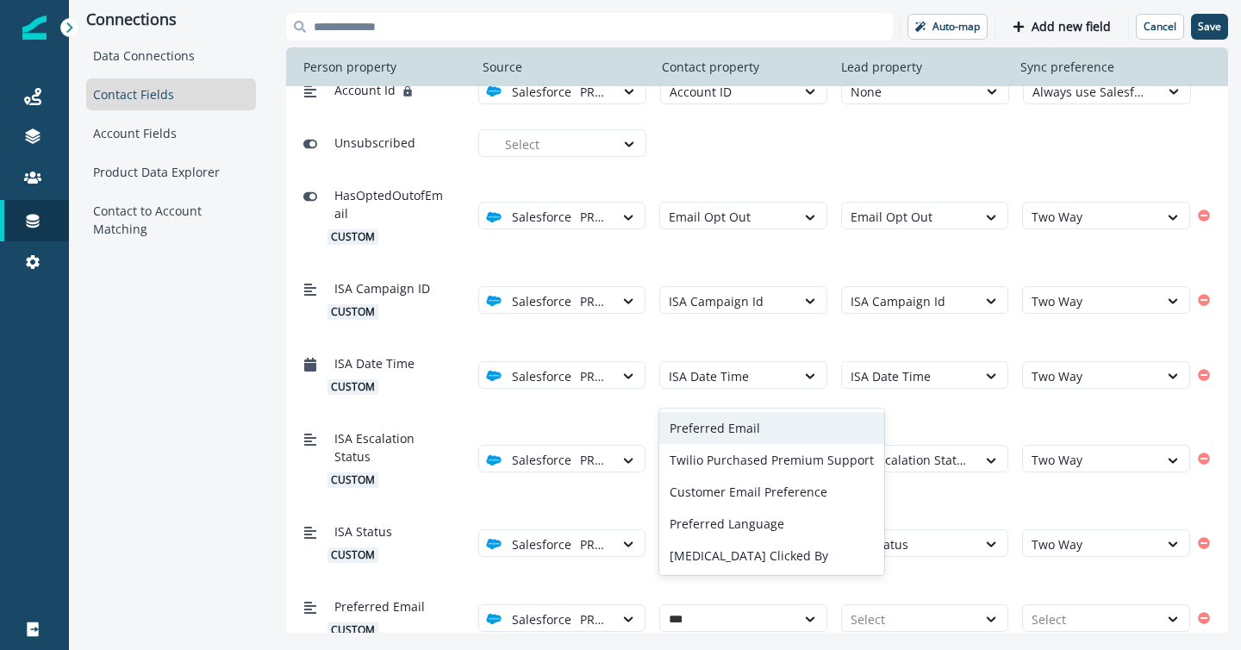
click at [737, 429] on div "Preferred Email" at bounding box center [771, 428] width 225 height 32
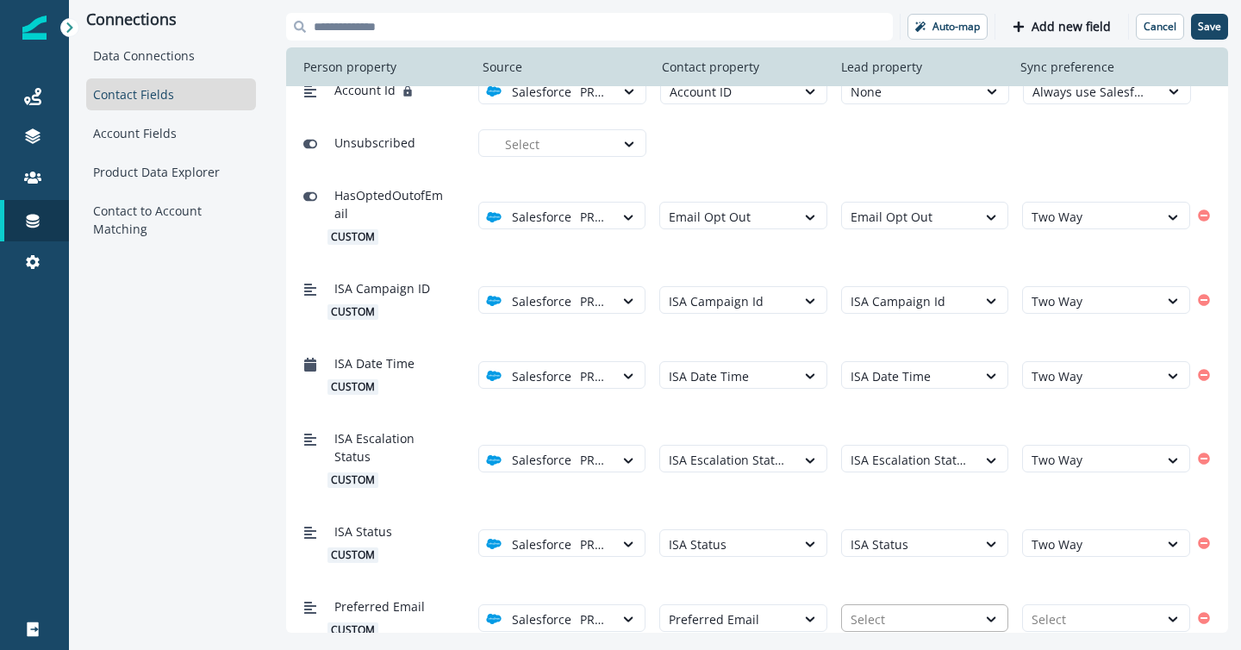
click at [873, 609] on div at bounding box center [910, 620] width 118 height 22
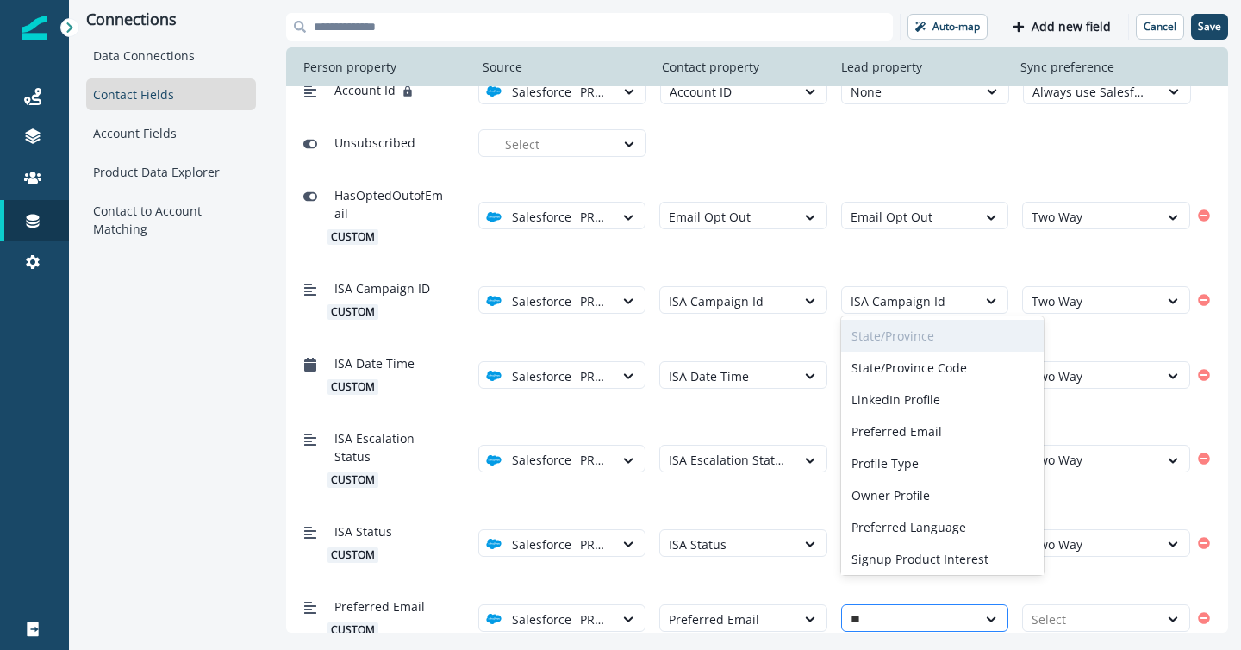
type input "***"
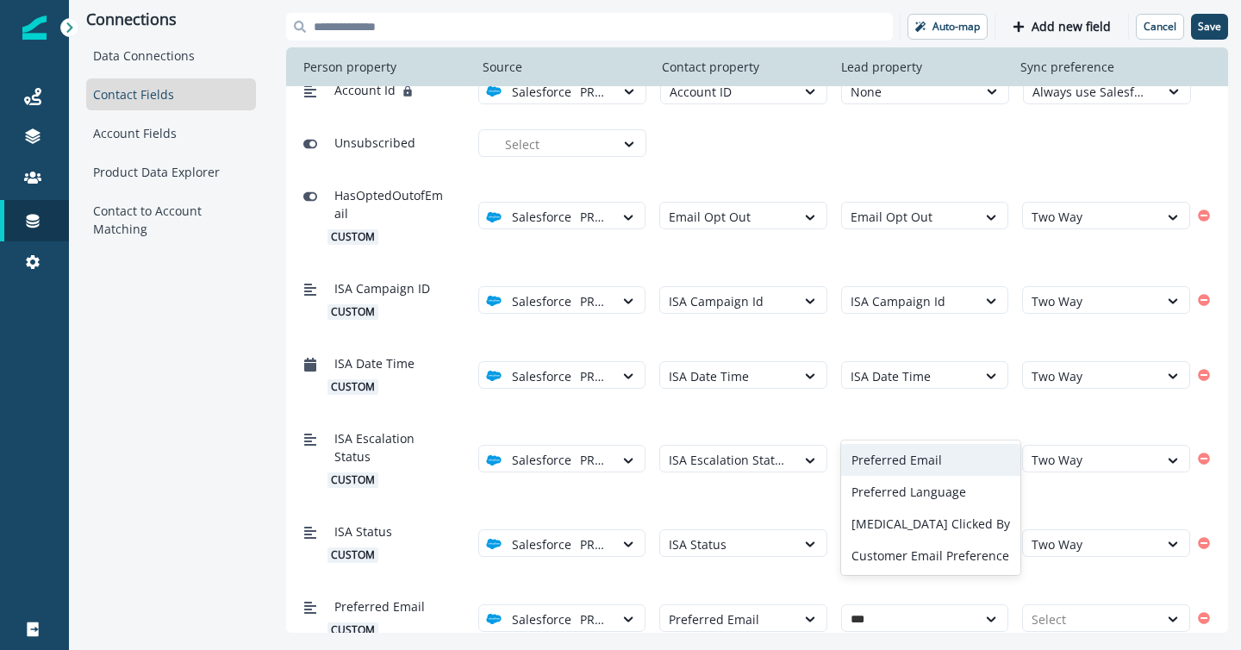
click at [885, 466] on div "Preferred Email" at bounding box center [930, 460] width 179 height 32
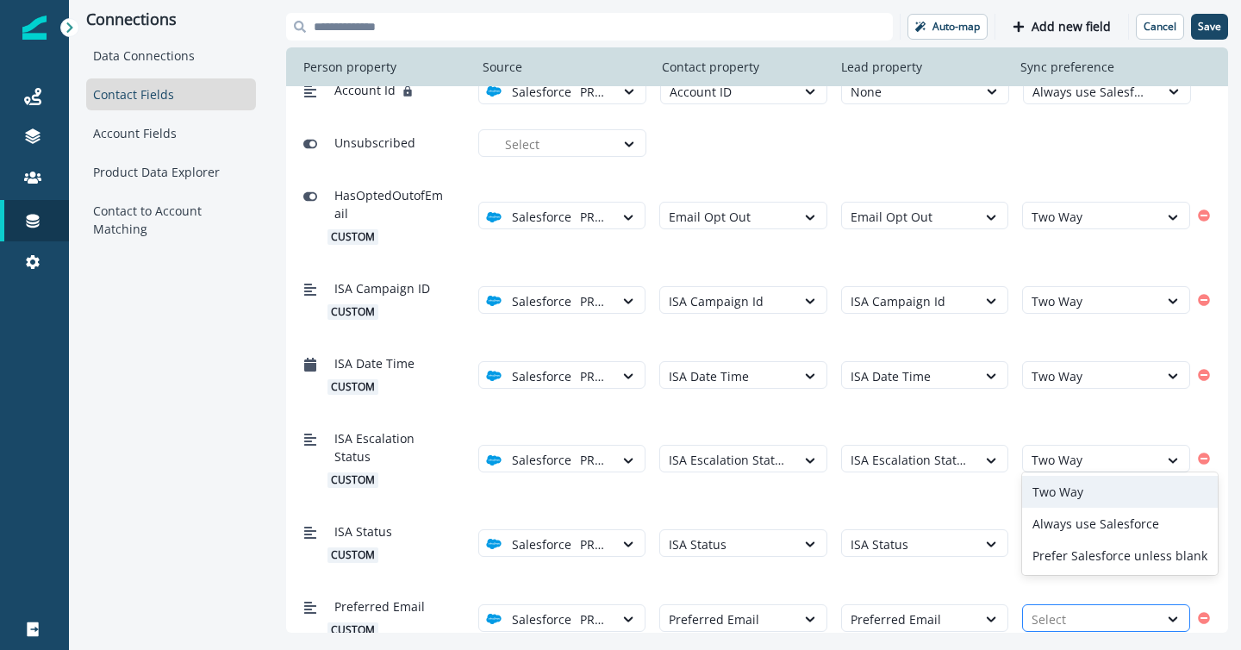
click at [1068, 609] on div at bounding box center [1091, 620] width 118 height 22
click at [1063, 488] on div "Two Way" at bounding box center [1120, 492] width 196 height 32
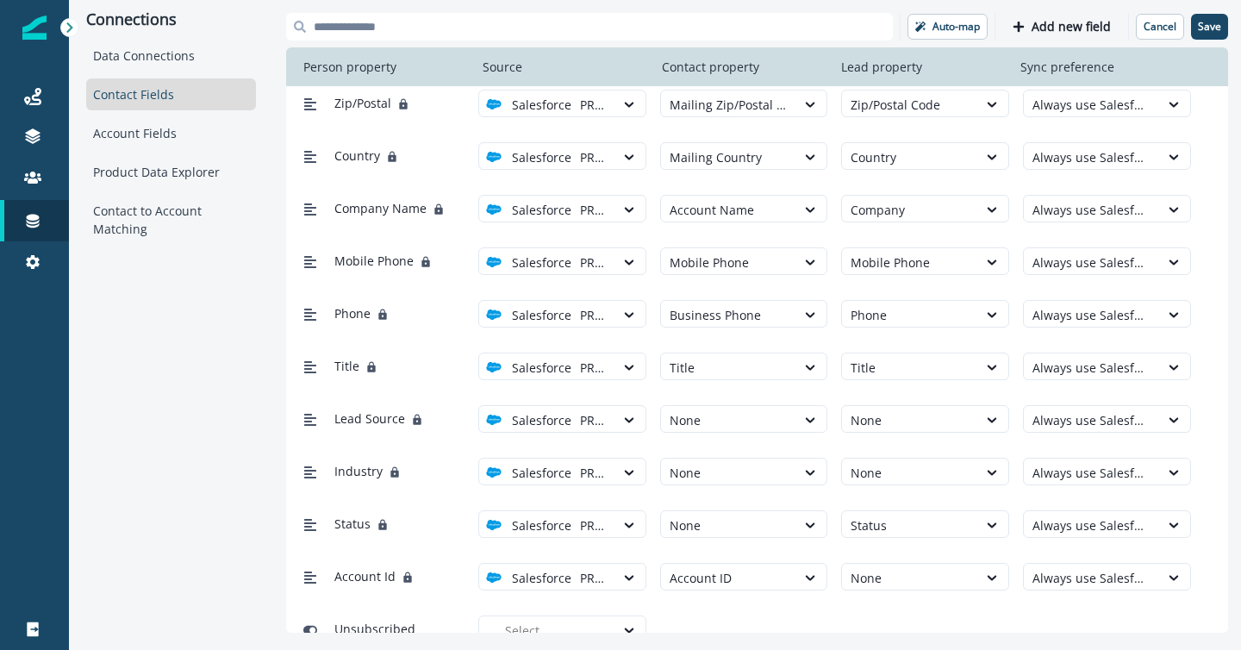
scroll to position [438, 0]
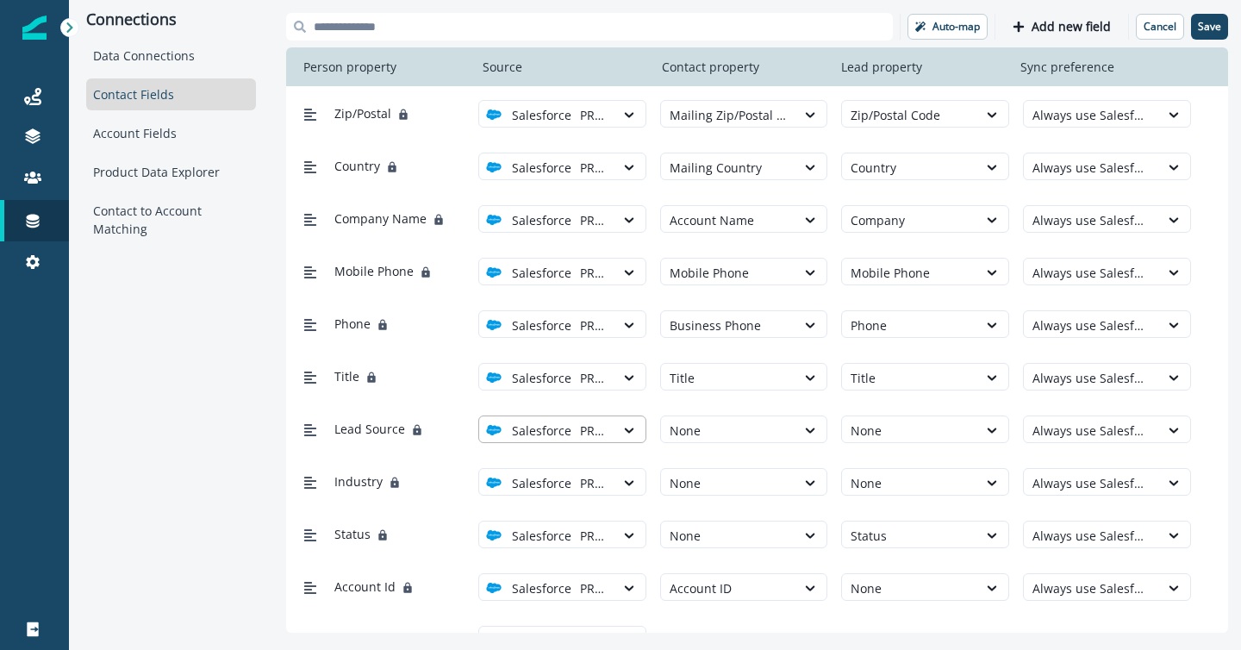
click at [591, 424] on div at bounding box center [593, 431] width 26 height 22
click at [633, 426] on icon at bounding box center [629, 429] width 16 height 17
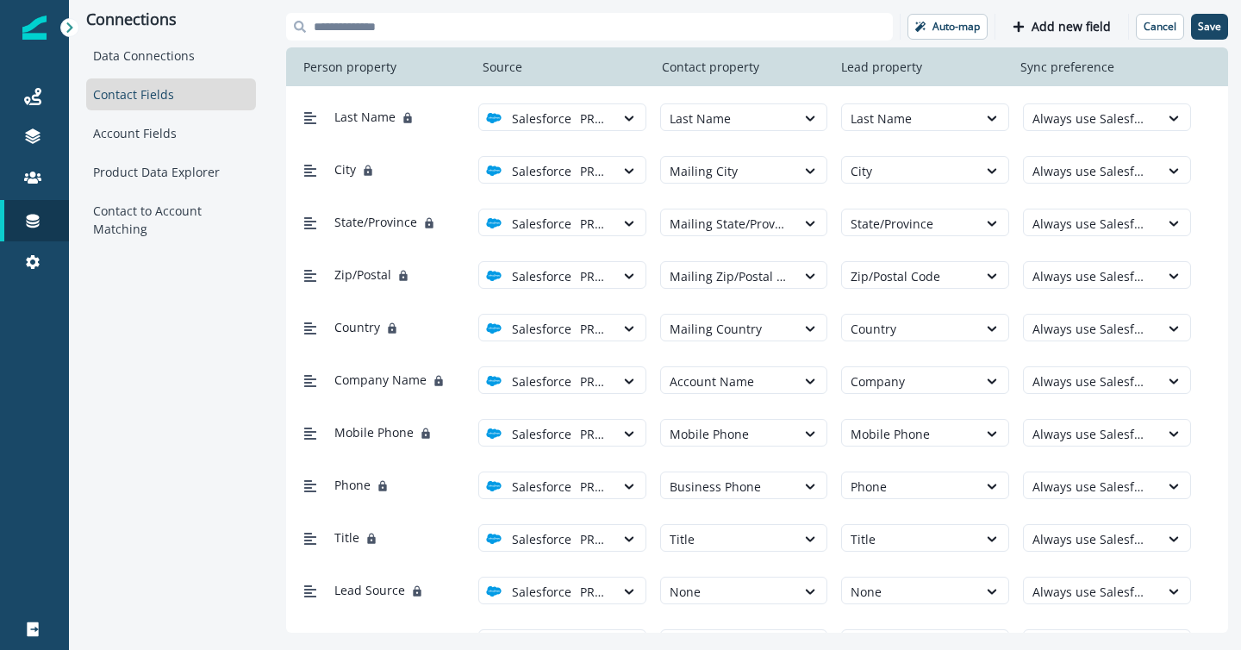
scroll to position [0, 0]
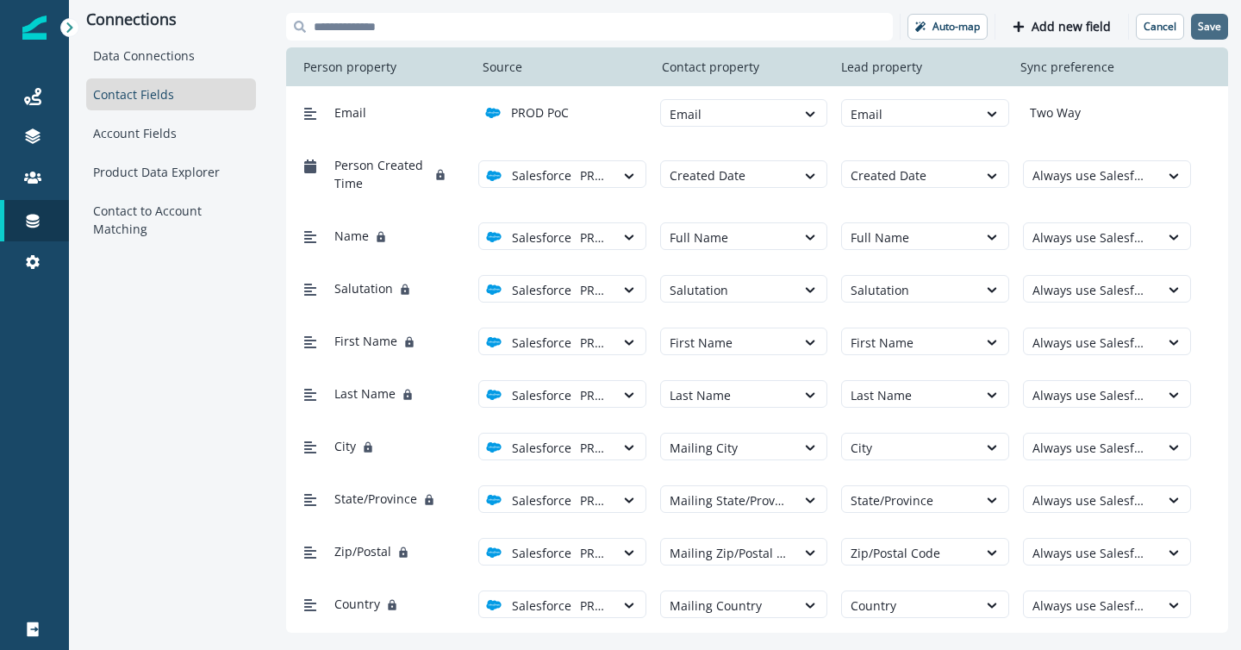
click at [1212, 29] on p "Save" at bounding box center [1209, 27] width 23 height 12
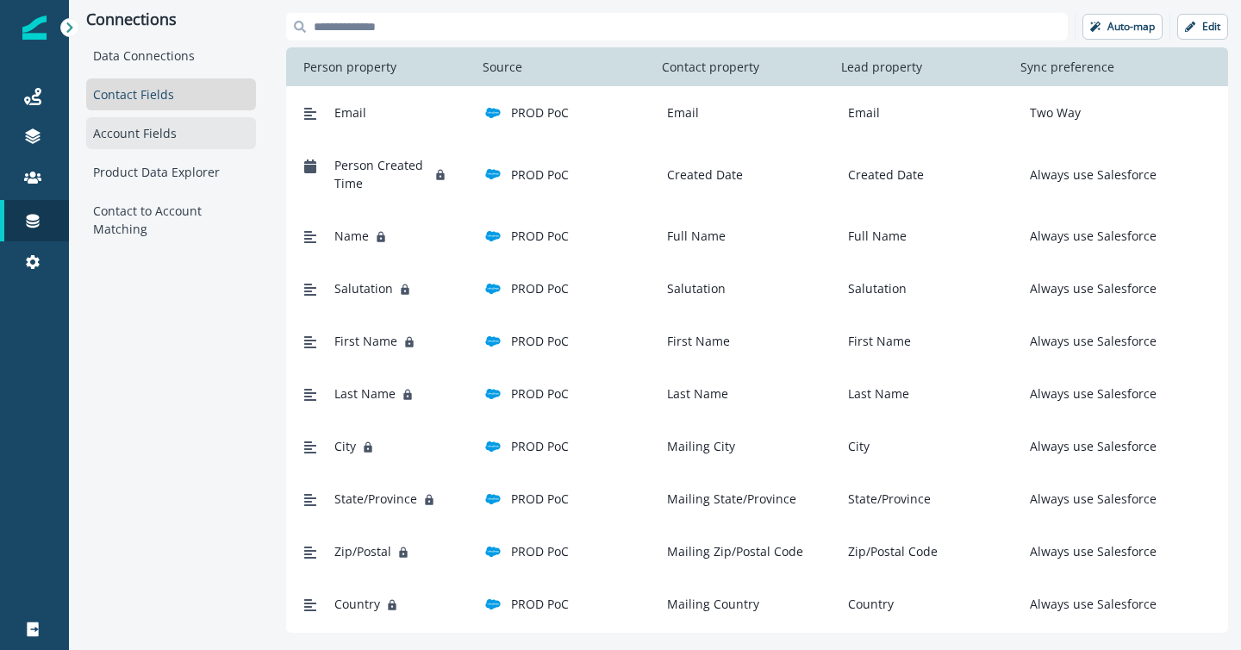
click at [178, 128] on div "Account Fields" at bounding box center [171, 133] width 170 height 32
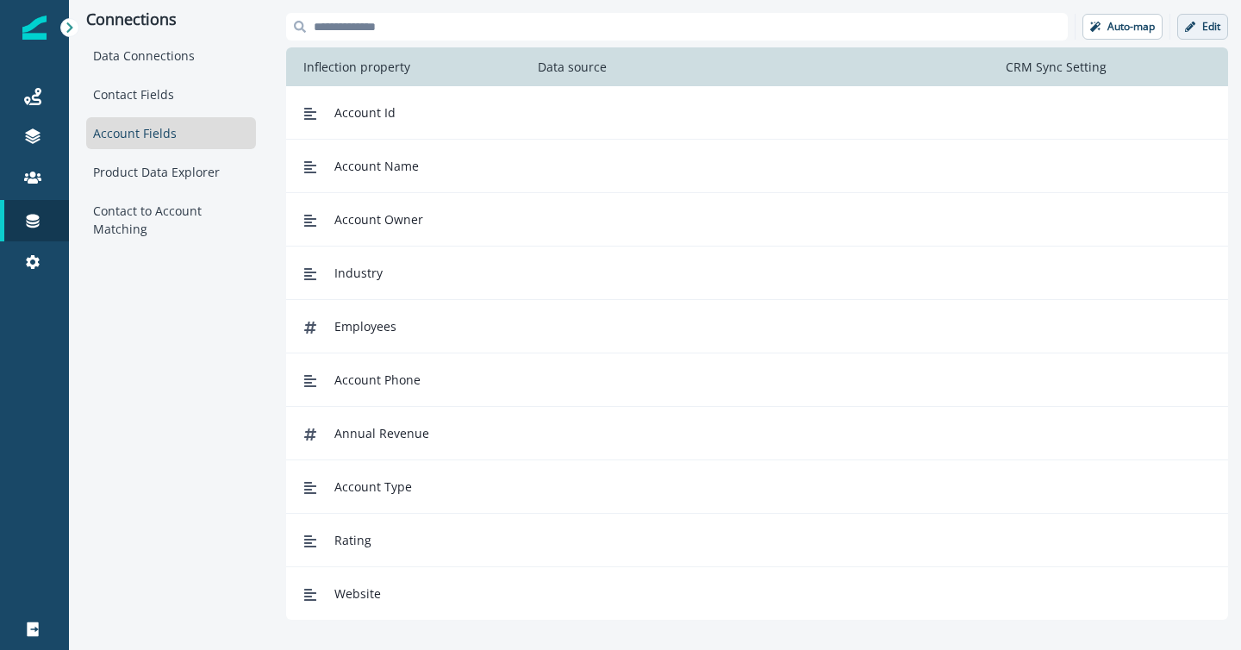
click at [1199, 27] on button "Edit" at bounding box center [1202, 27] width 51 height 26
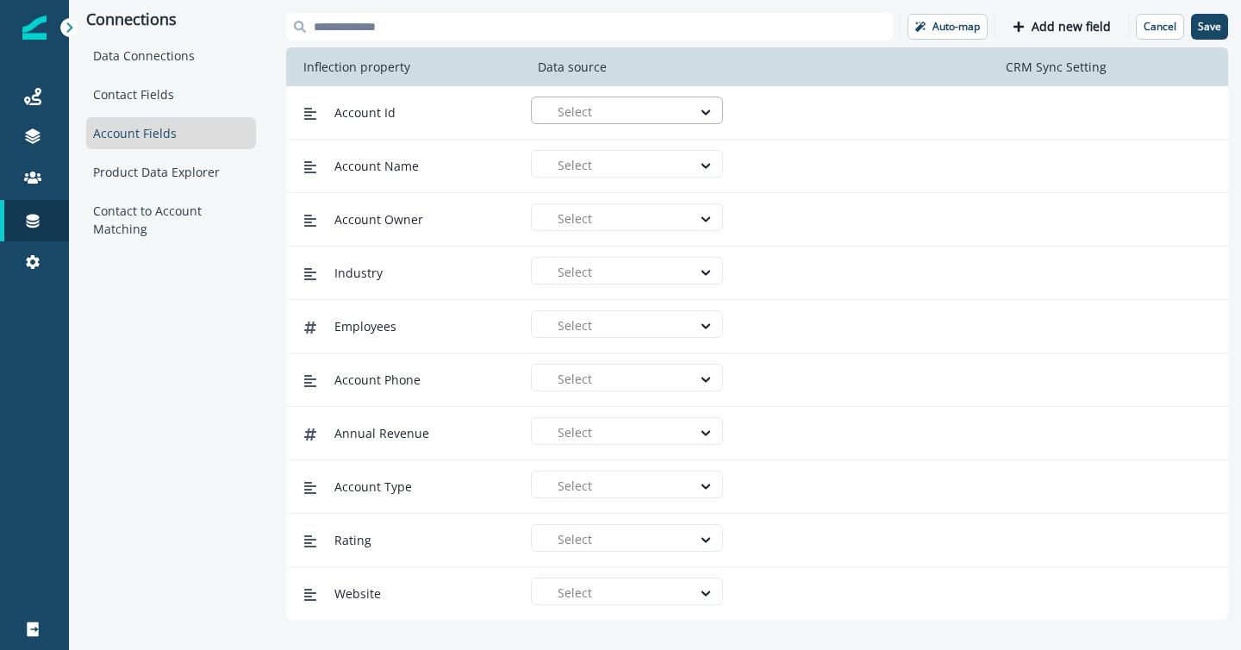
click at [638, 122] on div "Select" at bounding box center [620, 111] width 142 height 28
click at [637, 151] on div "PROD PoC" at bounding box center [634, 150] width 172 height 18
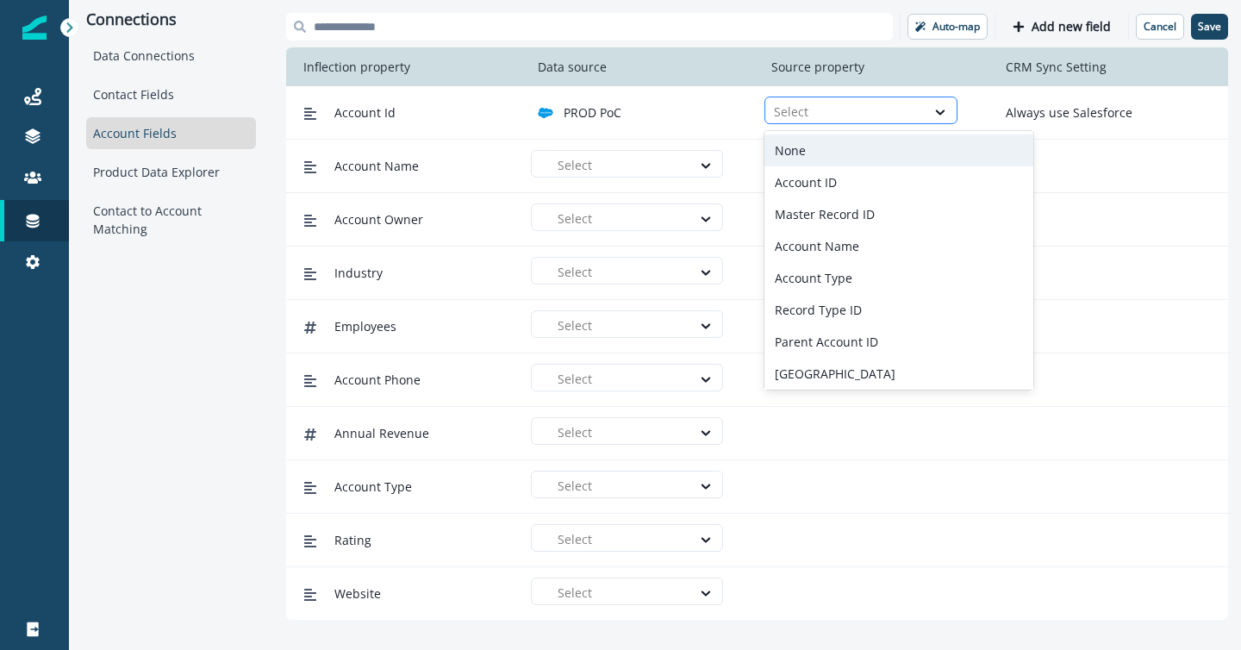
click at [796, 114] on div at bounding box center [845, 112] width 142 height 22
type input "**"
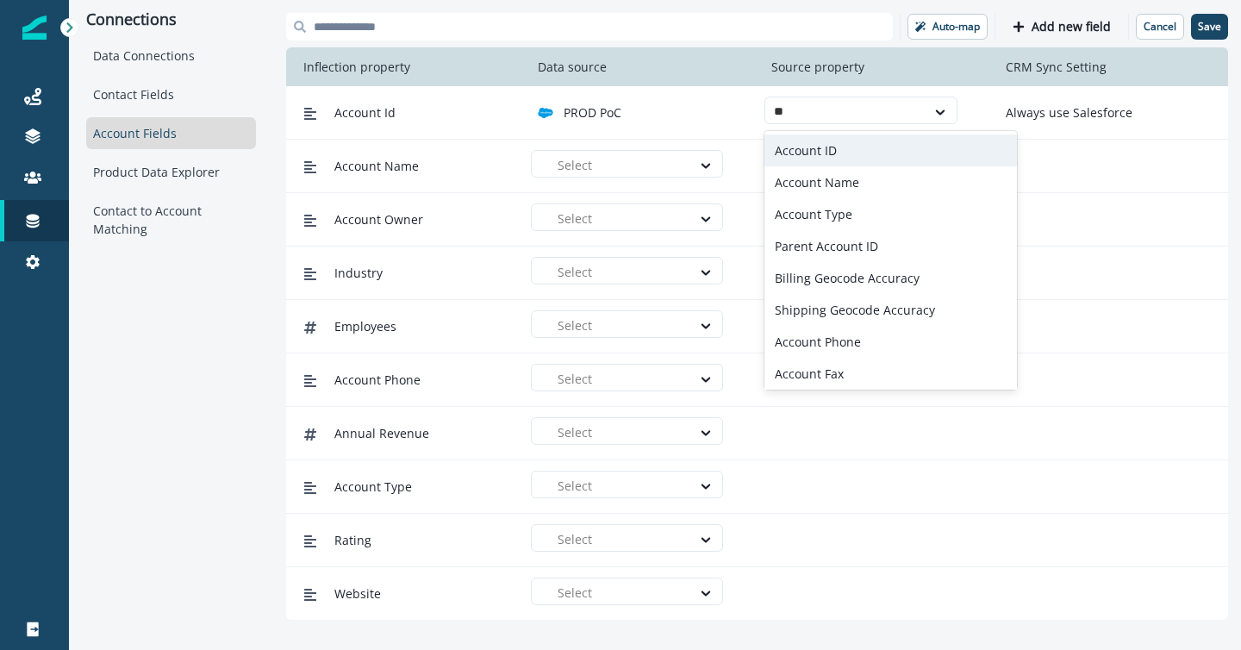
click at [805, 146] on div "Account ID" at bounding box center [891, 150] width 253 height 32
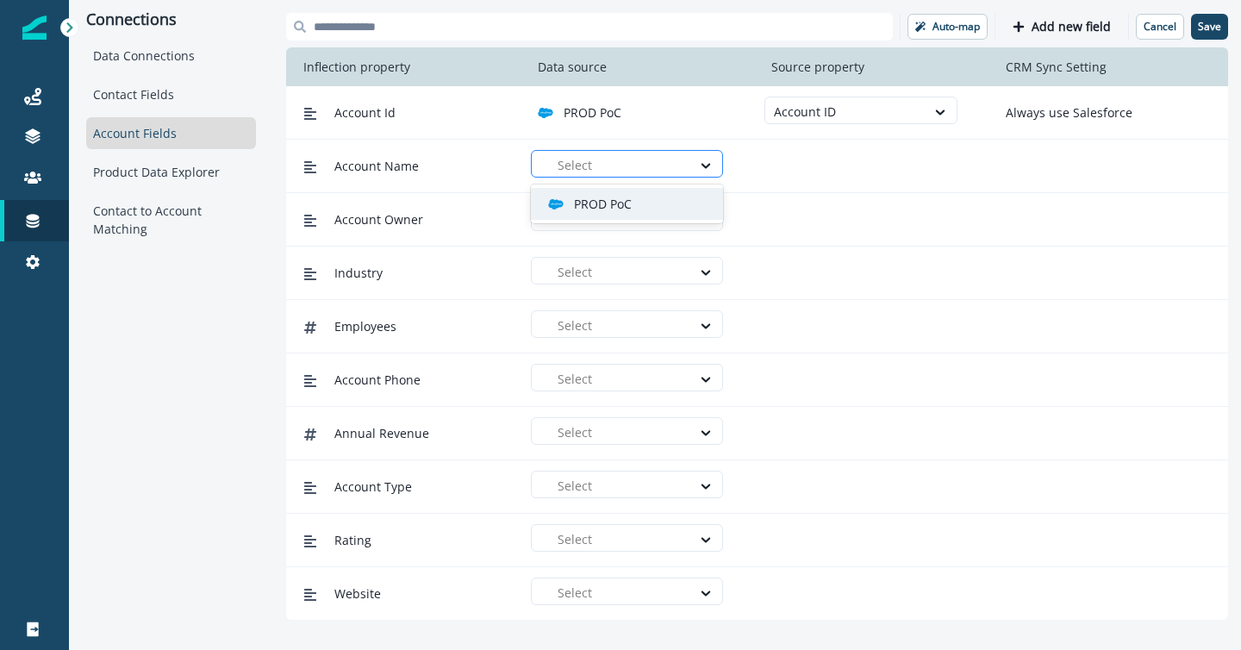
click at [628, 170] on div at bounding box center [620, 165] width 125 height 22
click at [628, 205] on p "PROD PoC" at bounding box center [603, 204] width 58 height 18
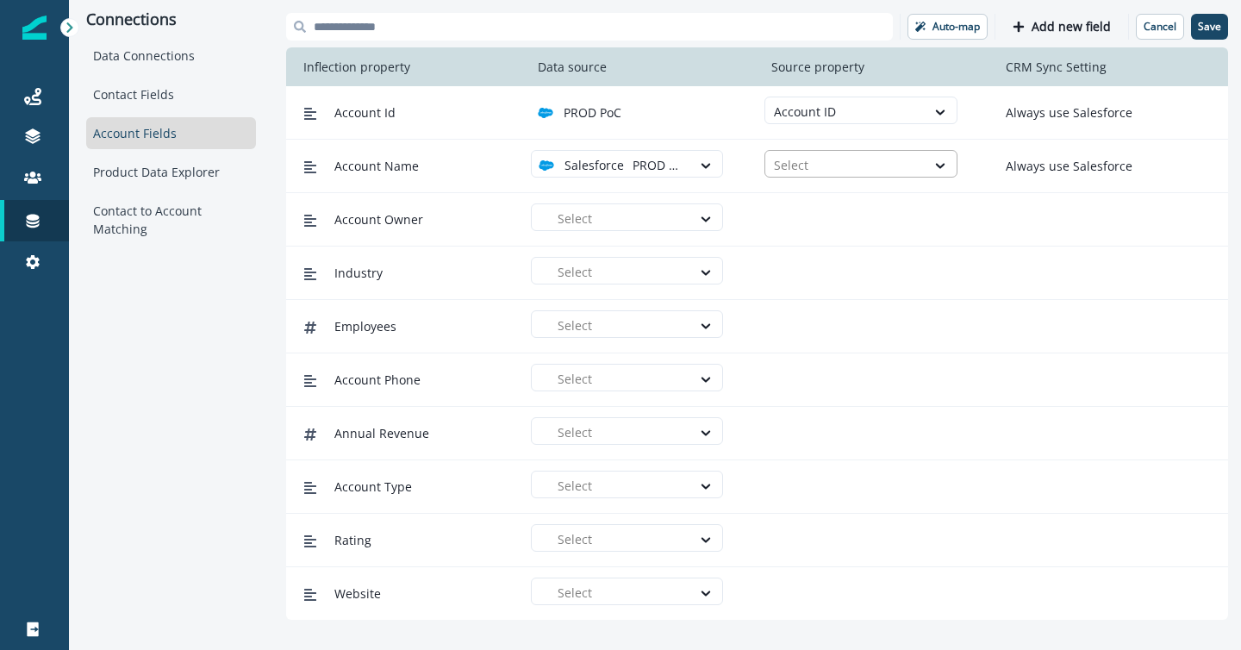
click at [805, 169] on div at bounding box center [845, 165] width 142 height 22
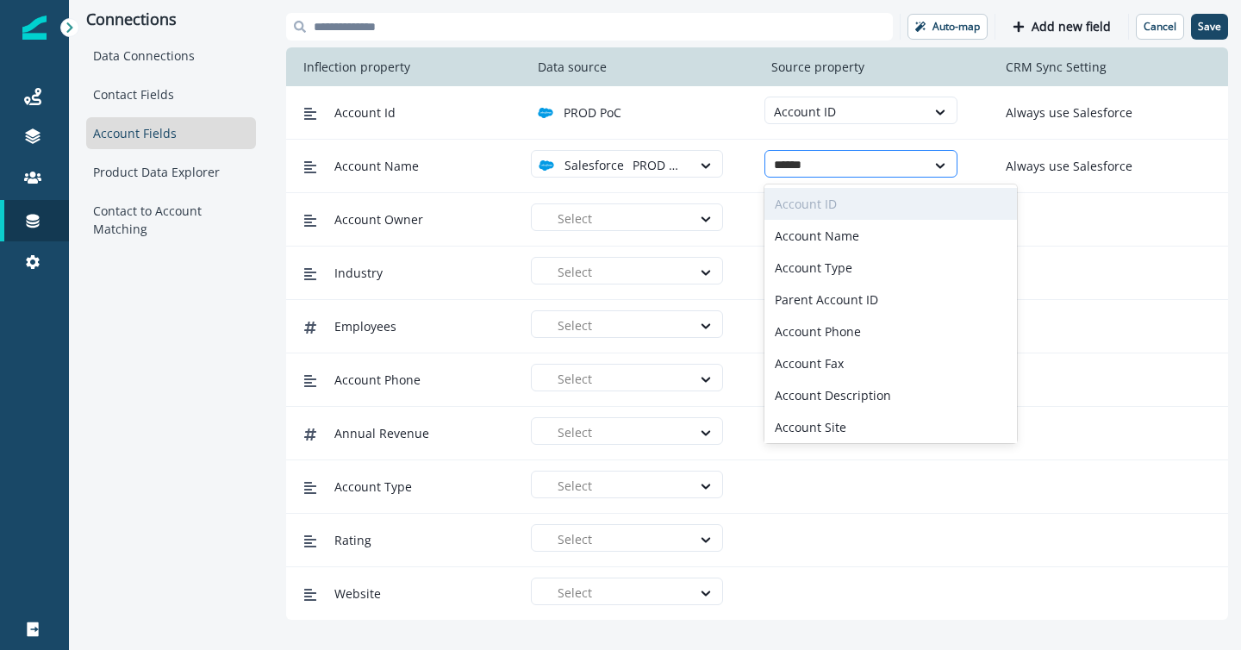
type input "*******"
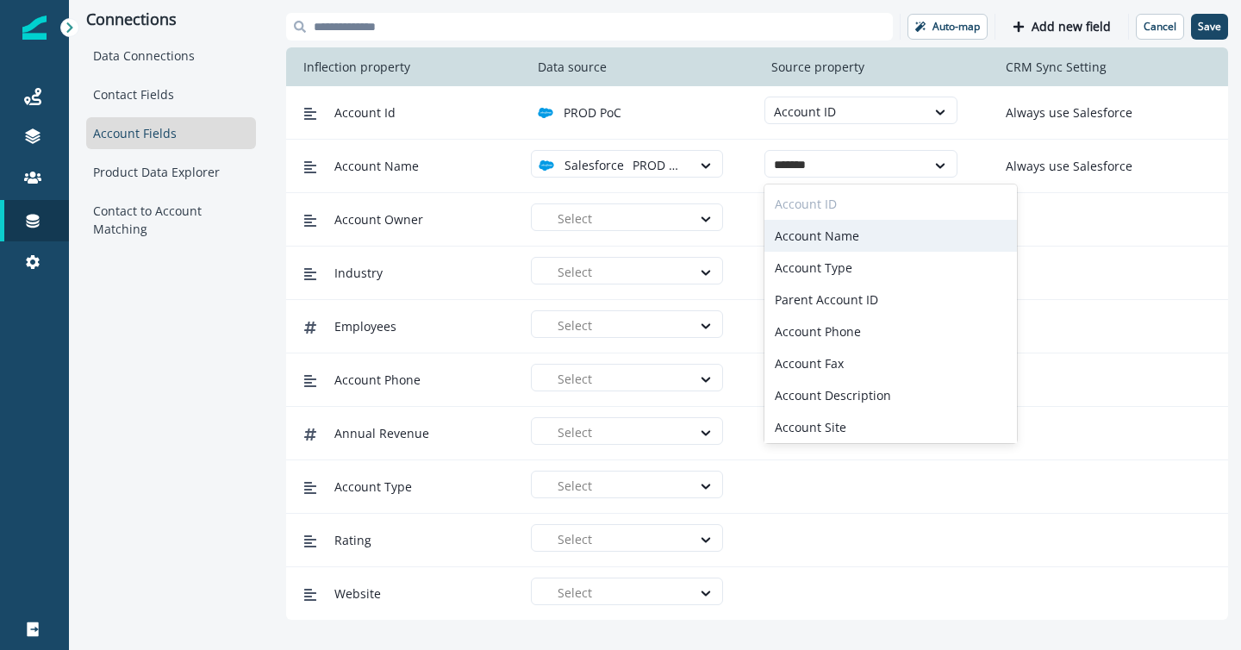
click at [806, 225] on div "Account Name" at bounding box center [891, 236] width 253 height 32
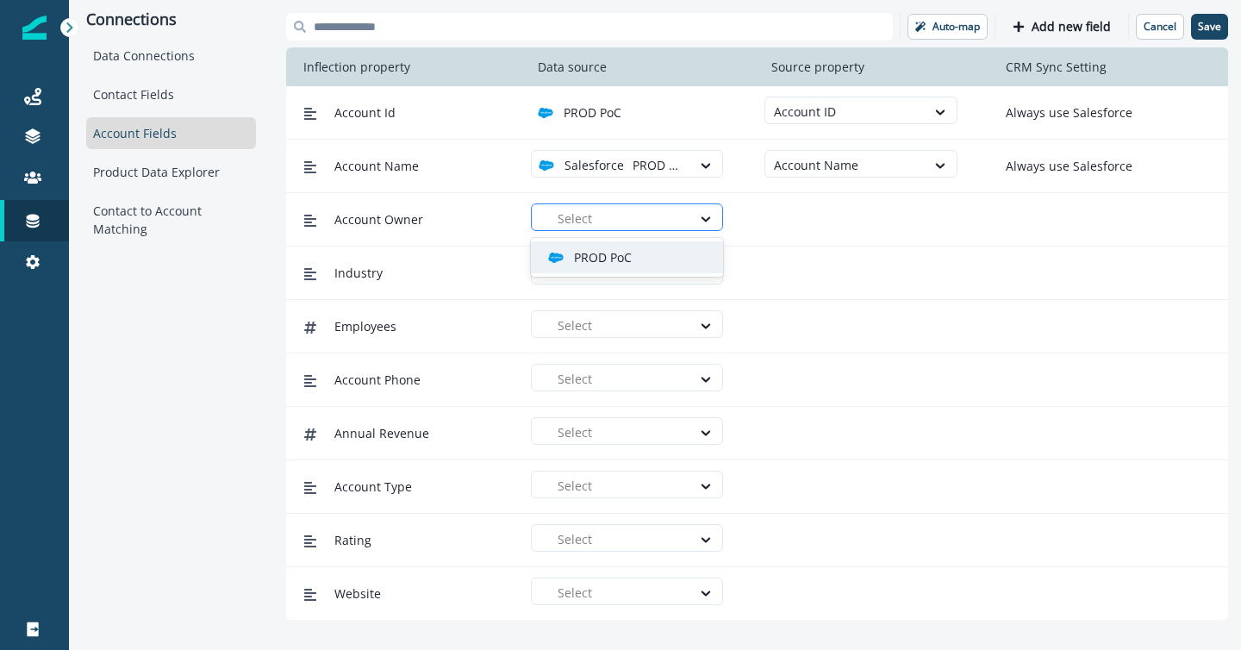
click at [685, 216] on div "Select" at bounding box center [620, 218] width 142 height 28
click at [677, 262] on div "PROD PoC" at bounding box center [634, 257] width 172 height 18
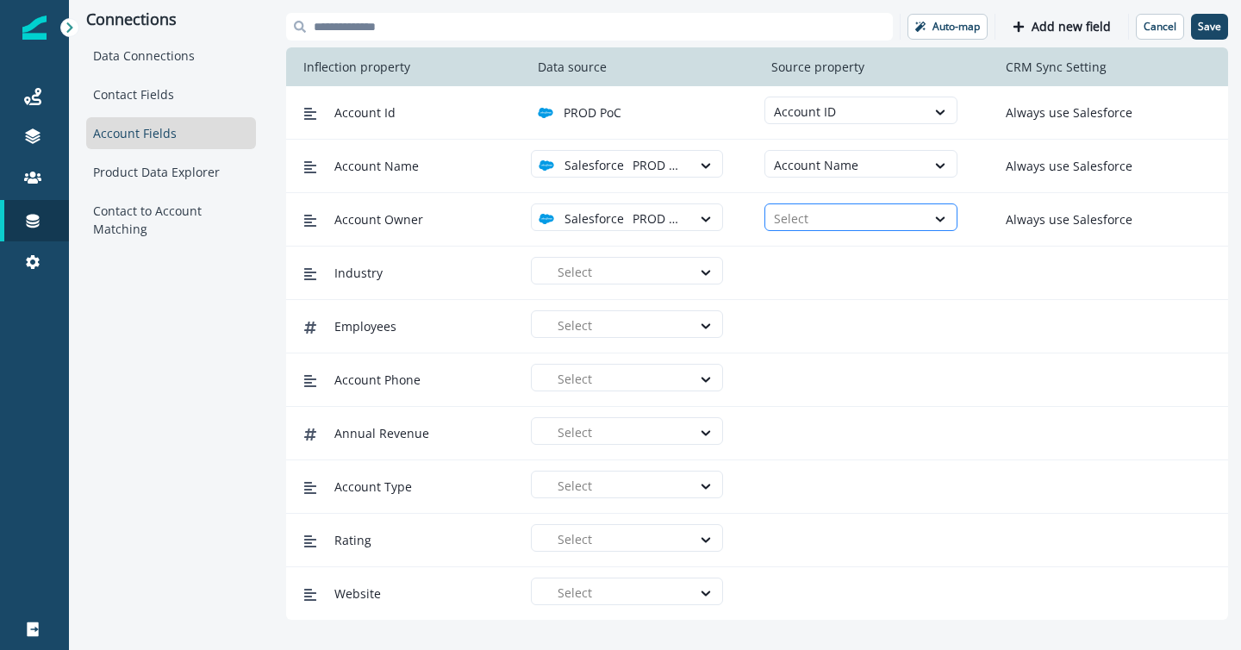
click at [790, 218] on div at bounding box center [845, 219] width 142 height 22
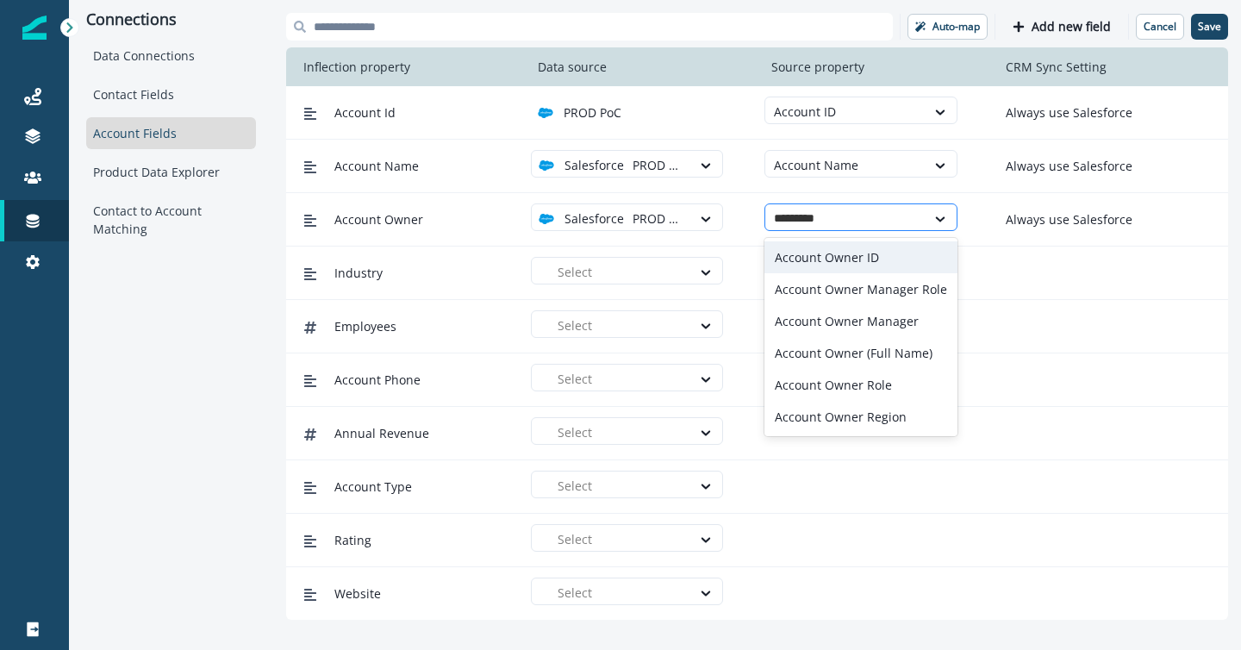
type input "**********"
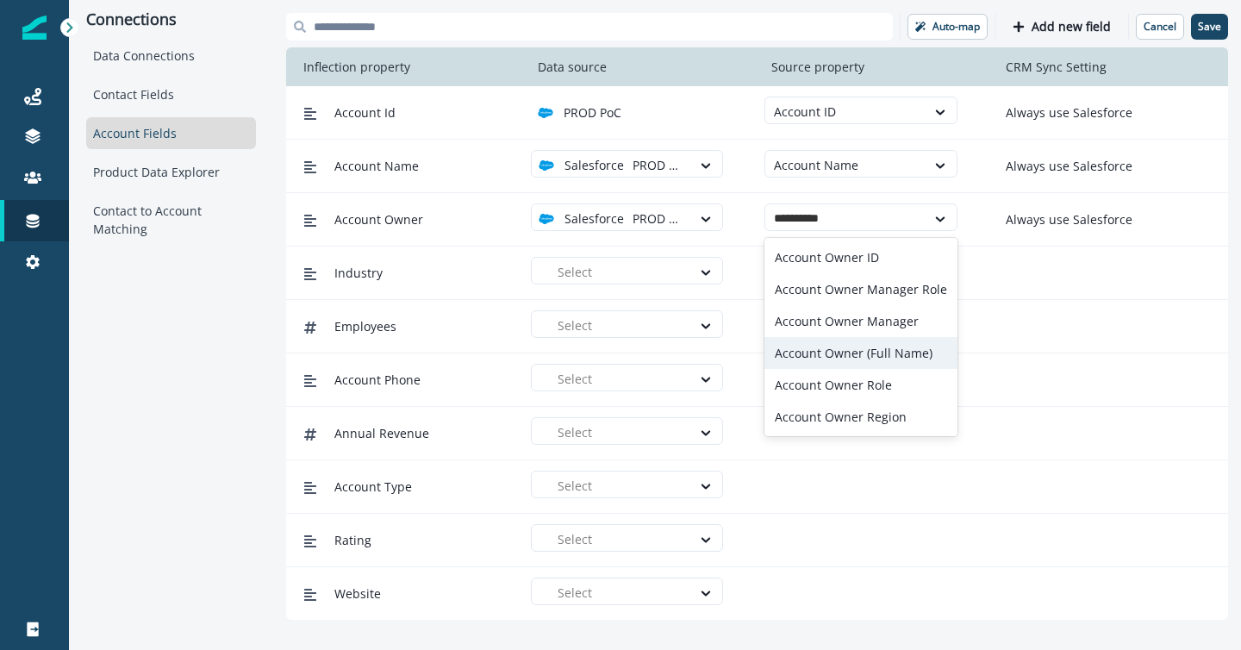
click at [831, 350] on div "Account Owner (Full Name)" at bounding box center [861, 353] width 193 height 32
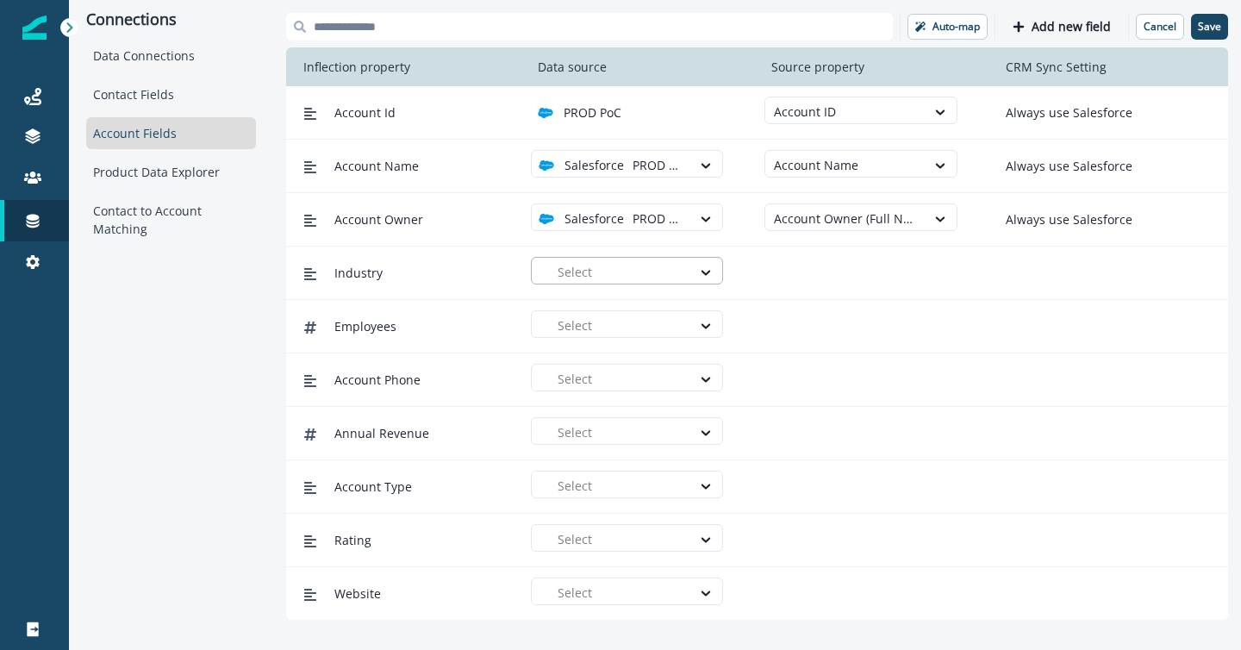
click at [690, 268] on div "Select" at bounding box center [620, 272] width 142 height 28
click at [681, 309] on div "PROD PoC" at bounding box center [634, 311] width 172 height 18
click at [793, 277] on div at bounding box center [845, 272] width 142 height 22
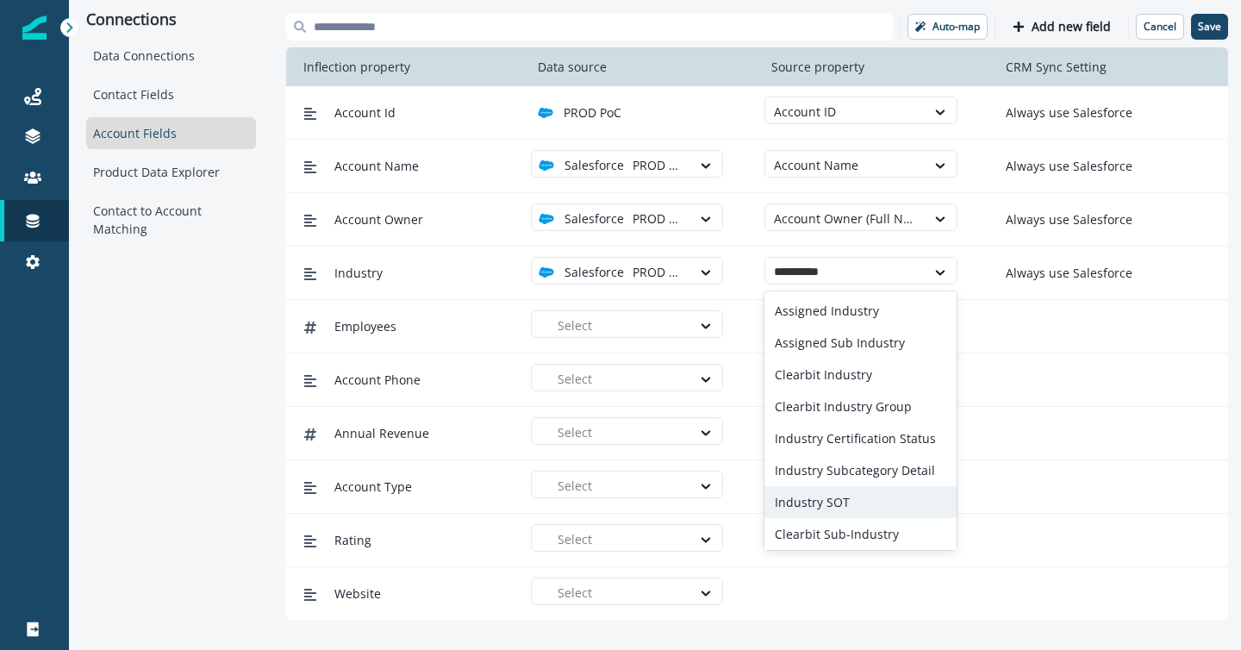
type input "**********"
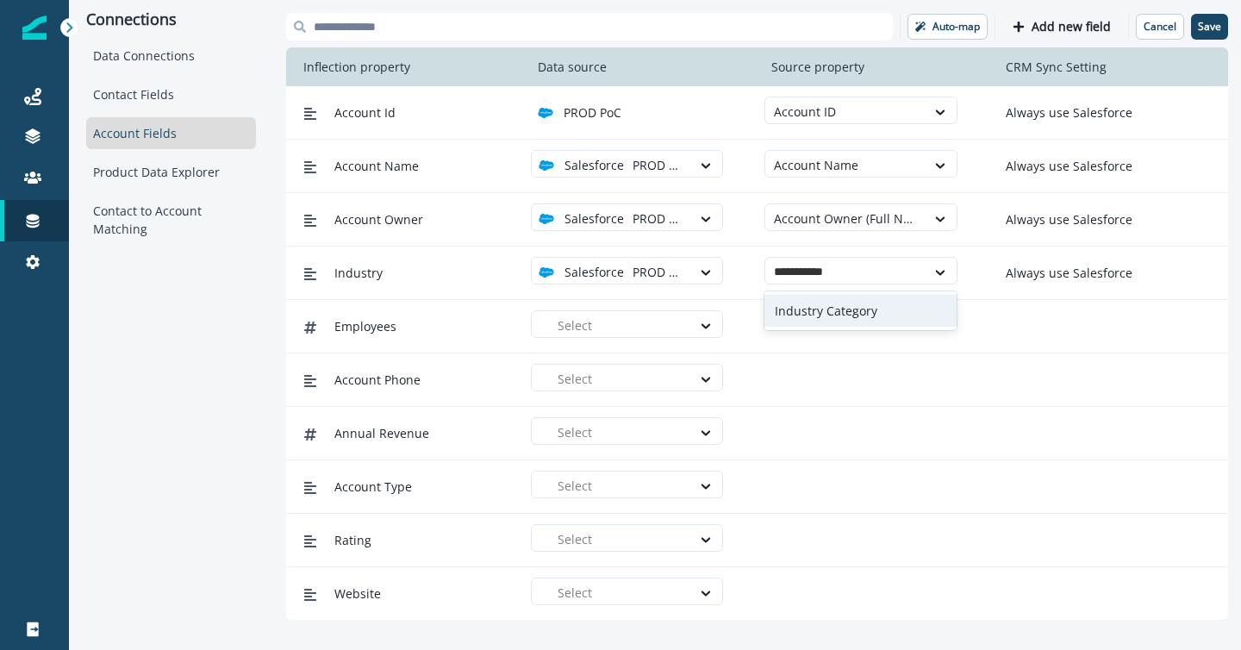
click at [827, 305] on div "Industry Category" at bounding box center [861, 311] width 192 height 32
click at [663, 330] on div at bounding box center [620, 326] width 125 height 22
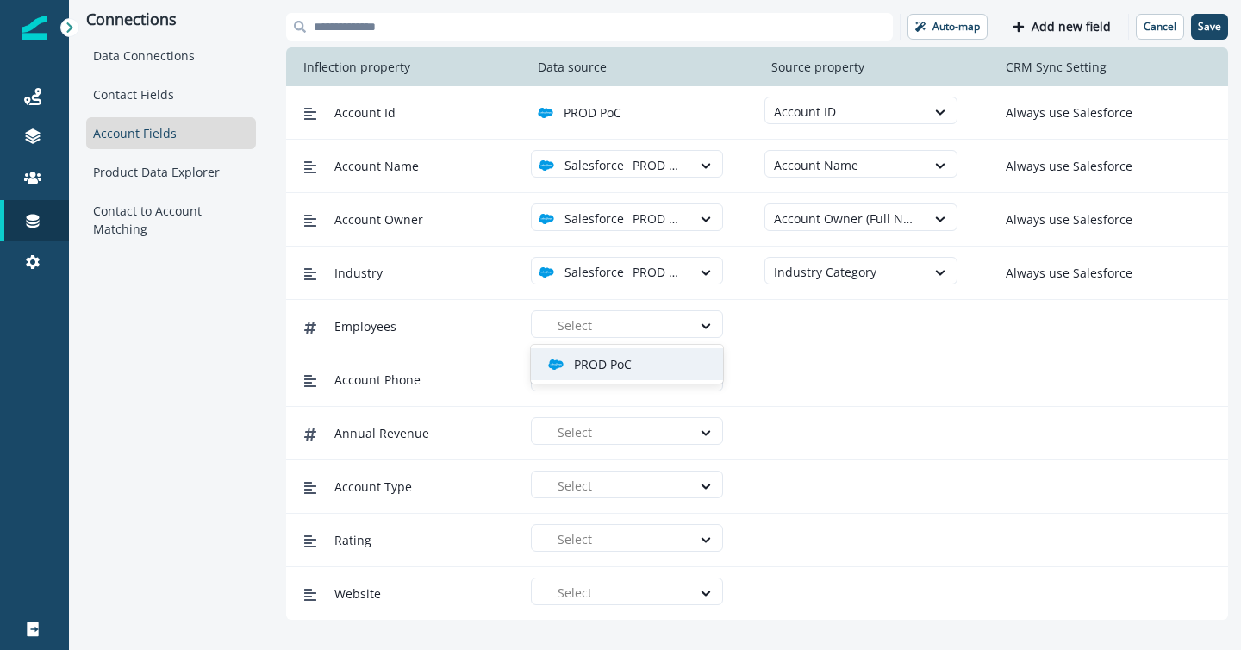
click at [658, 371] on div "PROD PoC" at bounding box center [634, 364] width 172 height 18
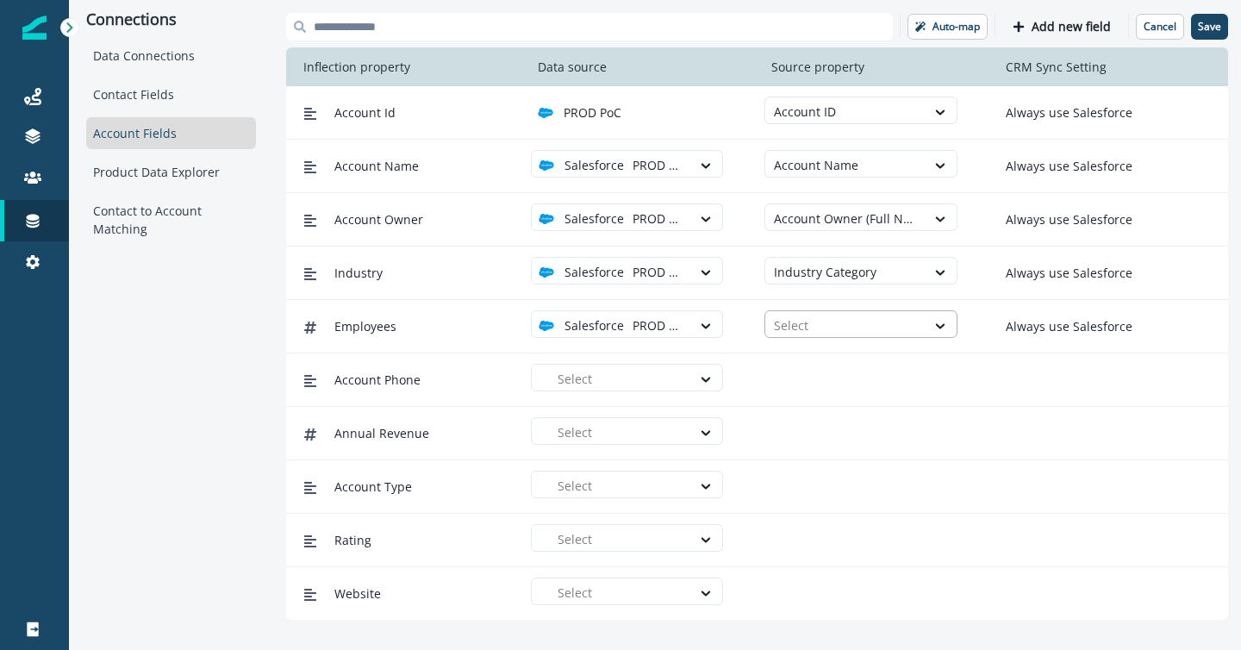
click at [790, 322] on div at bounding box center [845, 326] width 142 height 22
type input "**"
click at [801, 359] on div "Employees" at bounding box center [861, 364] width 192 height 32
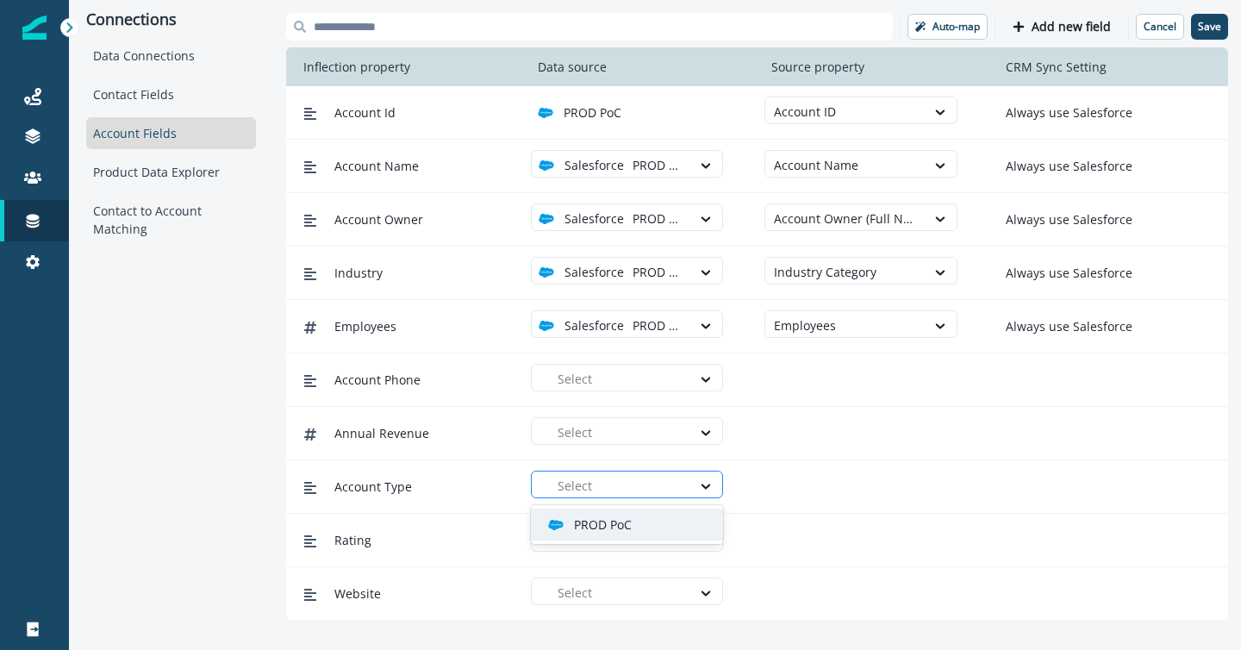
click at [621, 490] on div at bounding box center [620, 486] width 125 height 22
click at [622, 519] on p "PROD PoC" at bounding box center [603, 524] width 58 height 18
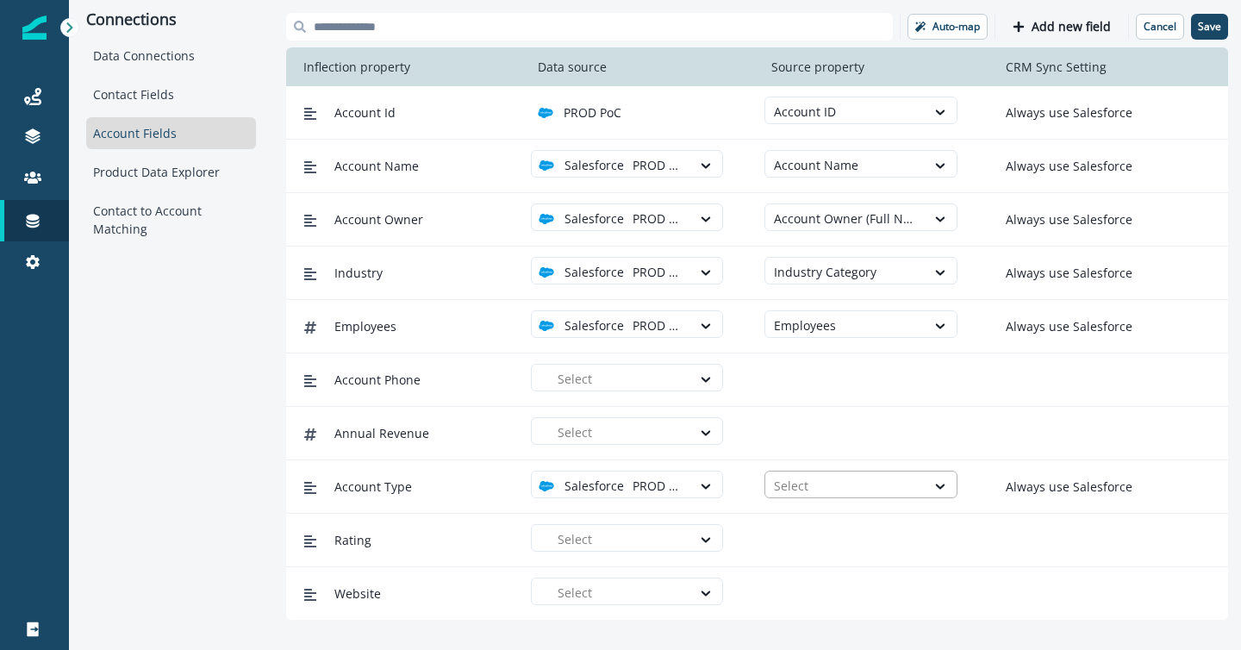
click at [784, 483] on div at bounding box center [845, 486] width 142 height 22
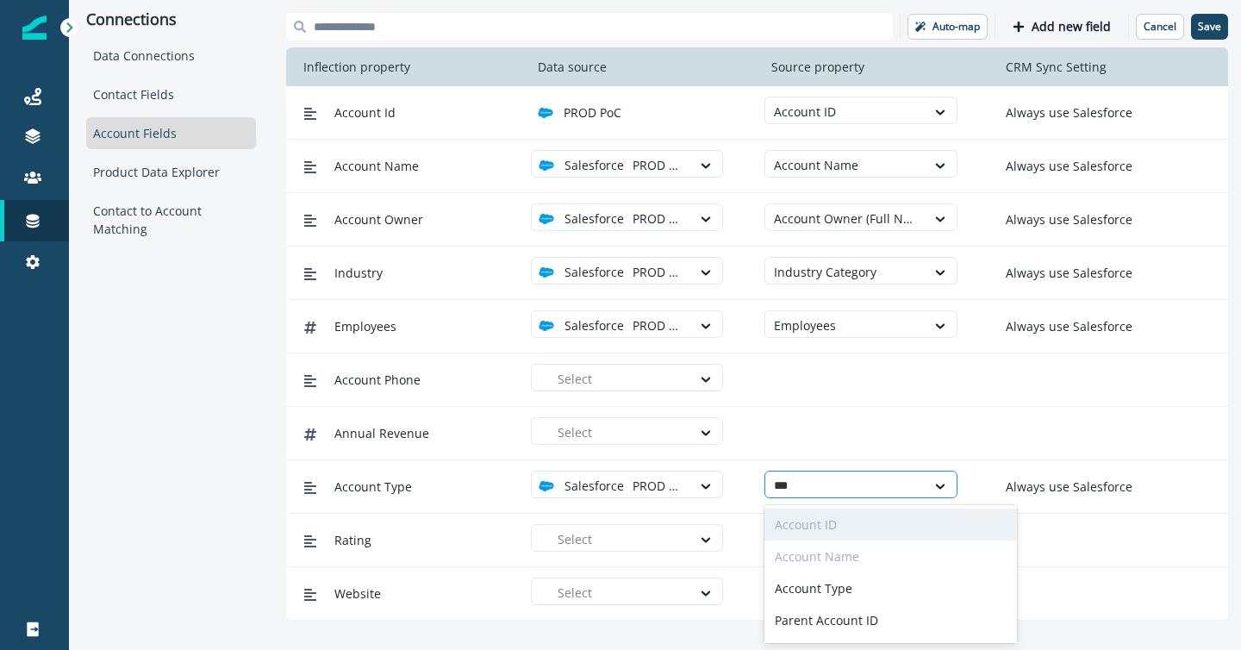
type input "****"
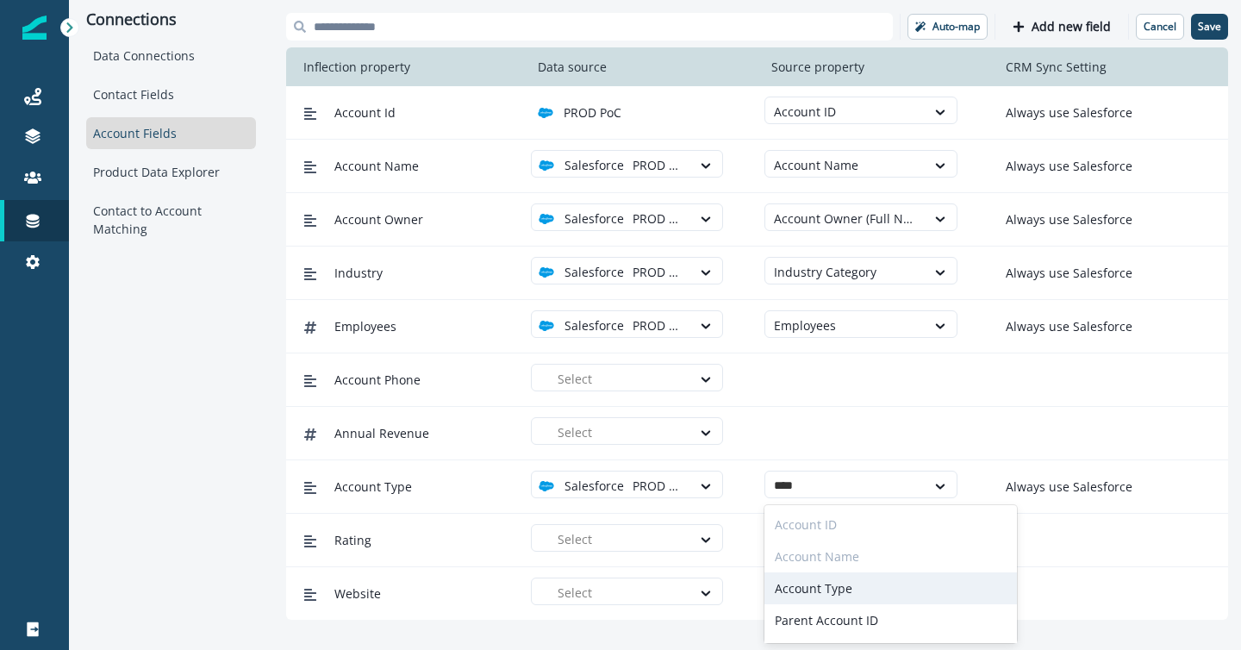
click at [815, 588] on div "Account Type" at bounding box center [891, 588] width 253 height 32
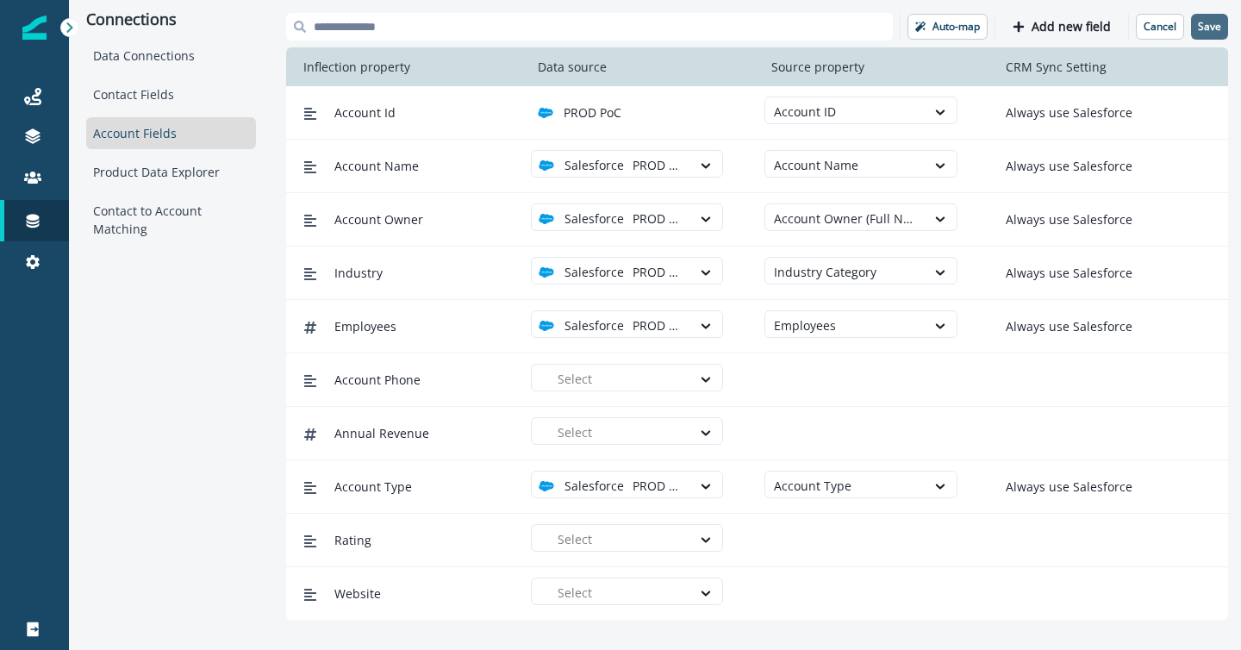
click at [1213, 24] on p "Save" at bounding box center [1209, 27] width 23 height 12
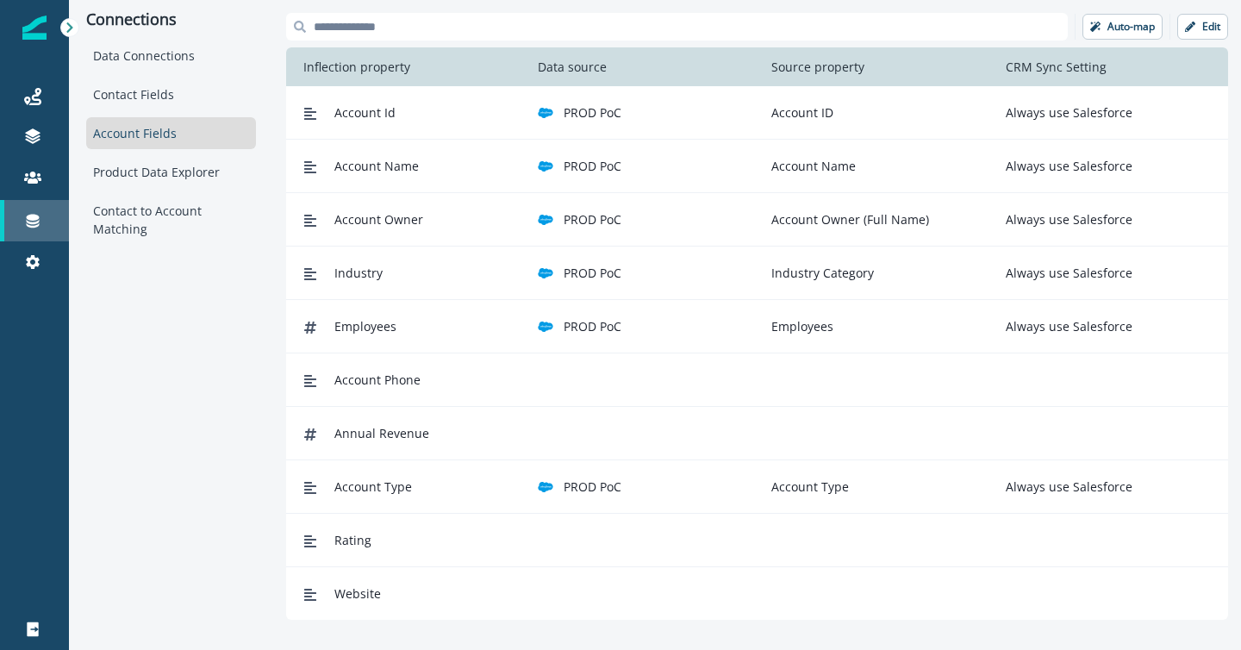
click at [32, 202] on link "Connections" at bounding box center [34, 220] width 69 height 41
click at [32, 216] on icon at bounding box center [33, 222] width 13 height 14
click at [34, 253] on icon at bounding box center [32, 261] width 17 height 17
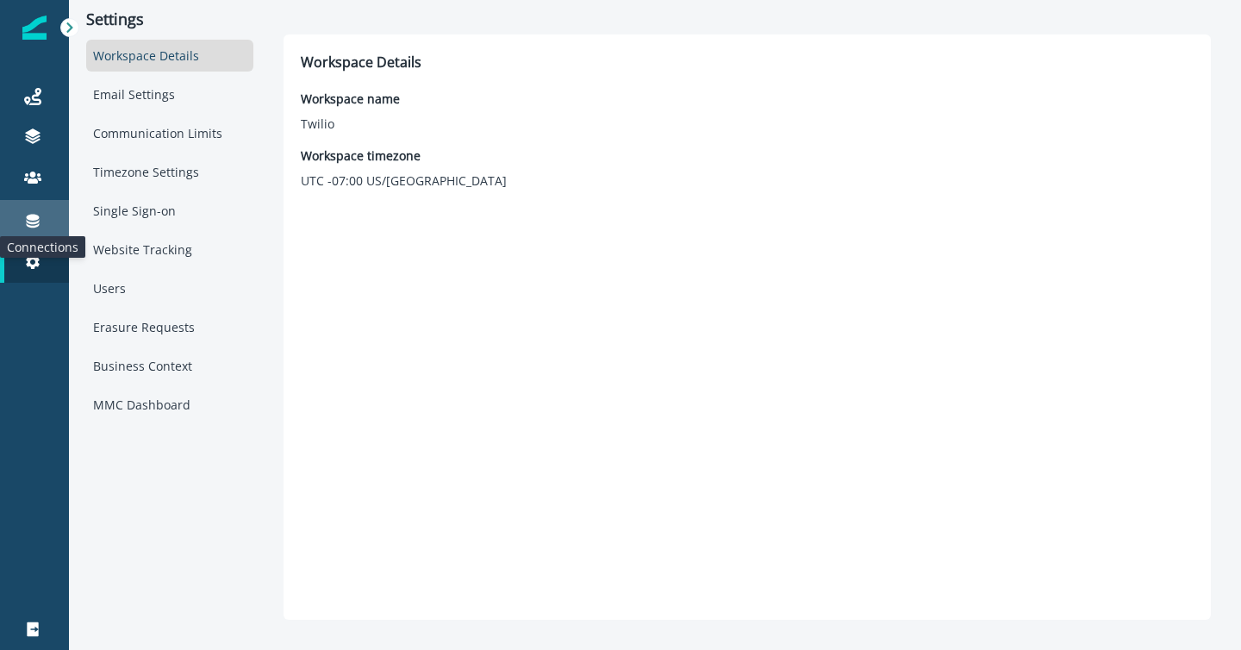
click at [32, 226] on icon at bounding box center [33, 222] width 13 height 14
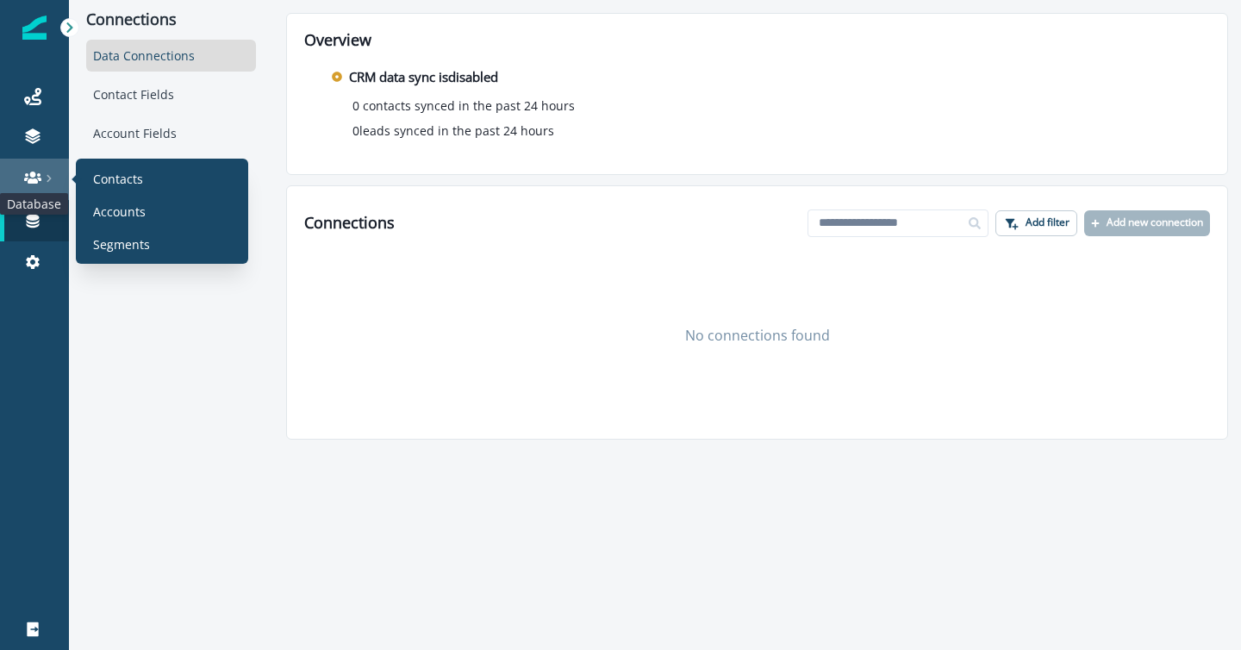
click at [31, 177] on icon at bounding box center [32, 178] width 17 height 12
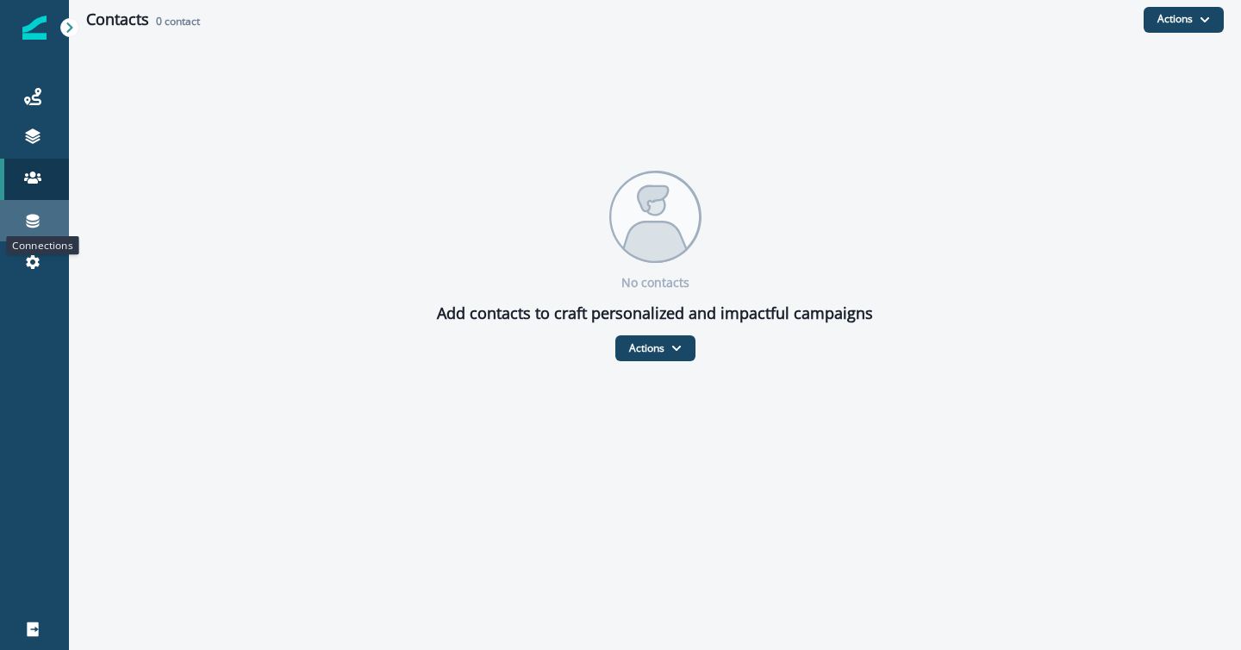
click at [28, 224] on icon at bounding box center [32, 220] width 17 height 17
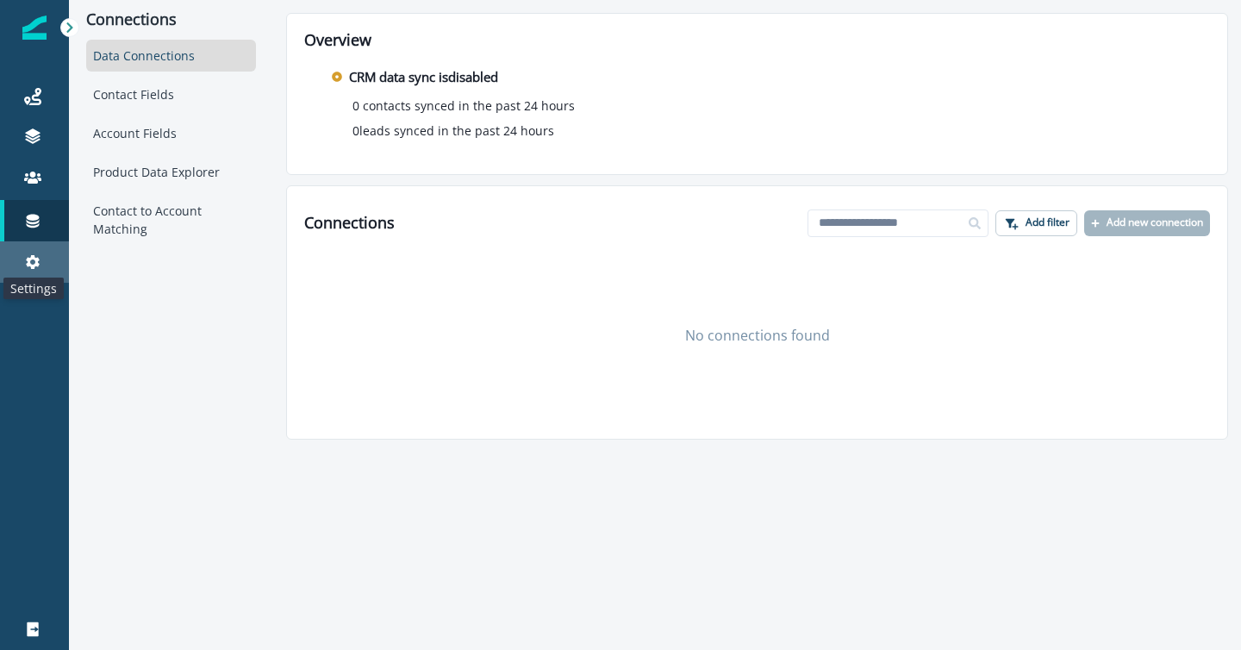
click at [34, 263] on icon at bounding box center [32, 261] width 17 height 17
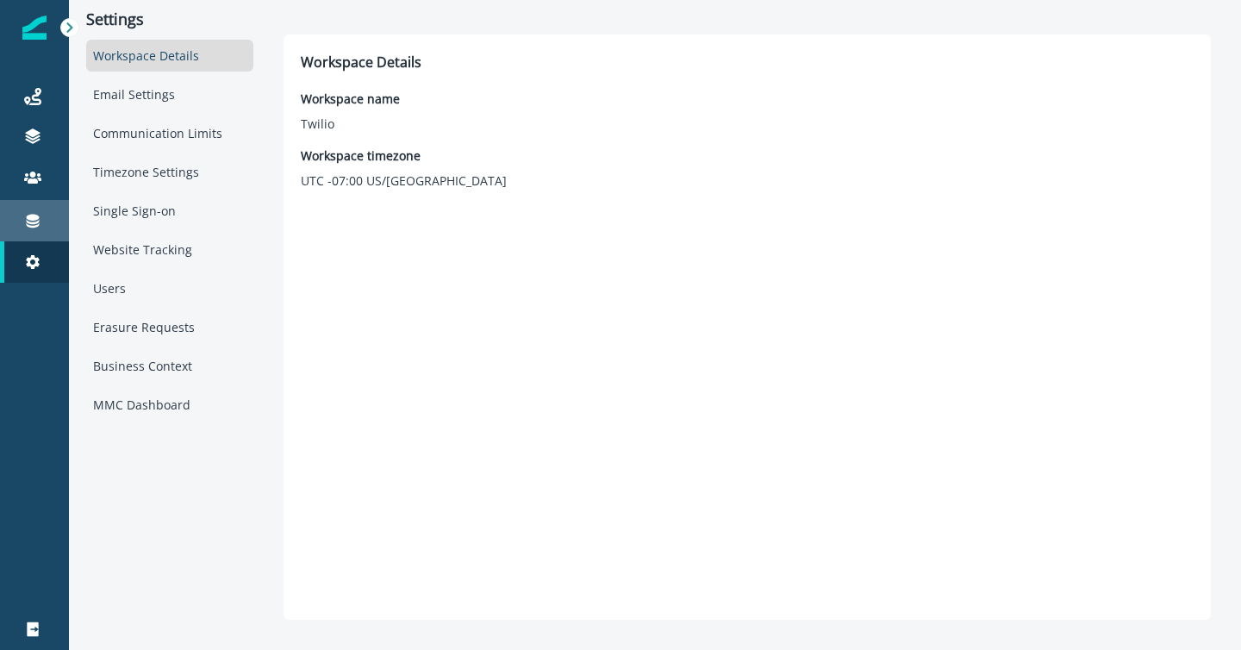
click at [23, 230] on div "Connections" at bounding box center [34, 220] width 55 height 21
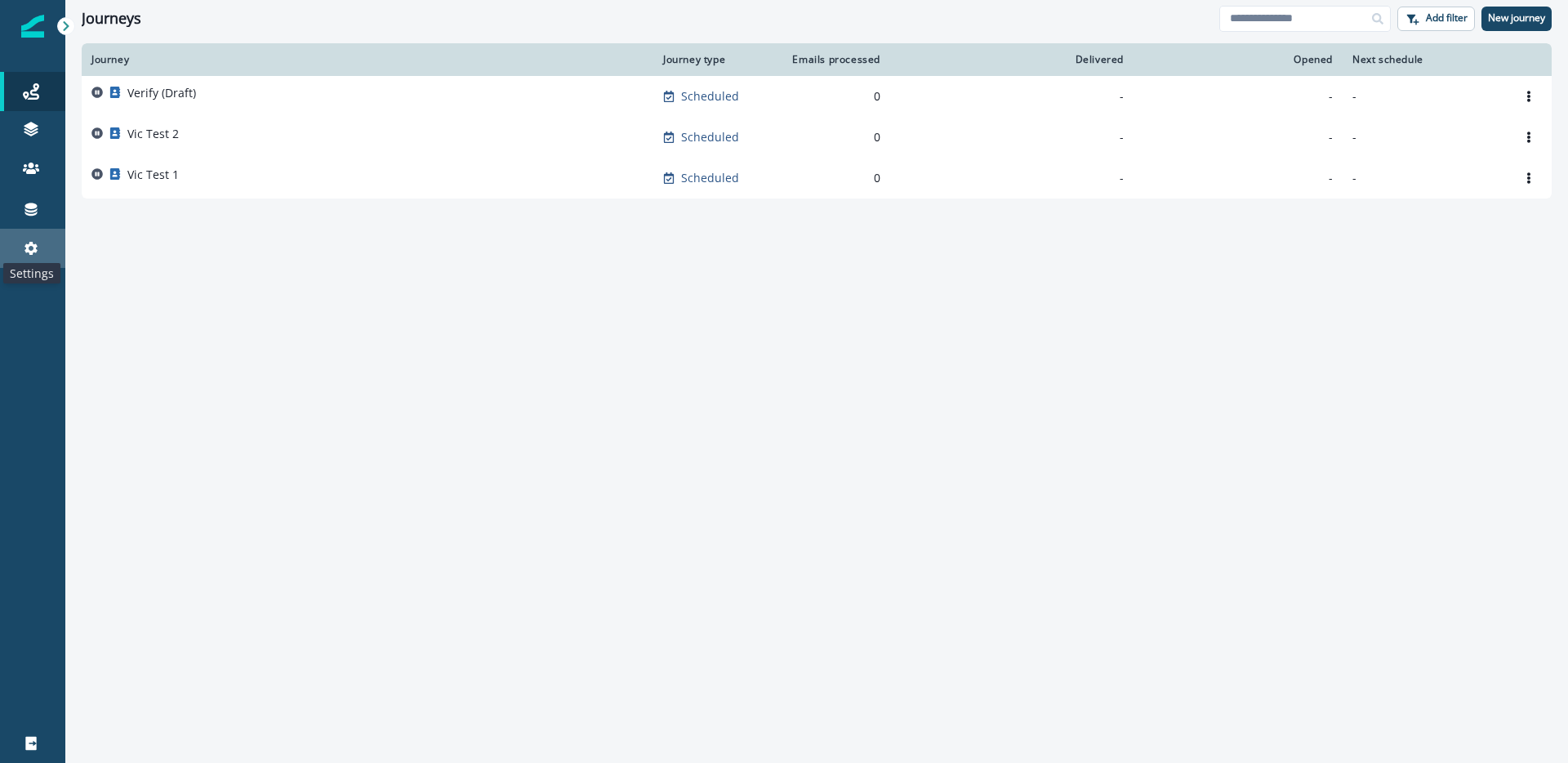
click at [26, 244] on icon at bounding box center [30, 247] width 16 height 16
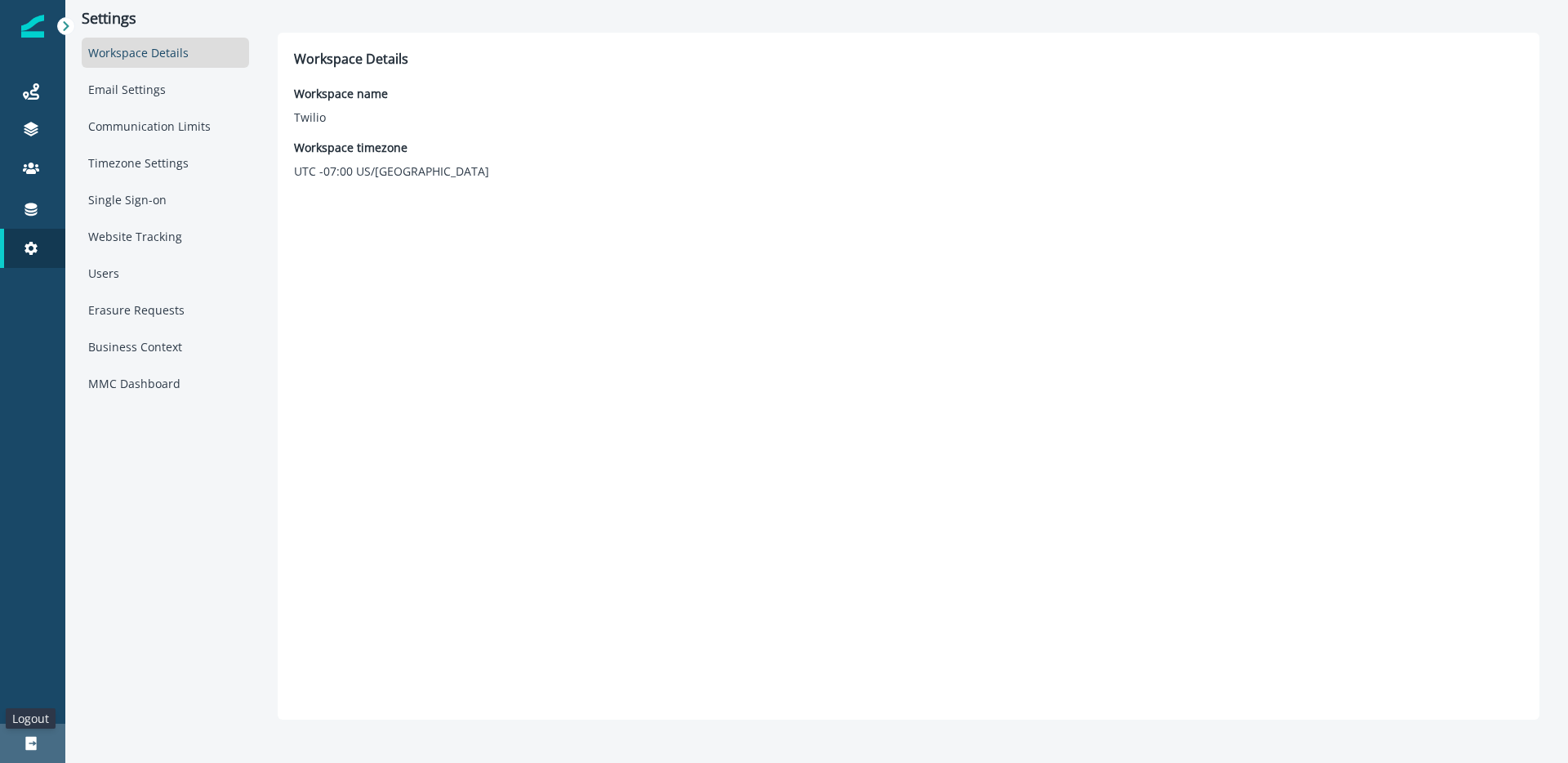
click at [30, 738] on icon at bounding box center [30, 743] width 10 height 14
